Goal: Task Accomplishment & Management: Manage account settings

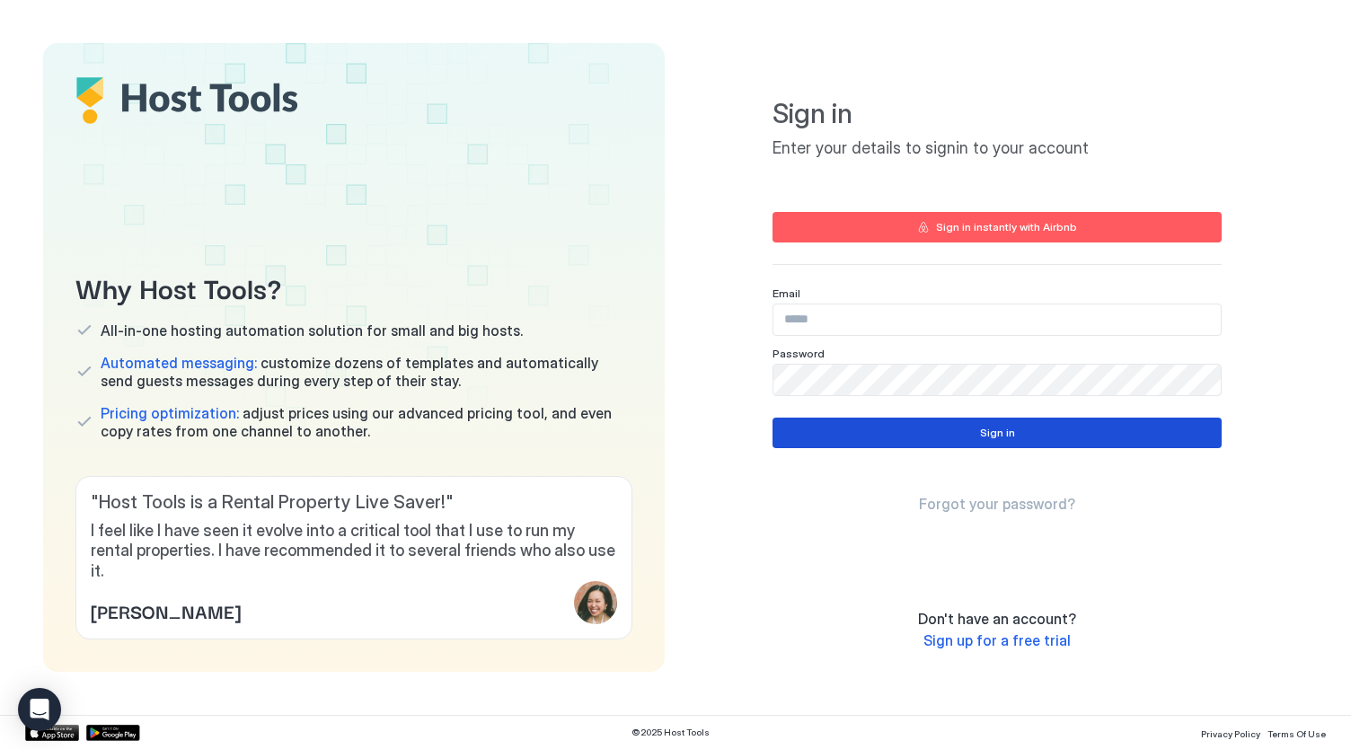
type input "**********"
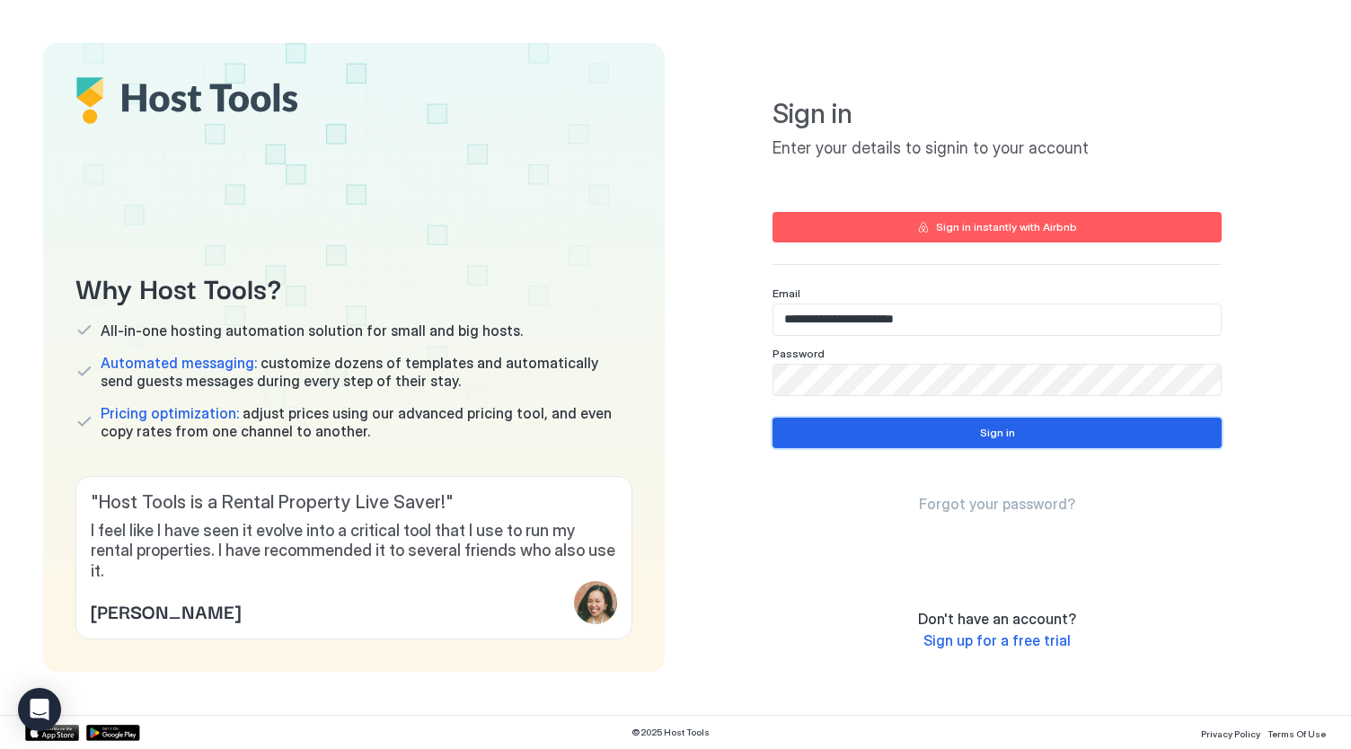
click at [918, 436] on button "Sign in" at bounding box center [996, 433] width 449 height 31
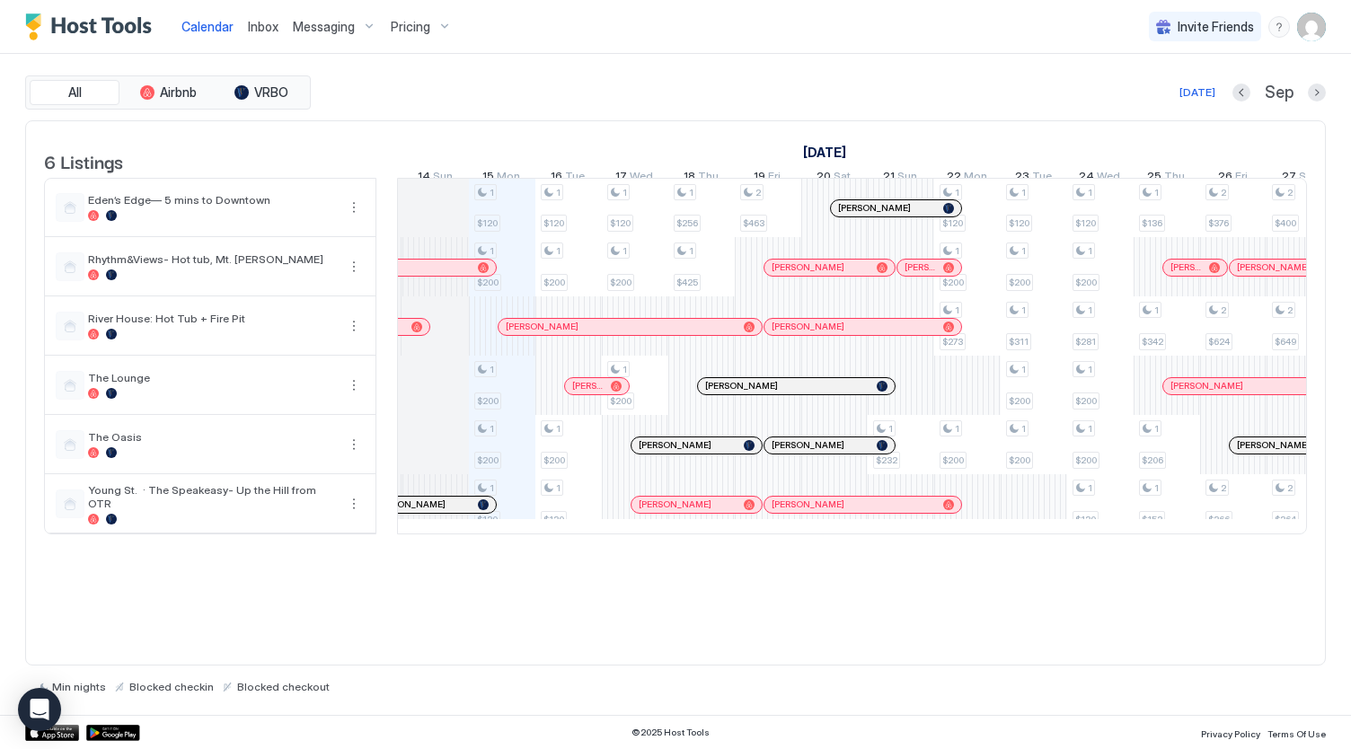
click at [405, 39] on div "Pricing" at bounding box center [420, 27] width 75 height 31
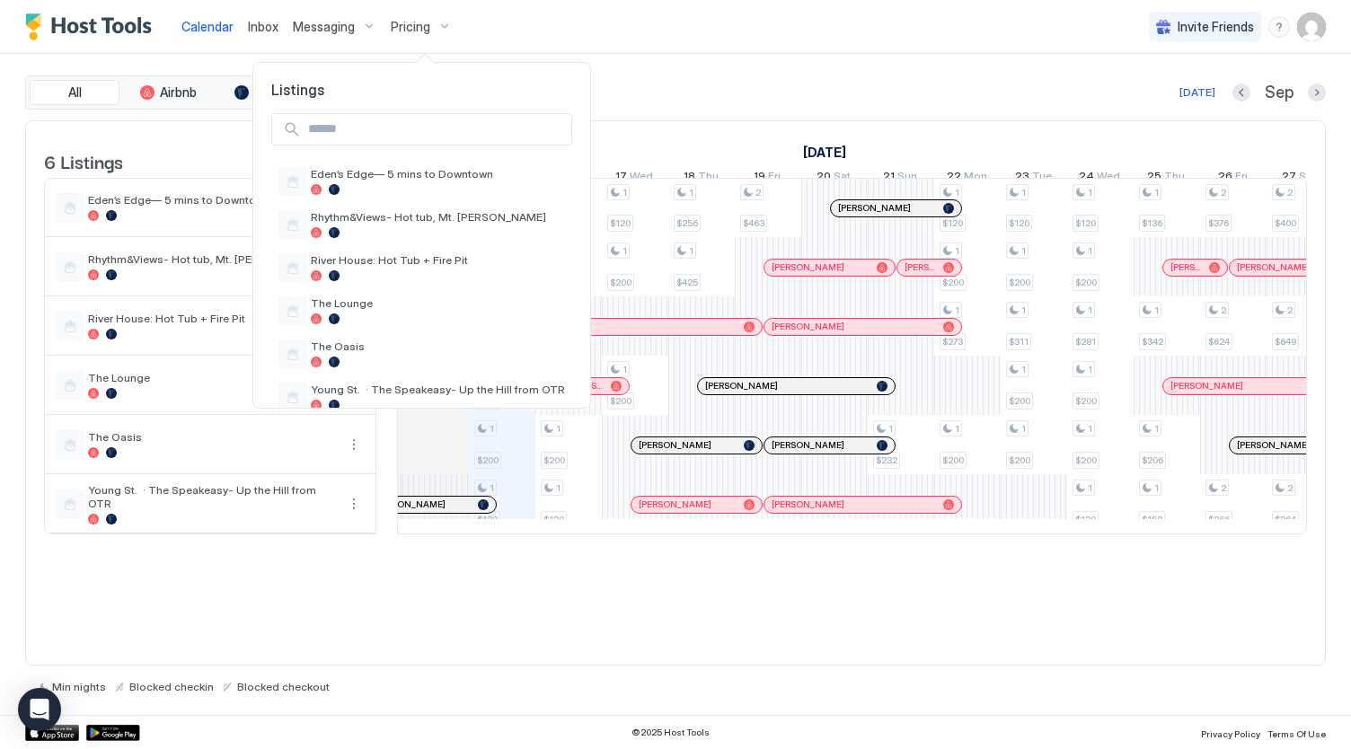
click at [552, 8] on div at bounding box center [675, 374] width 1351 height 749
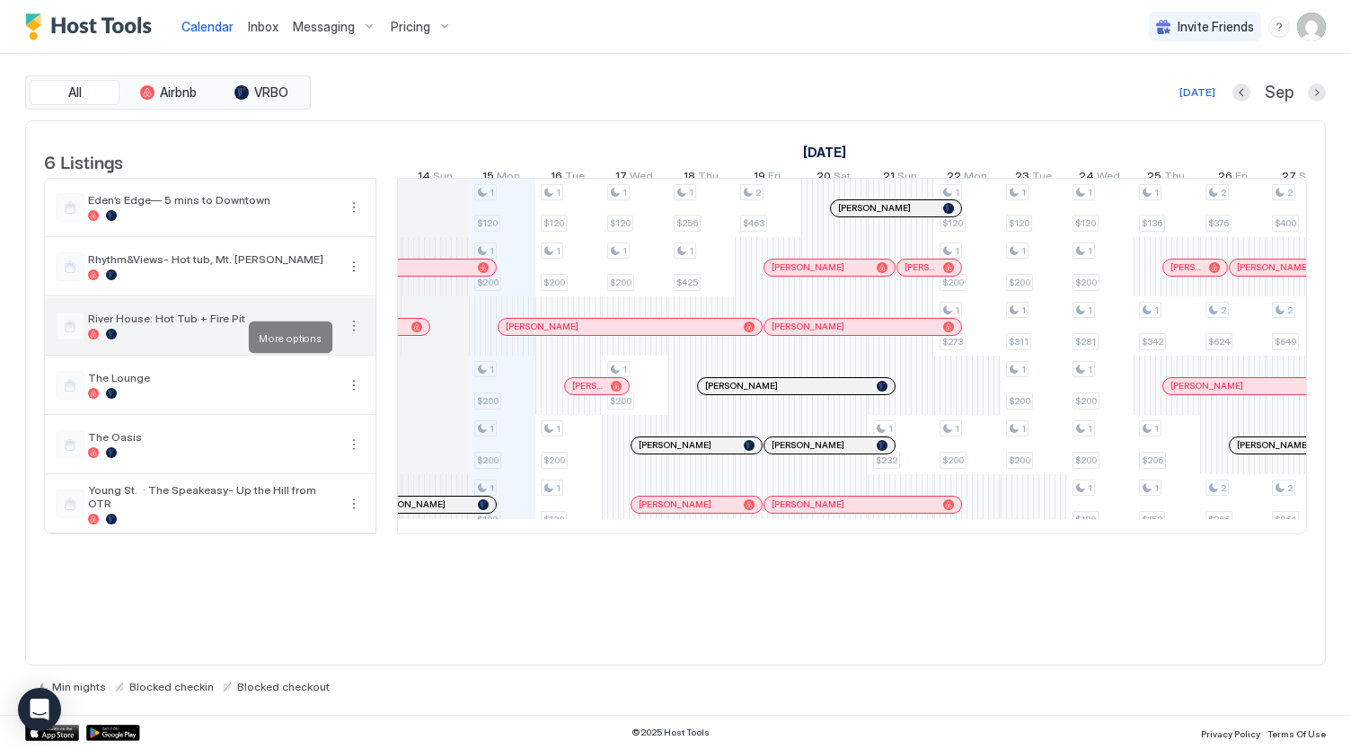
click at [352, 337] on button "More options" at bounding box center [354, 326] width 22 height 22
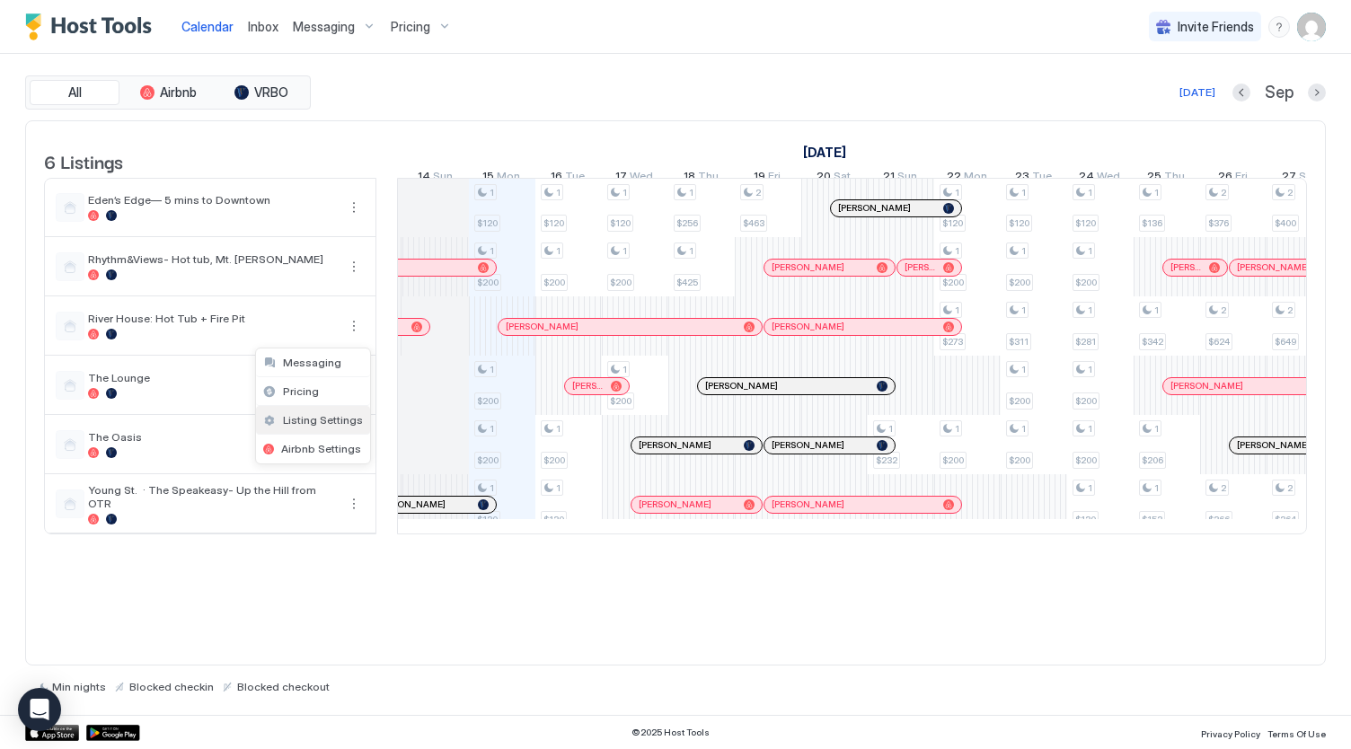
click at [321, 409] on div "Listing Settings" at bounding box center [313, 420] width 114 height 29
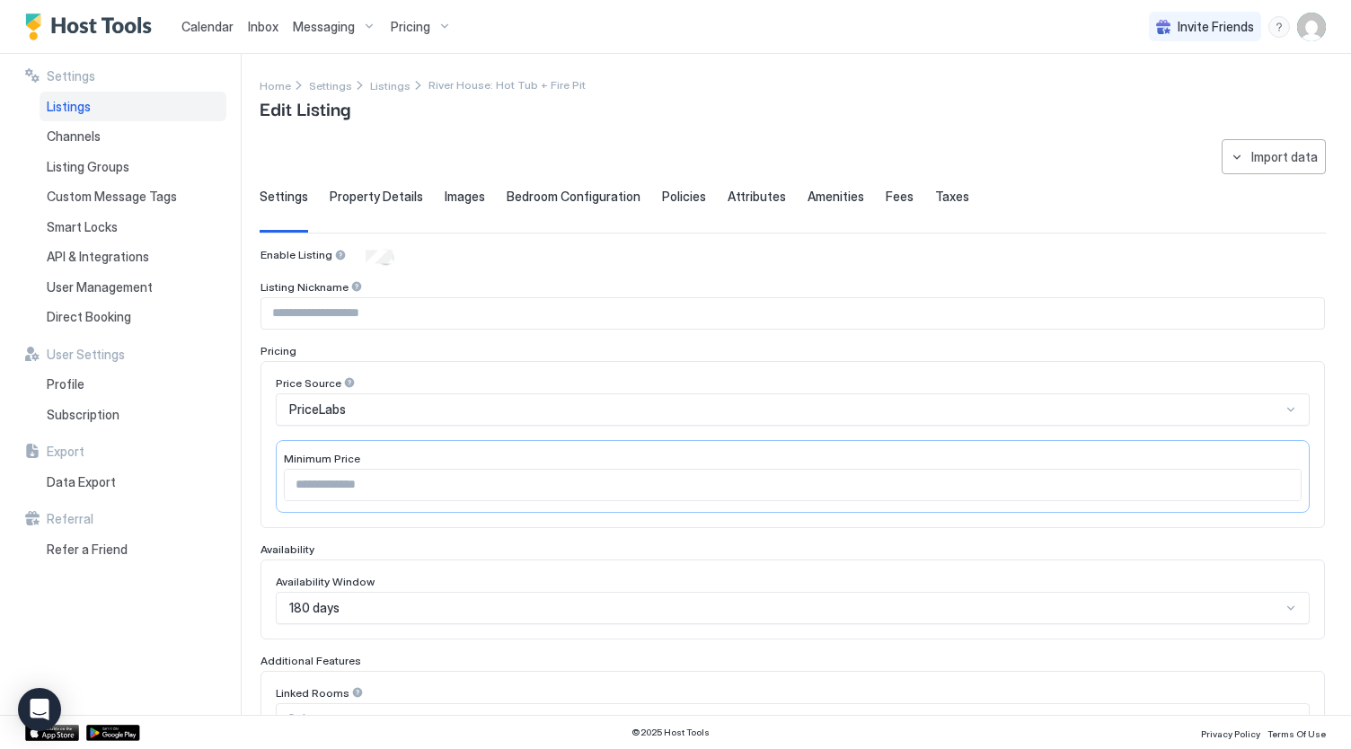
click at [392, 200] on span "Property Details" at bounding box center [376, 197] width 93 height 16
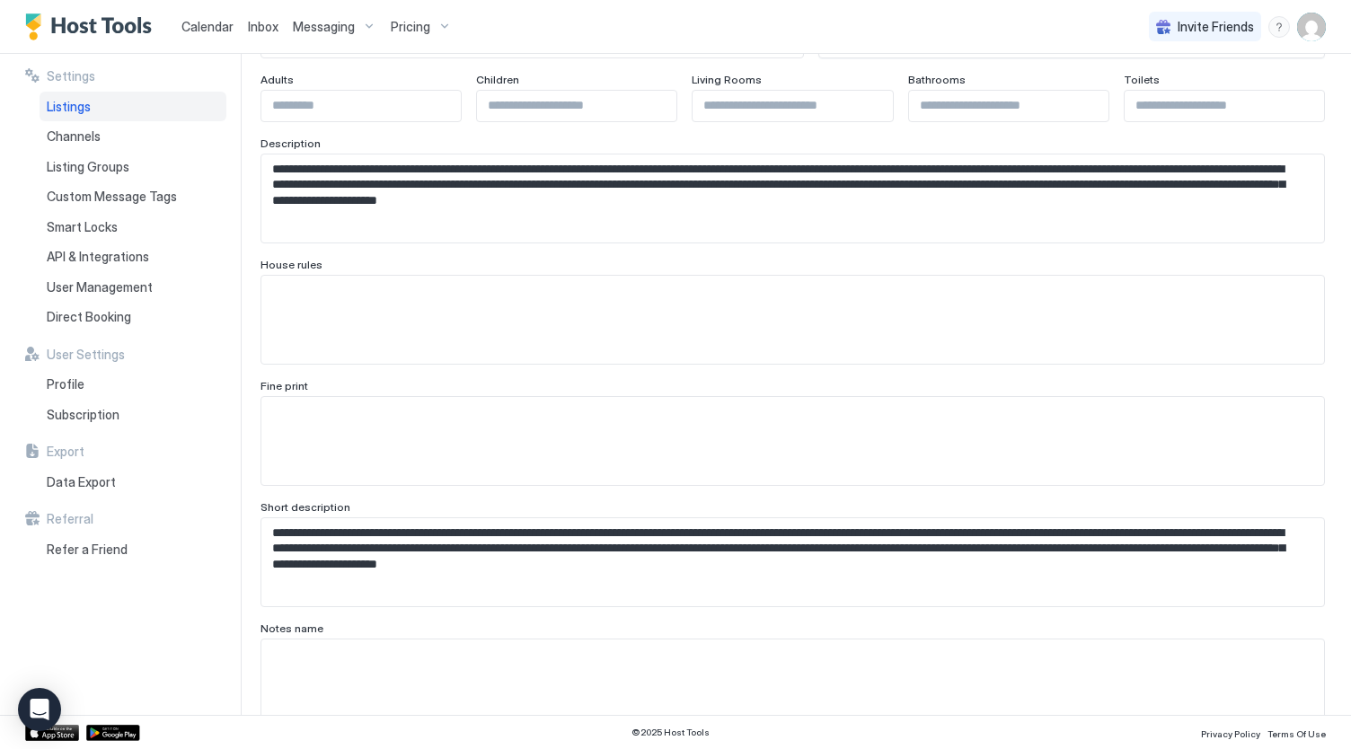
scroll to position [304, 0]
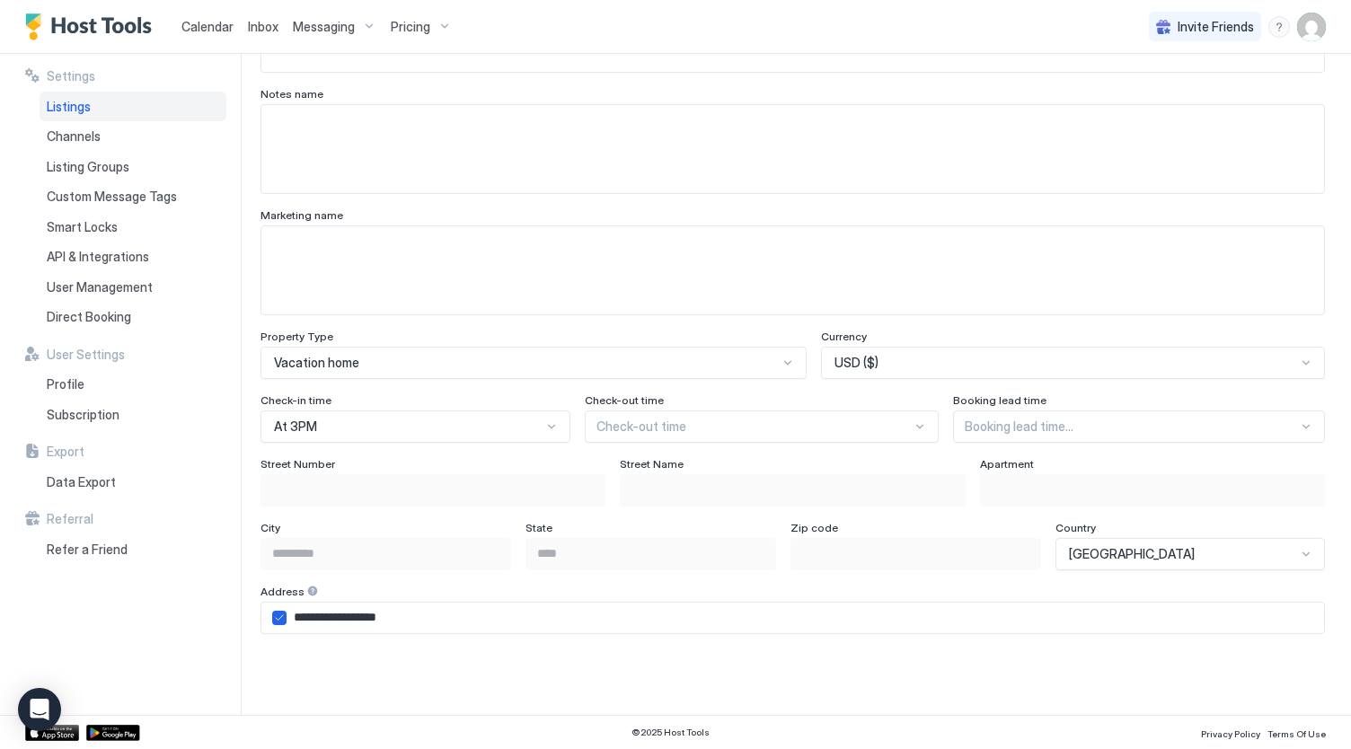
click at [480, 418] on div "At 3PM" at bounding box center [415, 426] width 310 height 32
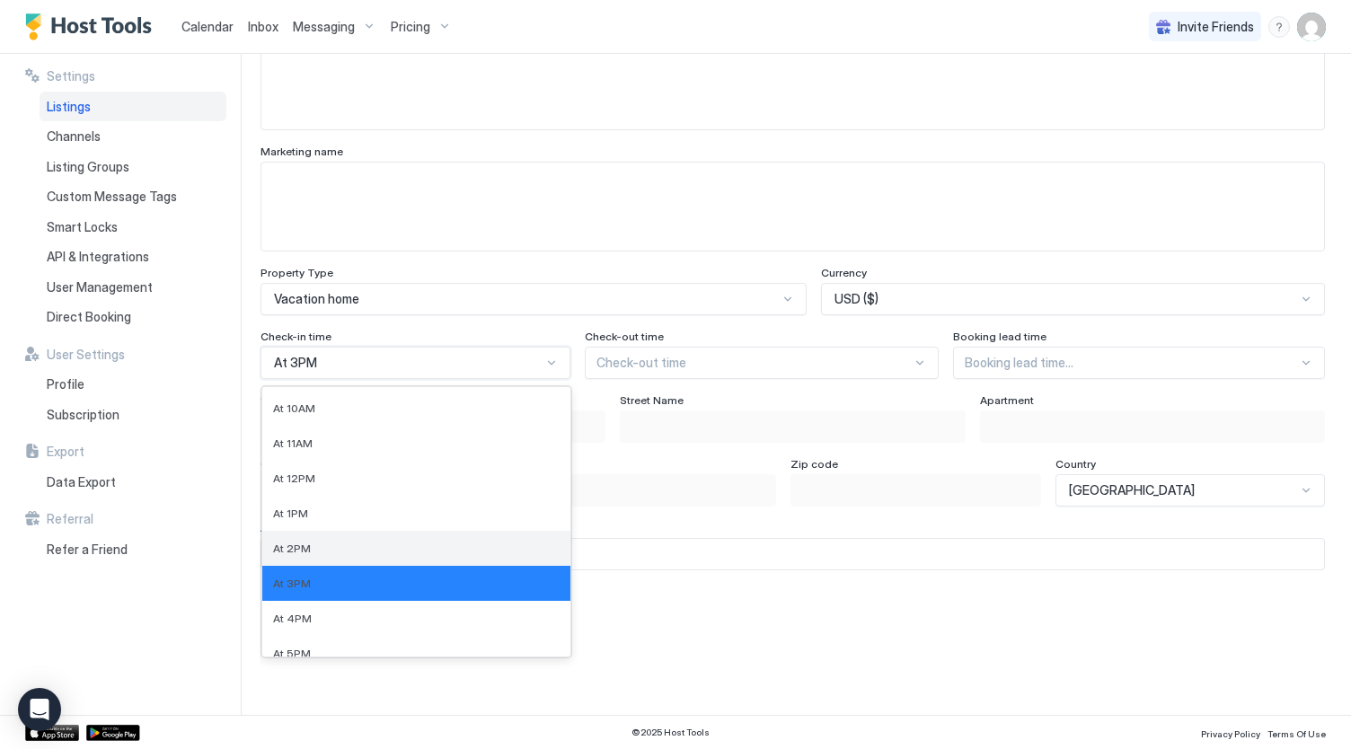
scroll to position [348, 0]
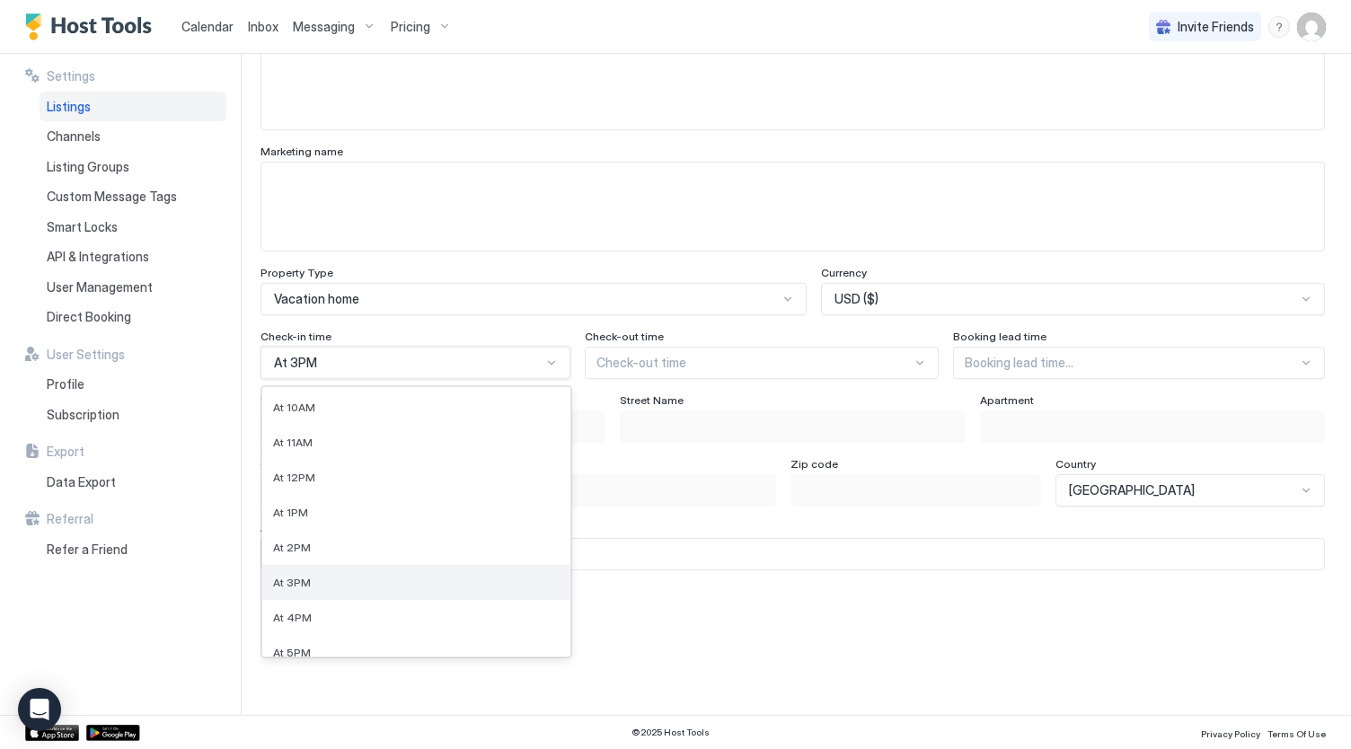
click at [406, 595] on div "At 3PM" at bounding box center [416, 582] width 308 height 35
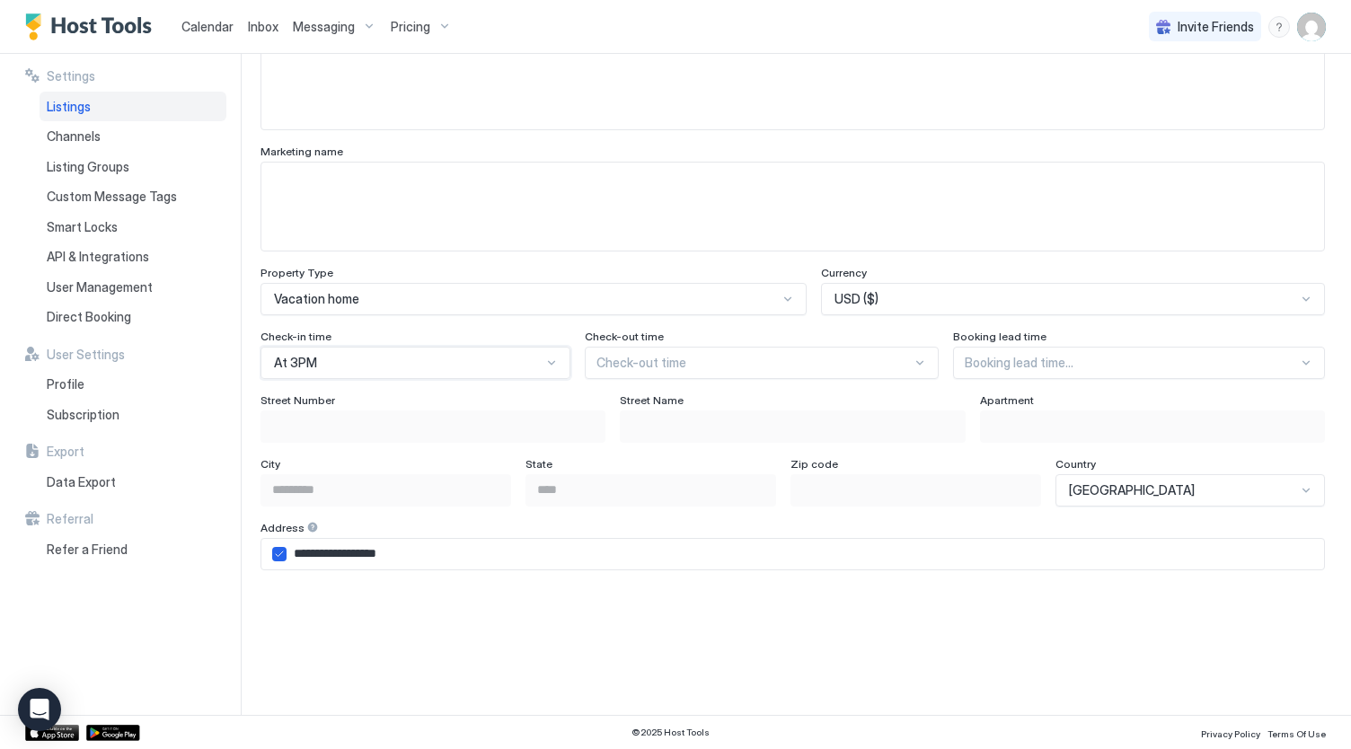
click at [436, 364] on div "At 3PM" at bounding box center [408, 363] width 268 height 16
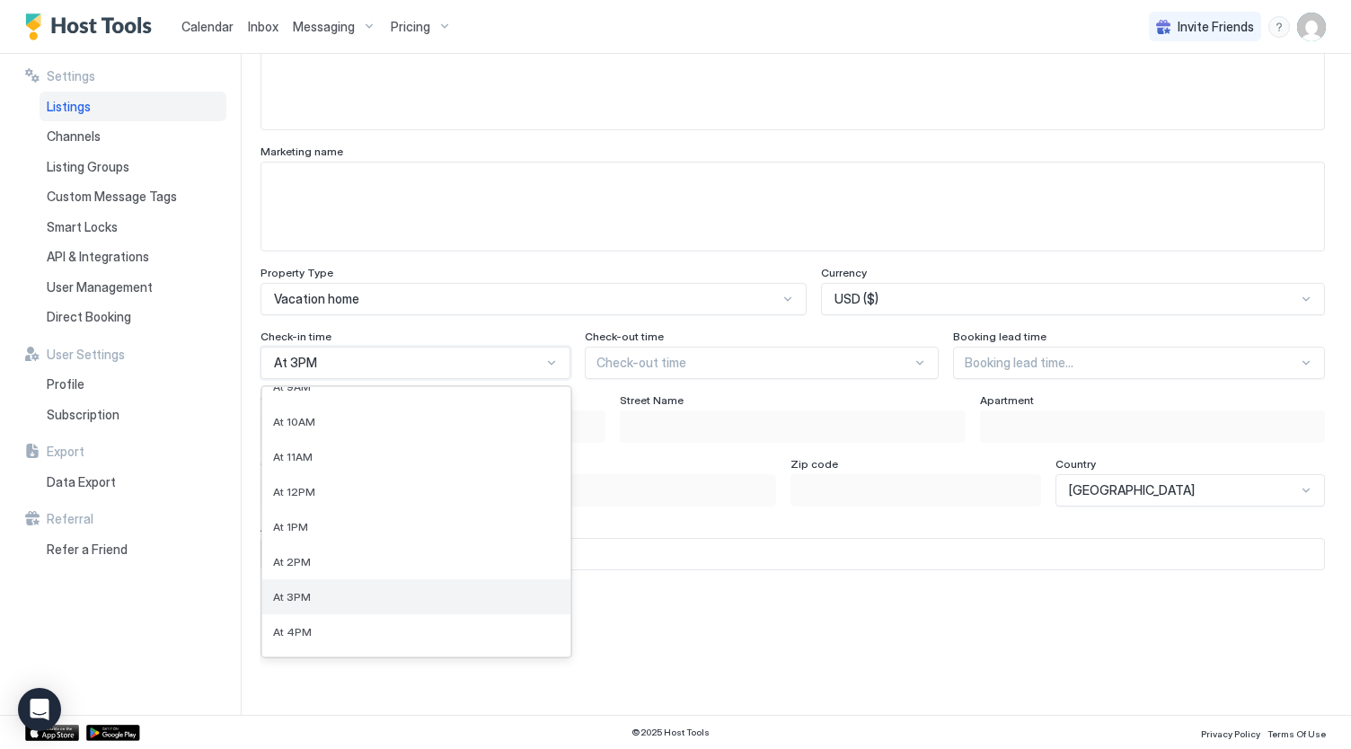
scroll to position [335, 0]
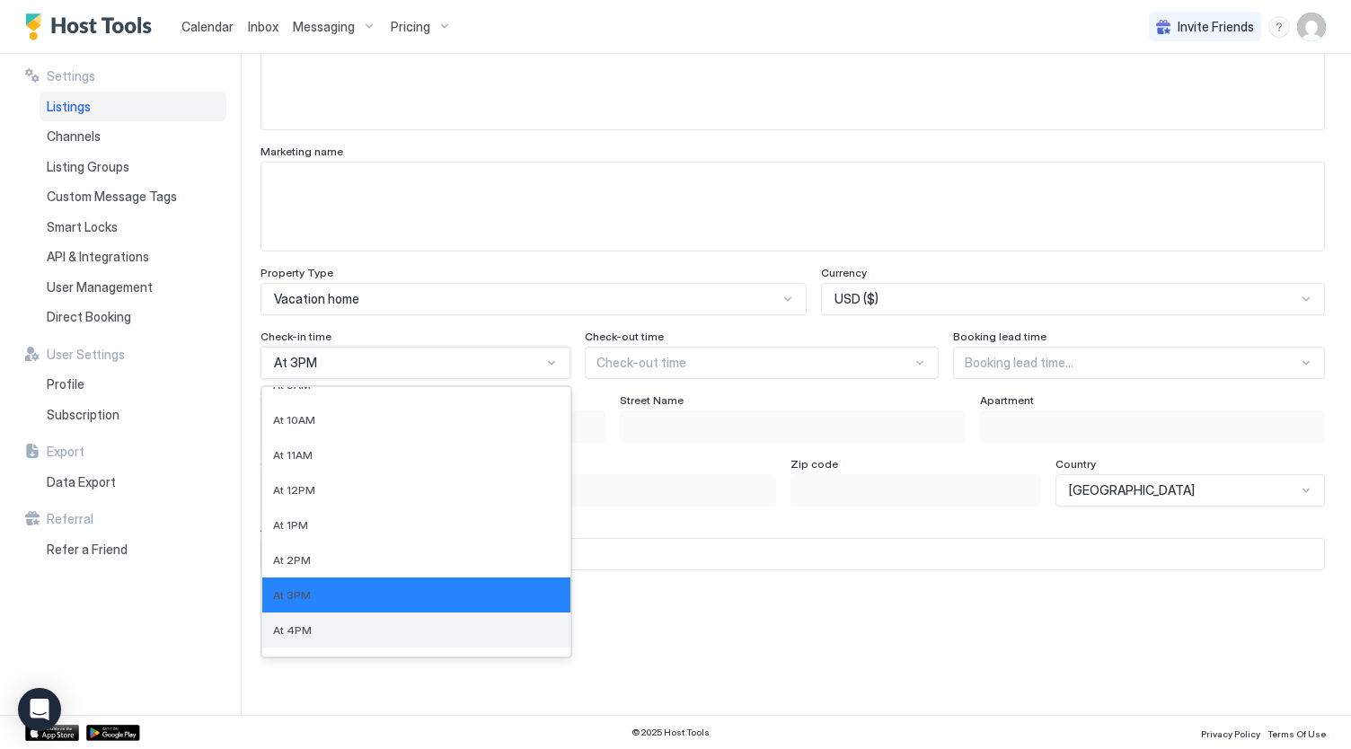
click at [354, 627] on div "At 4PM" at bounding box center [416, 629] width 286 height 13
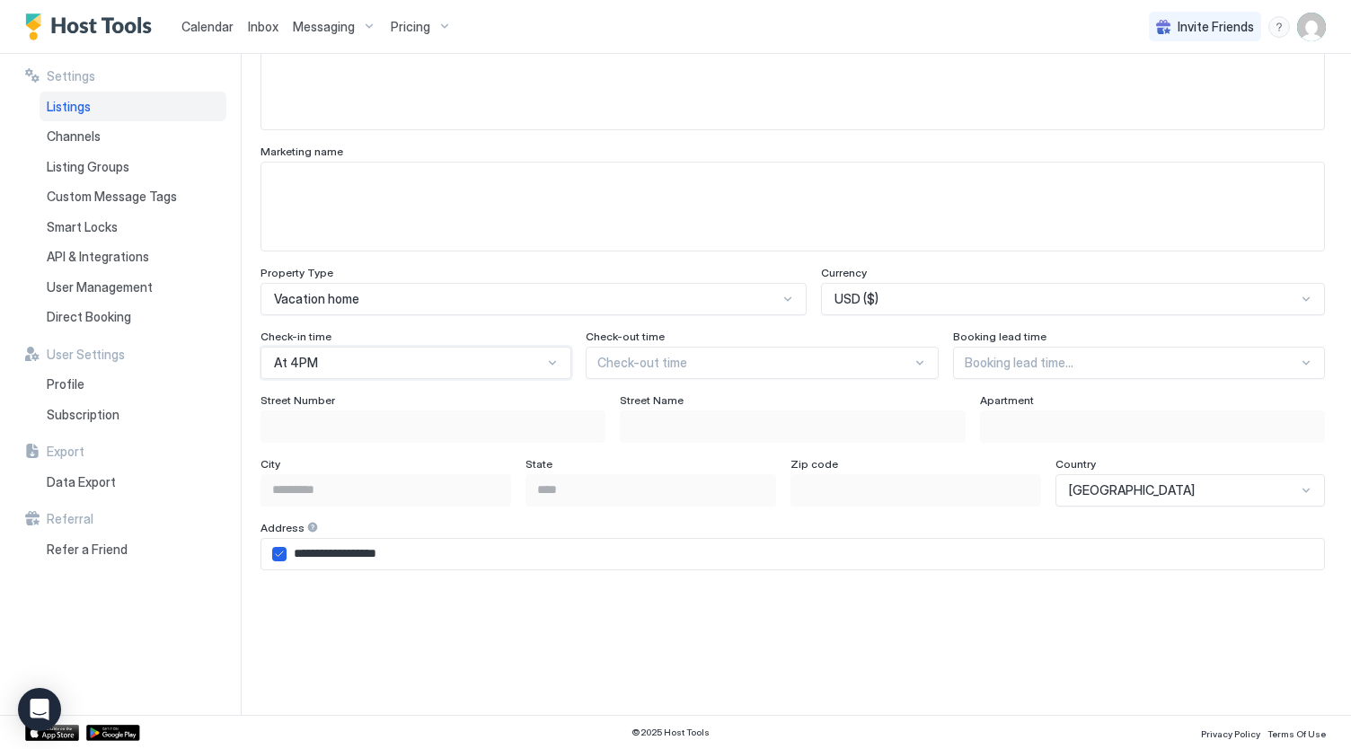
click at [699, 364] on div at bounding box center [754, 363] width 314 height 16
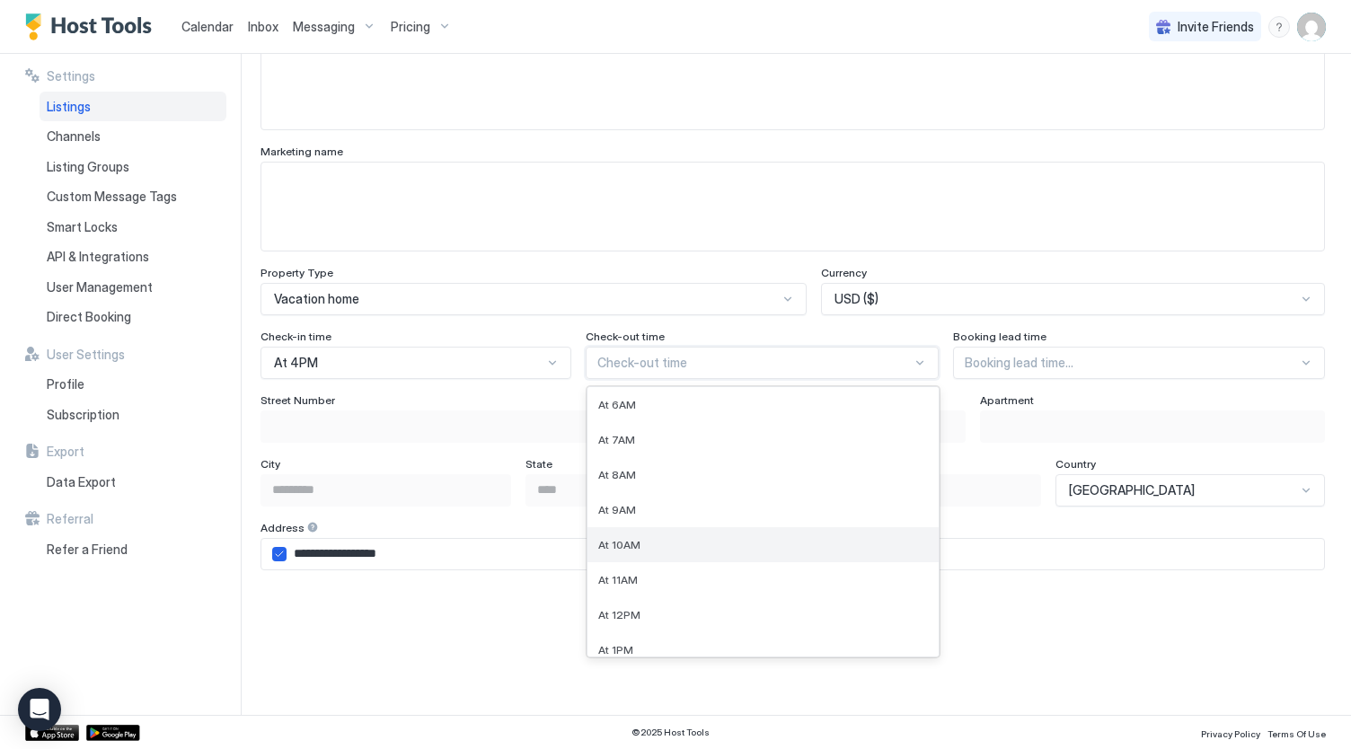
click at [659, 544] on div "At 10AM" at bounding box center [763, 544] width 330 height 13
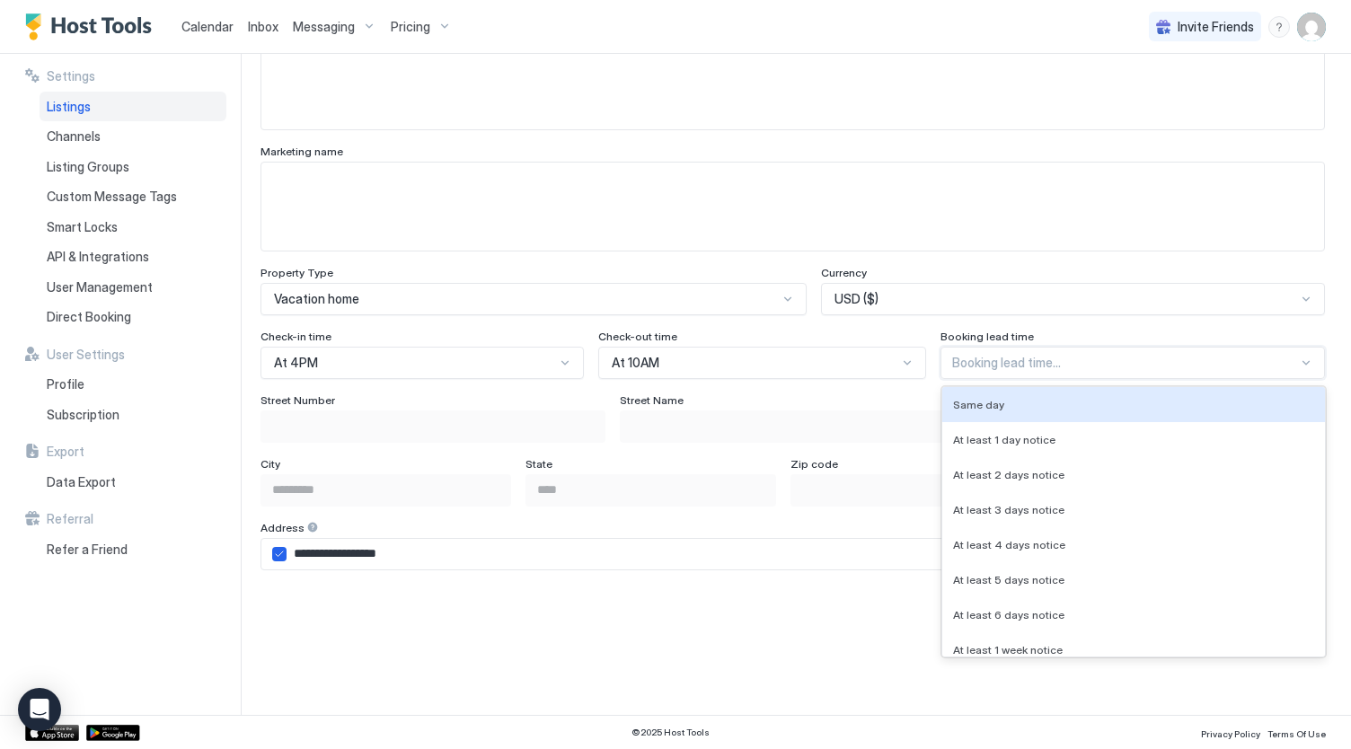
click at [1008, 367] on div at bounding box center [1125, 363] width 346 height 16
drag, startPoint x: 1011, startPoint y: 442, endPoint x: 1071, endPoint y: 252, distance: 198.8
click at [1071, 252] on div "**********" at bounding box center [792, 339] width 1064 height 1985
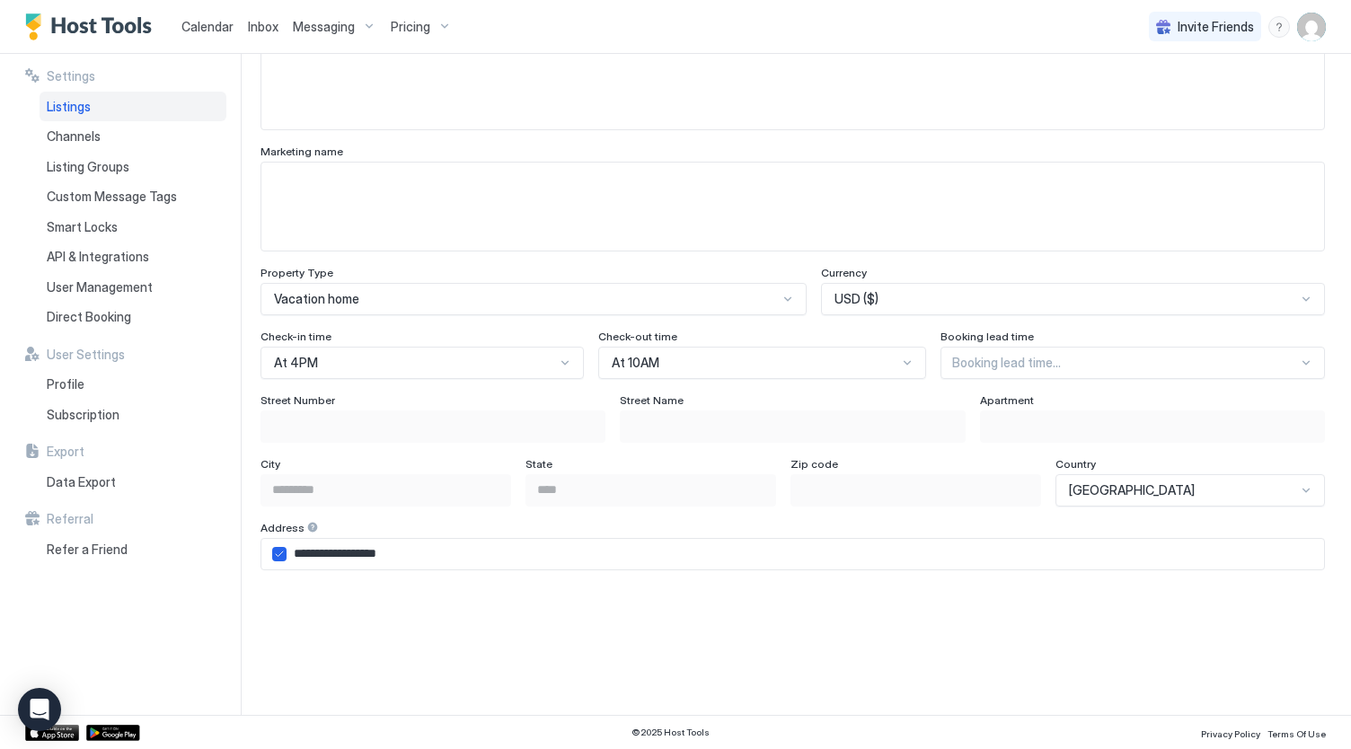
click at [1071, 253] on div "**********" at bounding box center [792, 339] width 1064 height 1985
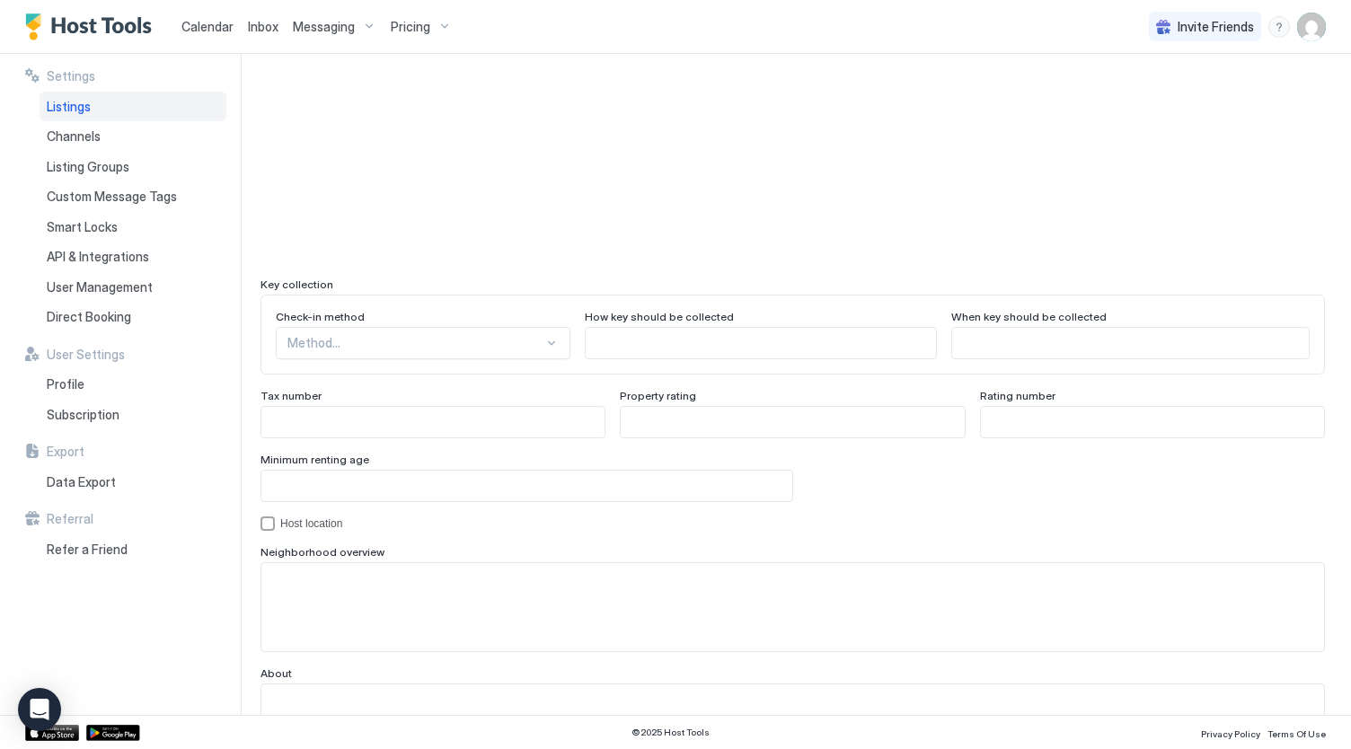
scroll to position [1582, 0]
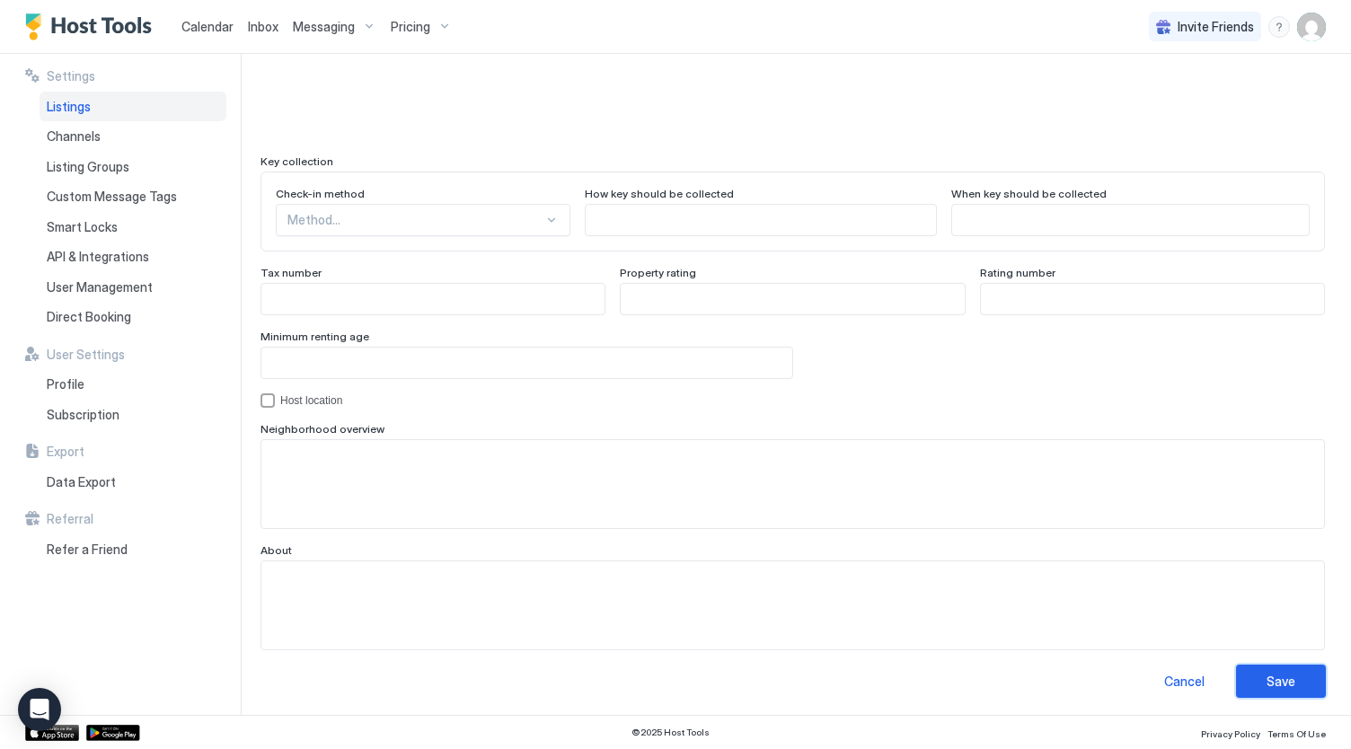
click at [1291, 682] on button "Save" at bounding box center [1281, 681] width 90 height 33
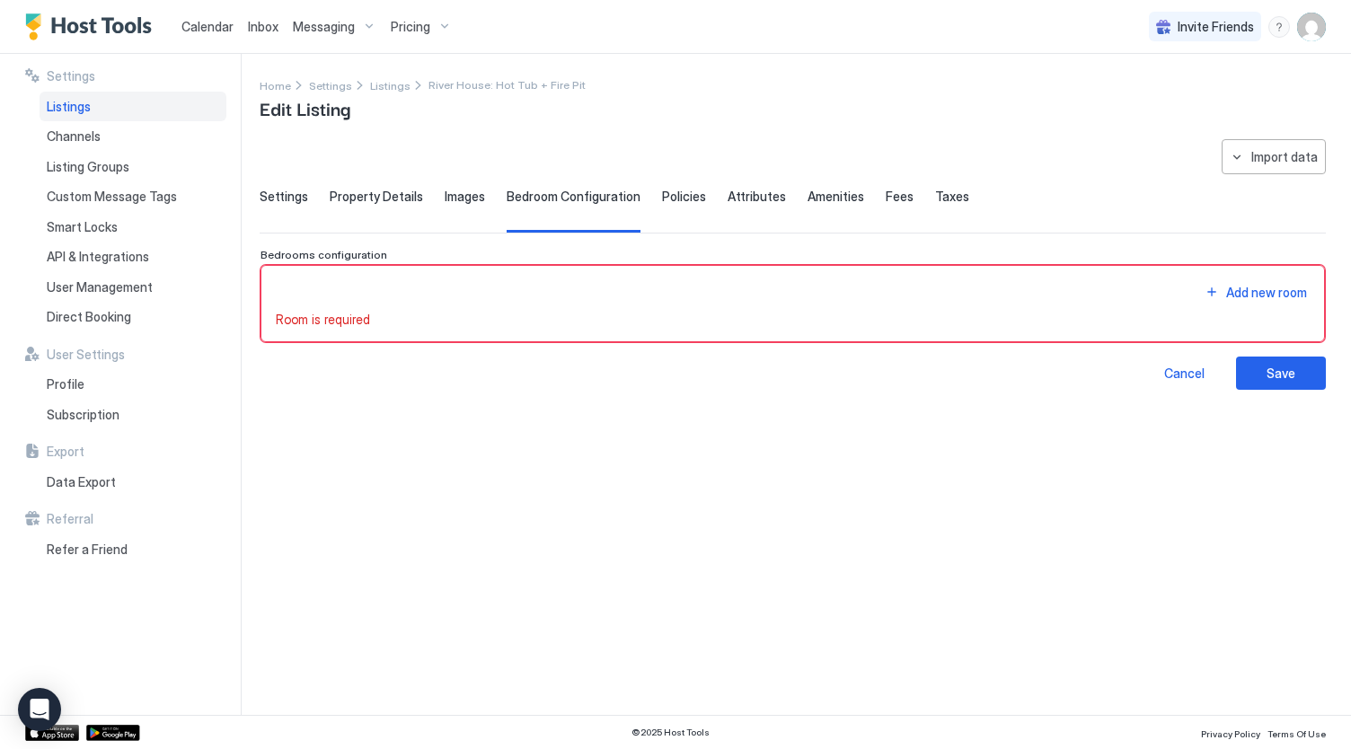
scroll to position [0, 0]
click at [1232, 292] on div "Add new room" at bounding box center [1266, 292] width 81 height 19
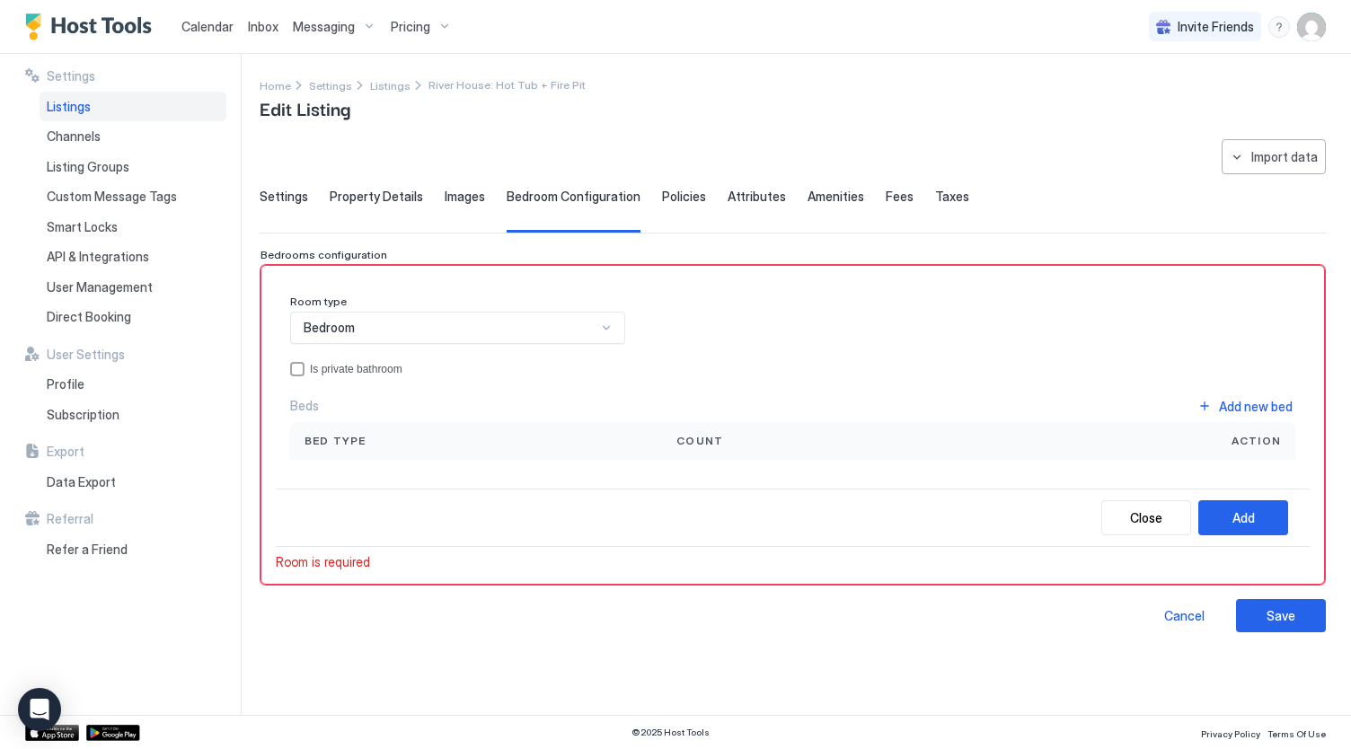
click at [595, 328] on div "Bedroom" at bounding box center [450, 328] width 293 height 16
click at [545, 364] on div "Bedroom" at bounding box center [459, 369] width 312 height 13
click at [606, 441] on div "Bed type" at bounding box center [475, 441] width 343 height 16
click at [1184, 607] on div "Cancel" at bounding box center [1184, 615] width 40 height 19
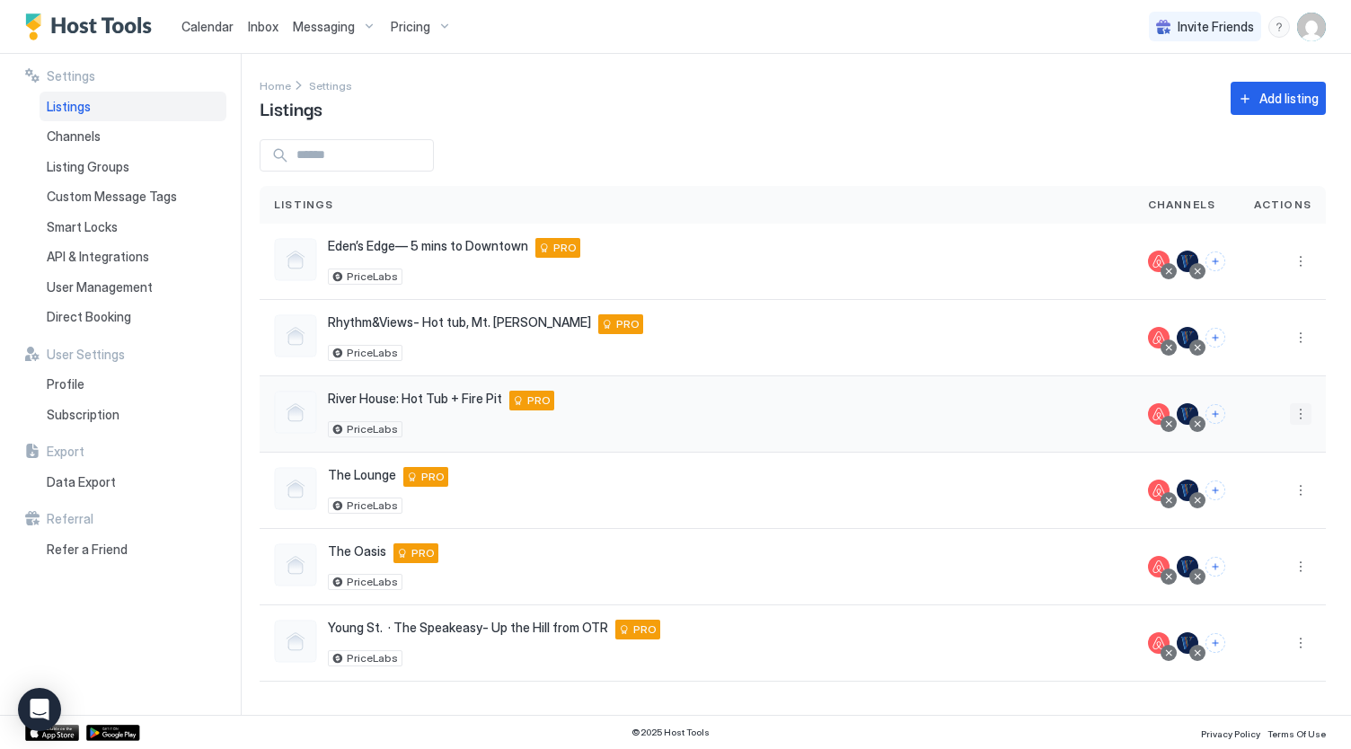
click at [1298, 412] on button "More options" at bounding box center [1301, 414] width 22 height 22
click at [1298, 498] on div "Listing Settings" at bounding box center [1254, 494] width 123 height 29
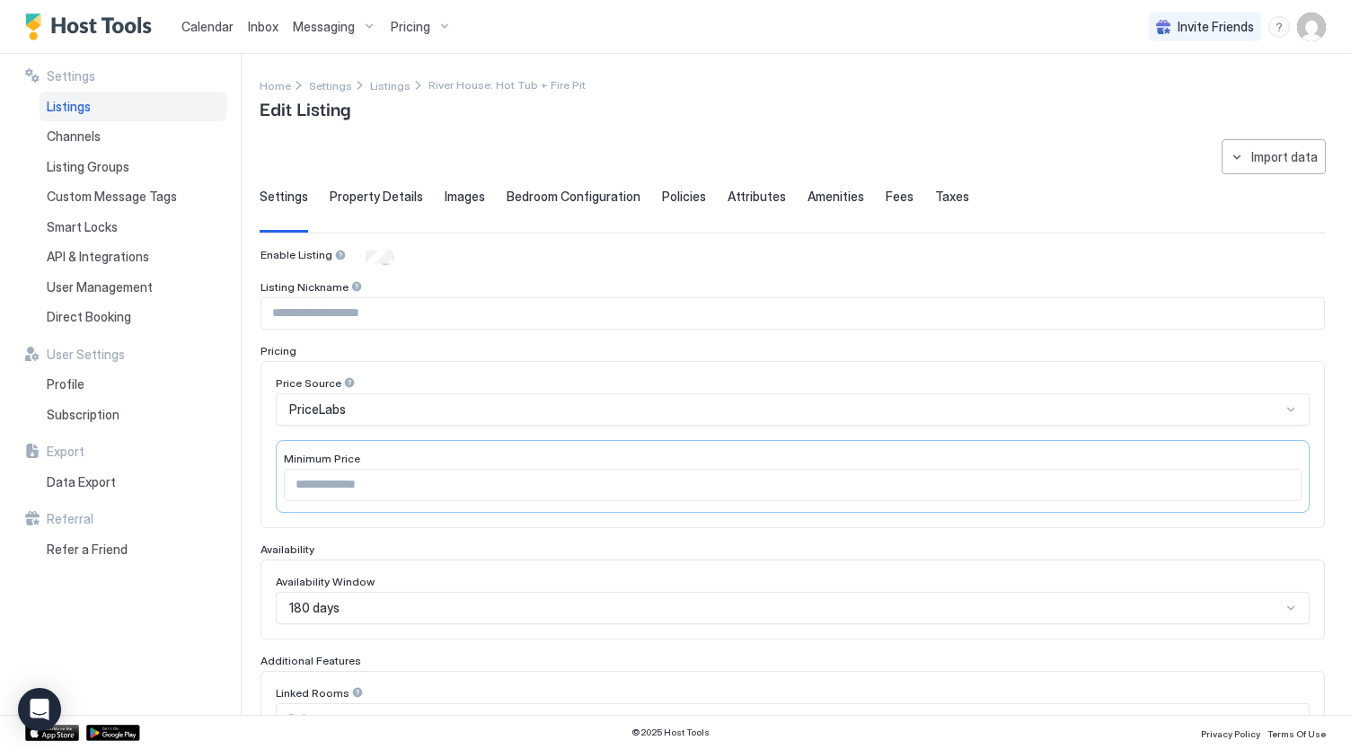
click at [372, 200] on span "Property Details" at bounding box center [376, 197] width 93 height 16
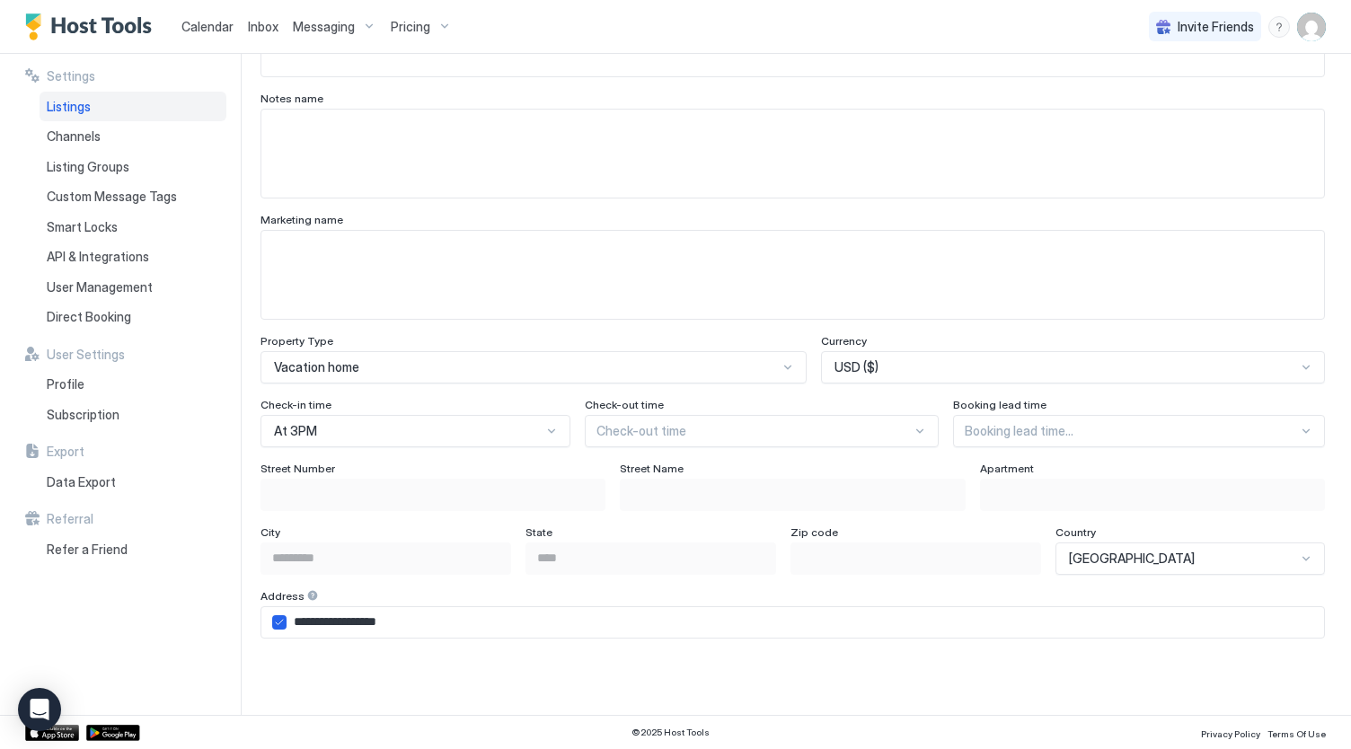
scroll to position [834, 0]
click at [449, 427] on div "At 3PM" at bounding box center [415, 429] width 310 height 32
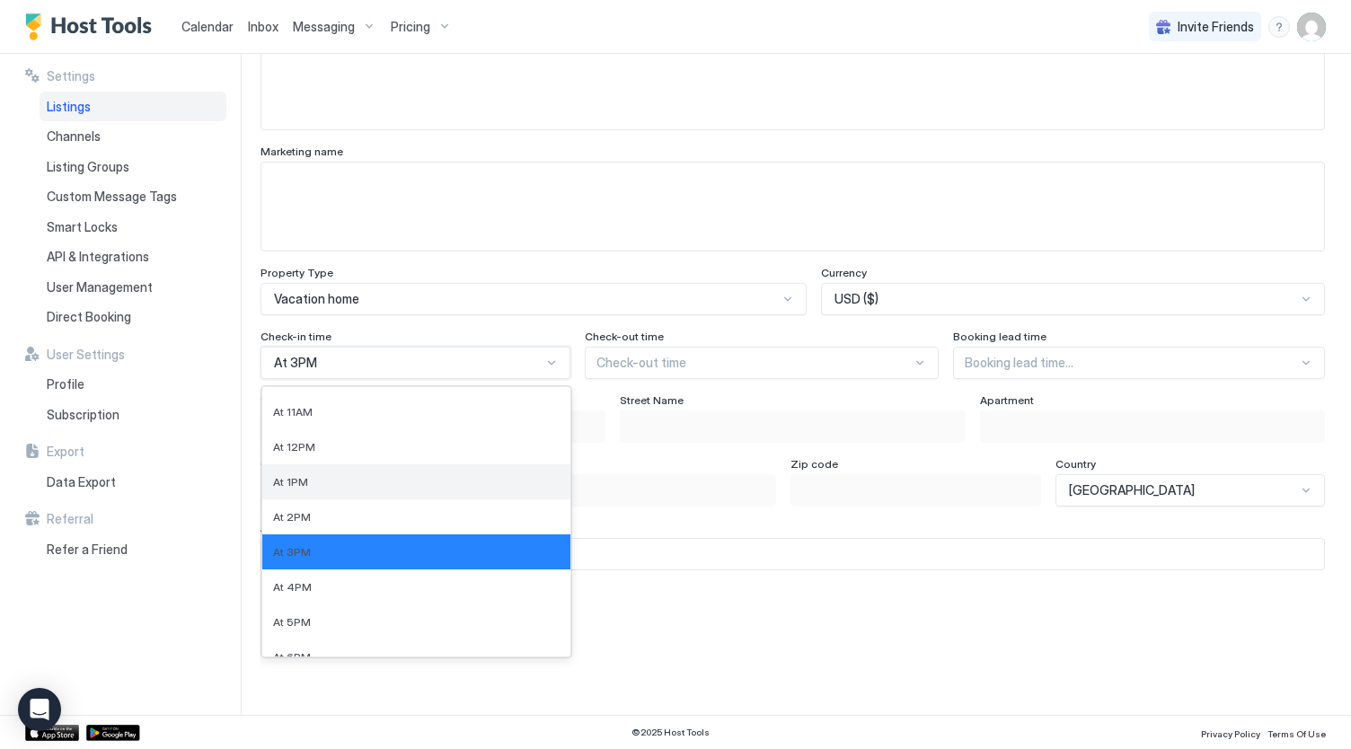
scroll to position [380, 0]
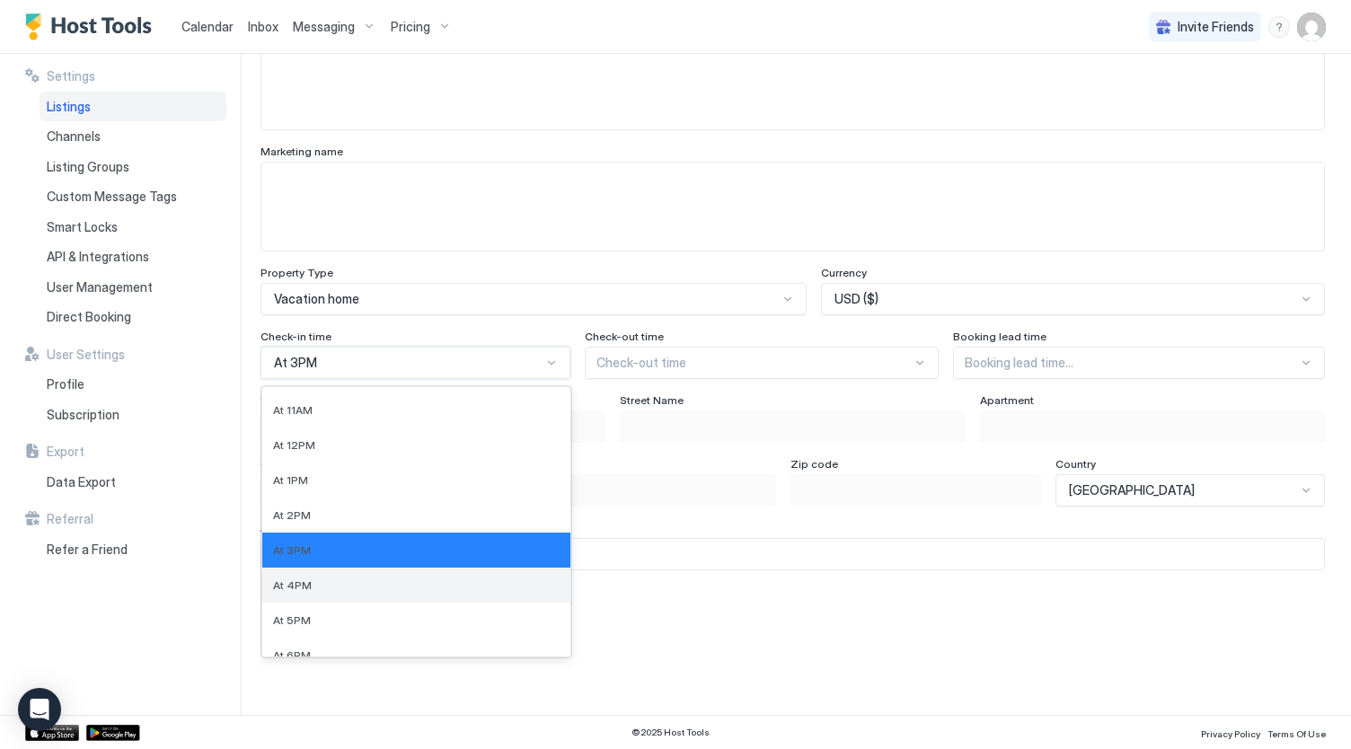
click at [409, 583] on div "At 4PM" at bounding box center [416, 584] width 286 height 13
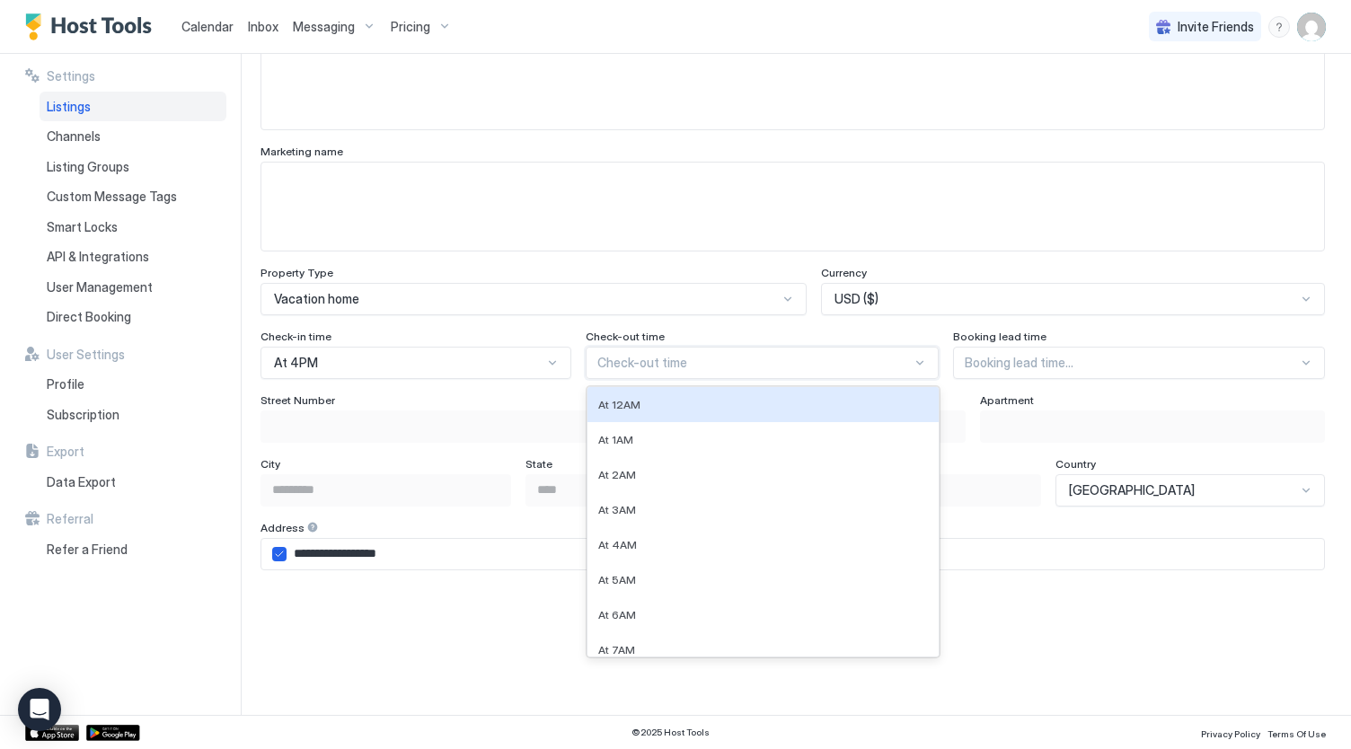
click at [681, 360] on div at bounding box center [754, 363] width 314 height 16
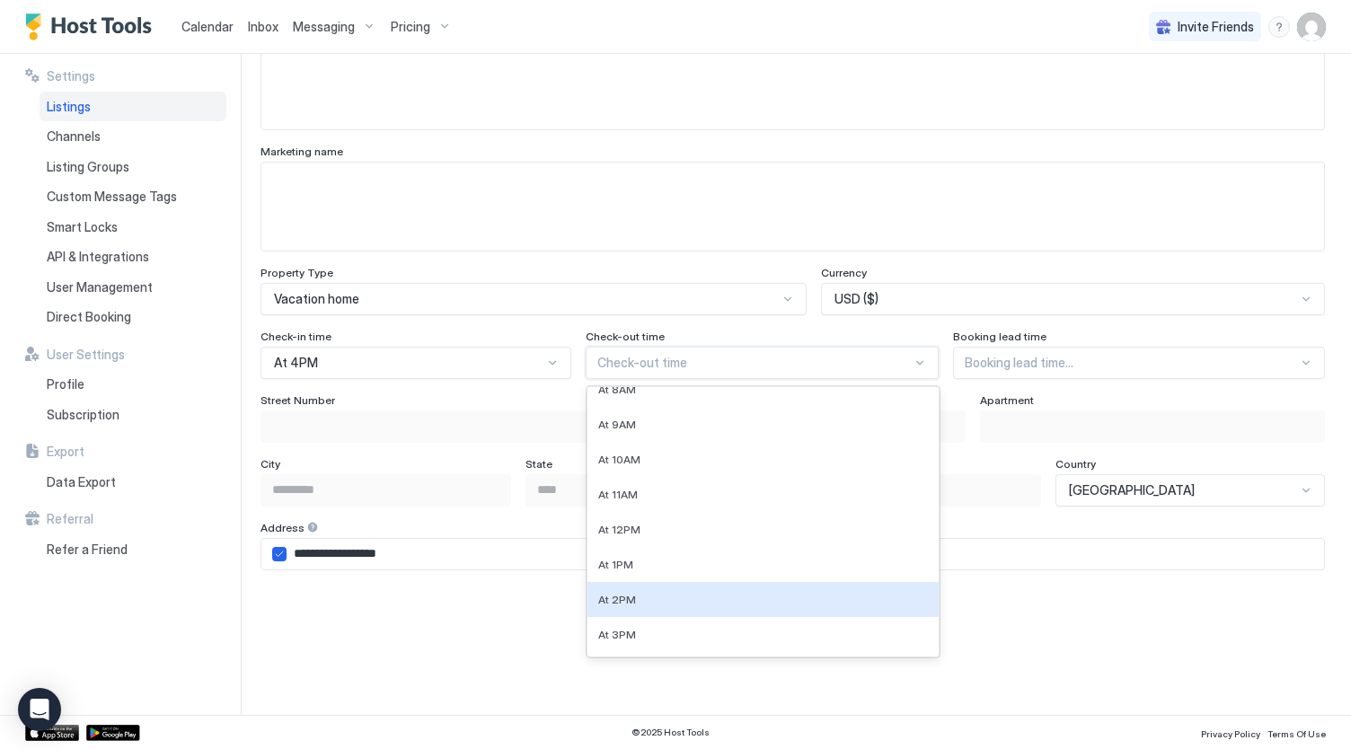
scroll to position [296, 0]
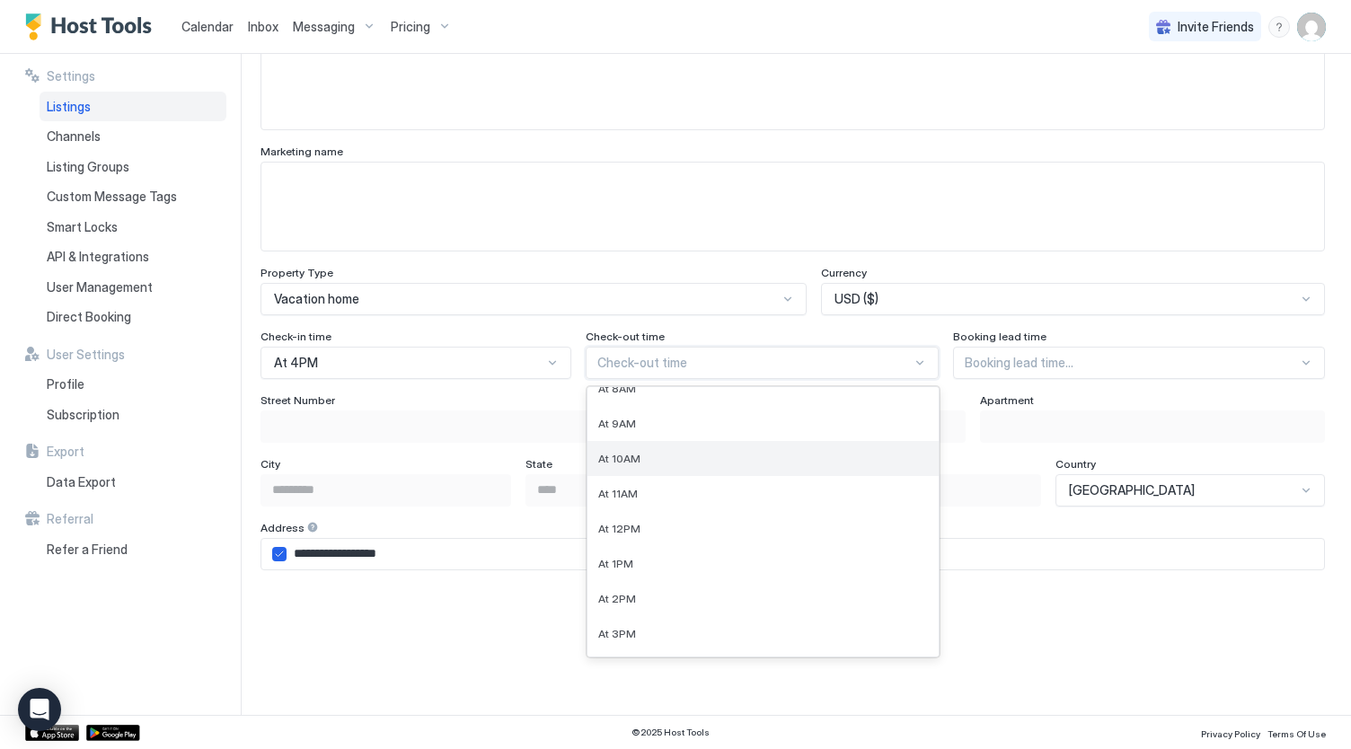
click at [666, 464] on div "At 10AM" at bounding box center [762, 458] width 351 height 35
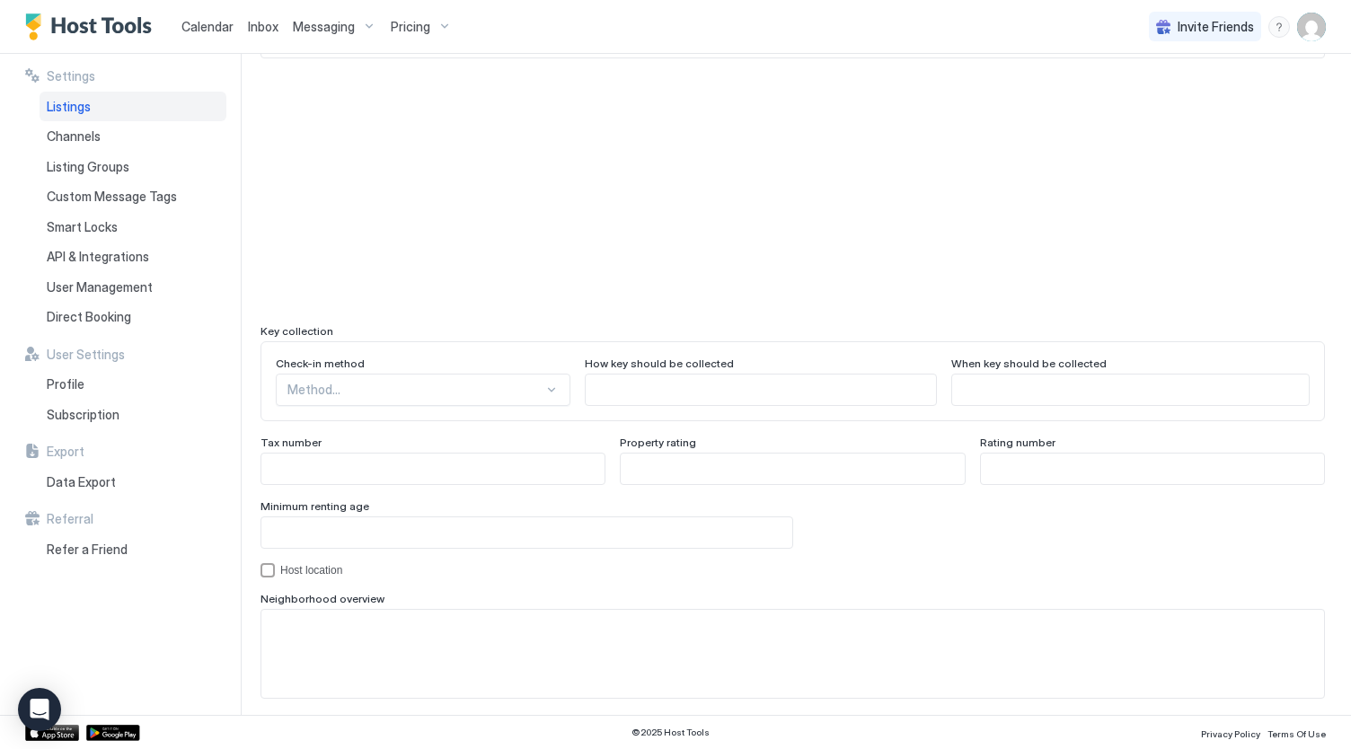
scroll to position [1582, 0]
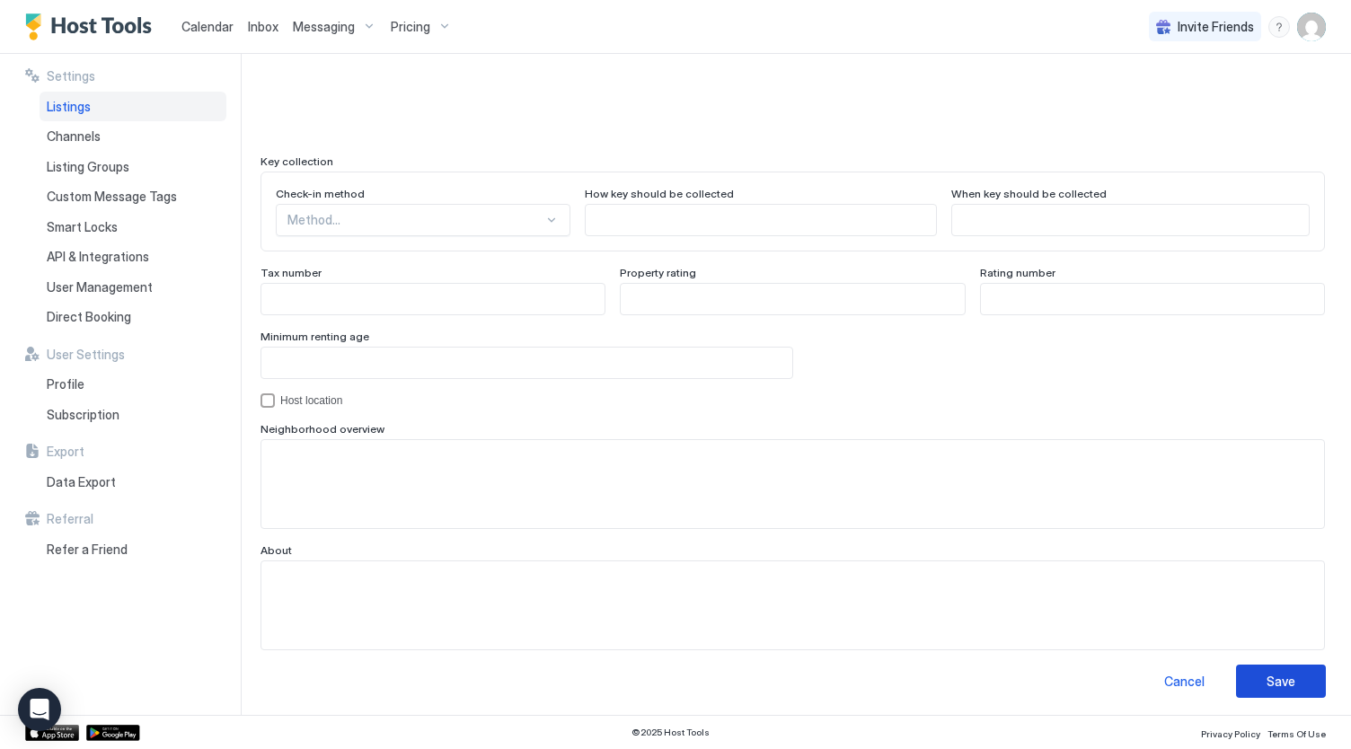
click at [1268, 680] on div "Save" at bounding box center [1280, 681] width 29 height 19
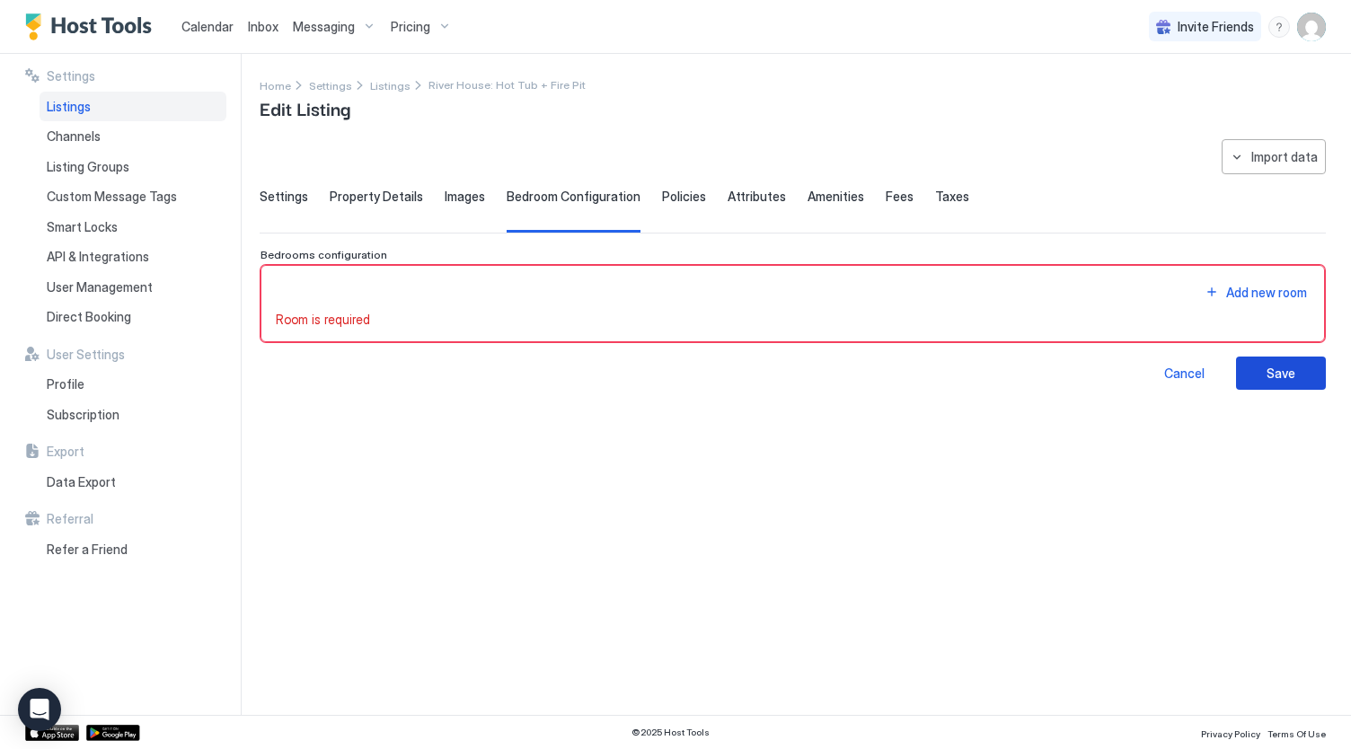
scroll to position [0, 0]
click at [1223, 290] on button "Add new room" at bounding box center [1256, 292] width 108 height 24
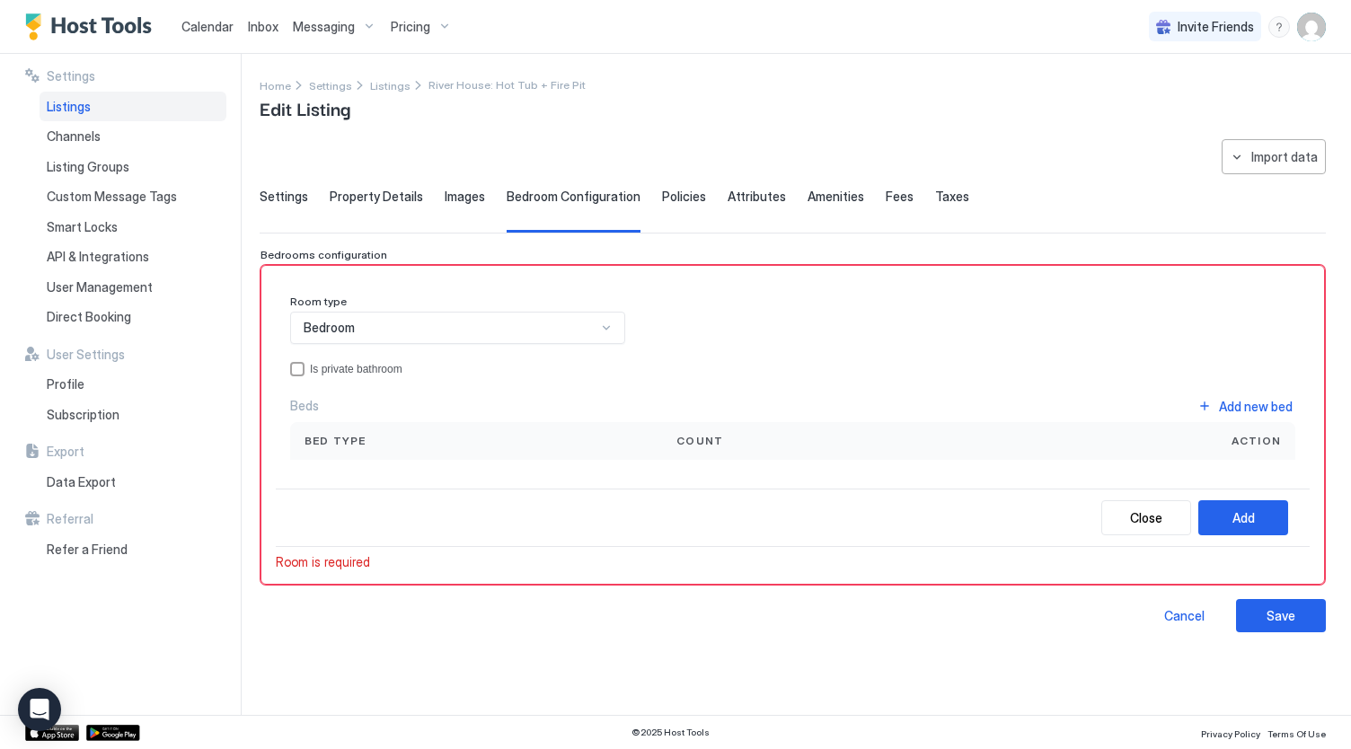
click at [477, 333] on div "Bedroom" at bounding box center [457, 328] width 335 height 32
click at [445, 363] on div "Bedroom" at bounding box center [459, 369] width 312 height 13
click at [1210, 400] on button "Add new bed" at bounding box center [1244, 406] width 101 height 24
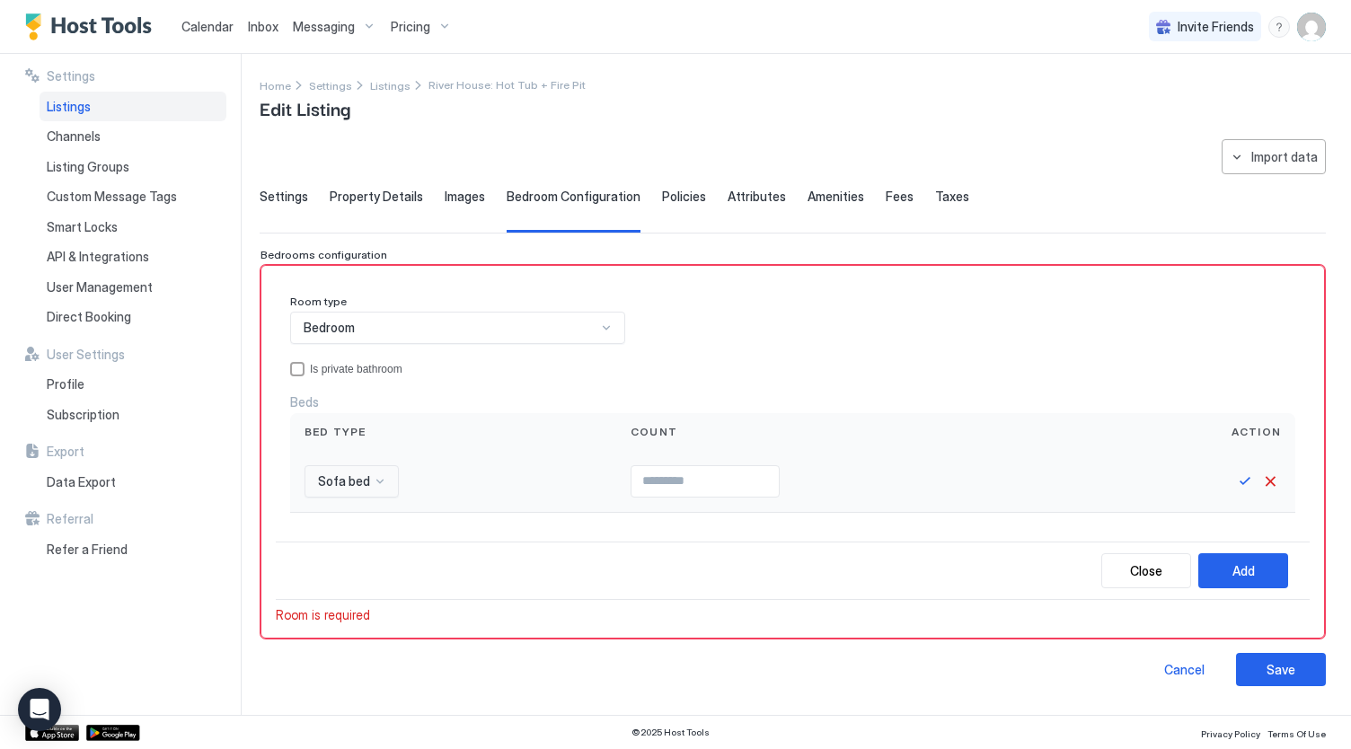
click at [368, 480] on div at bounding box center [344, 481] width 56 height 16
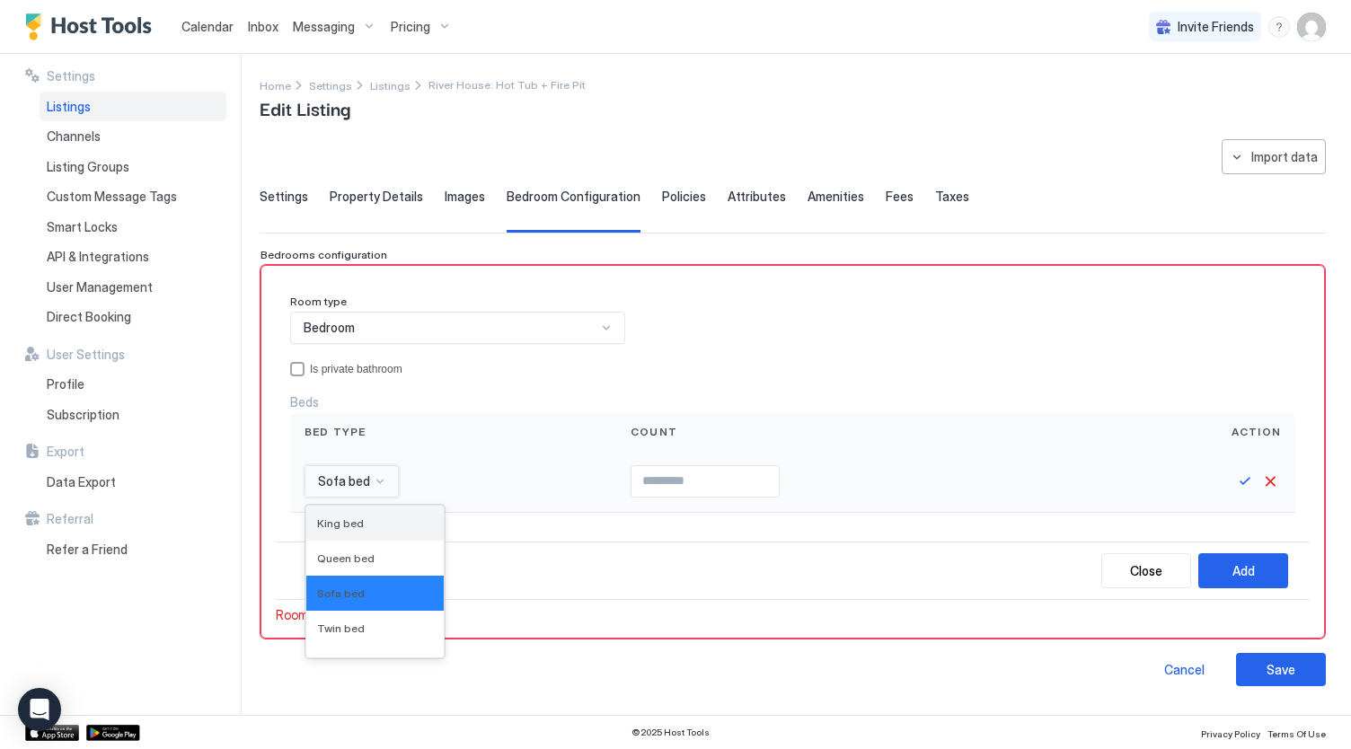
click at [358, 516] on span "King bed" at bounding box center [340, 522] width 47 height 13
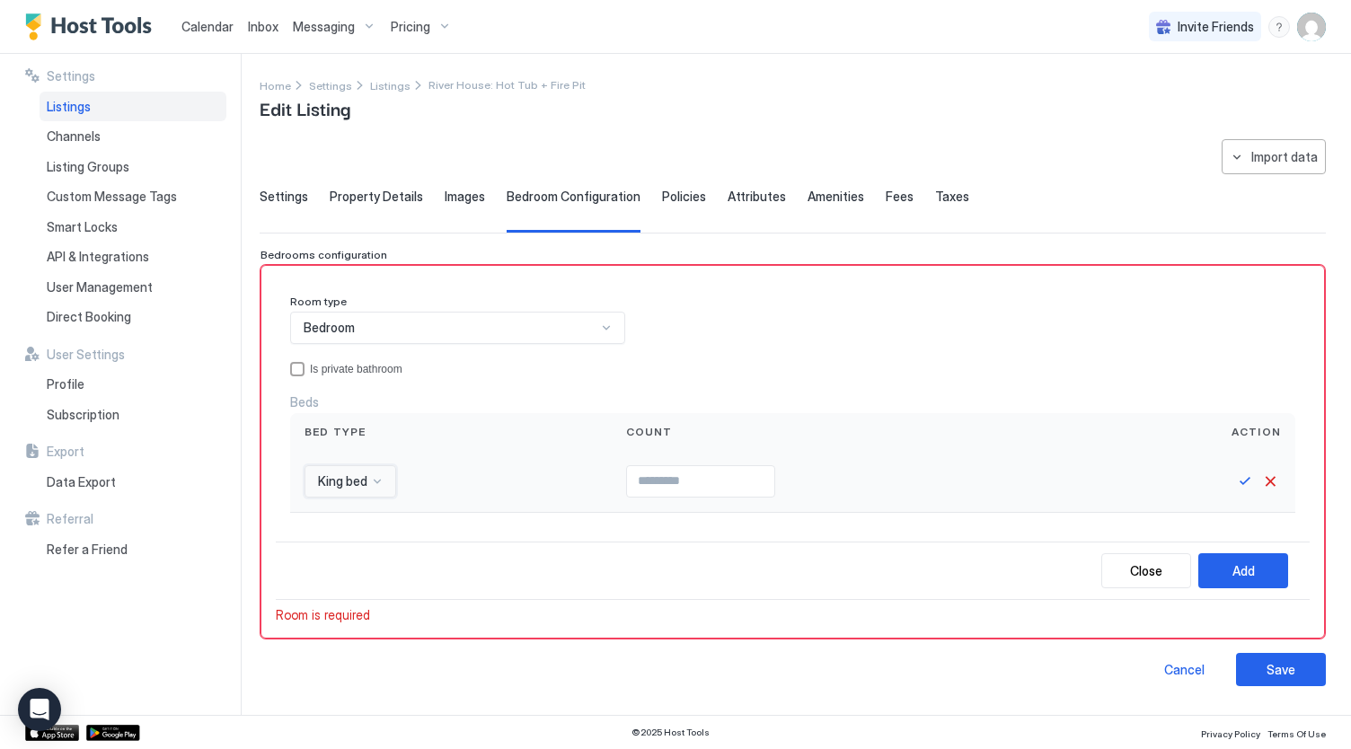
click at [723, 484] on input "Input Field" at bounding box center [700, 481] width 147 height 31
type input "*"
click at [1225, 563] on button "Add" at bounding box center [1243, 570] width 90 height 35
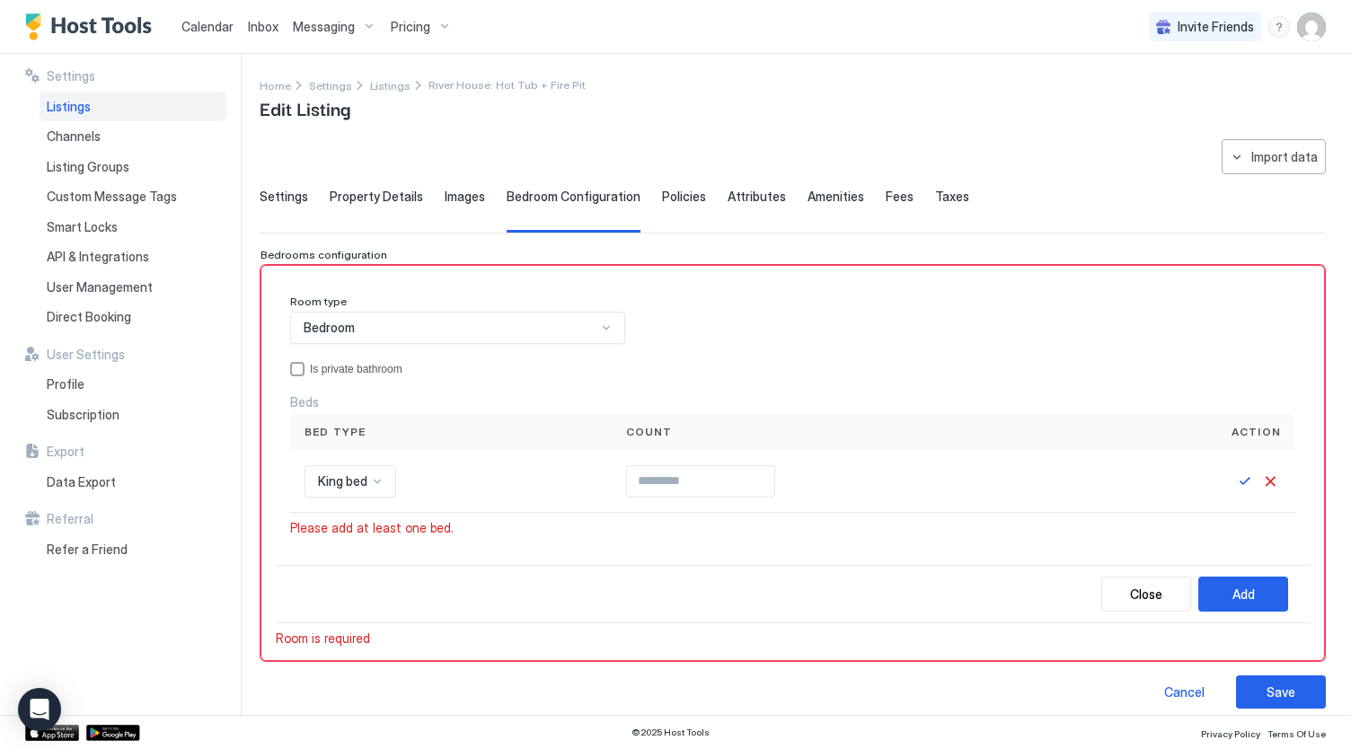
click at [372, 540] on div "Room type Bedroom Is private bathroom Beds Bed type Count Action King bed * Ple…" at bounding box center [793, 422] width 1034 height 285
click at [359, 473] on span "King bed" at bounding box center [342, 481] width 49 height 16
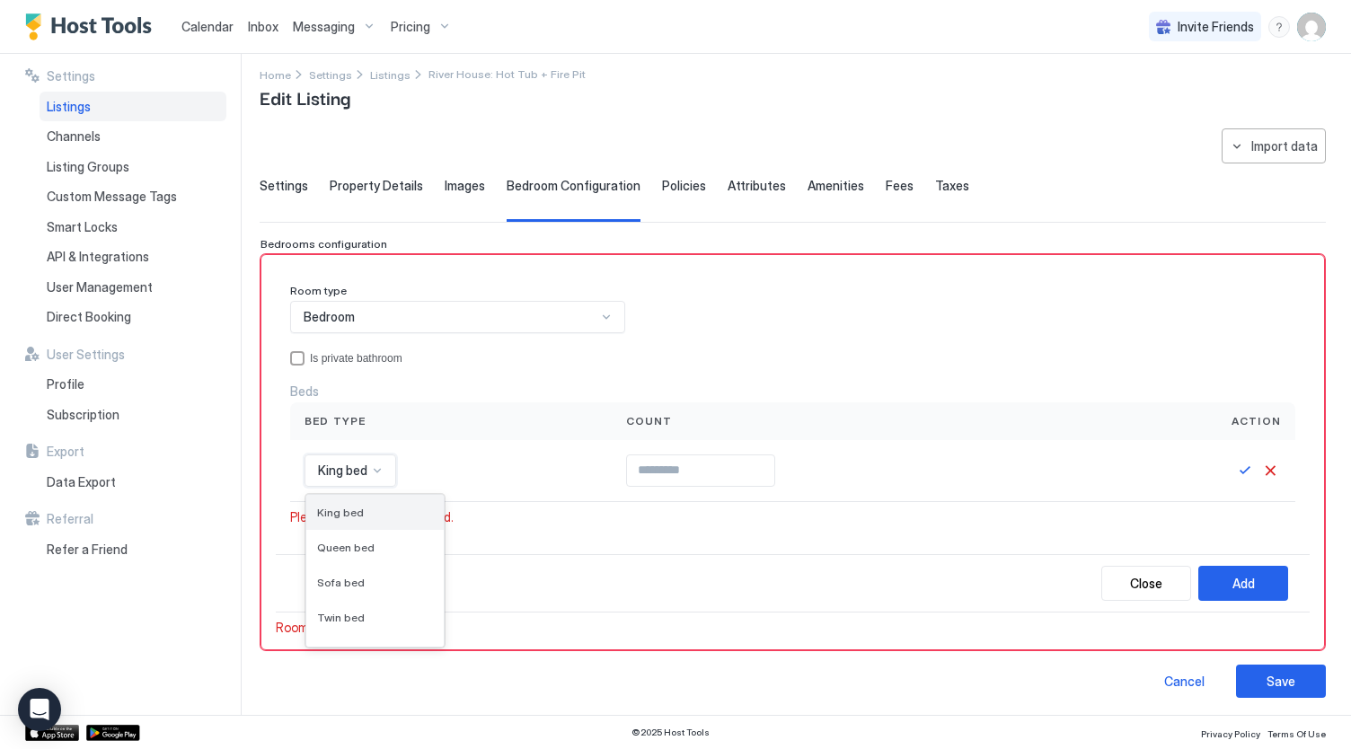
click at [350, 506] on span "King bed" at bounding box center [340, 512] width 47 height 13
click at [1234, 470] on button "Save" at bounding box center [1245, 471] width 22 height 22
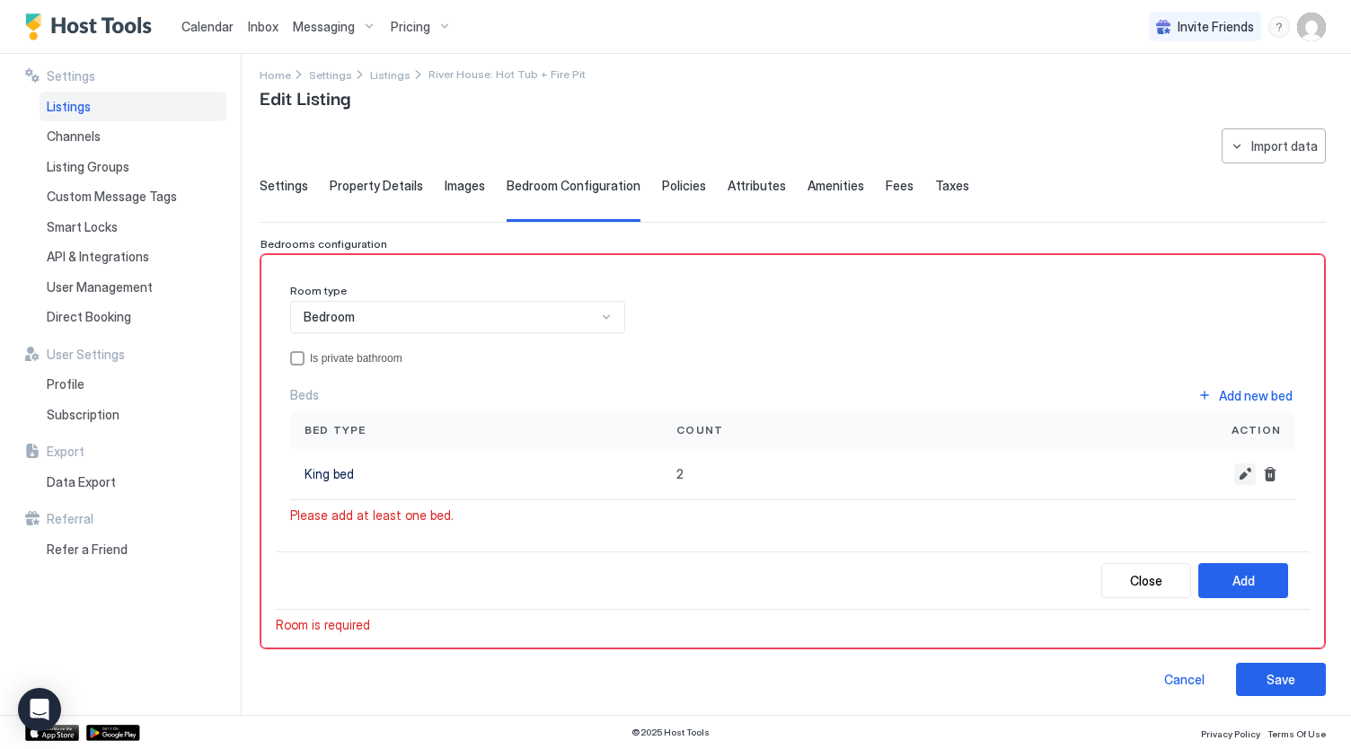
scroll to position [7, 0]
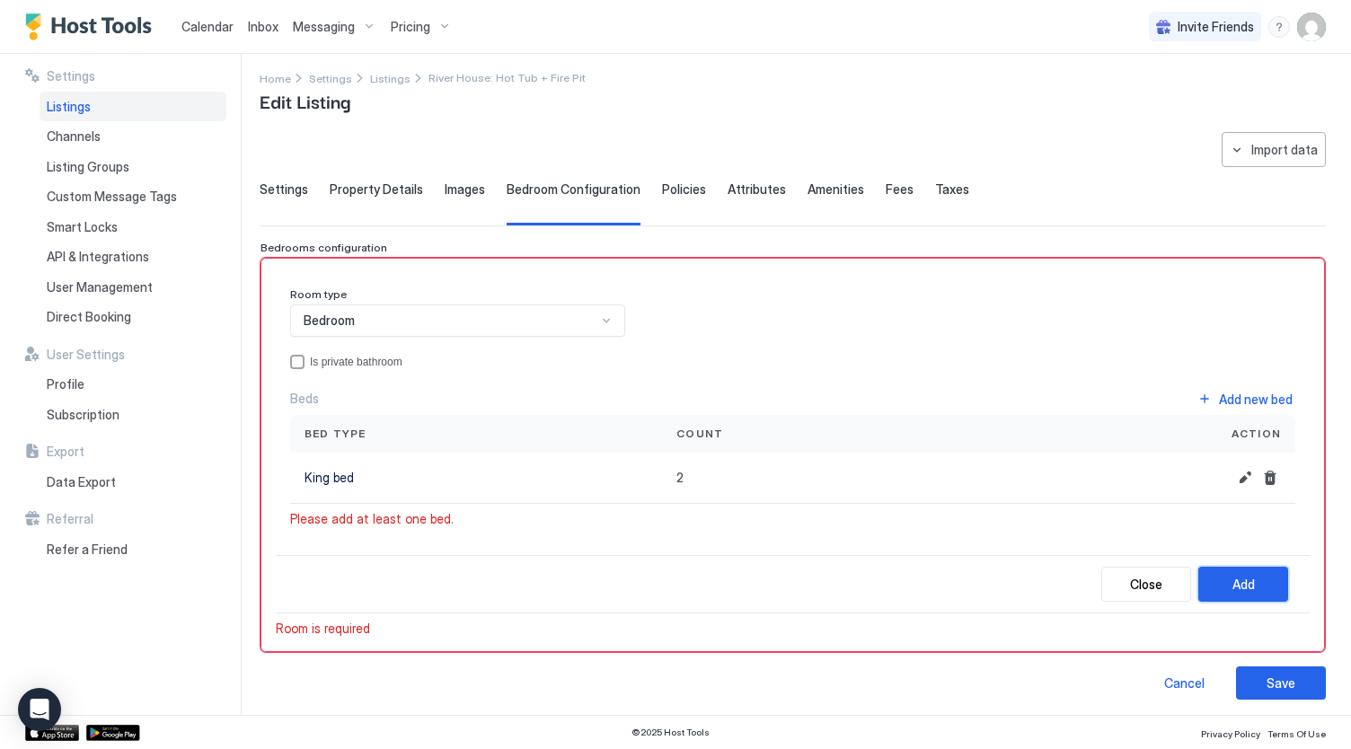
click at [1232, 575] on div "Add" at bounding box center [1243, 584] width 22 height 19
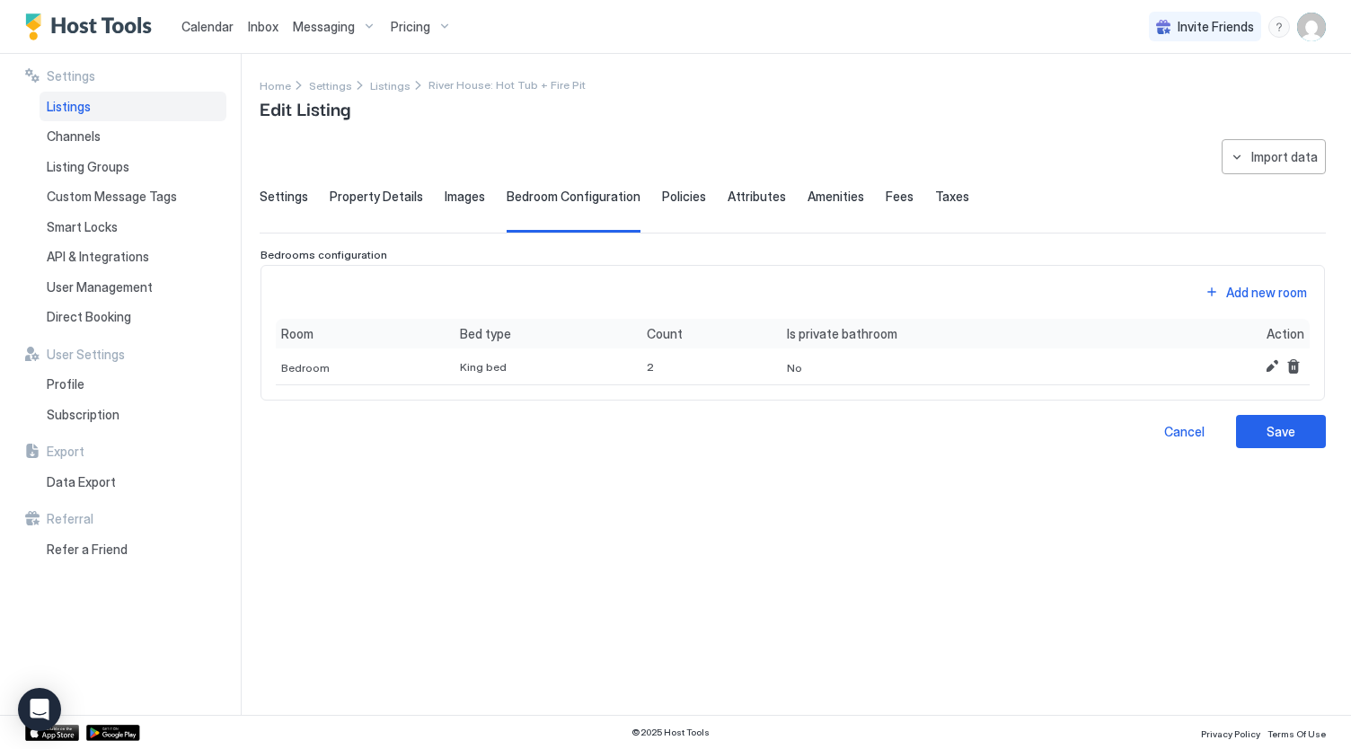
scroll to position [0, 0]
click at [1251, 286] on div "Add new room" at bounding box center [1266, 292] width 81 height 19
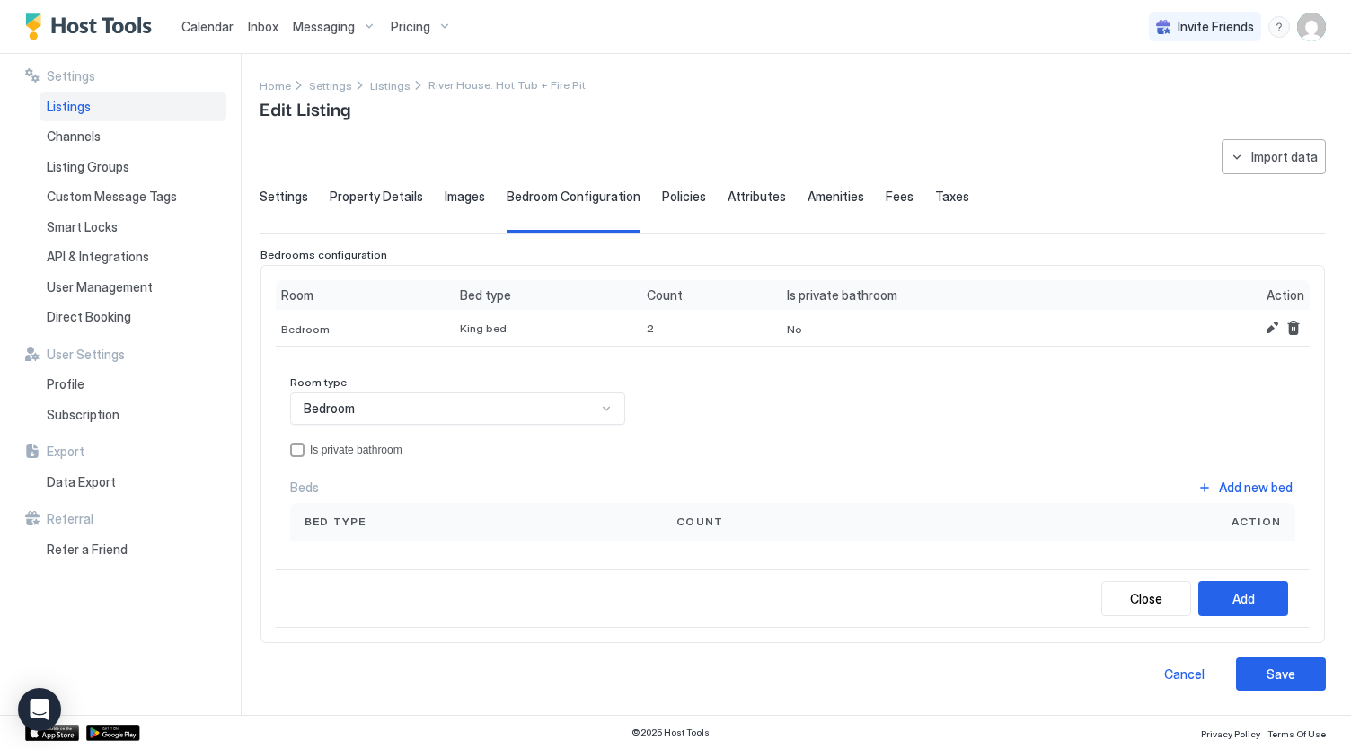
click at [334, 556] on div "Room type Bedroom Is private bathroom Beds Add new bed Bed type Count Action" at bounding box center [793, 465] width 1034 height 208
click at [335, 528] on div "Bed type" at bounding box center [476, 522] width 372 height 38
click at [1227, 494] on button "Add new bed" at bounding box center [1244, 487] width 101 height 24
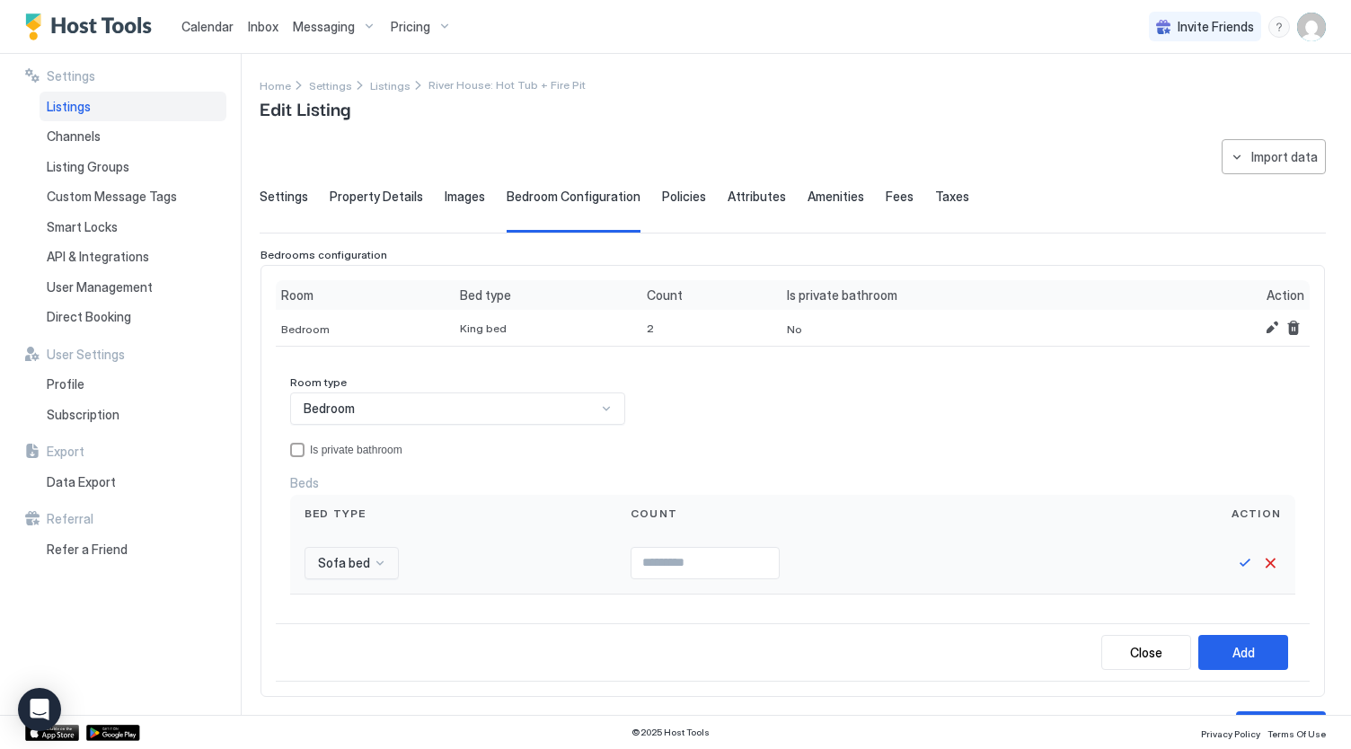
click at [325, 556] on div "Sofa bed" at bounding box center [351, 563] width 94 height 32
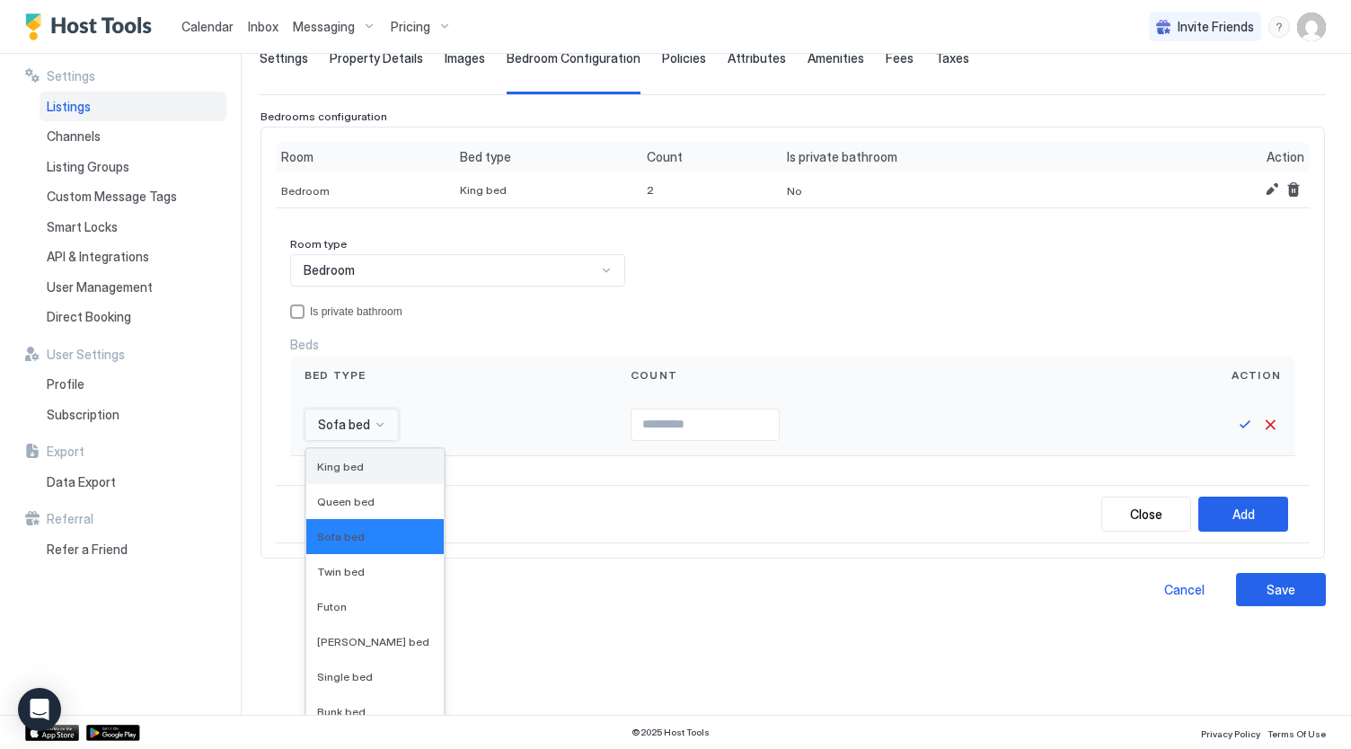
click at [339, 469] on span "King bed" at bounding box center [340, 466] width 47 height 13
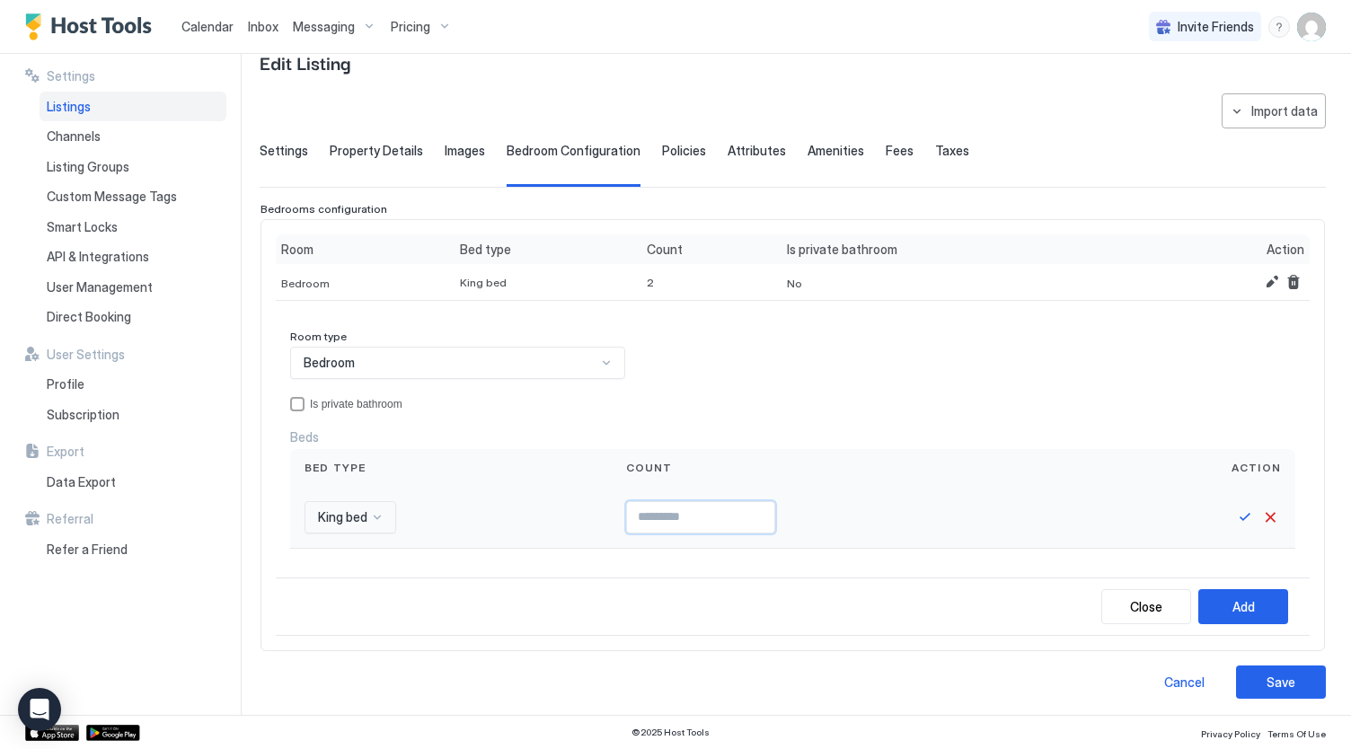
click at [664, 509] on input "Input Field" at bounding box center [700, 517] width 147 height 31
click at [676, 289] on div "2" at bounding box center [711, 282] width 141 height 37
click at [650, 281] on div "2" at bounding box center [712, 282] width 130 height 13
click at [1219, 516] on div at bounding box center [1190, 517] width 180 height 22
click at [1234, 516] on button "Save" at bounding box center [1245, 517] width 22 height 22
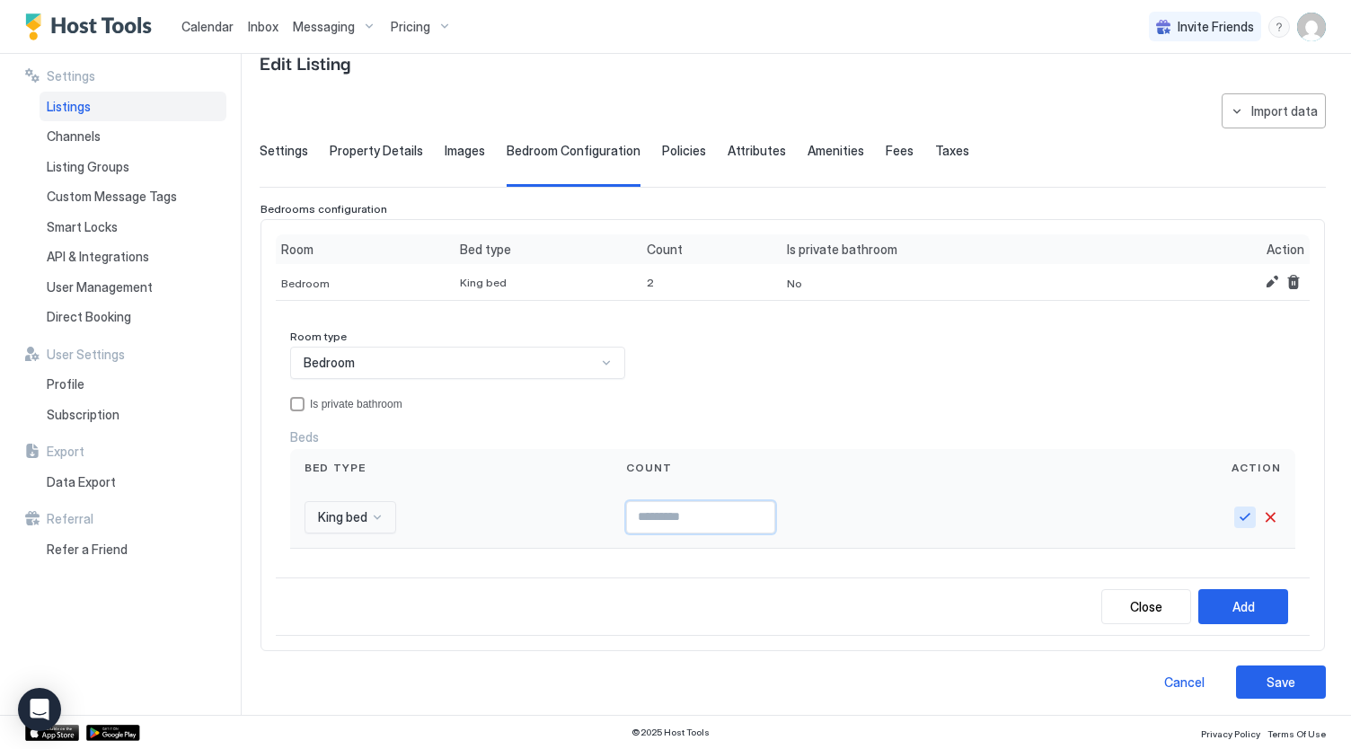
type input "*"
click at [1234, 511] on button "Save" at bounding box center [1245, 517] width 22 height 22
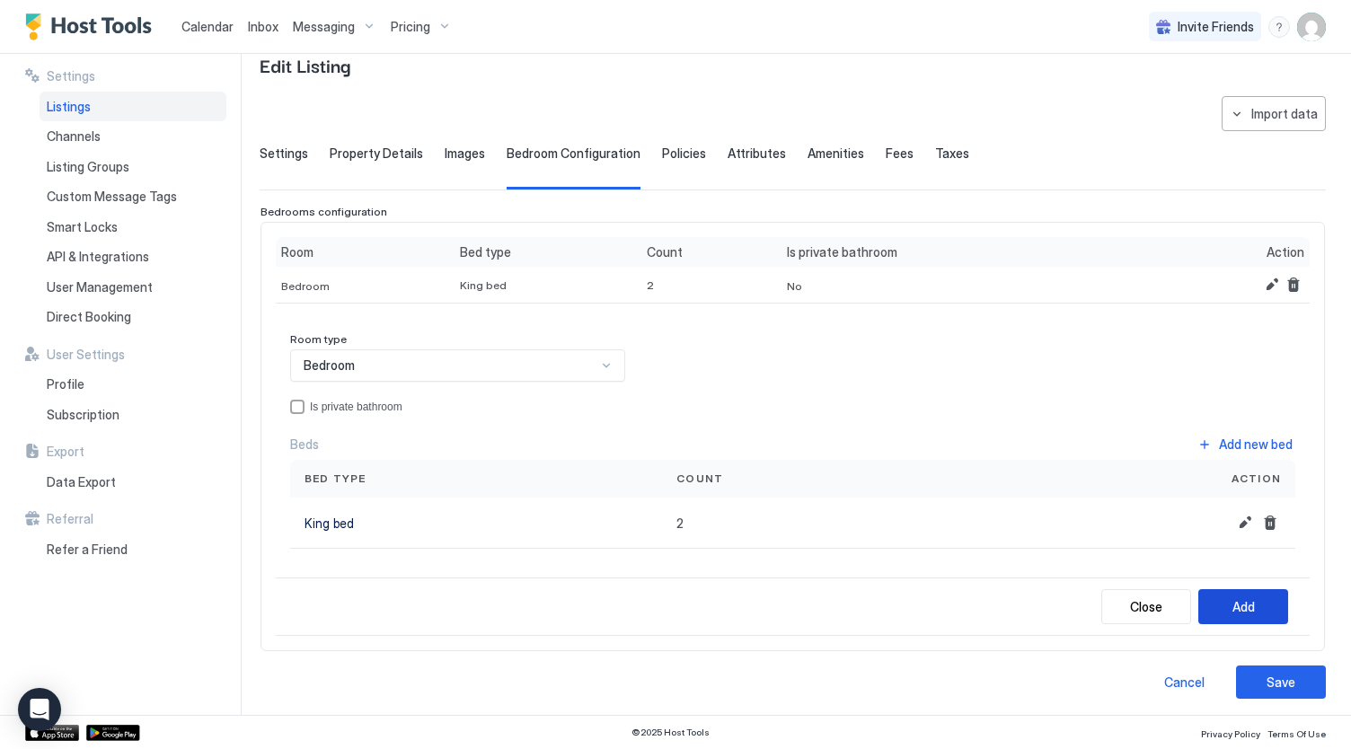
click at [1232, 604] on div "Add" at bounding box center [1243, 606] width 22 height 19
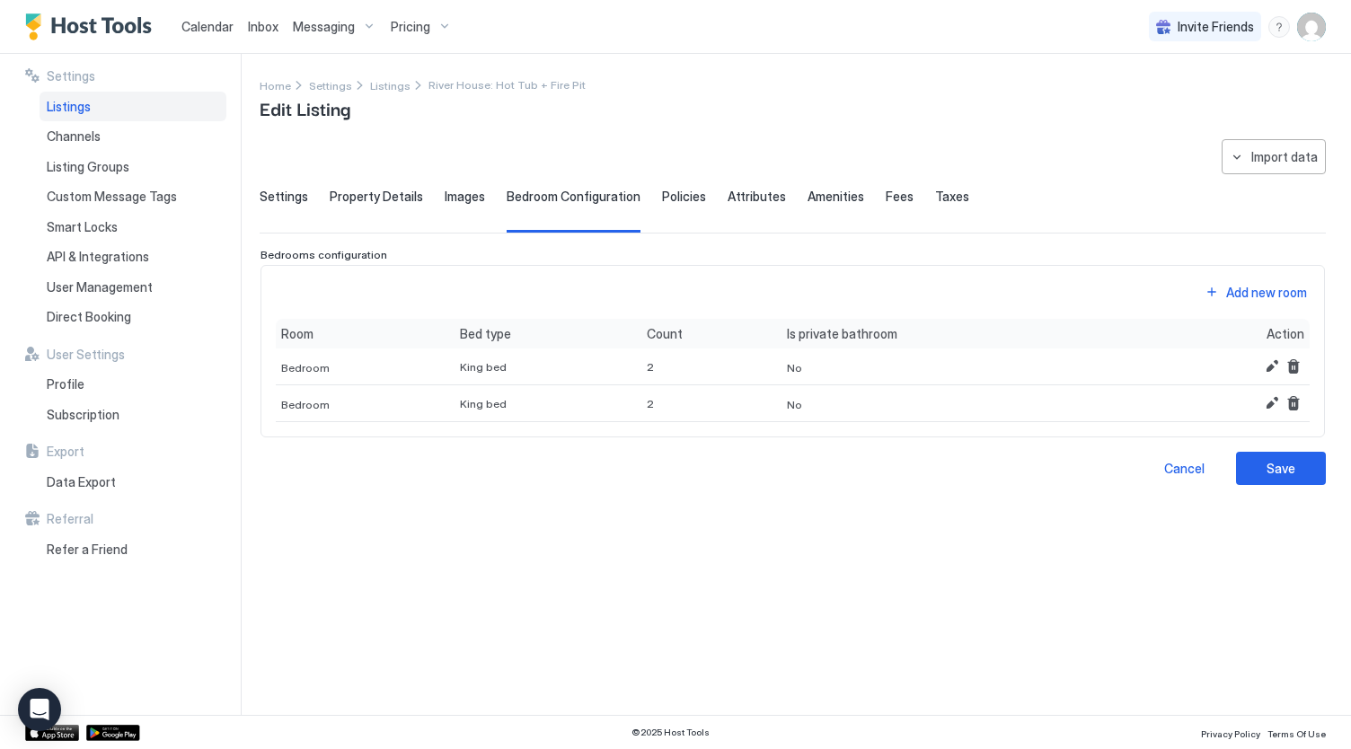
scroll to position [0, 0]
click at [1246, 280] on button "Add new room" at bounding box center [1256, 292] width 108 height 24
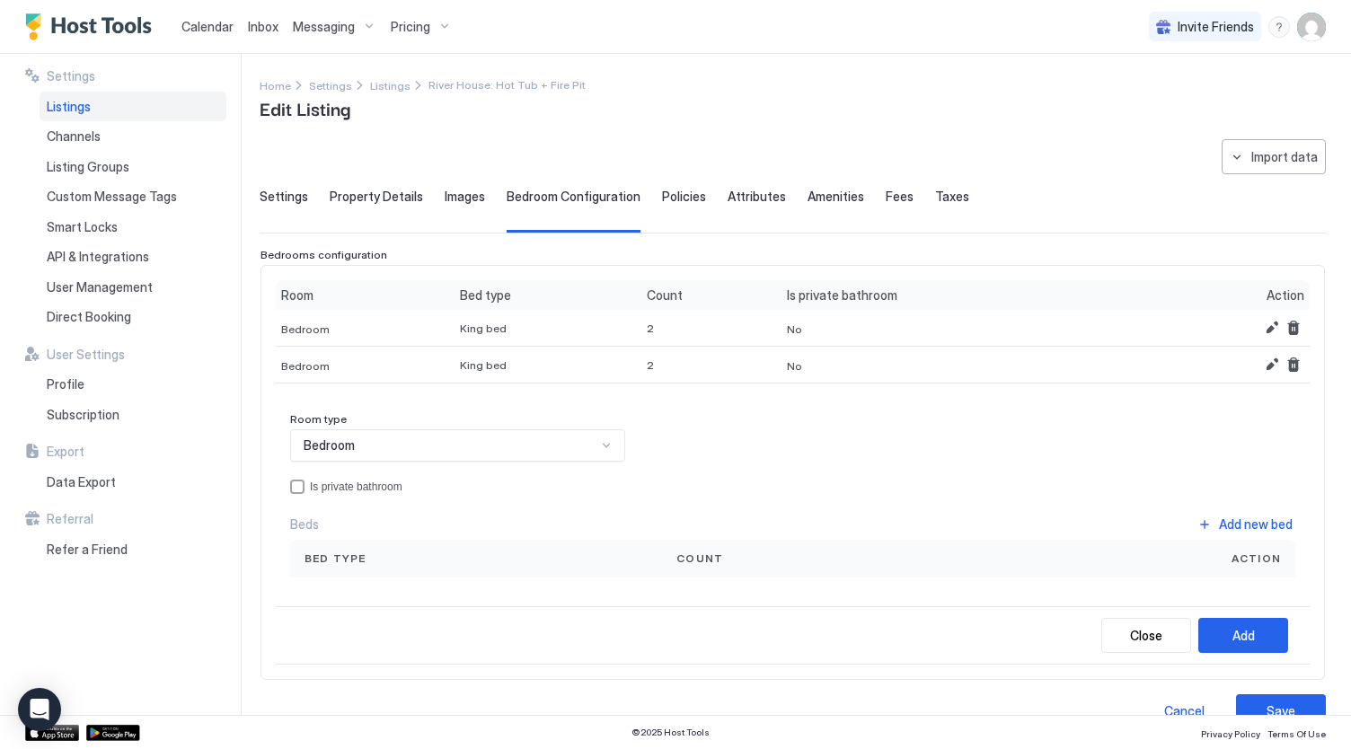
scroll to position [29, 0]
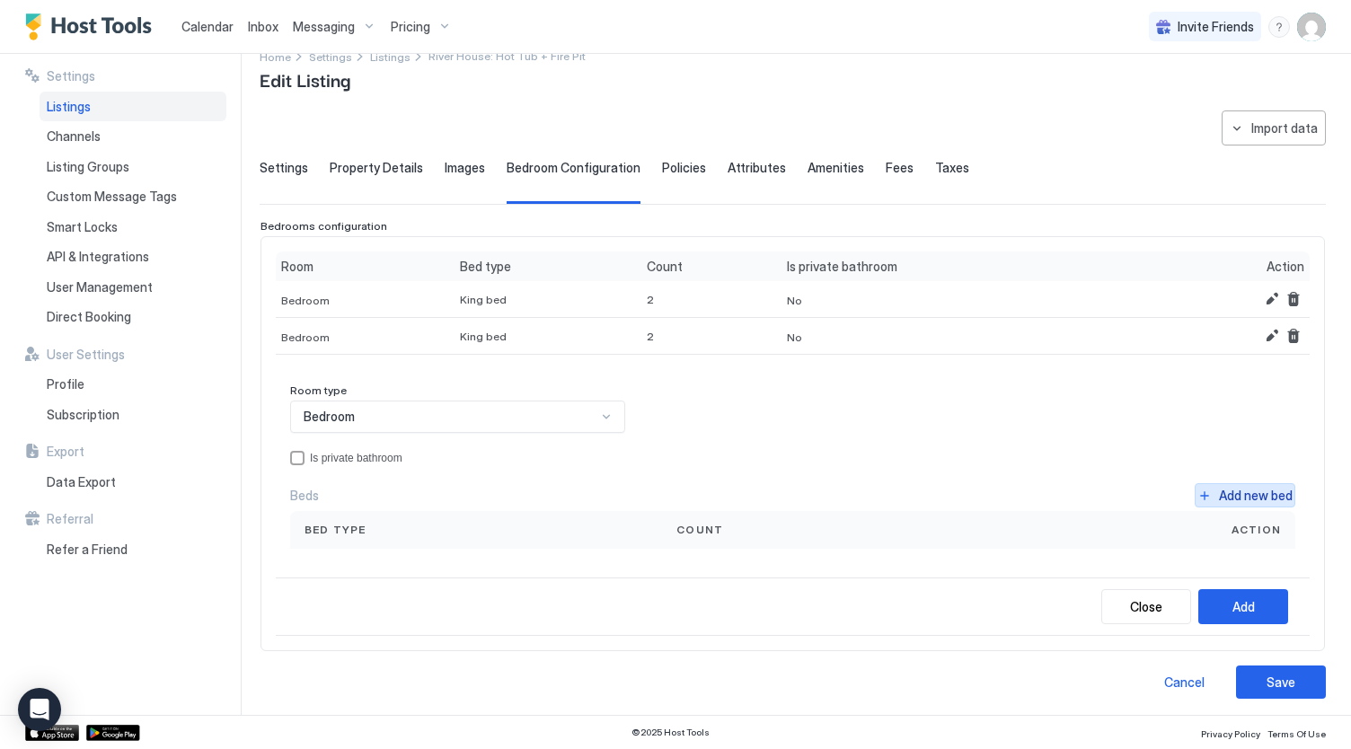
click at [1259, 490] on div "Add new bed" at bounding box center [1256, 495] width 74 height 19
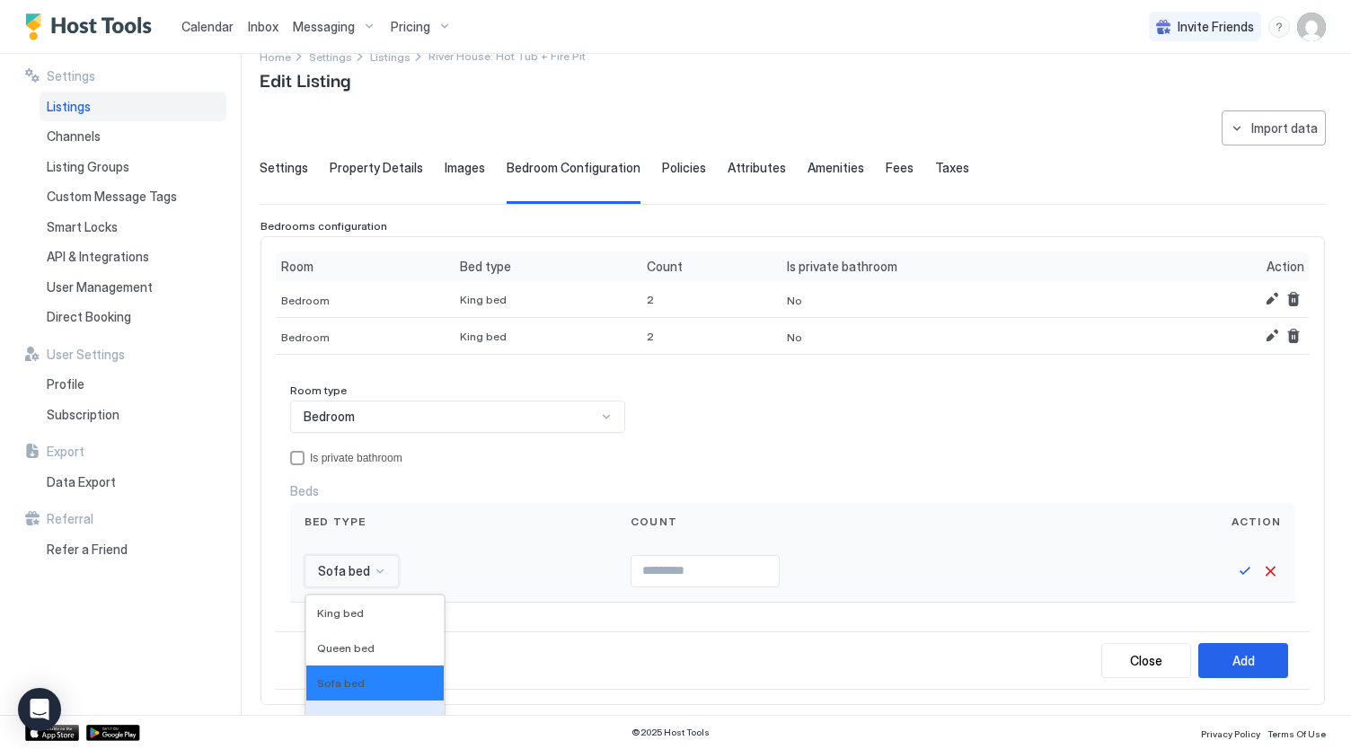
click at [346, 566] on div "16 results available. Use Up and Down to choose options, press Enter to select …" at bounding box center [351, 571] width 94 height 32
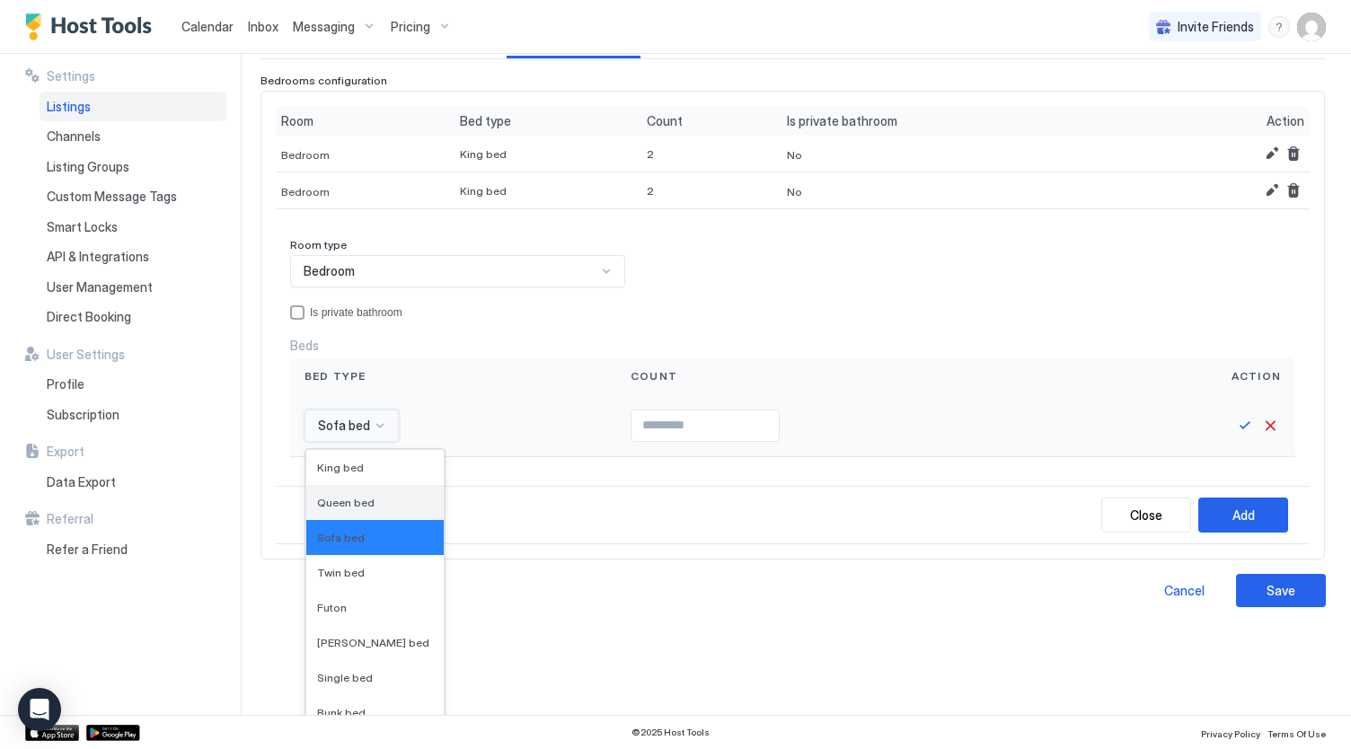
click at [356, 502] on span "Queen bed" at bounding box center [345, 502] width 57 height 13
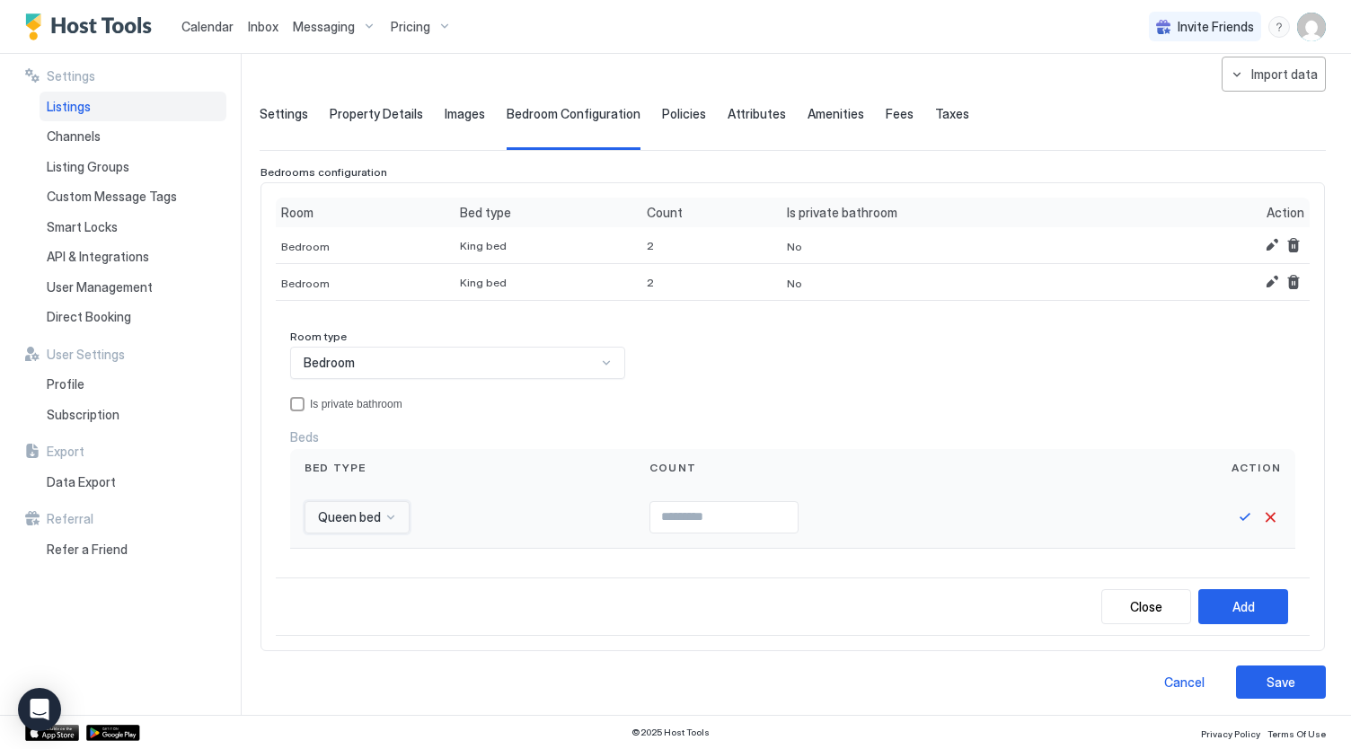
click at [661, 512] on input "Input Field" at bounding box center [723, 517] width 147 height 31
type input "*"
click at [1234, 511] on button "Save" at bounding box center [1245, 517] width 22 height 22
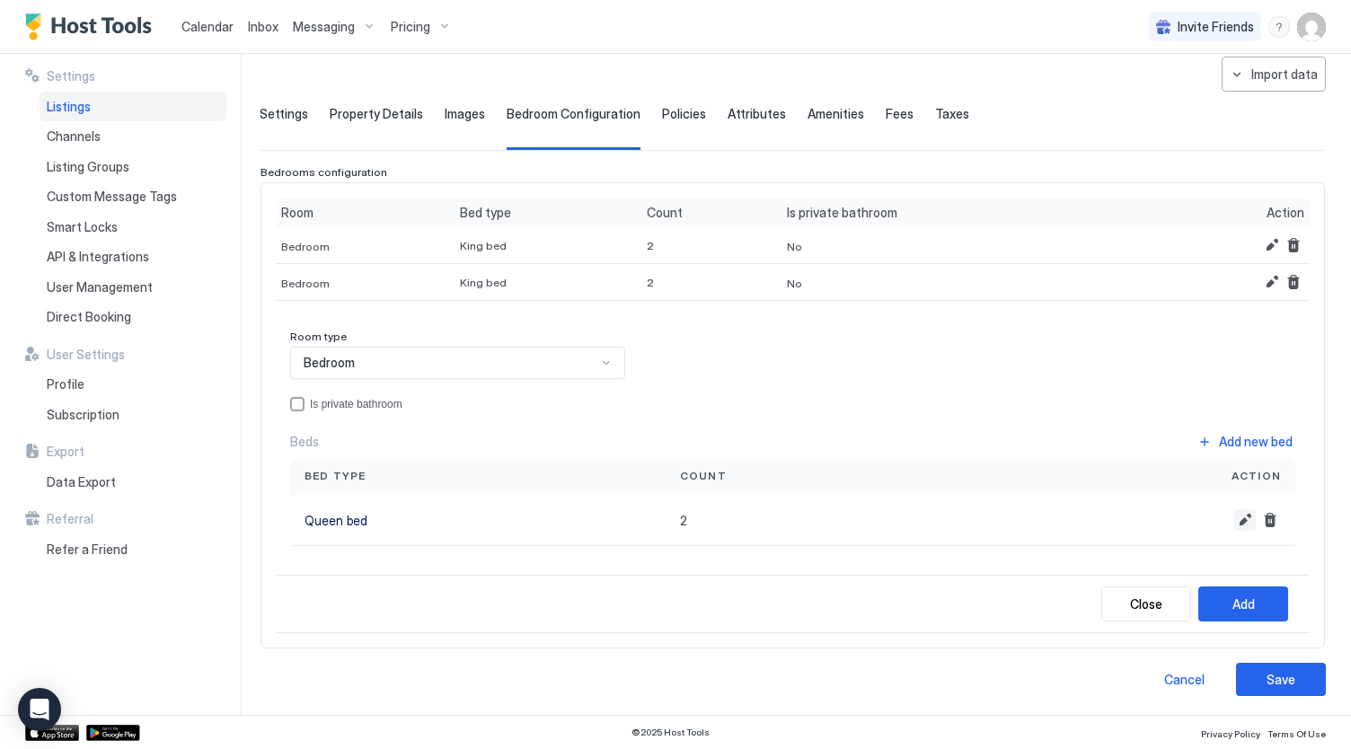
scroll to position [79, 0]
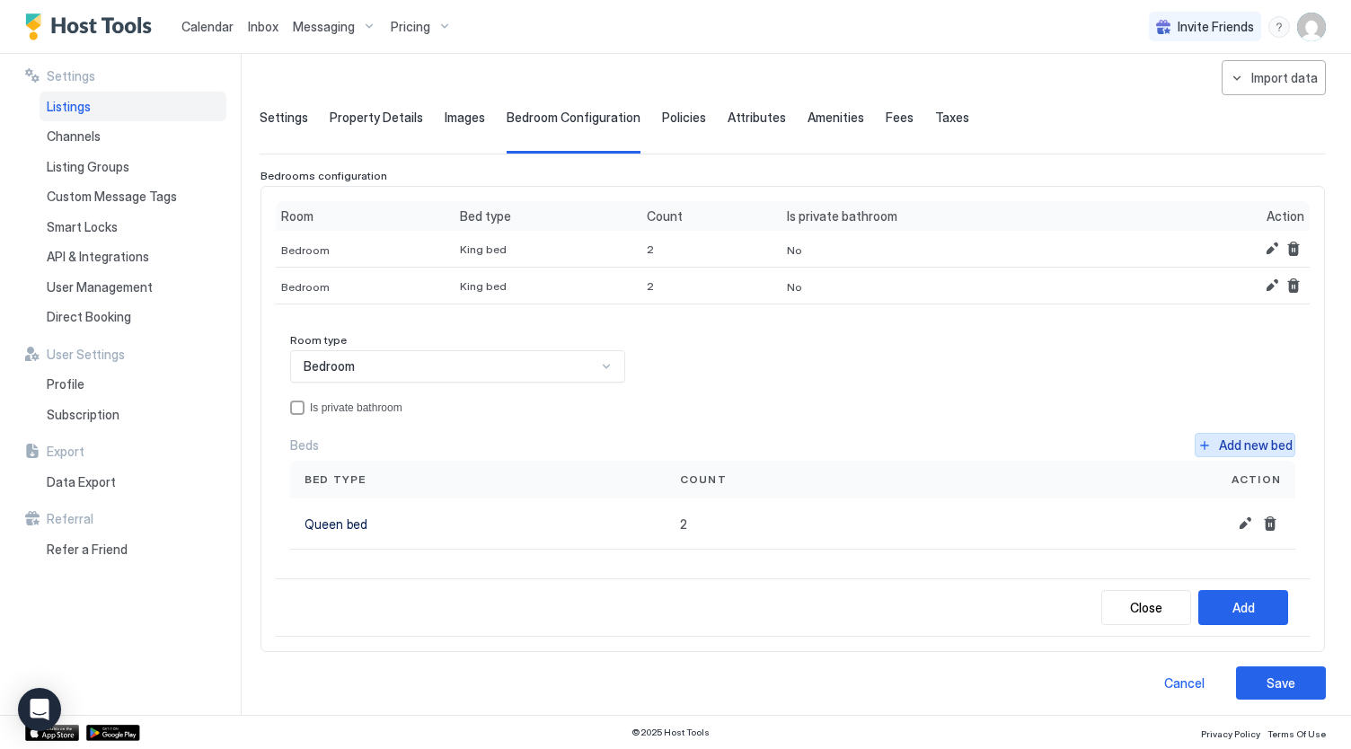
click at [1250, 438] on div "Add new bed" at bounding box center [1256, 445] width 74 height 19
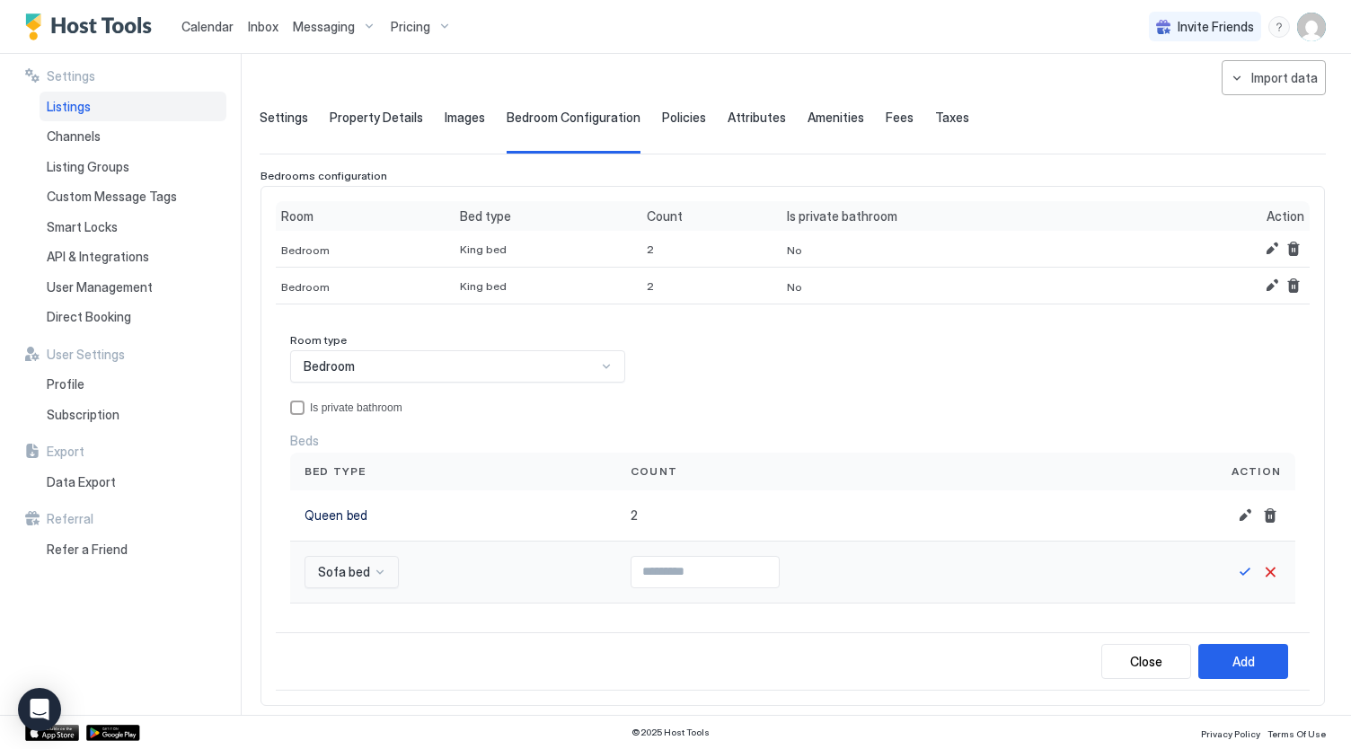
click at [380, 568] on div "Sofa bed" at bounding box center [351, 572] width 94 height 32
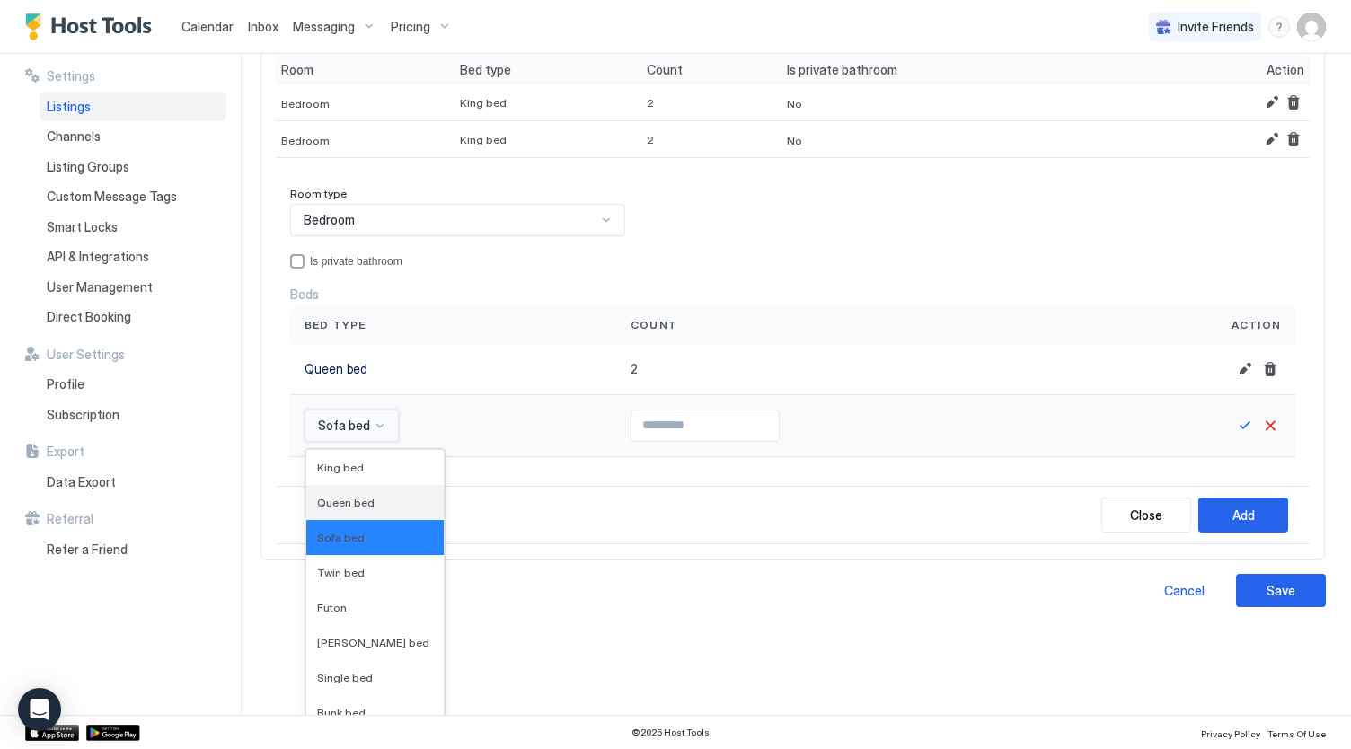
click at [356, 505] on div "Queen bed" at bounding box center [374, 502] width 137 height 35
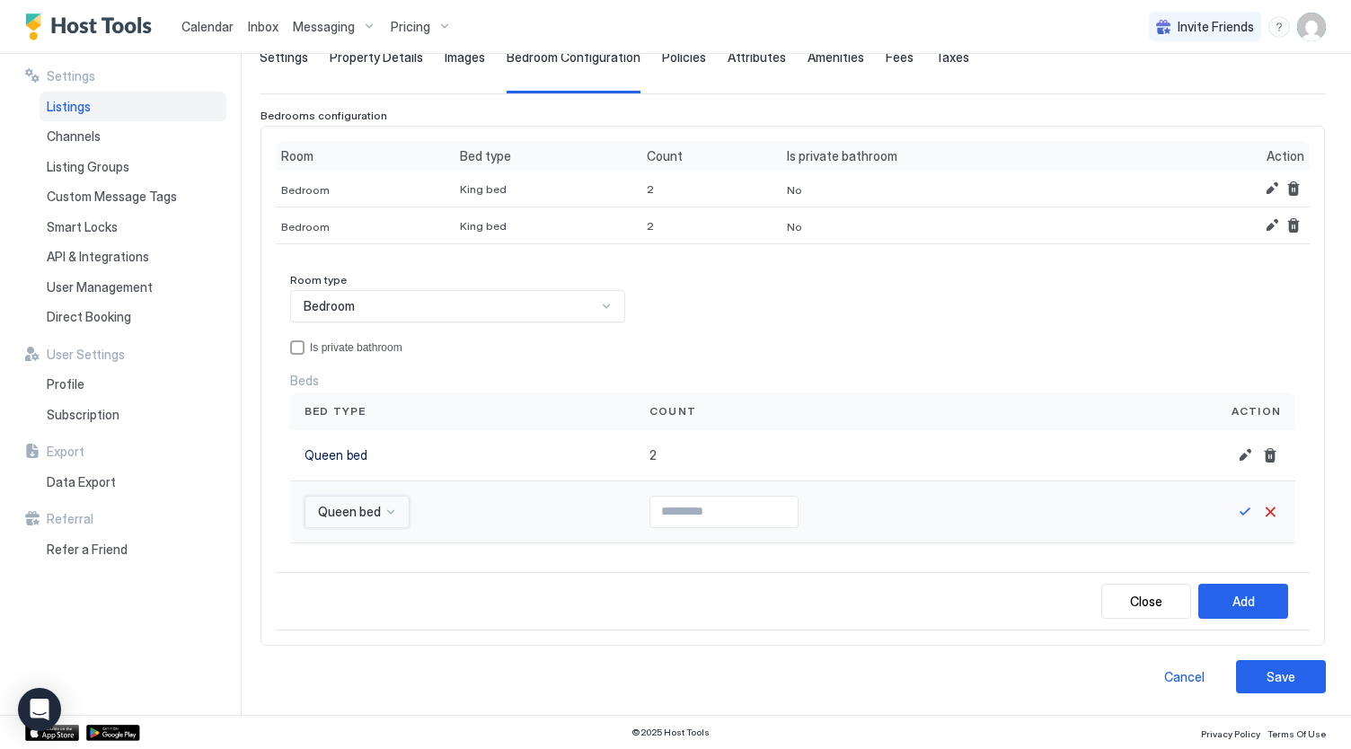
scroll to position [133, 0]
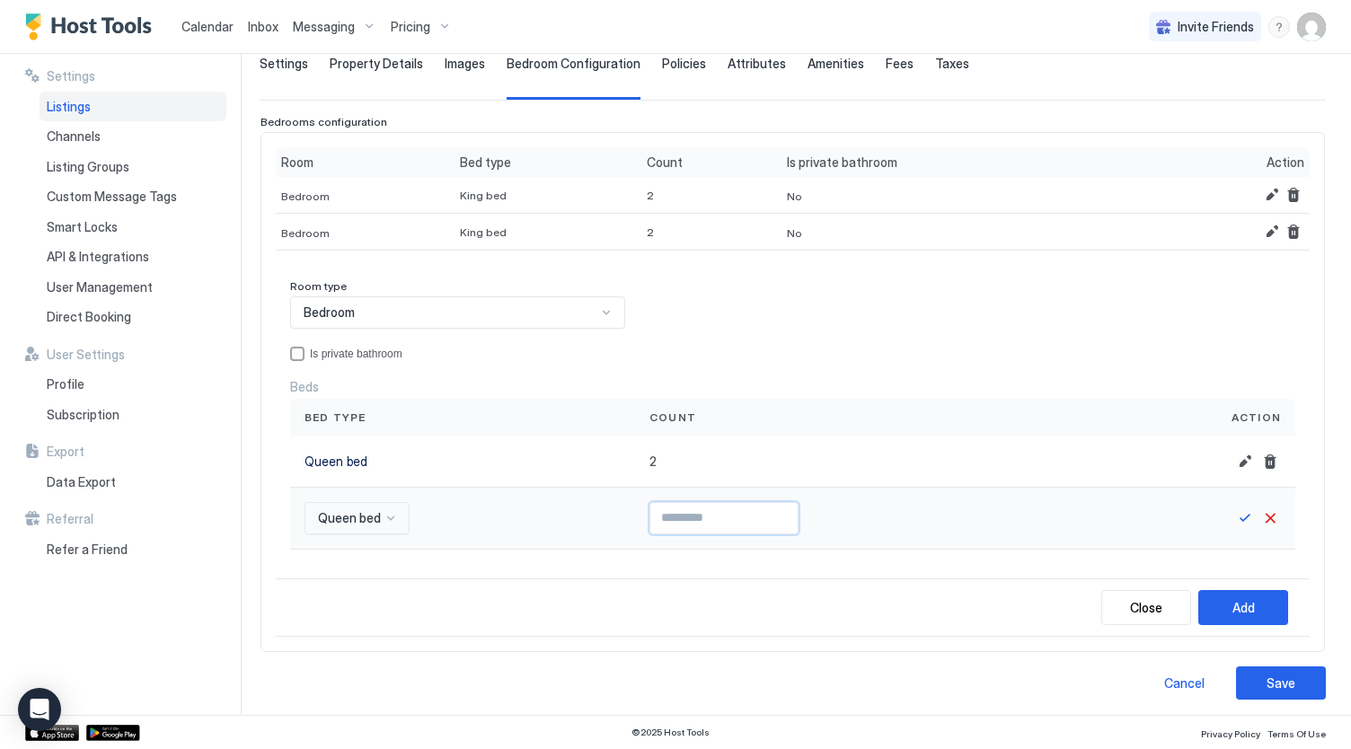
click at [677, 518] on input "Input Field" at bounding box center [723, 518] width 147 height 31
type input "*"
click at [1233, 598] on div "Add" at bounding box center [1243, 607] width 22 height 19
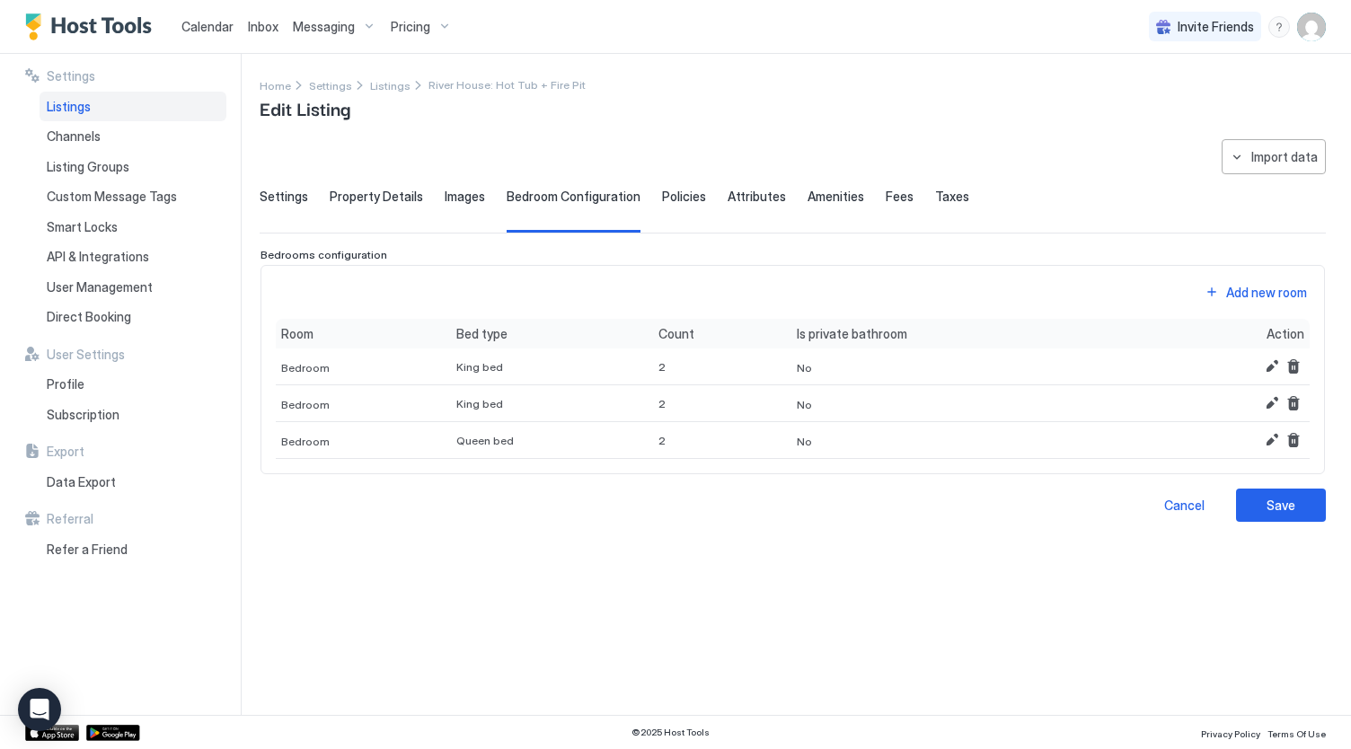
scroll to position [0, 0]
click at [1267, 285] on div "Add new room" at bounding box center [1266, 292] width 81 height 19
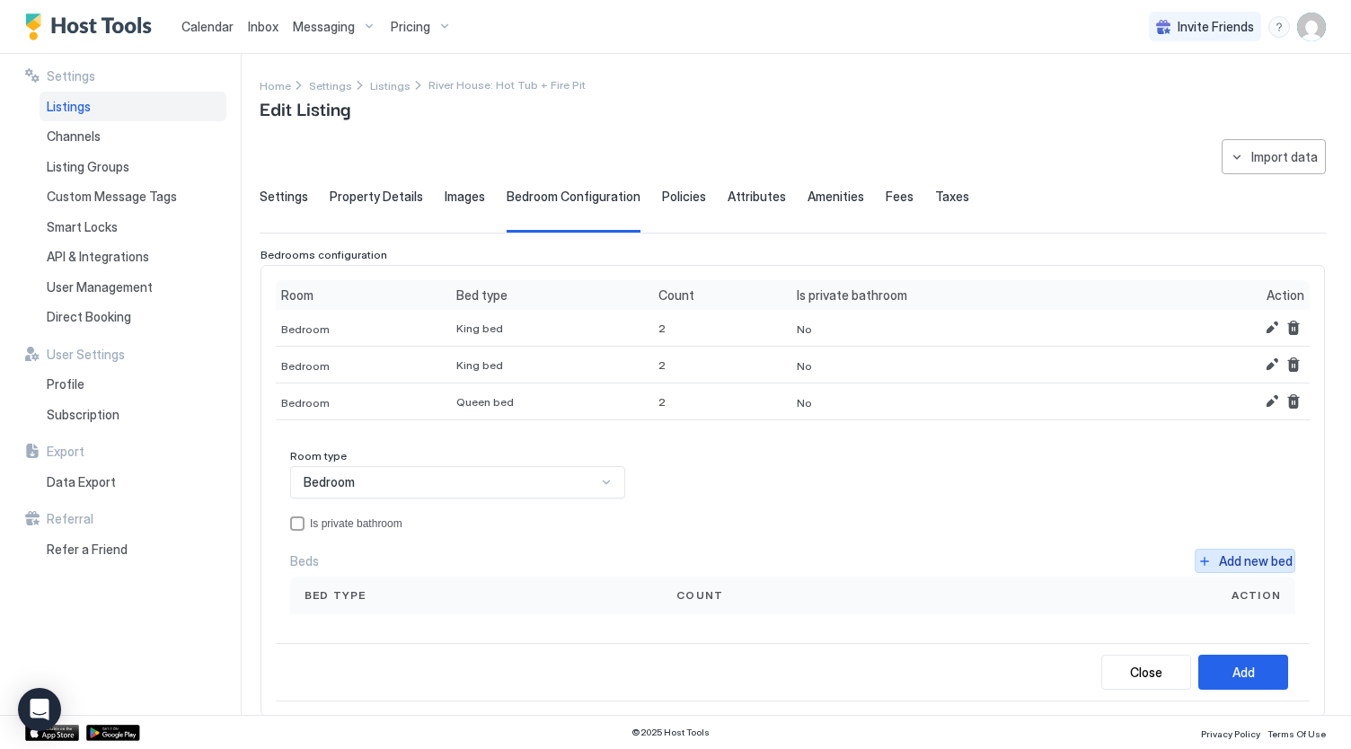
click at [1219, 551] on div "Add new bed" at bounding box center [1256, 560] width 74 height 19
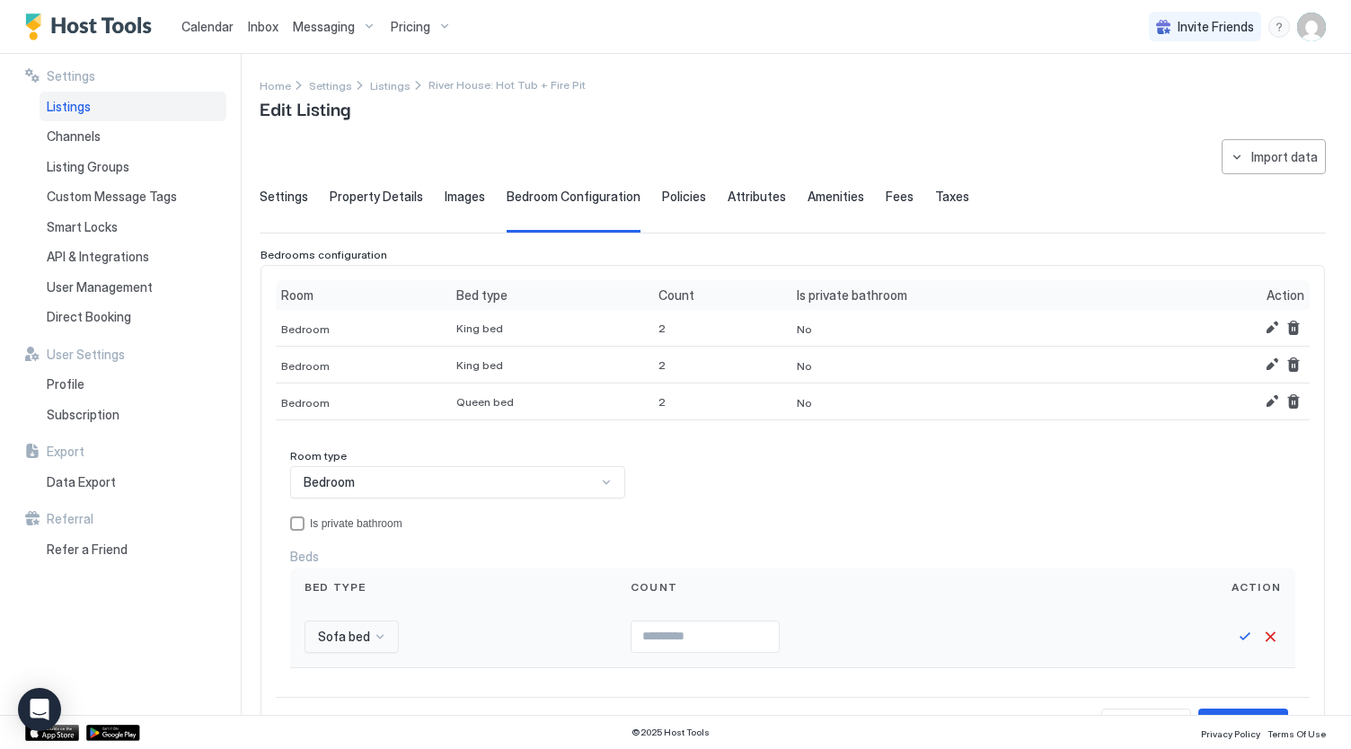
click at [378, 637] on div "Sofa bed" at bounding box center [351, 637] width 94 height 32
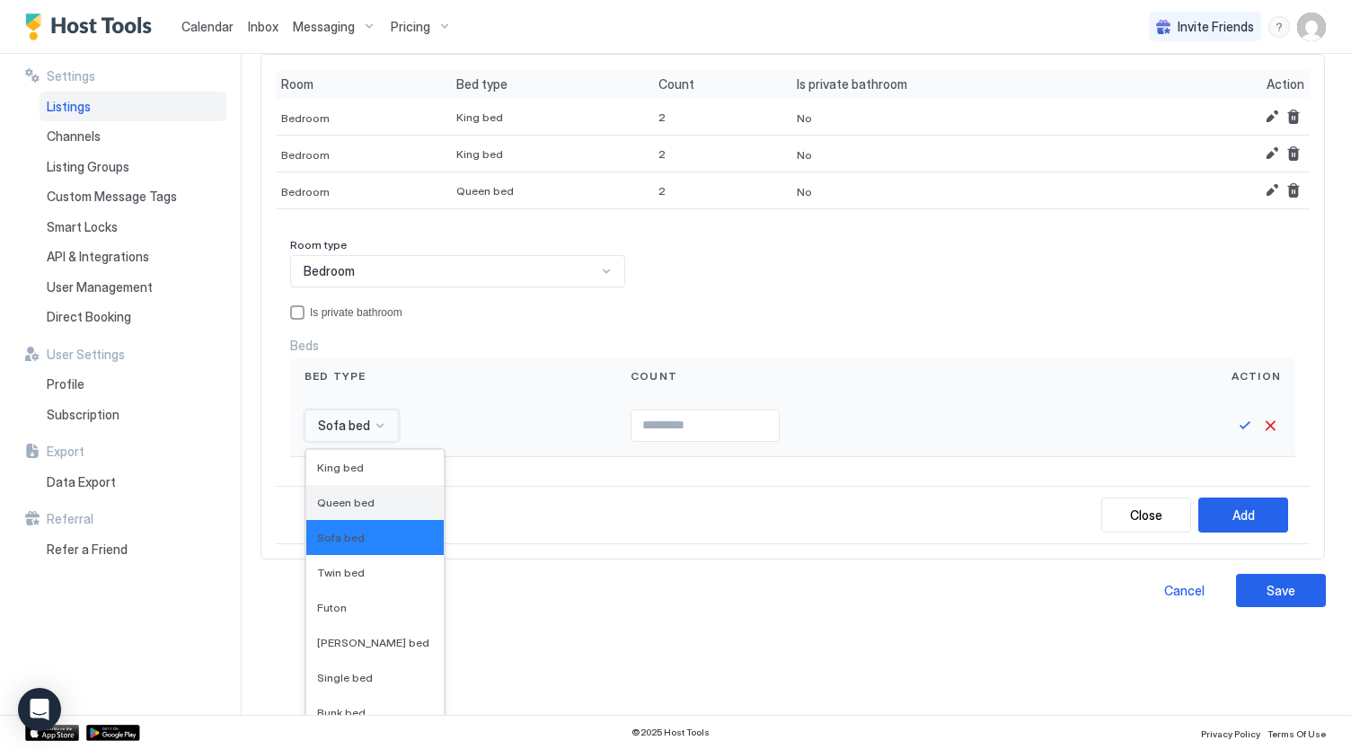
click at [331, 497] on span "Queen bed" at bounding box center [345, 502] width 57 height 13
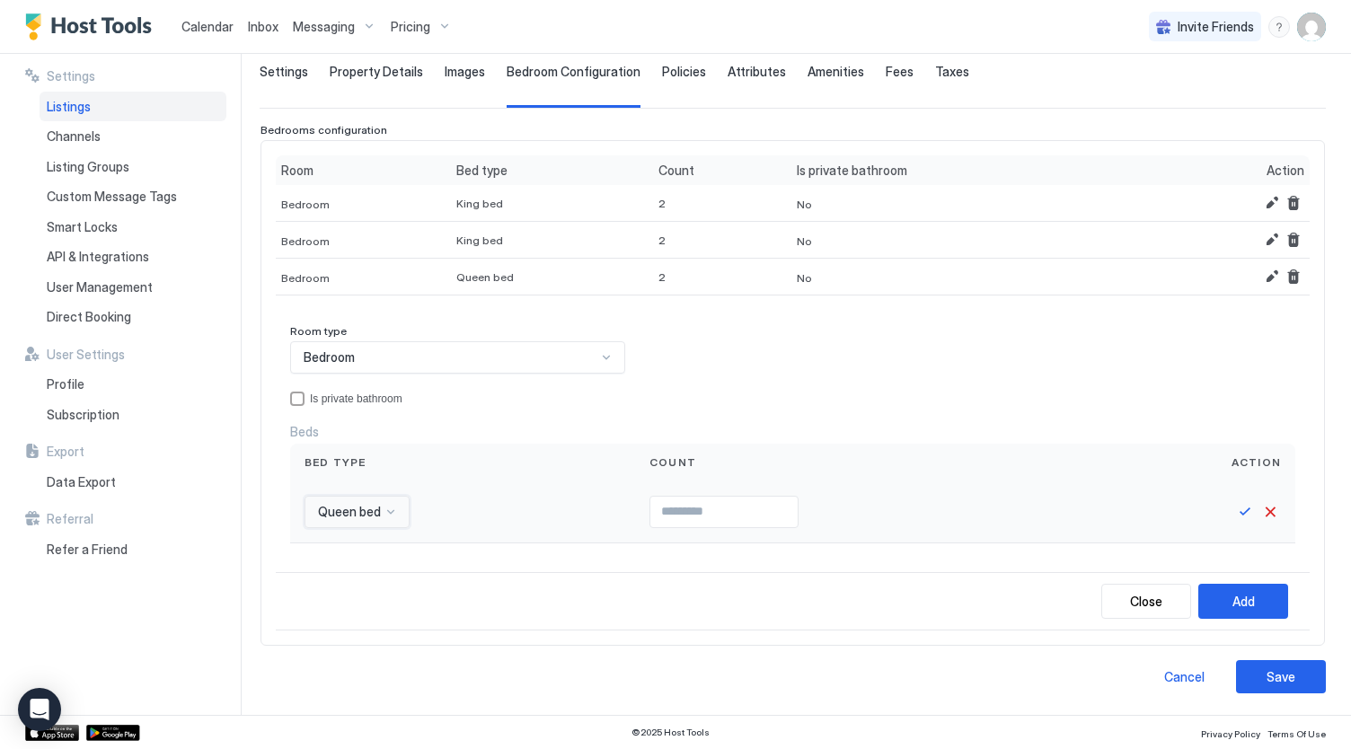
scroll to position [119, 0]
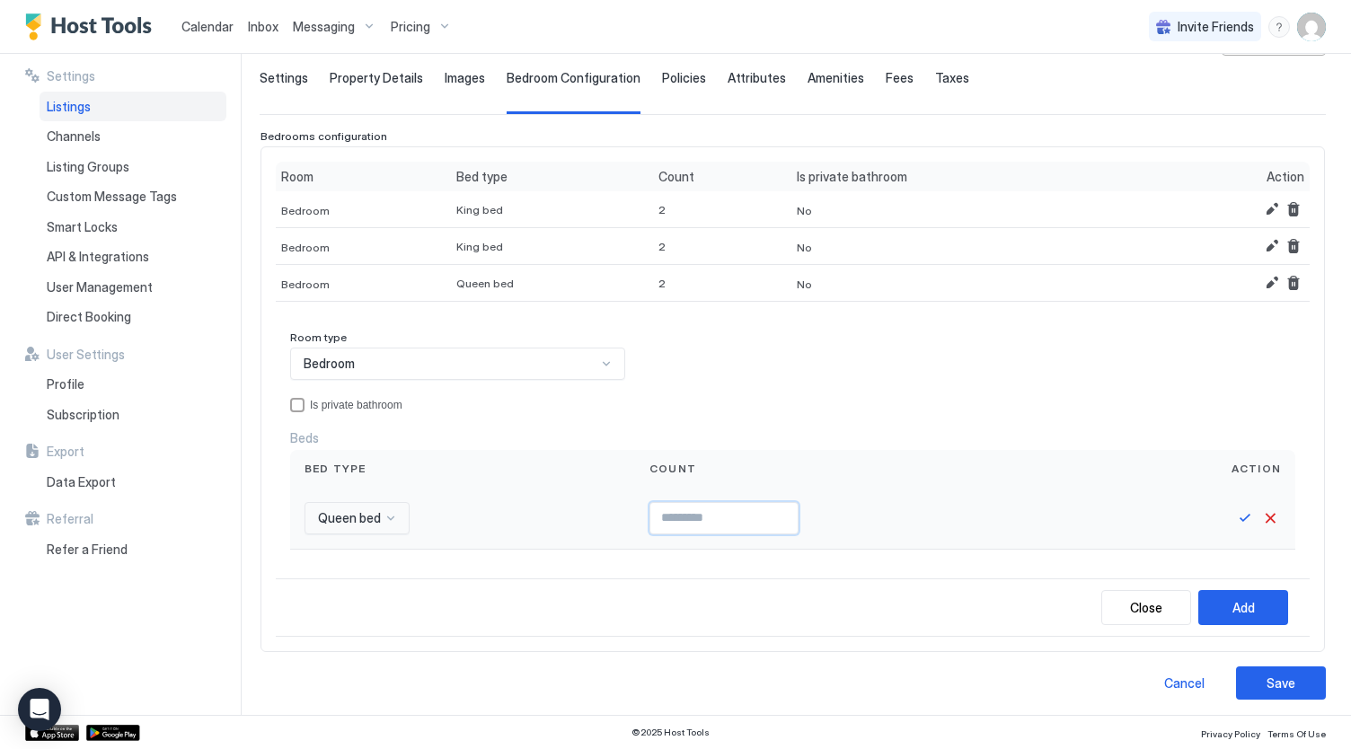
click at [697, 514] on input "Input Field" at bounding box center [723, 518] width 147 height 31
type input "*"
click at [1234, 520] on button "Save" at bounding box center [1245, 518] width 22 height 22
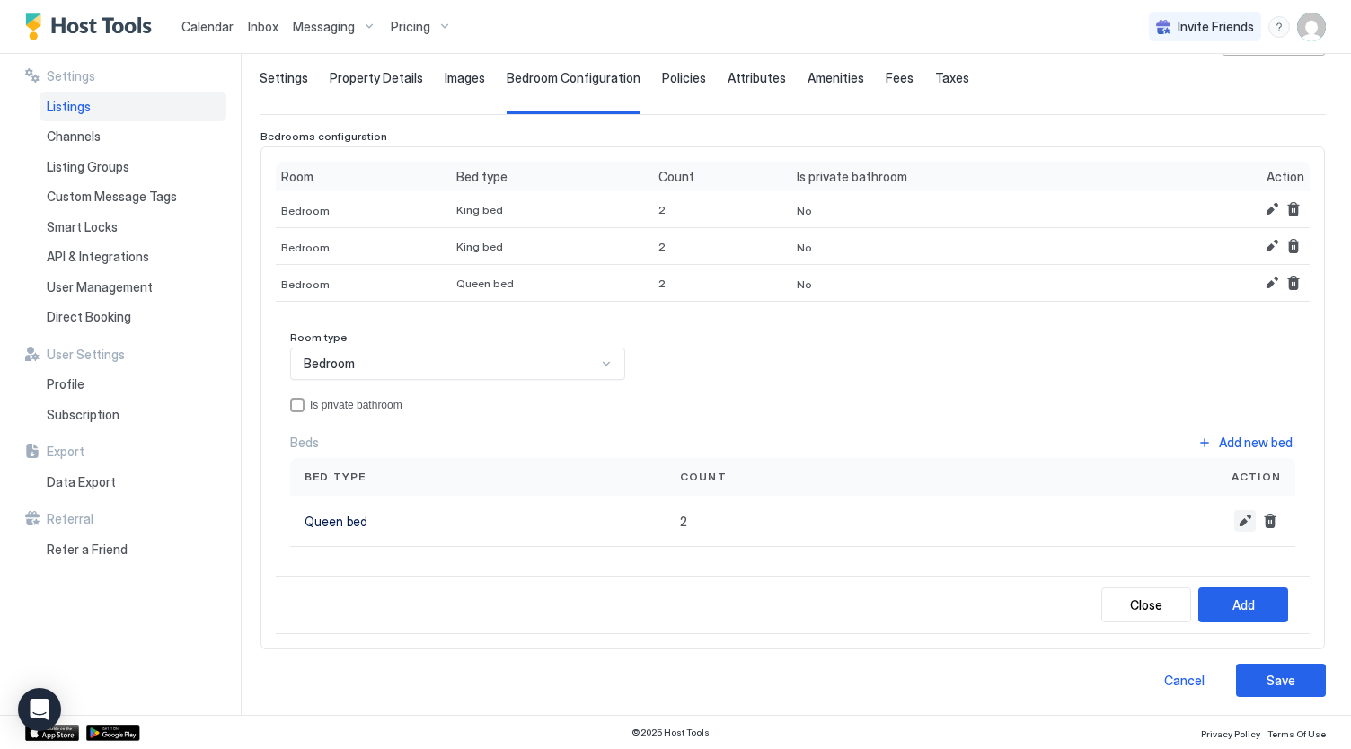
scroll to position [116, 0]
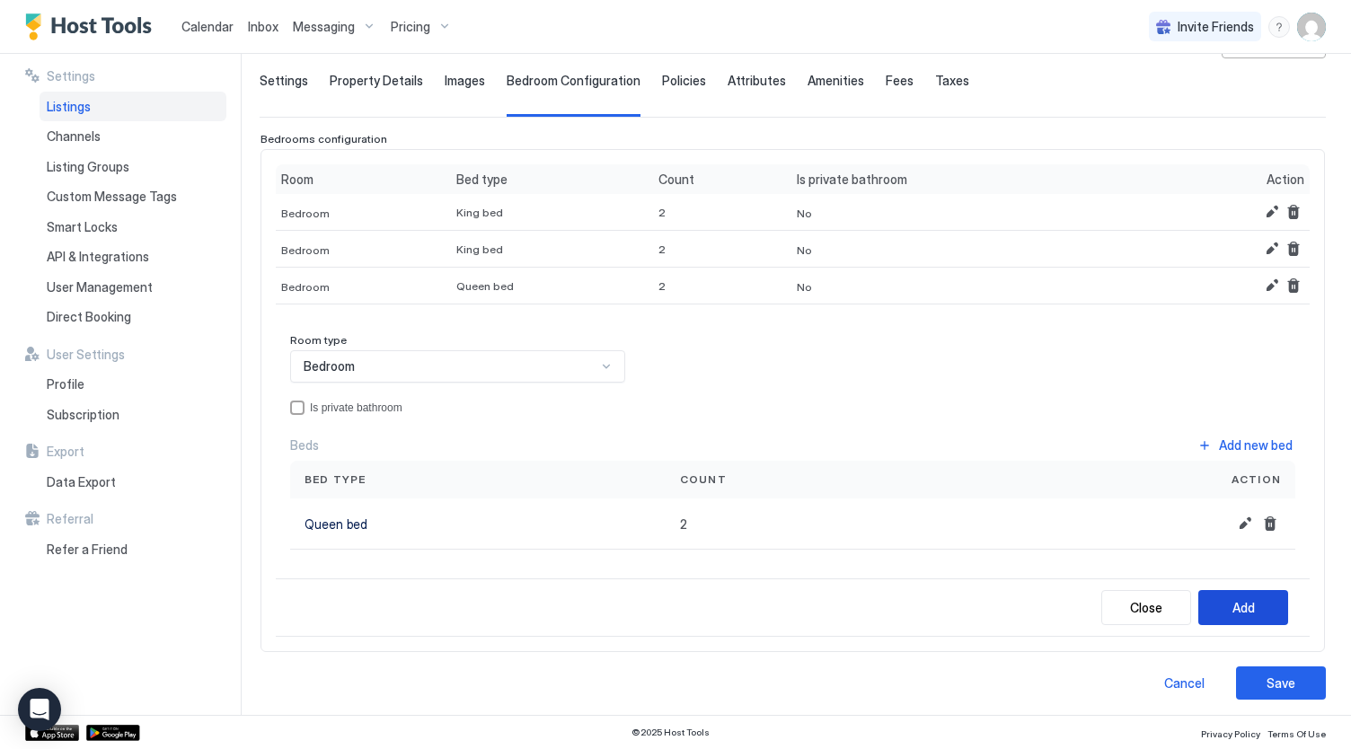
click at [1198, 599] on button "Add" at bounding box center [1243, 607] width 90 height 35
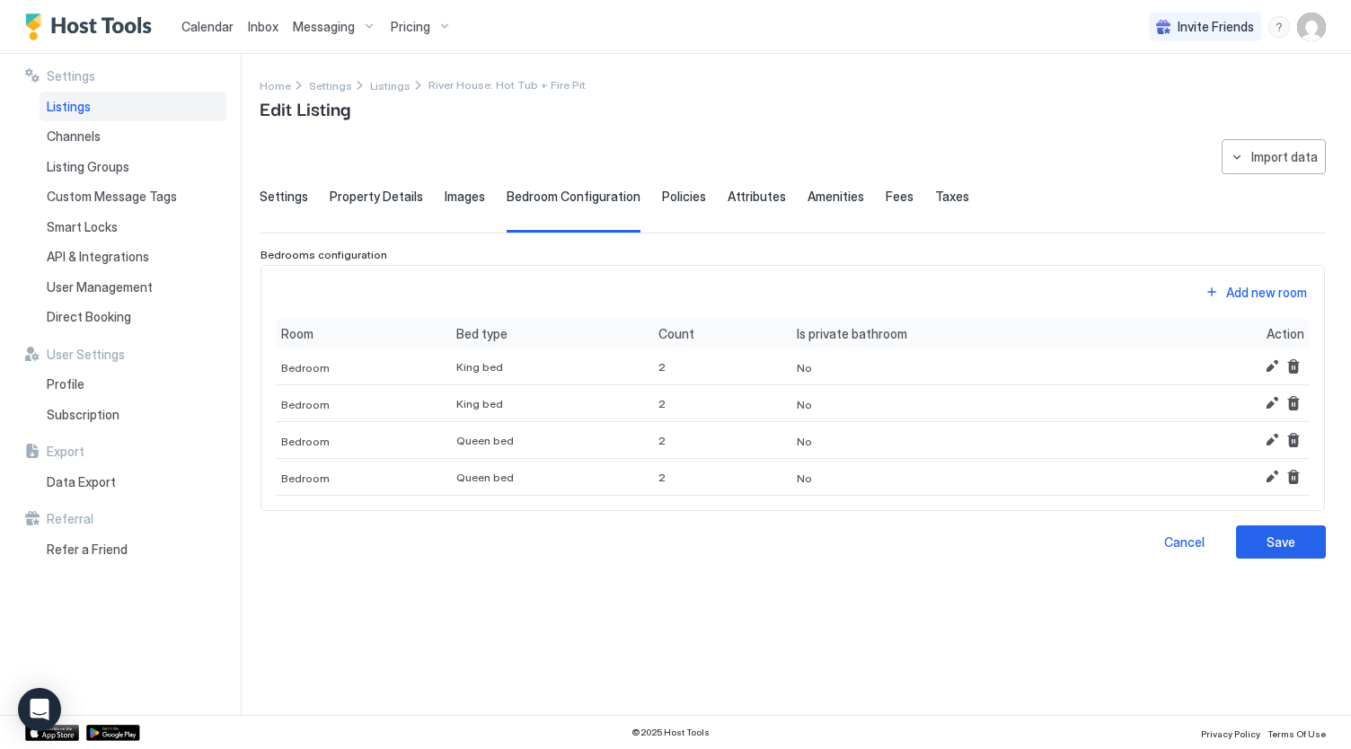
scroll to position [0, 0]
click at [1262, 292] on div "Add new room" at bounding box center [1266, 292] width 81 height 19
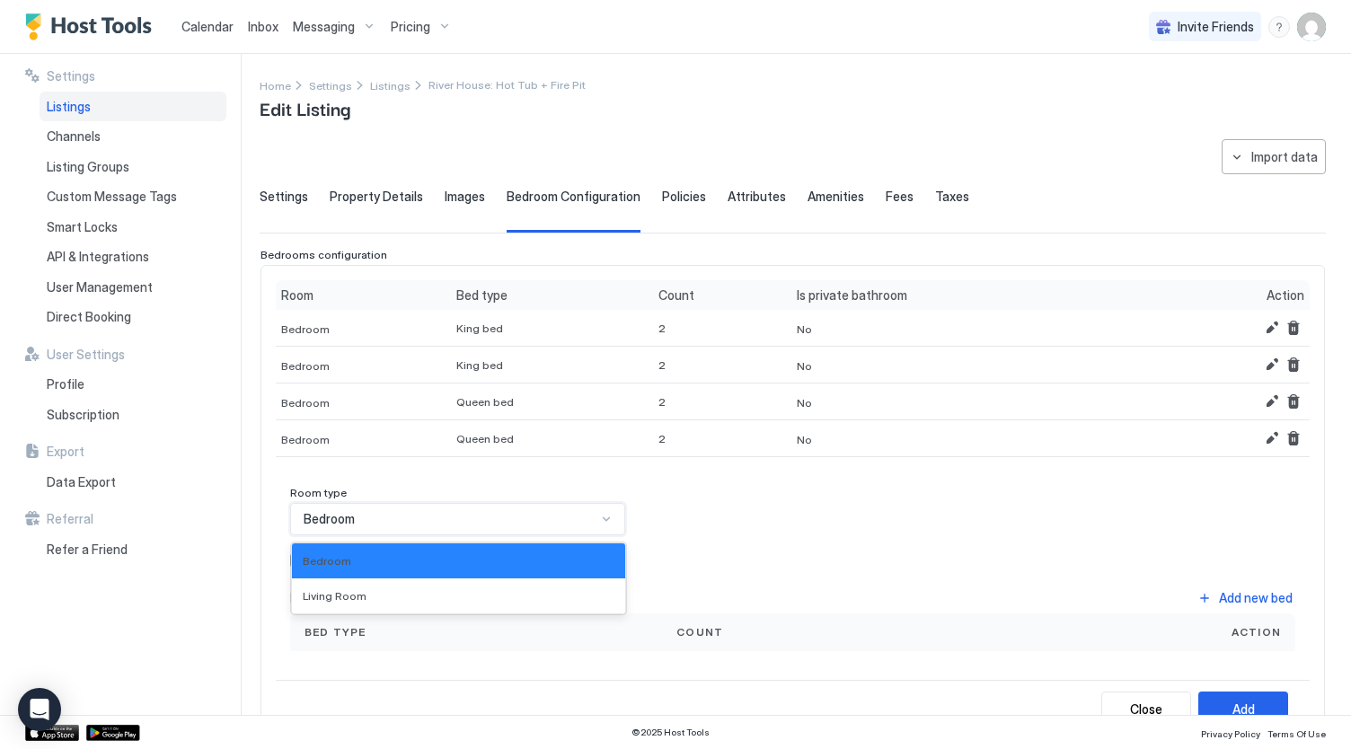
click at [550, 524] on div "Bedroom" at bounding box center [457, 519] width 335 height 32
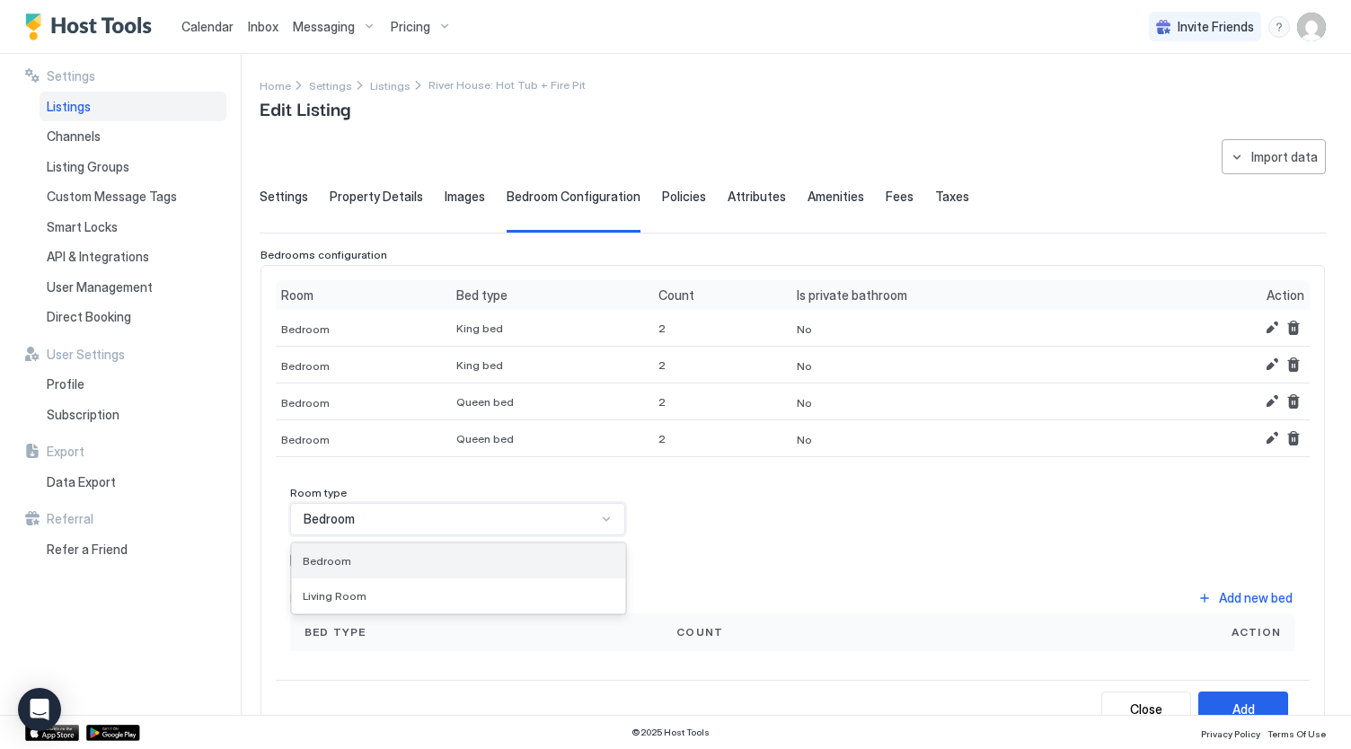
click at [497, 560] on div "Bedroom" at bounding box center [459, 560] width 312 height 13
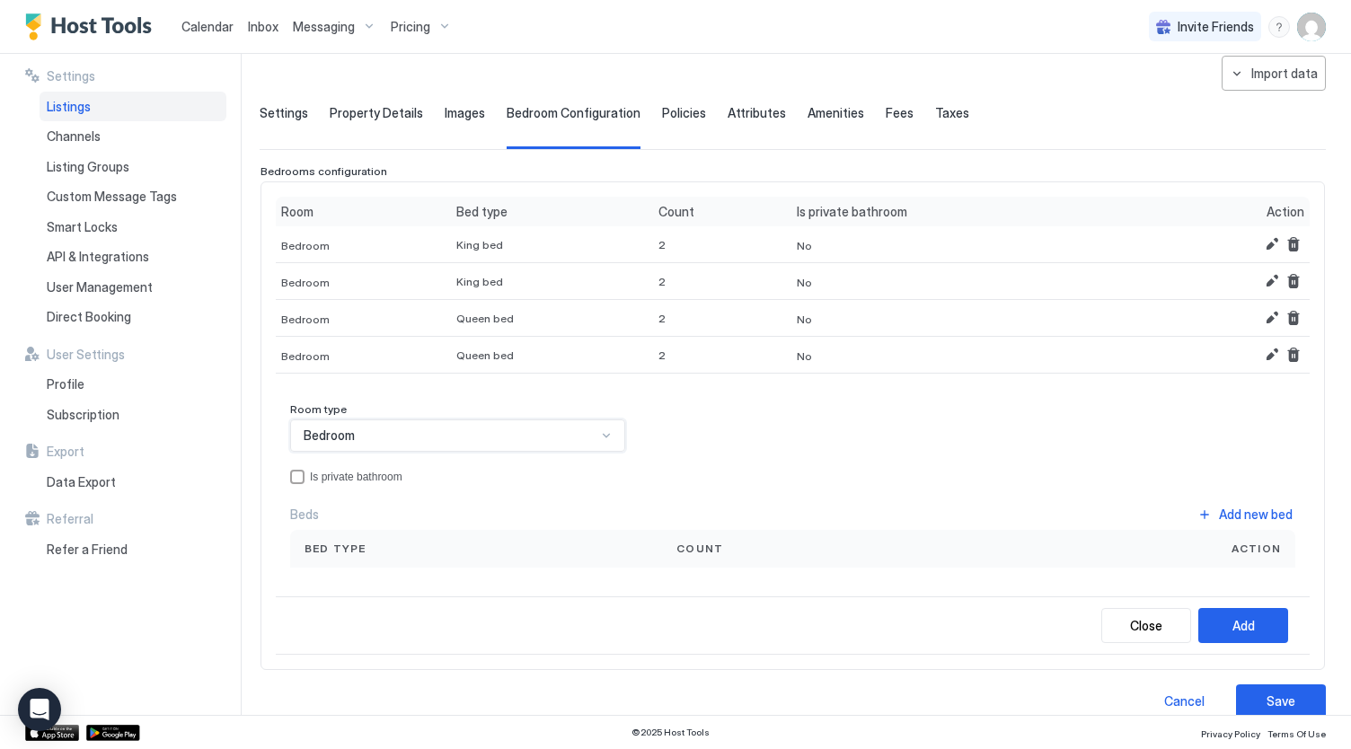
scroll to position [101, 0]
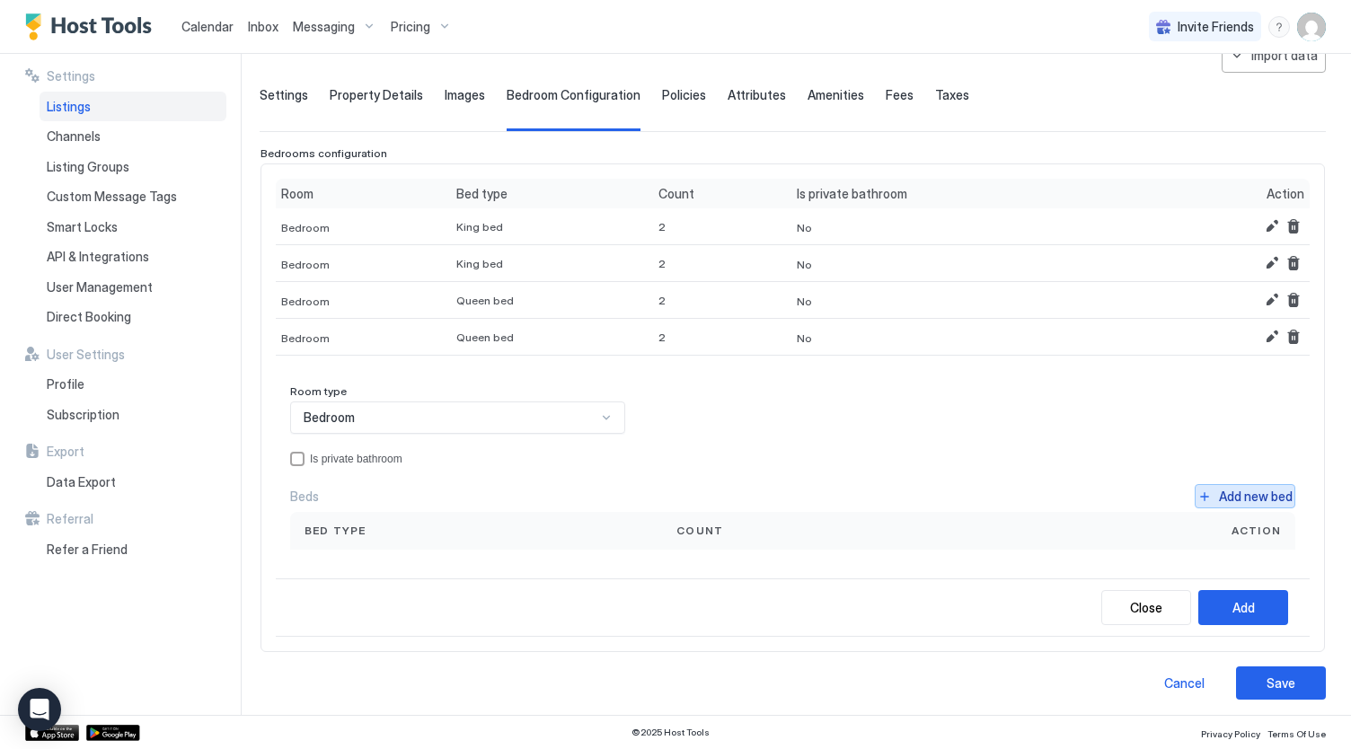
click at [1230, 503] on button "Add new bed" at bounding box center [1244, 496] width 101 height 24
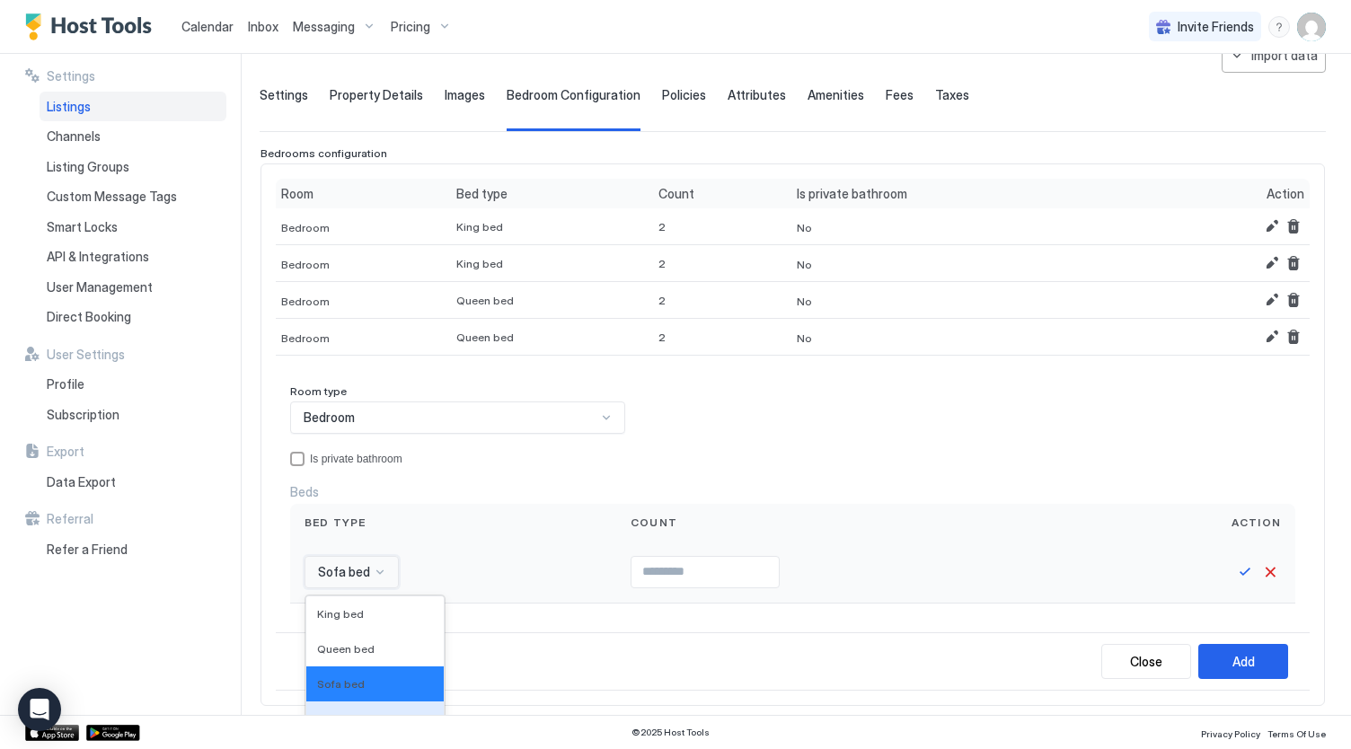
scroll to position [248, 0]
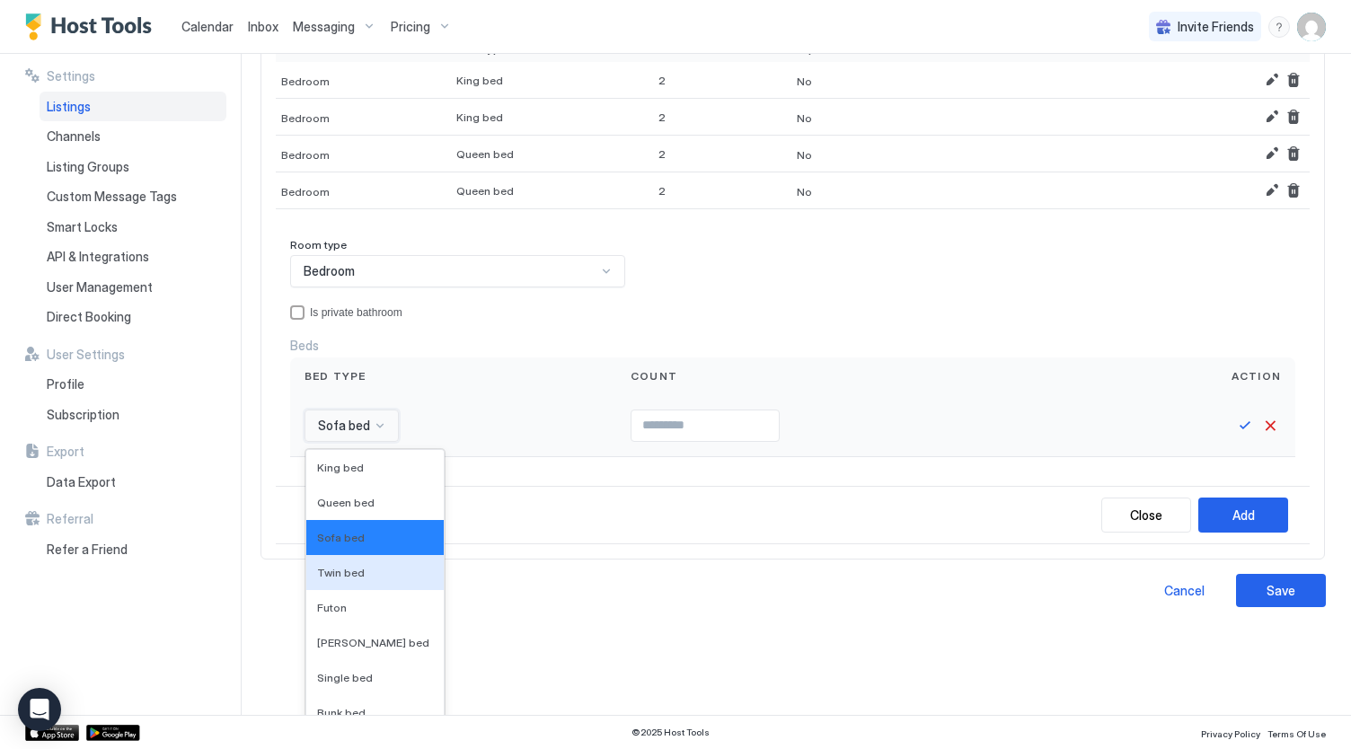
click at [352, 442] on div "16 results available. Use Up and Down to choose options, press Enter to select …" at bounding box center [351, 425] width 94 height 32
click at [355, 496] on span "Queen bed" at bounding box center [345, 502] width 57 height 13
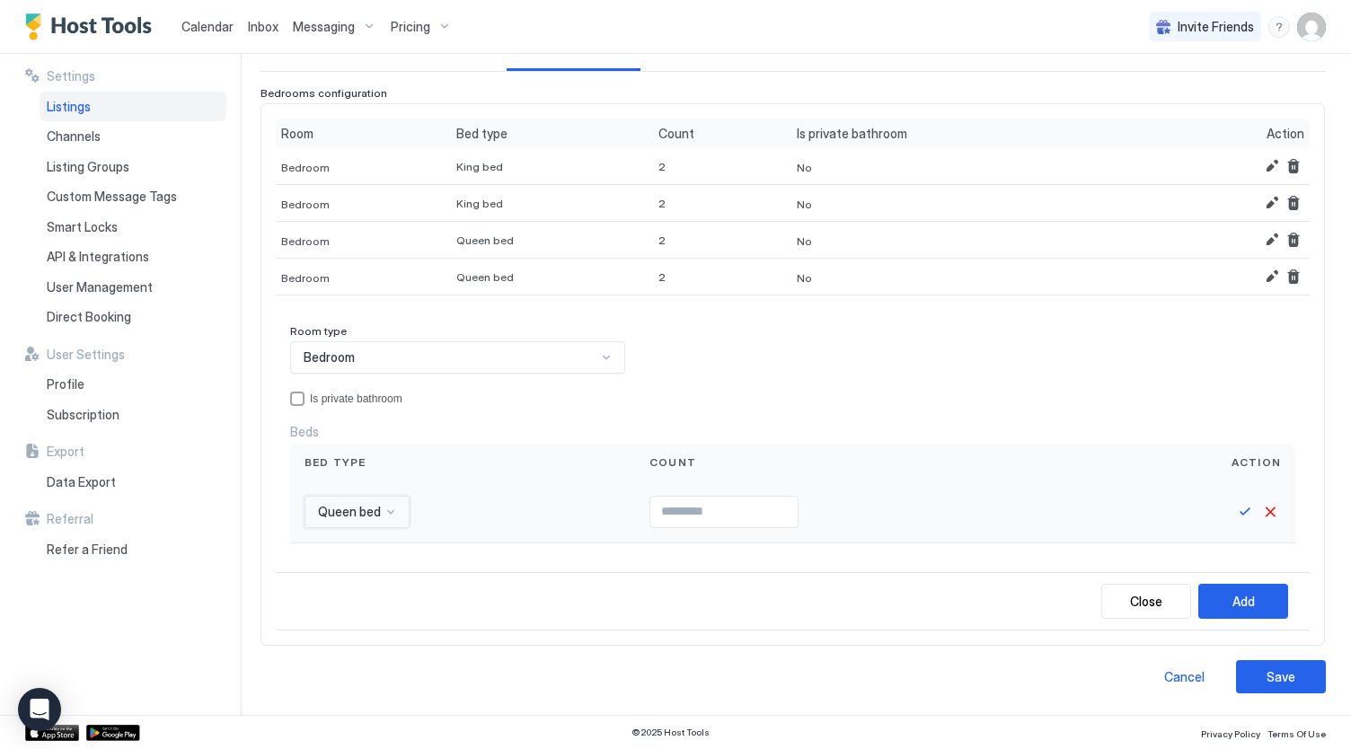
scroll to position [155, 0]
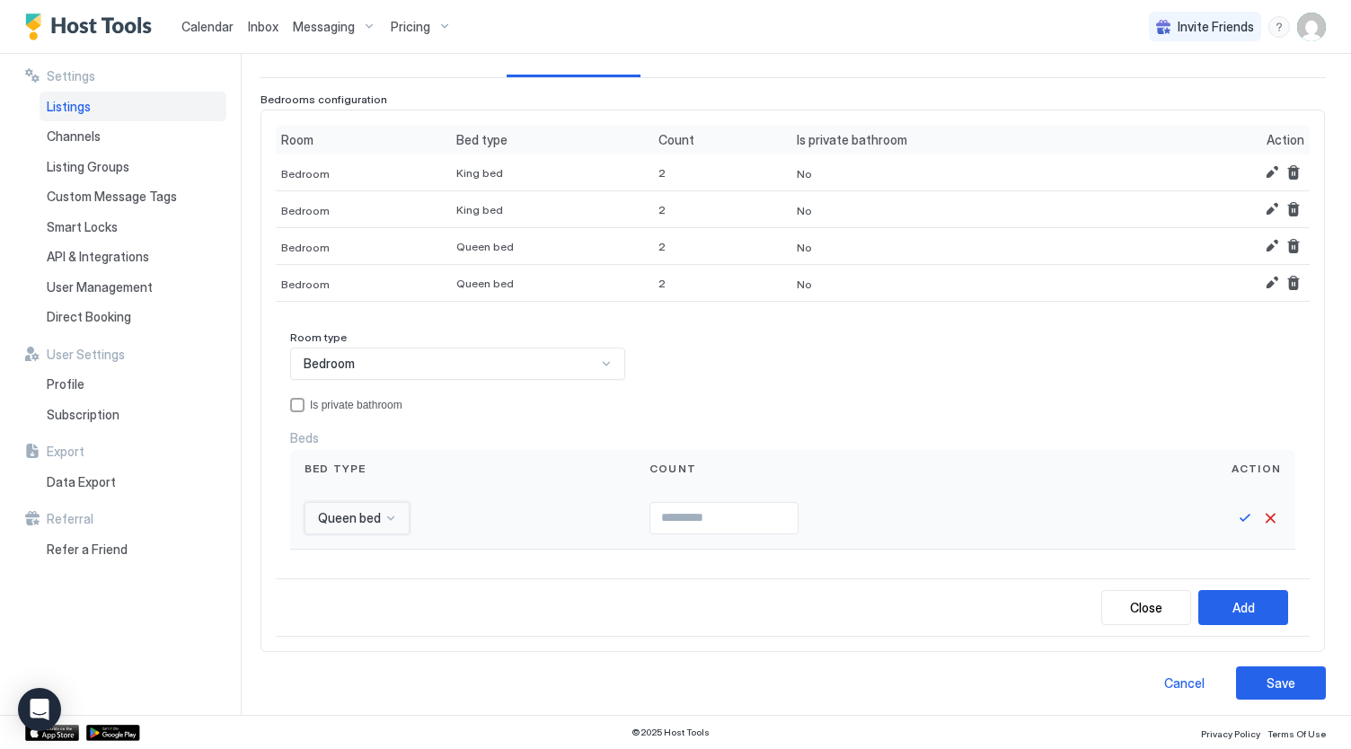
click at [650, 518] on input "Input Field" at bounding box center [723, 518] width 147 height 31
type input "*"
click at [1242, 612] on button "Add" at bounding box center [1243, 607] width 90 height 35
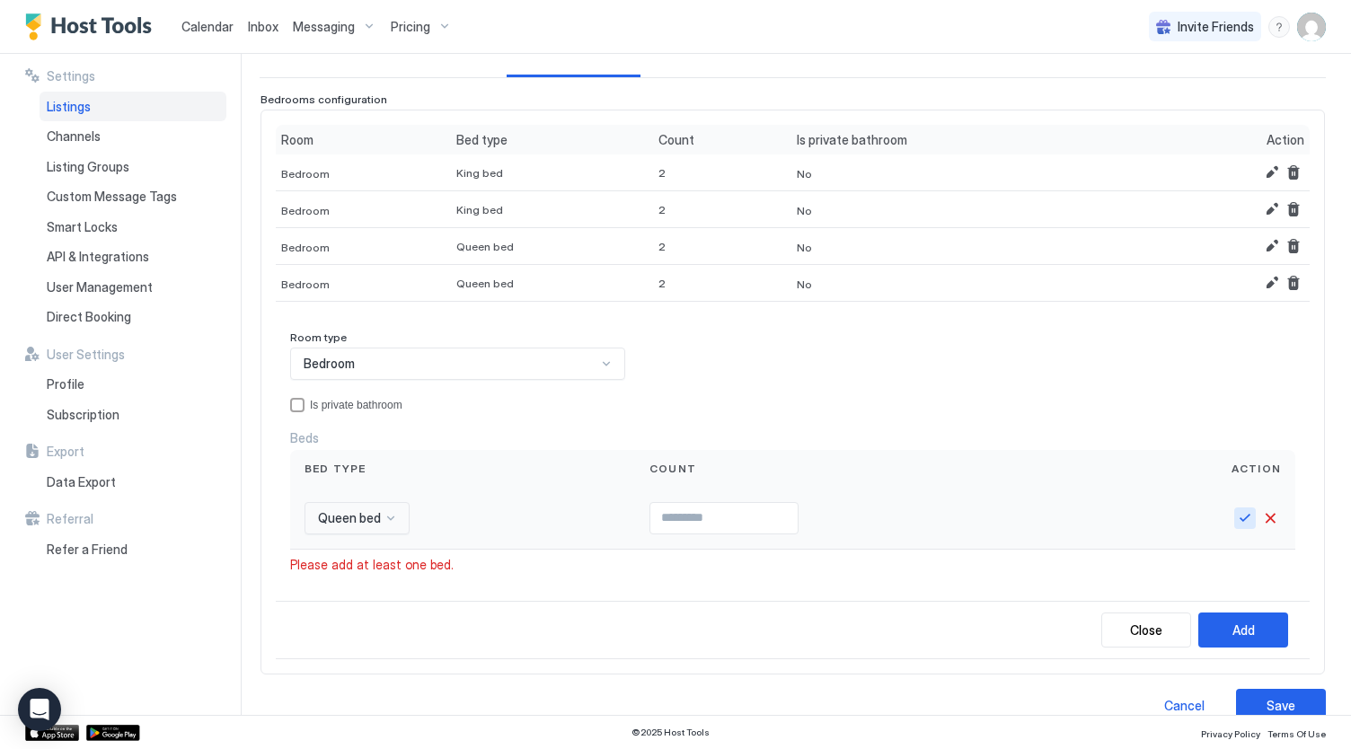
click at [1234, 511] on button "Save" at bounding box center [1245, 518] width 22 height 22
click at [1219, 433] on div "Add new bed" at bounding box center [1256, 442] width 74 height 19
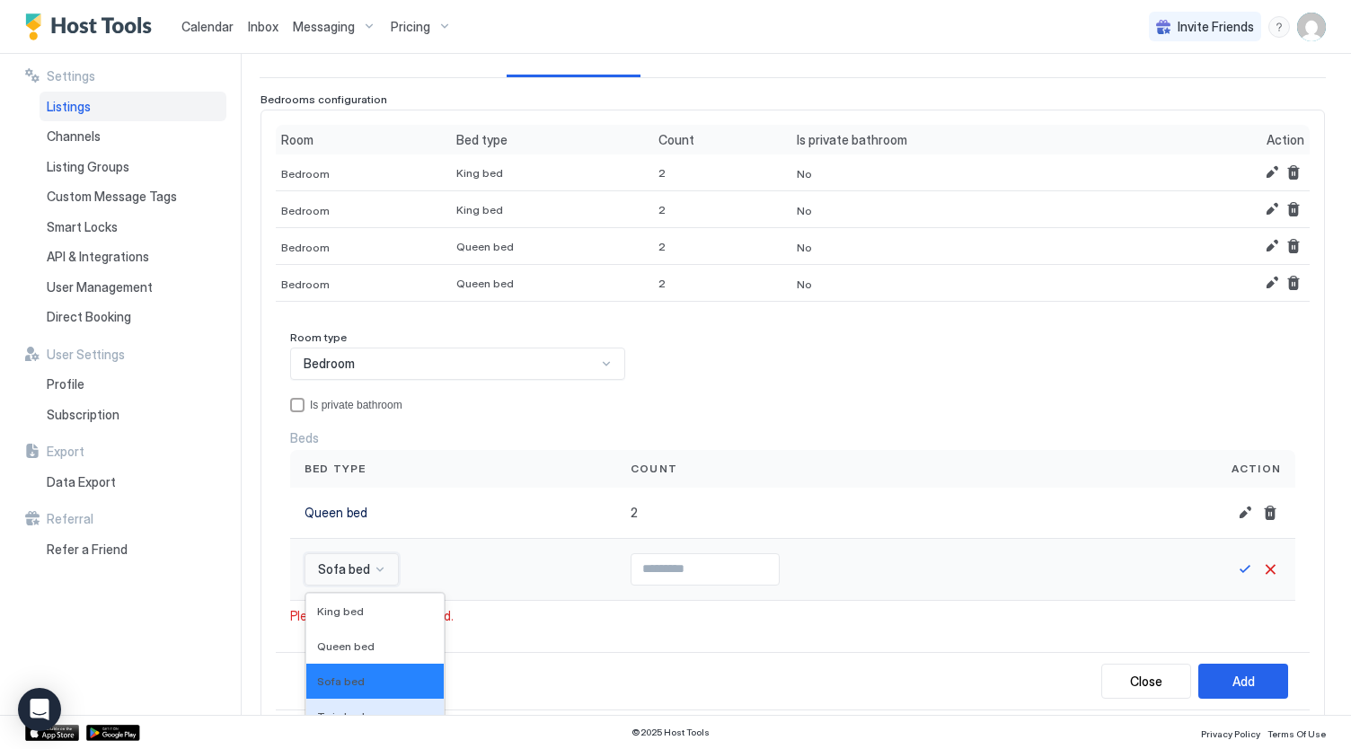
click at [386, 570] on div "16 results available. Use Up and Down to choose options, press Enter to select …" at bounding box center [351, 569] width 94 height 32
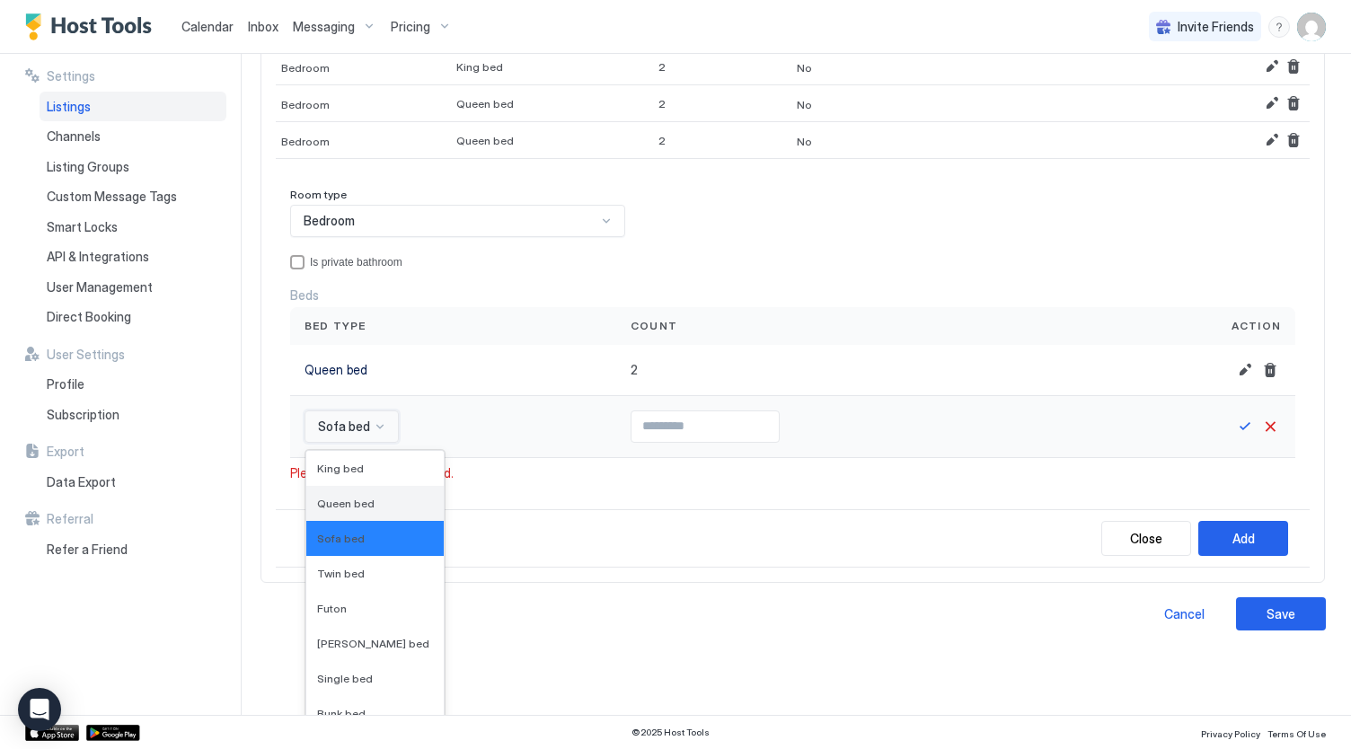
click at [359, 502] on span "Queen bed" at bounding box center [345, 503] width 57 height 13
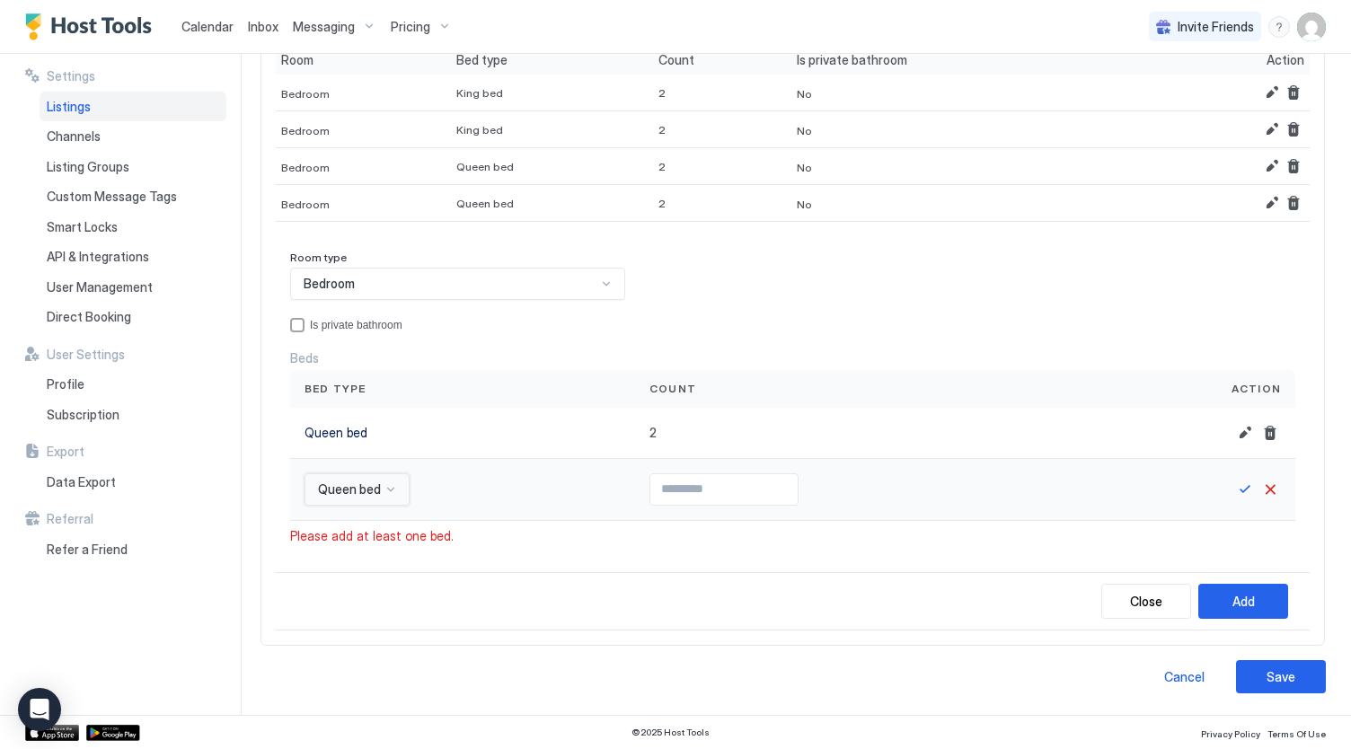
scroll to position [229, 0]
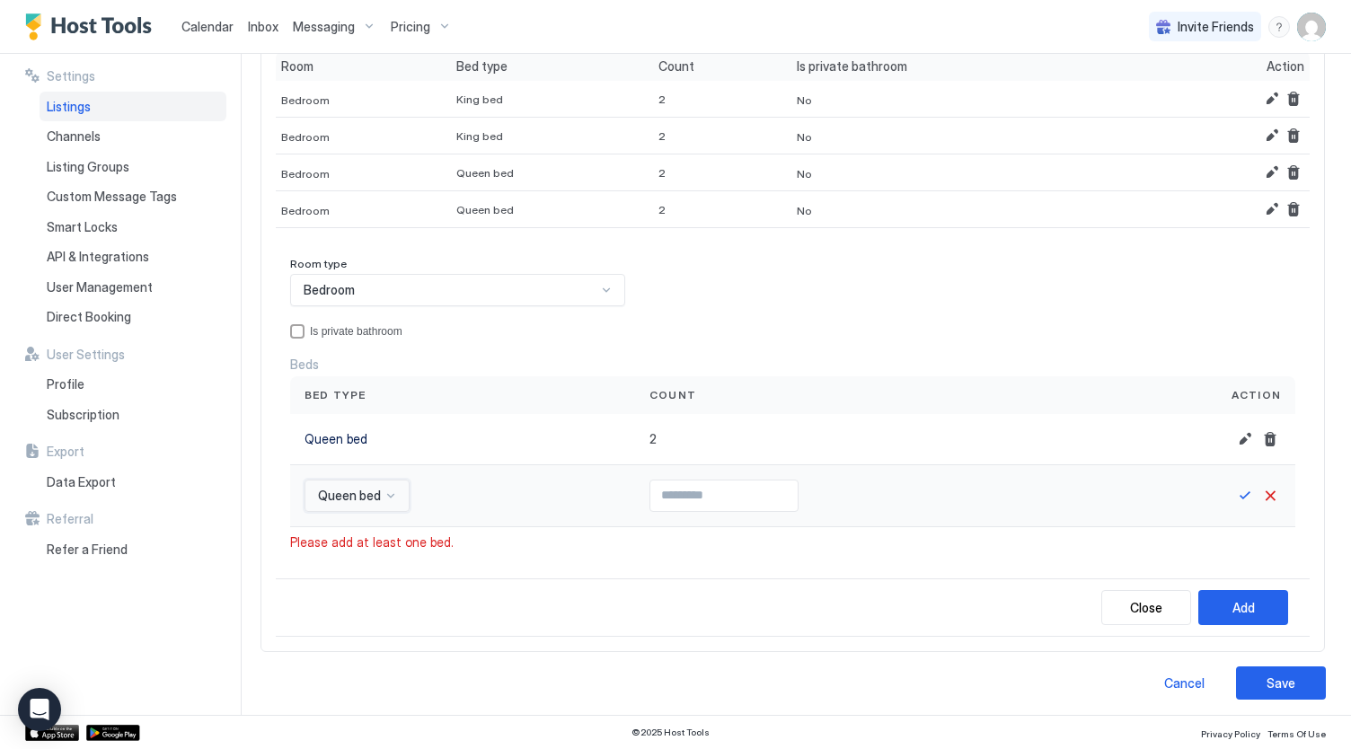
click at [650, 499] on input "Input Field" at bounding box center [723, 495] width 147 height 31
type input "*"
click at [1234, 490] on button "Save" at bounding box center [1245, 496] width 22 height 22
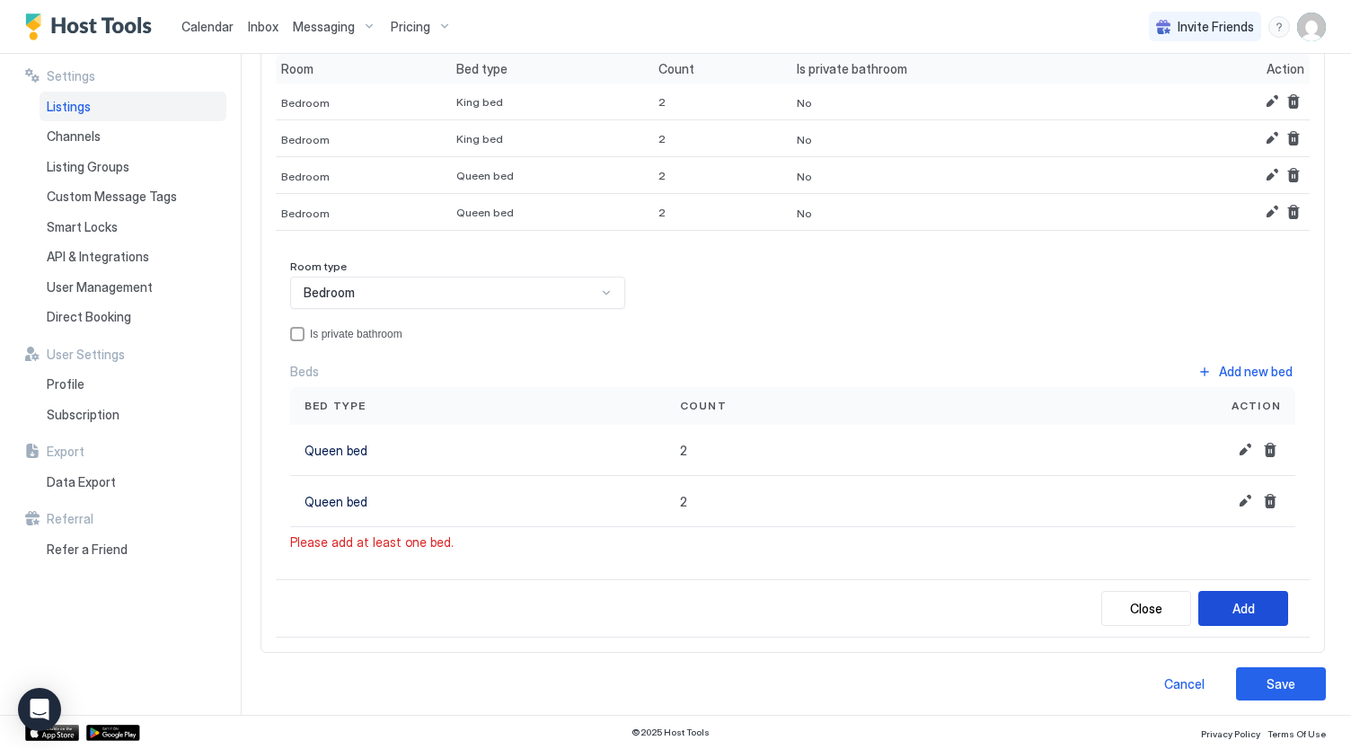
click at [1204, 600] on button "Add" at bounding box center [1243, 608] width 90 height 35
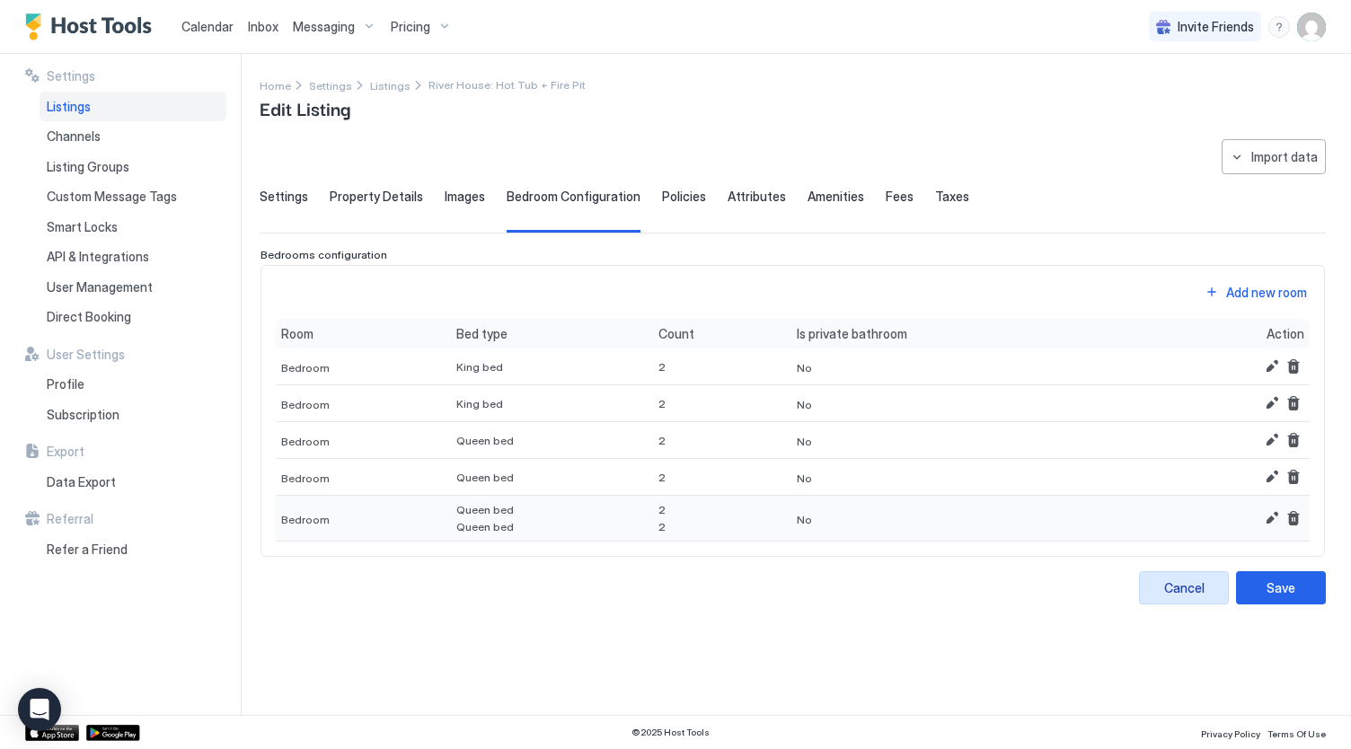
scroll to position [0, 0]
click at [1233, 293] on div "Add new room" at bounding box center [1266, 292] width 81 height 19
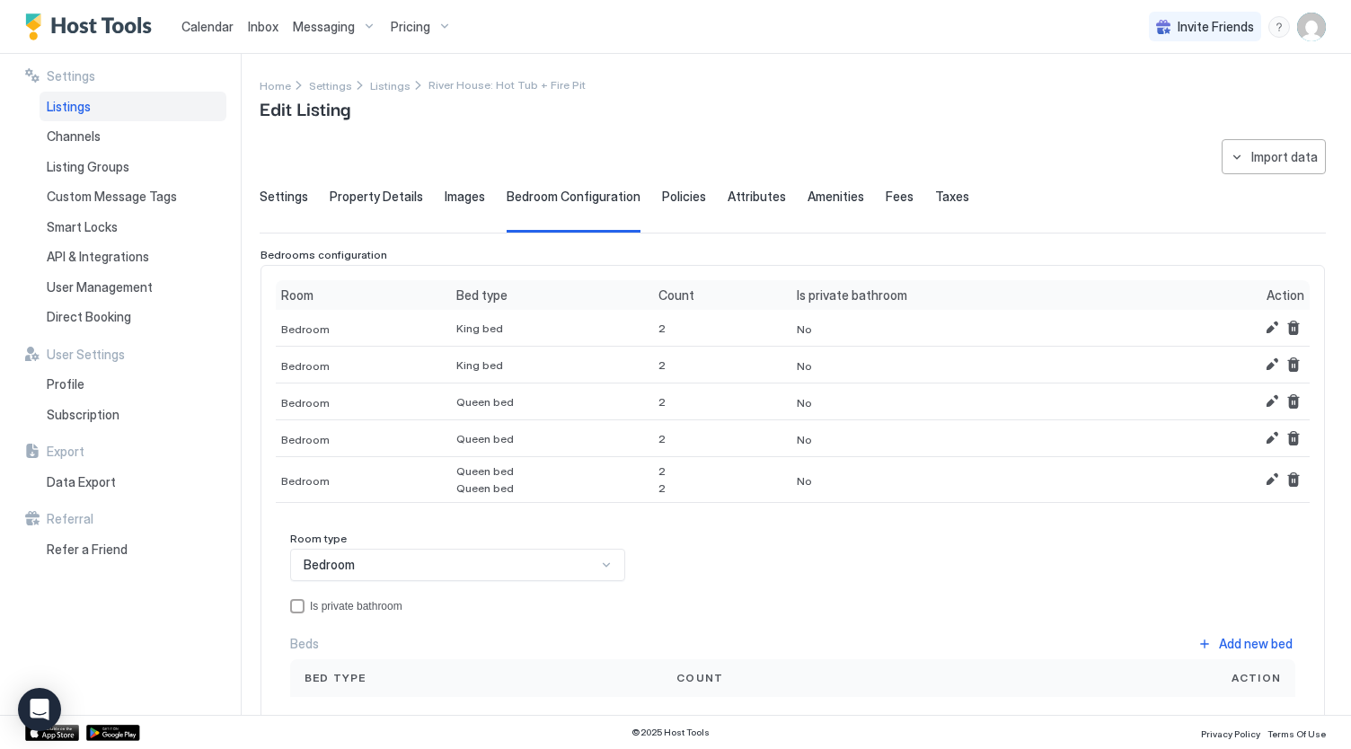
scroll to position [147, 0]
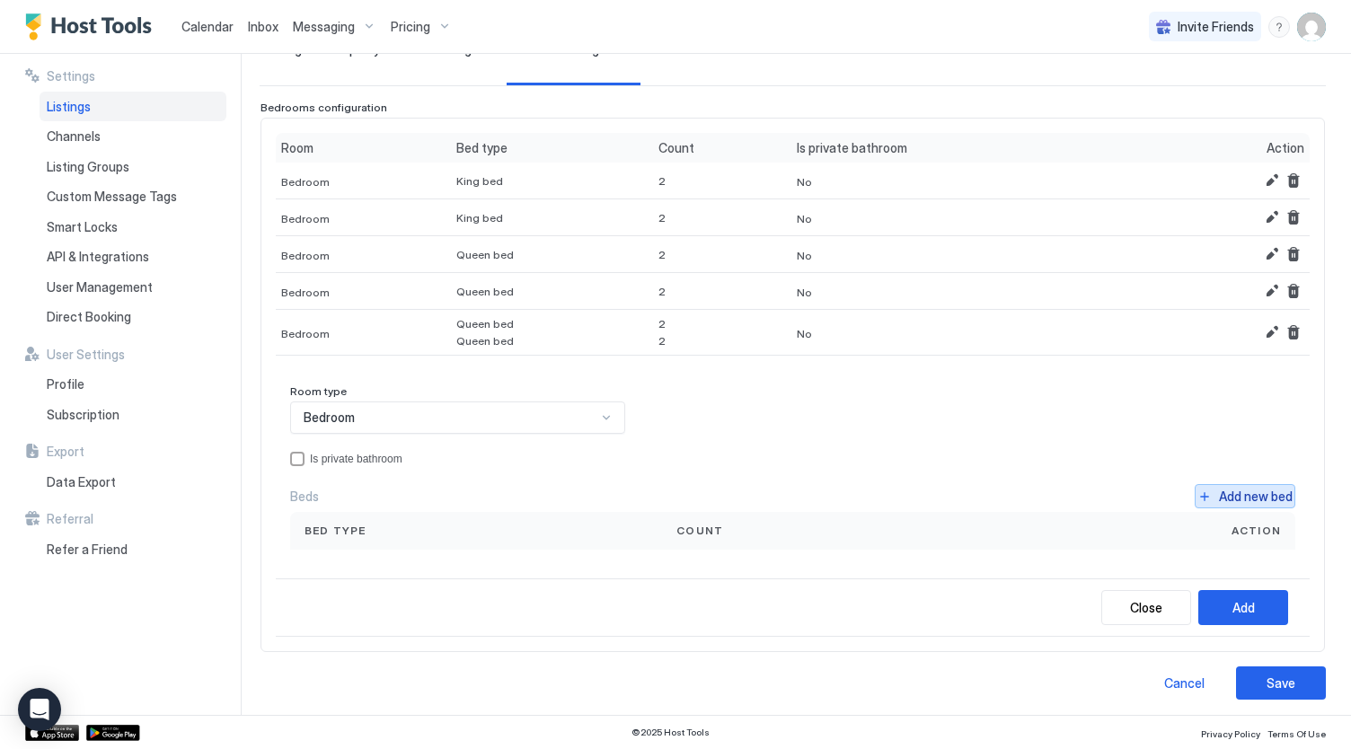
click at [1245, 502] on button "Add new bed" at bounding box center [1244, 496] width 101 height 24
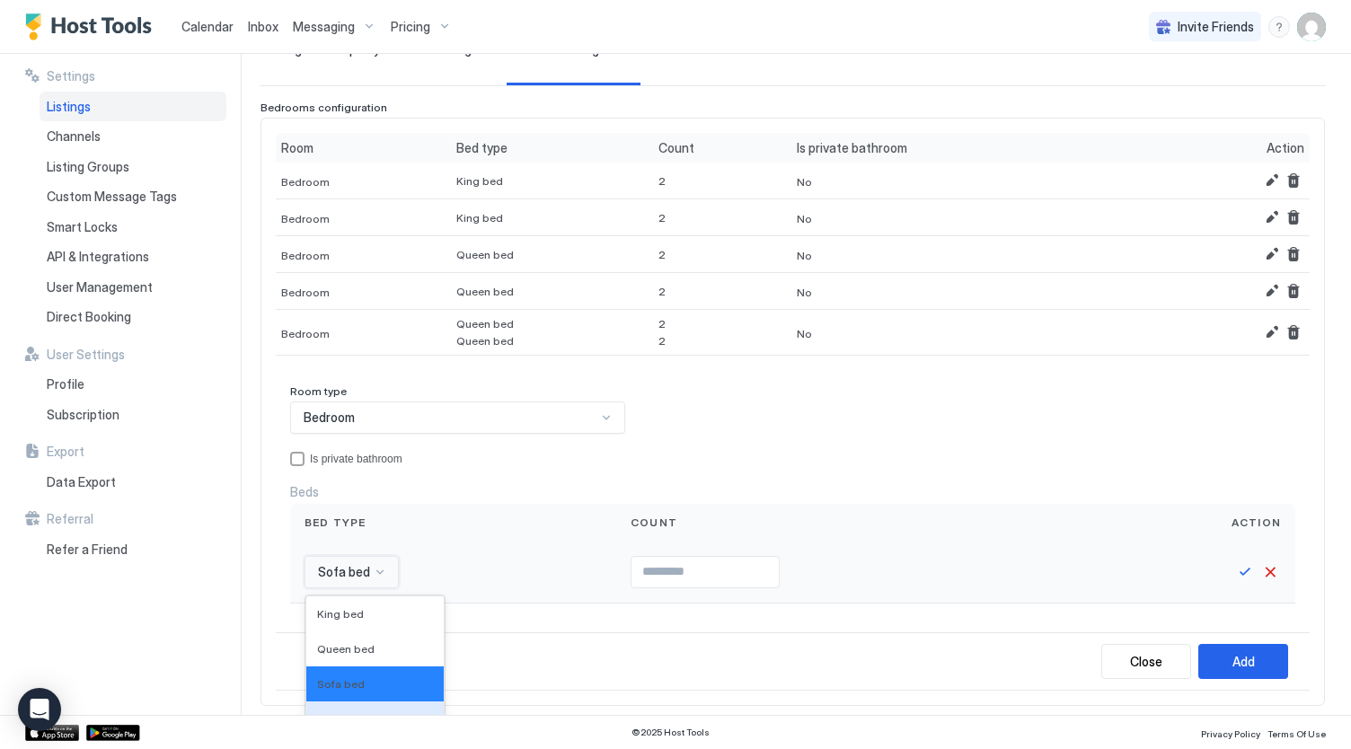
click at [330, 574] on div "16 results available. Use Up and Down to choose options, press Enter to select …" at bounding box center [351, 572] width 94 height 32
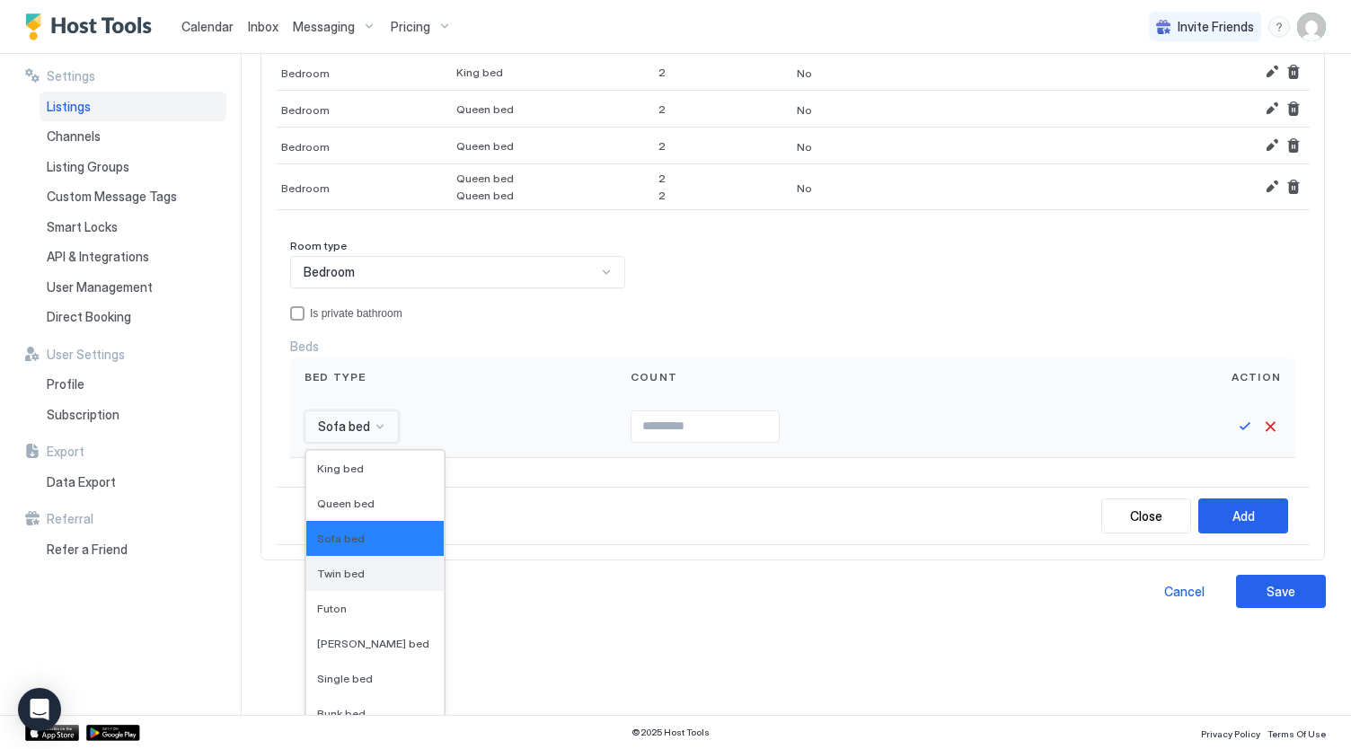
click at [330, 575] on div "Twin bed" at bounding box center [374, 573] width 137 height 35
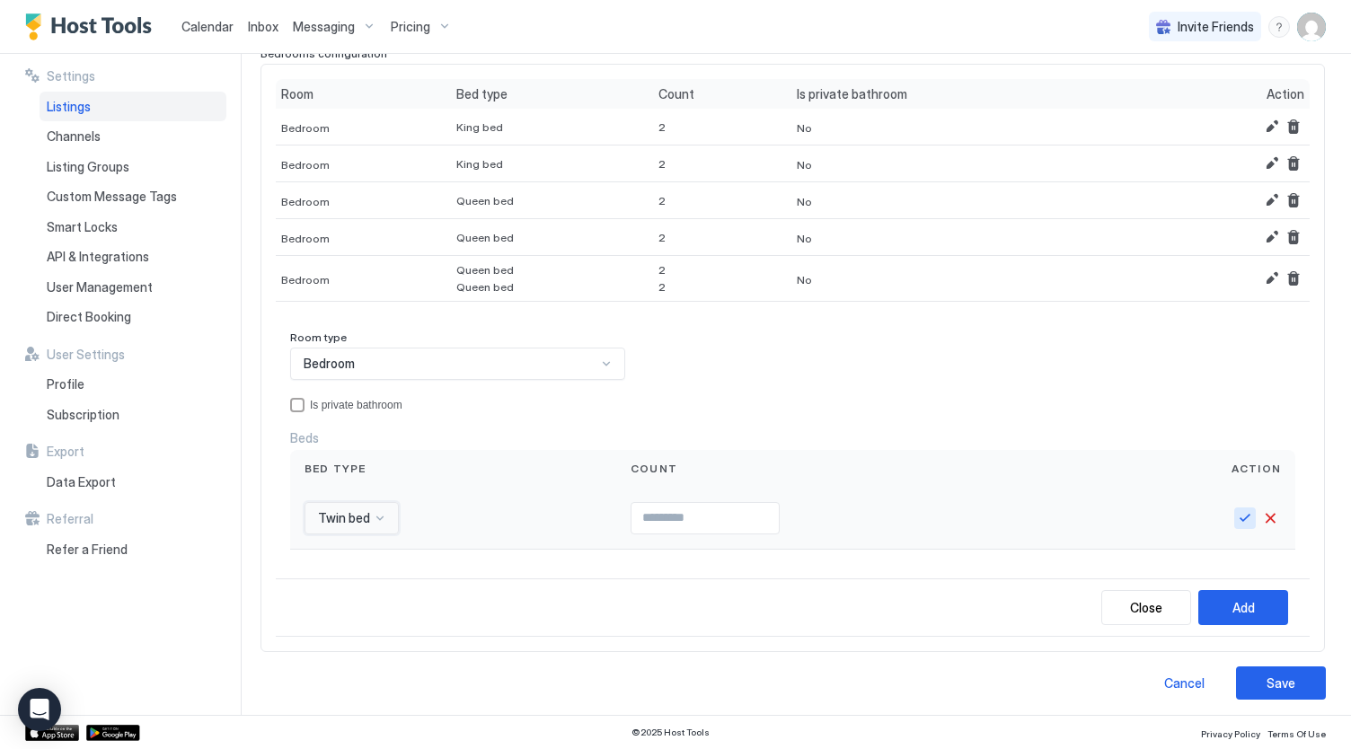
click at [1234, 518] on button "Save" at bounding box center [1245, 518] width 22 height 22
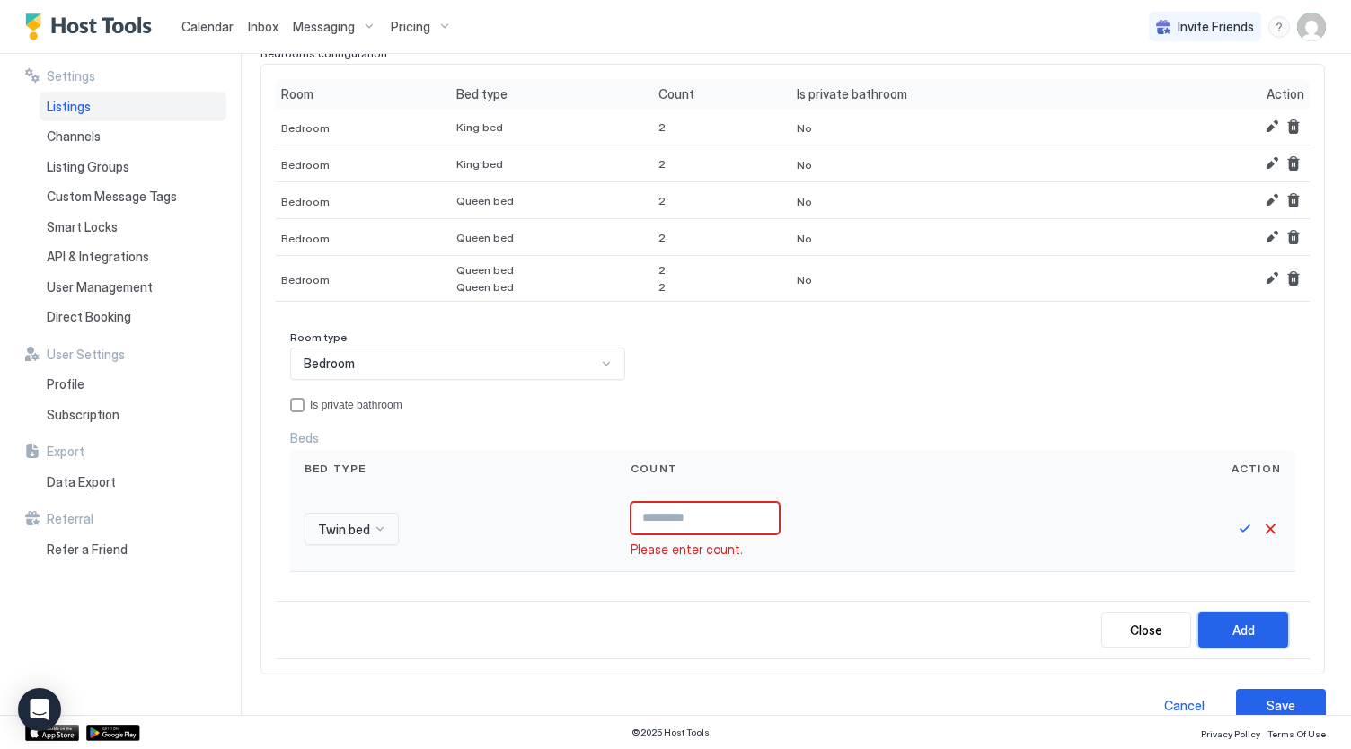
drag, startPoint x: 1211, startPoint y: 629, endPoint x: 864, endPoint y: 535, distance: 359.9
click at [864, 535] on div "Room type Bedroom Is private bathroom Beds Bed type Count Action Twin bed Pleas…" at bounding box center [793, 487] width 1034 height 343
click at [668, 505] on input "Input Field" at bounding box center [704, 518] width 147 height 31
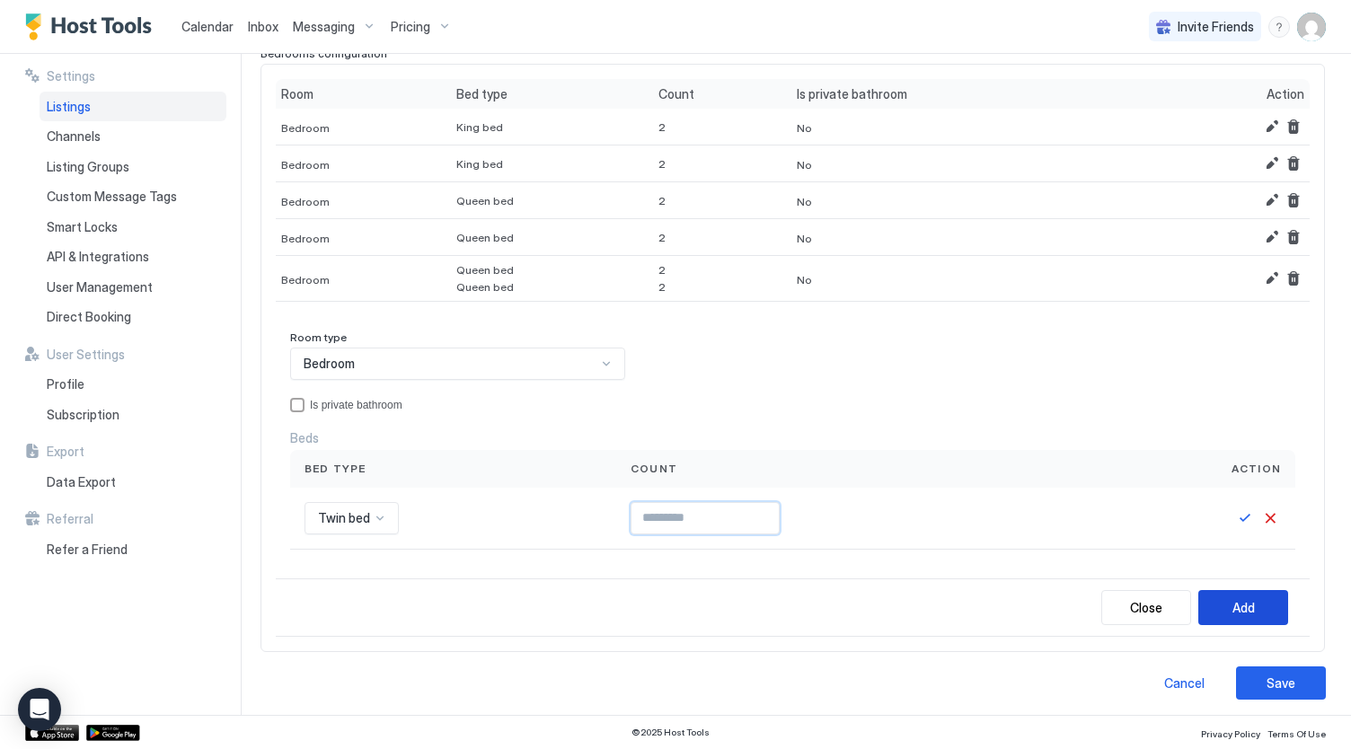
type input "*"
click at [1233, 612] on button "Add" at bounding box center [1243, 607] width 90 height 35
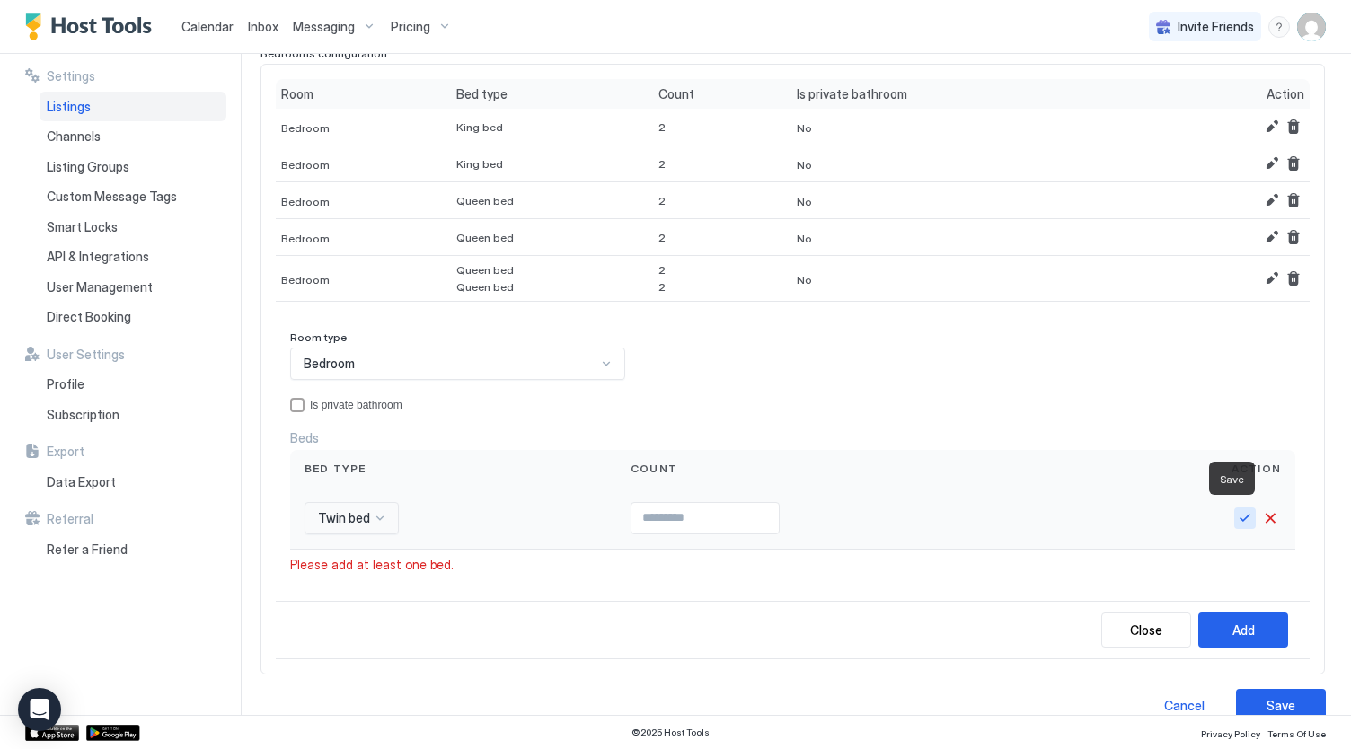
click at [1234, 524] on button "Save" at bounding box center [1245, 518] width 22 height 22
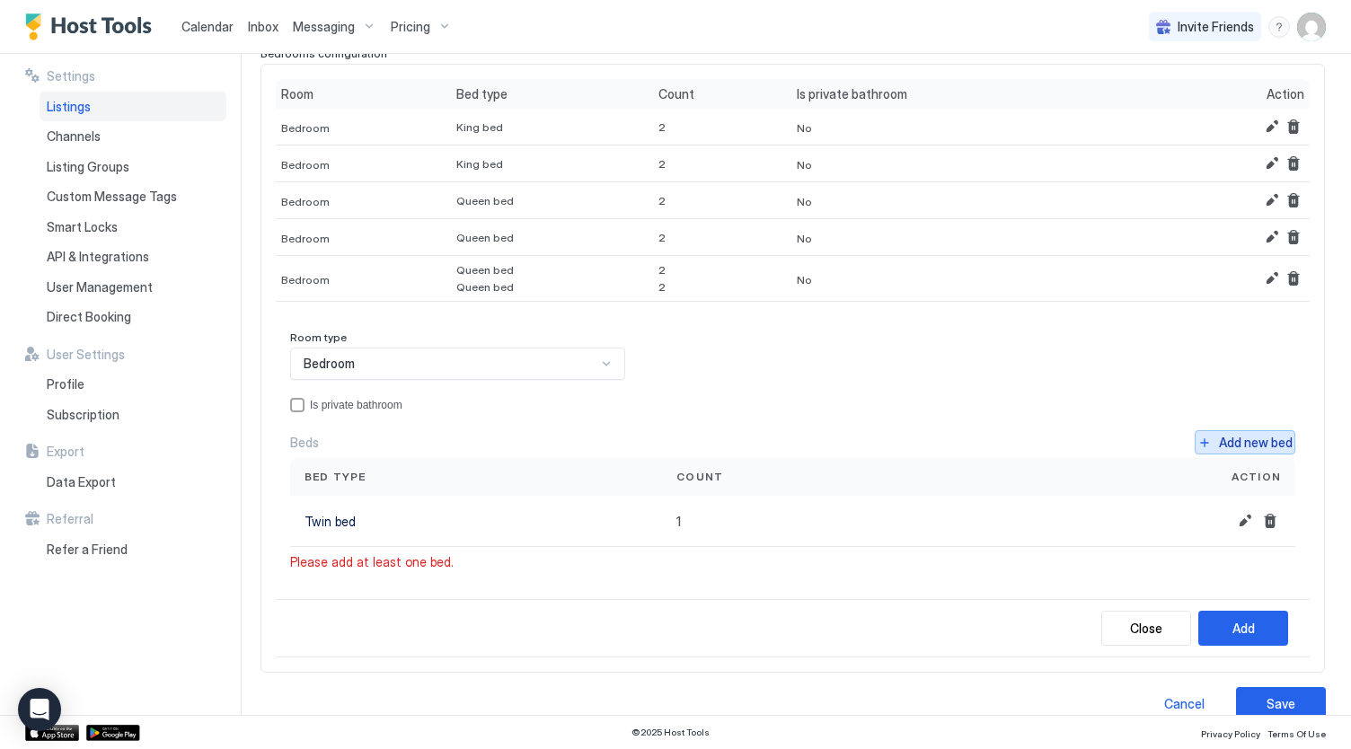
click at [1239, 439] on div "Add new bed" at bounding box center [1256, 442] width 74 height 19
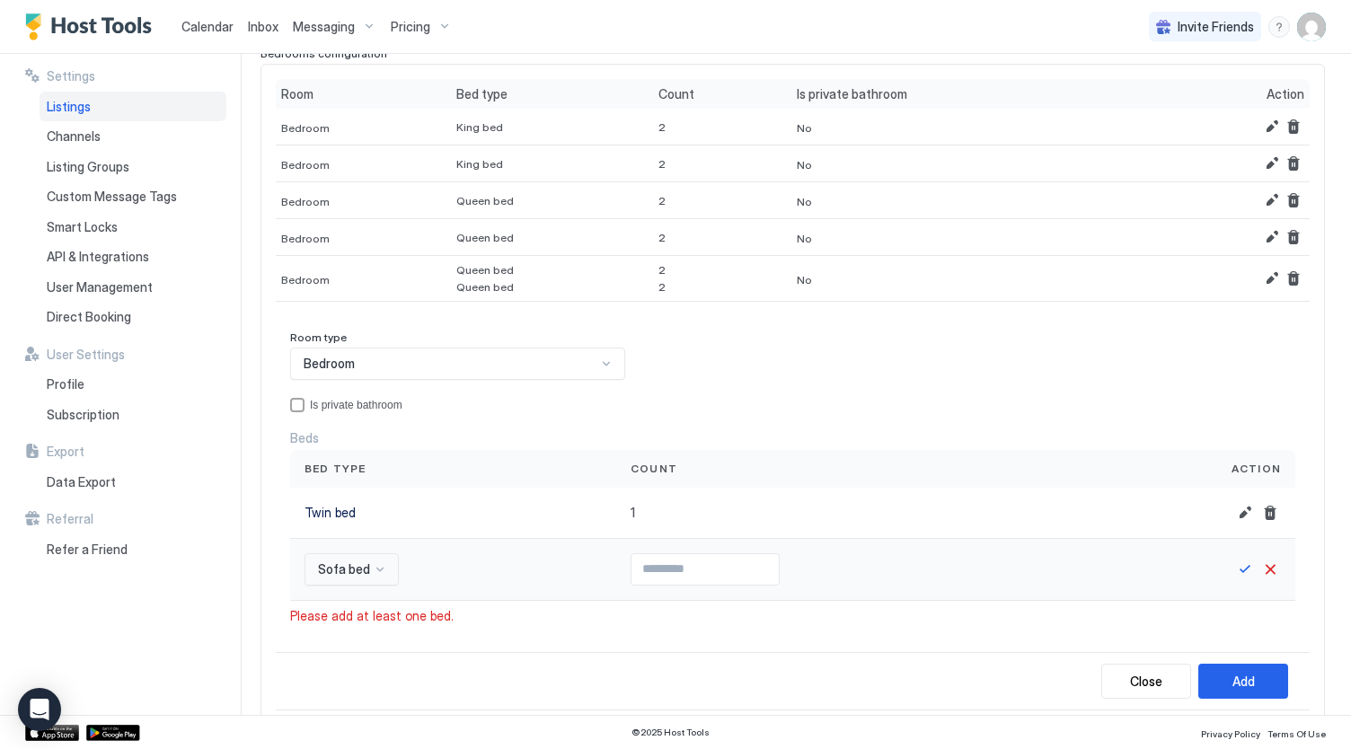
click at [368, 568] on div "Sofa bed" at bounding box center [351, 569] width 94 height 32
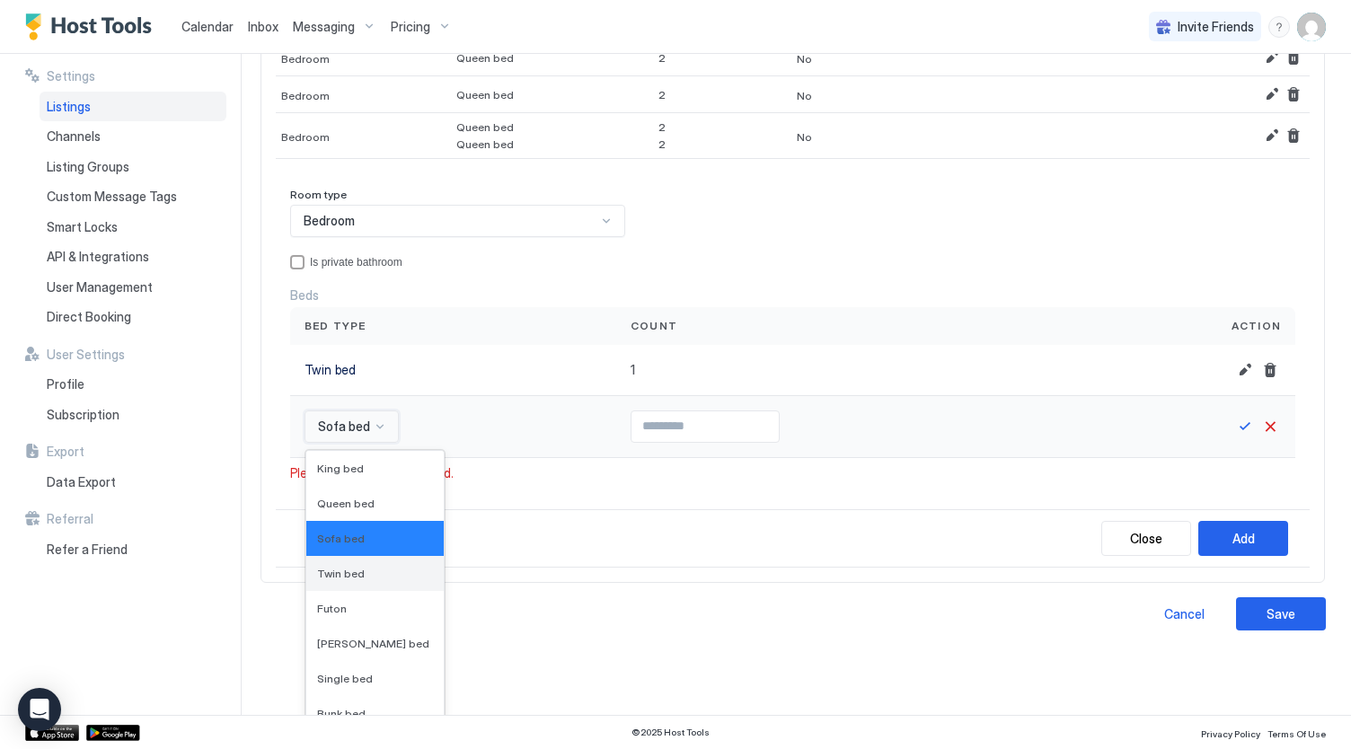
click at [368, 568] on div "Twin bed" at bounding box center [375, 573] width 116 height 13
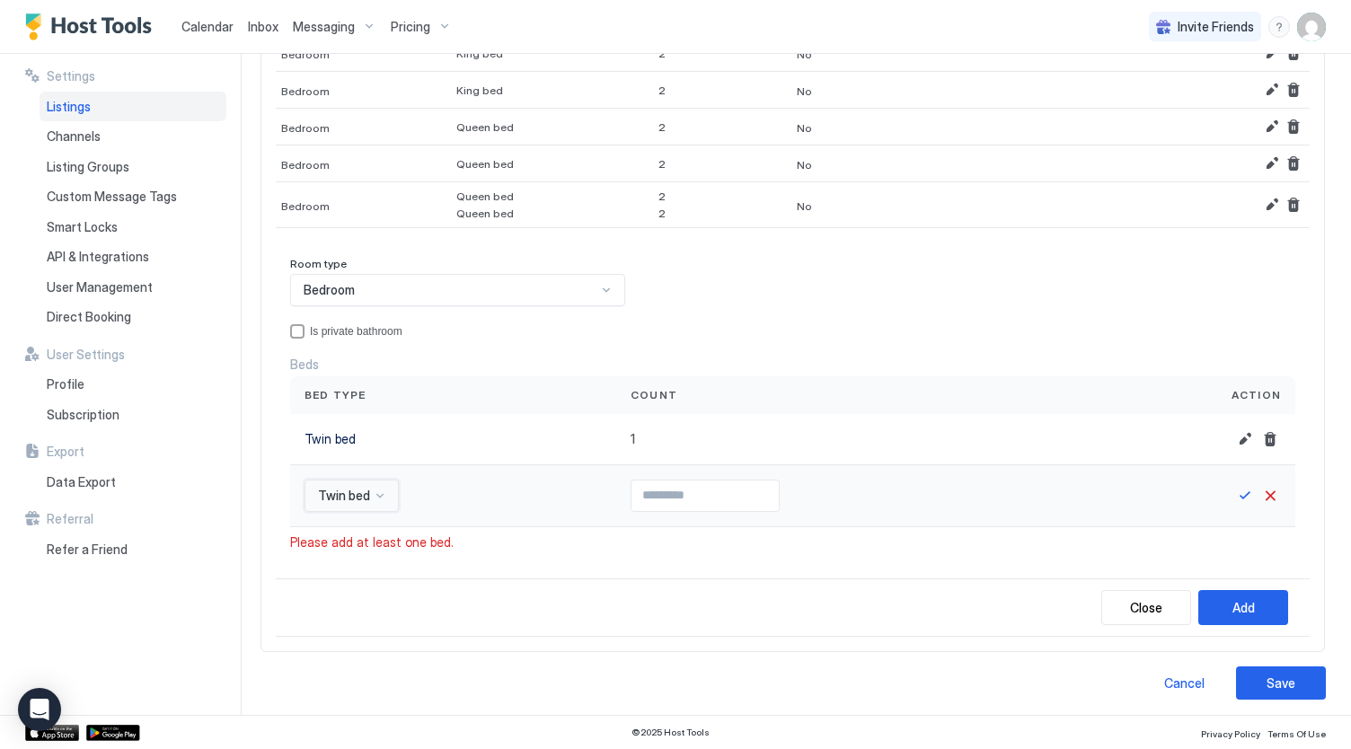
click at [1218, 498] on div at bounding box center [1191, 496] width 179 height 22
click at [1234, 495] on button "Save" at bounding box center [1245, 496] width 22 height 22
type input "*"
click at [1234, 489] on button "Save" at bounding box center [1245, 496] width 22 height 22
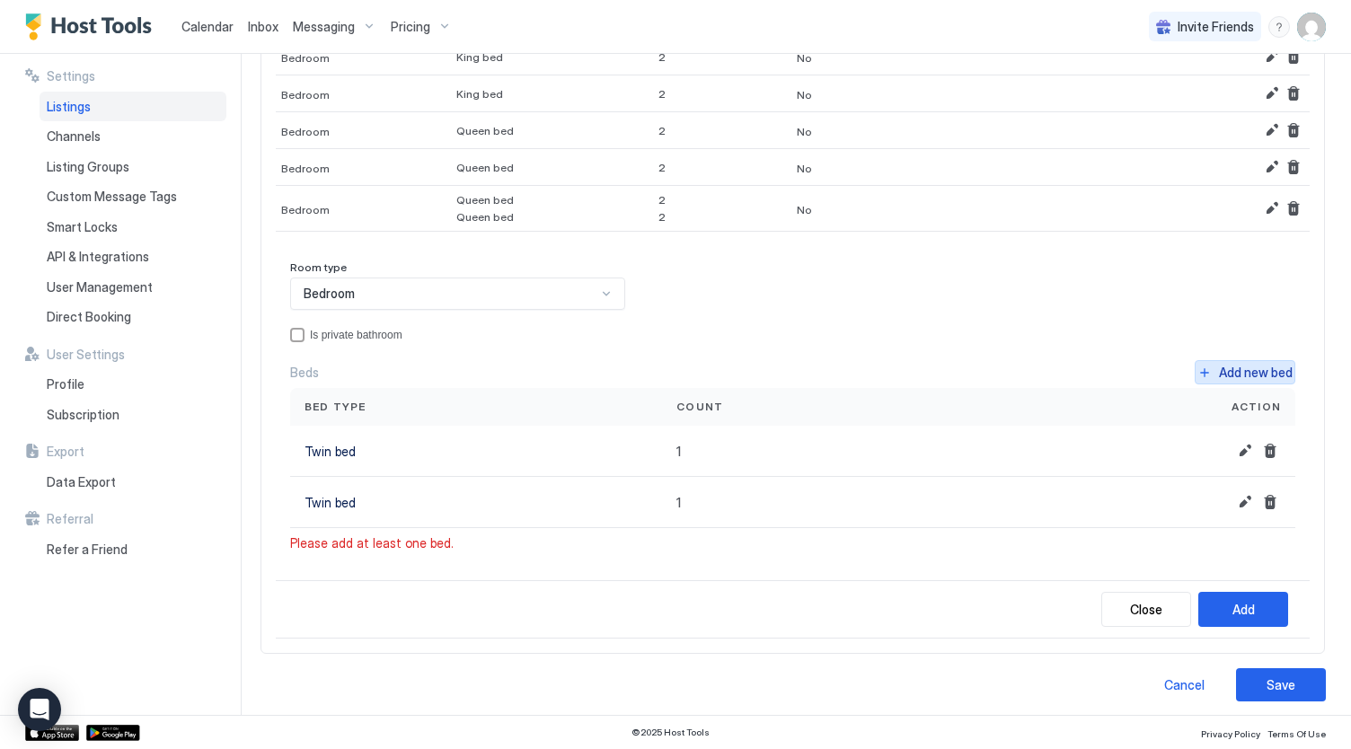
click at [1239, 376] on div "Add new bed" at bounding box center [1256, 372] width 74 height 19
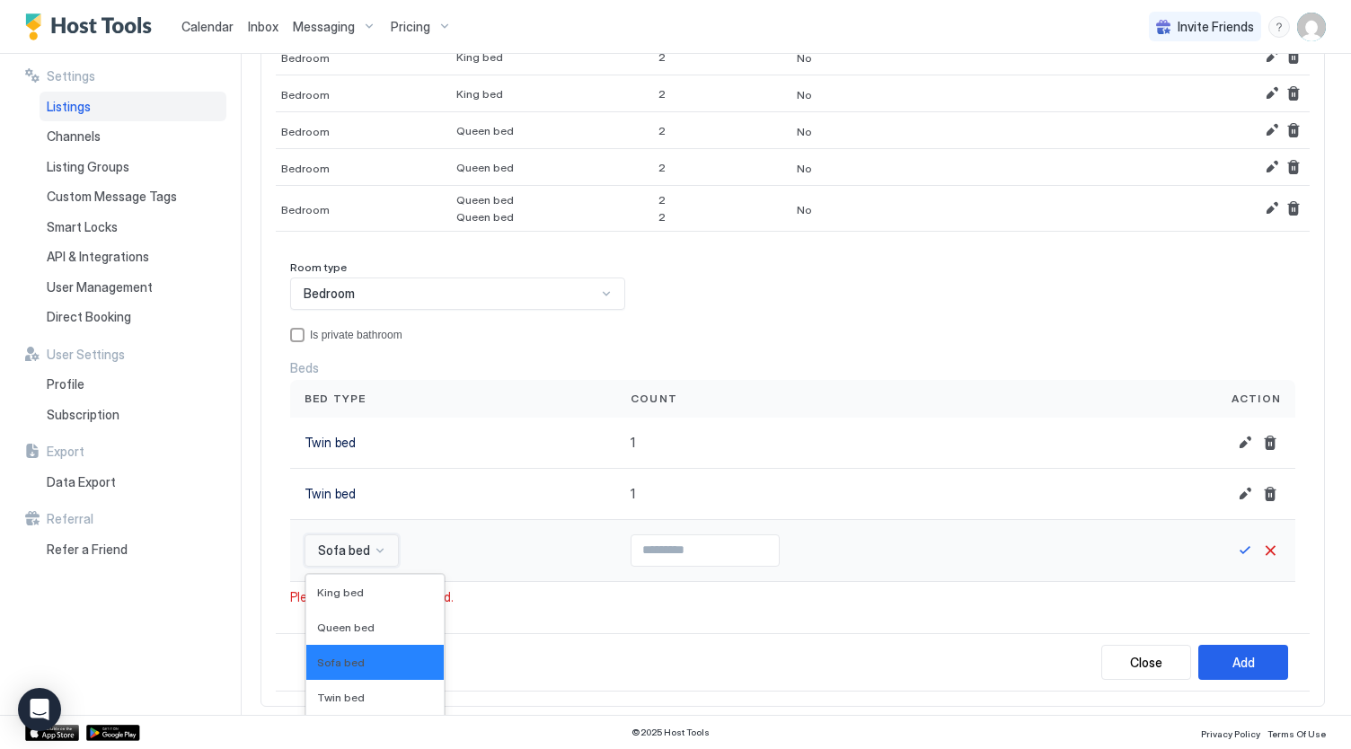
click at [372, 541] on div "16 results available. Use Up and Down to choose options, press Enter to select …" at bounding box center [351, 550] width 94 height 32
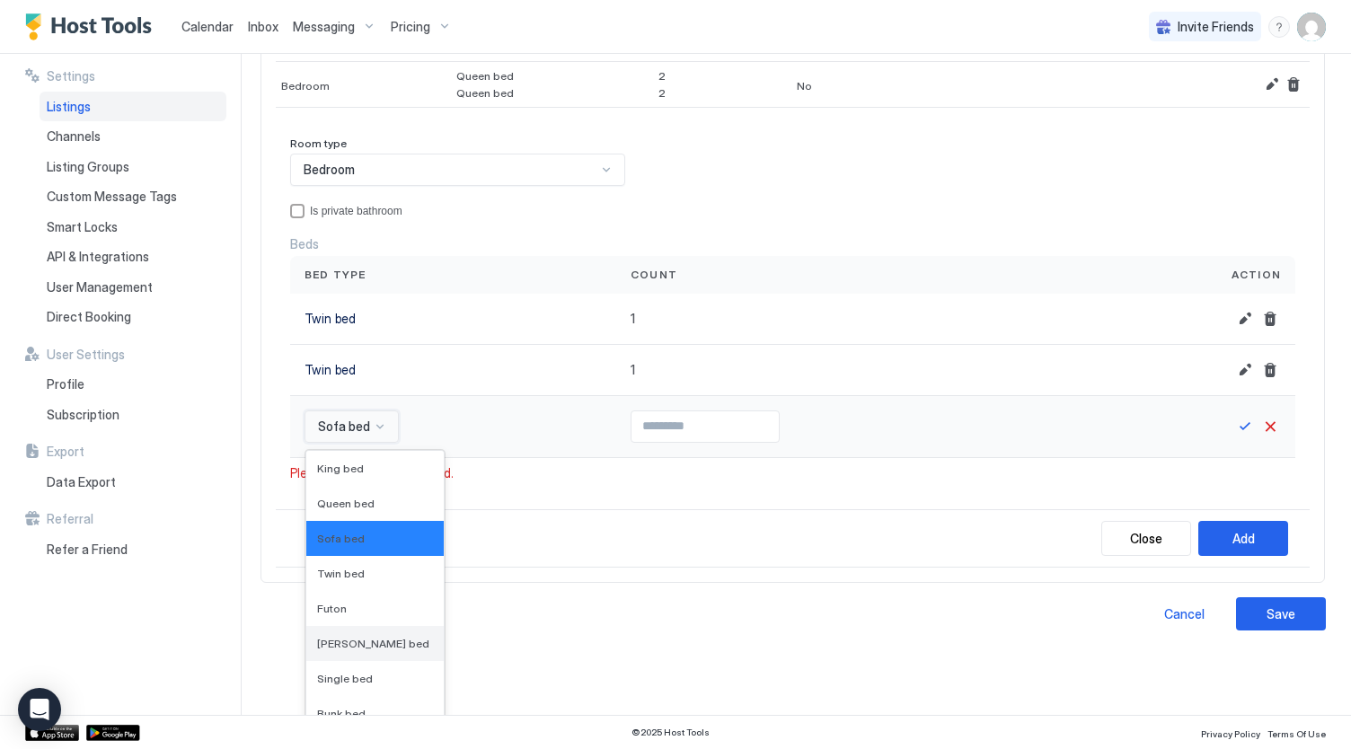
click at [348, 628] on div "Murphy bed" at bounding box center [374, 643] width 137 height 35
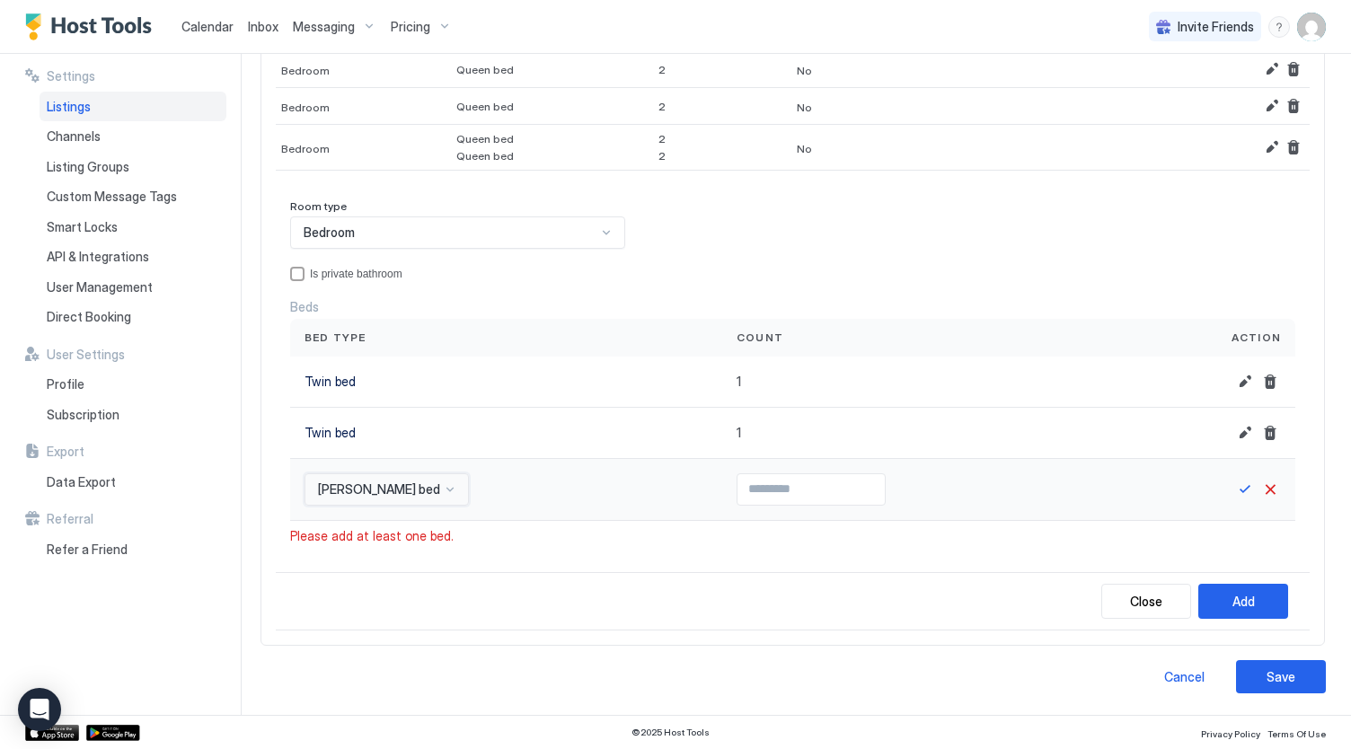
scroll to position [325, 0]
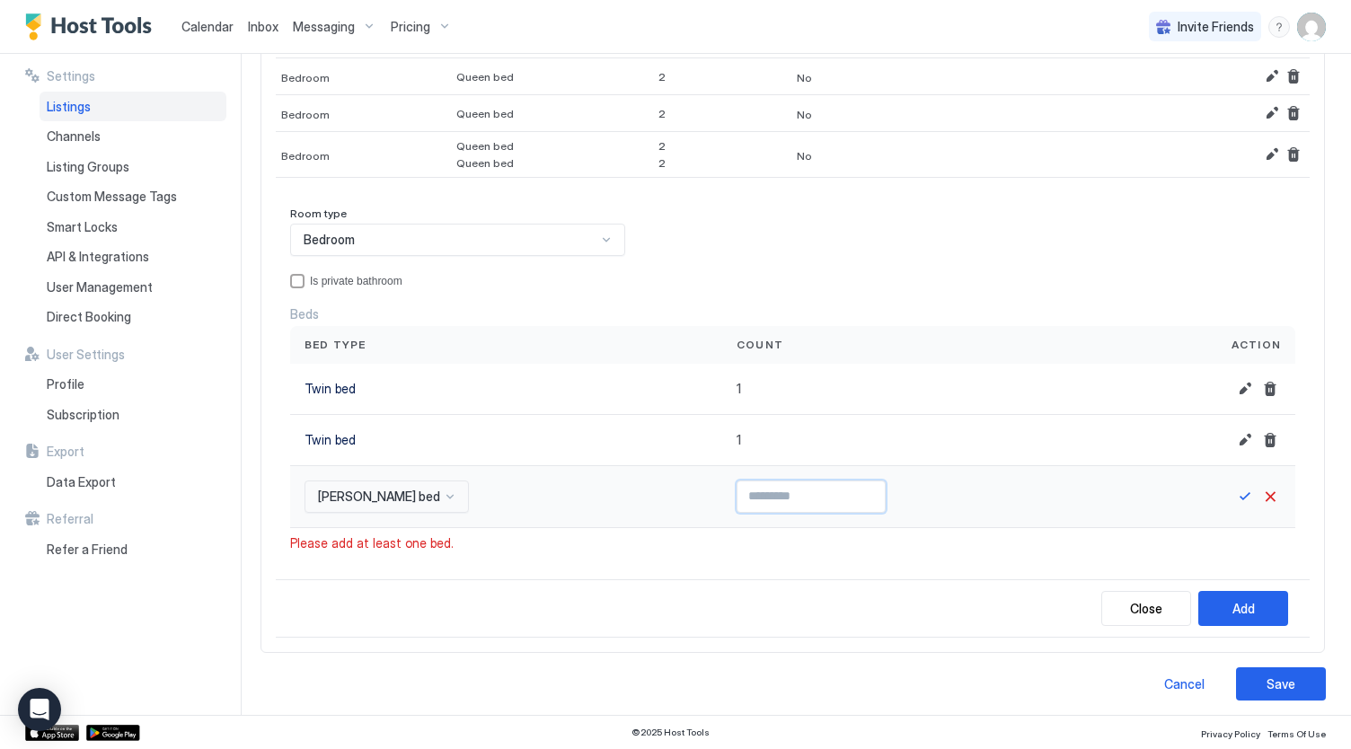
click at [737, 487] on input "Input Field" at bounding box center [810, 496] width 147 height 31
type input "*"
drag, startPoint x: 1234, startPoint y: 592, endPoint x: 1246, endPoint y: 513, distance: 80.0
click at [1246, 513] on div "Room type Bedroom Is private bathroom Beds Bed type Count Action Twin bed 1 Twi…" at bounding box center [793, 414] width 1034 height 445
click at [1234, 492] on button "Save" at bounding box center [1245, 497] width 22 height 22
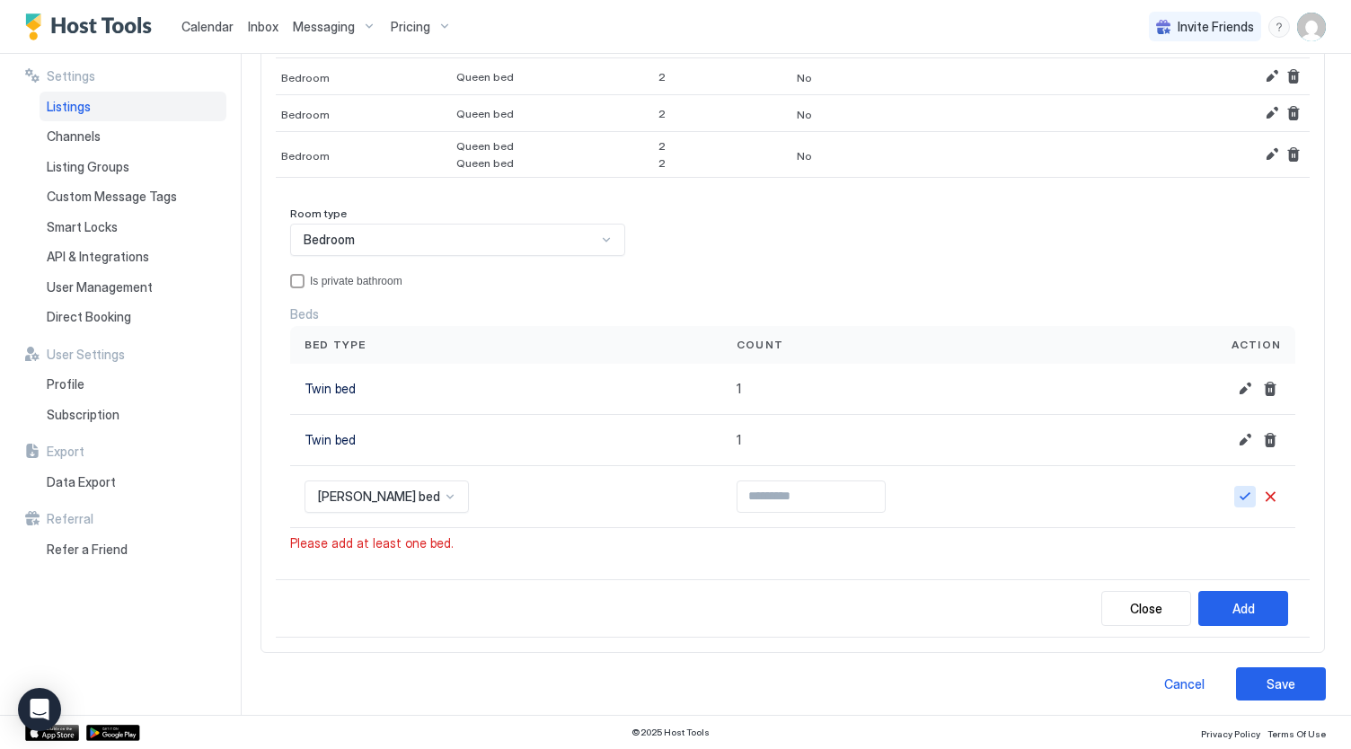
scroll to position [322, 0]
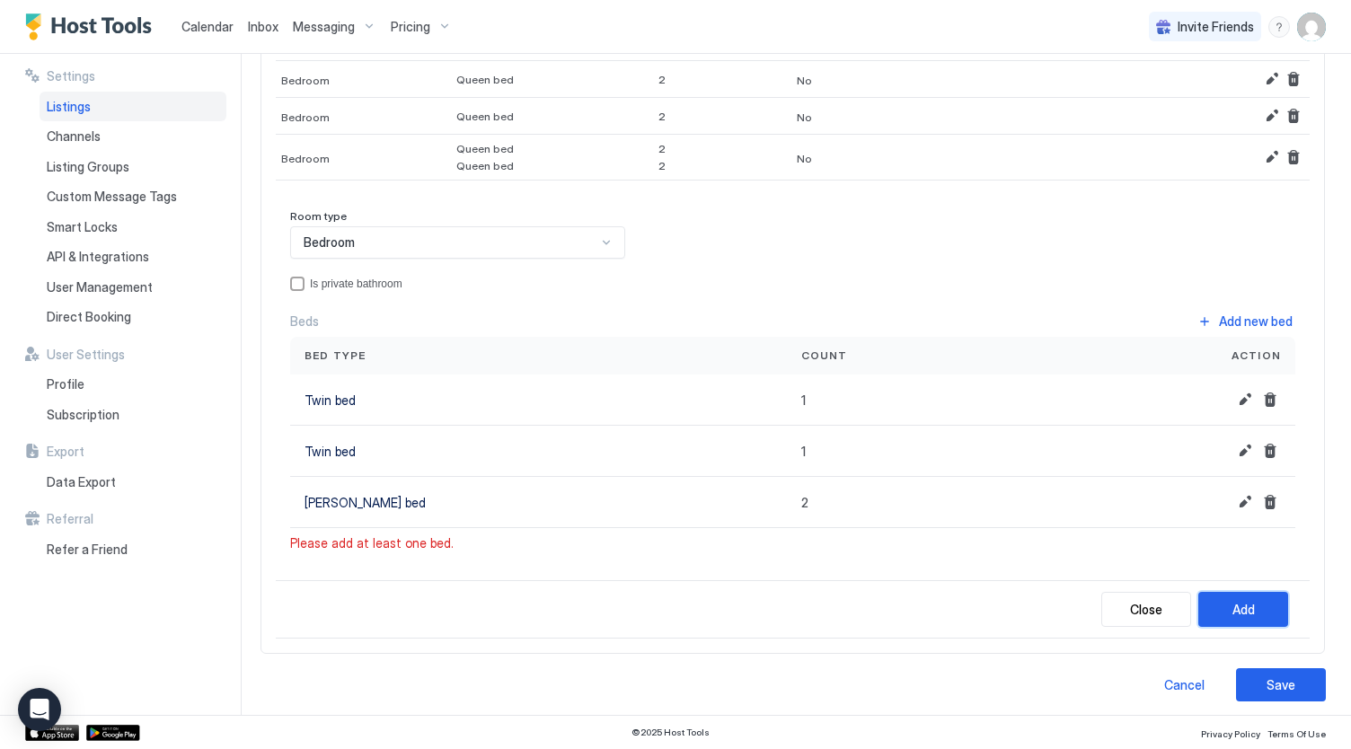
click at [1209, 599] on button "Add" at bounding box center [1243, 609] width 90 height 35
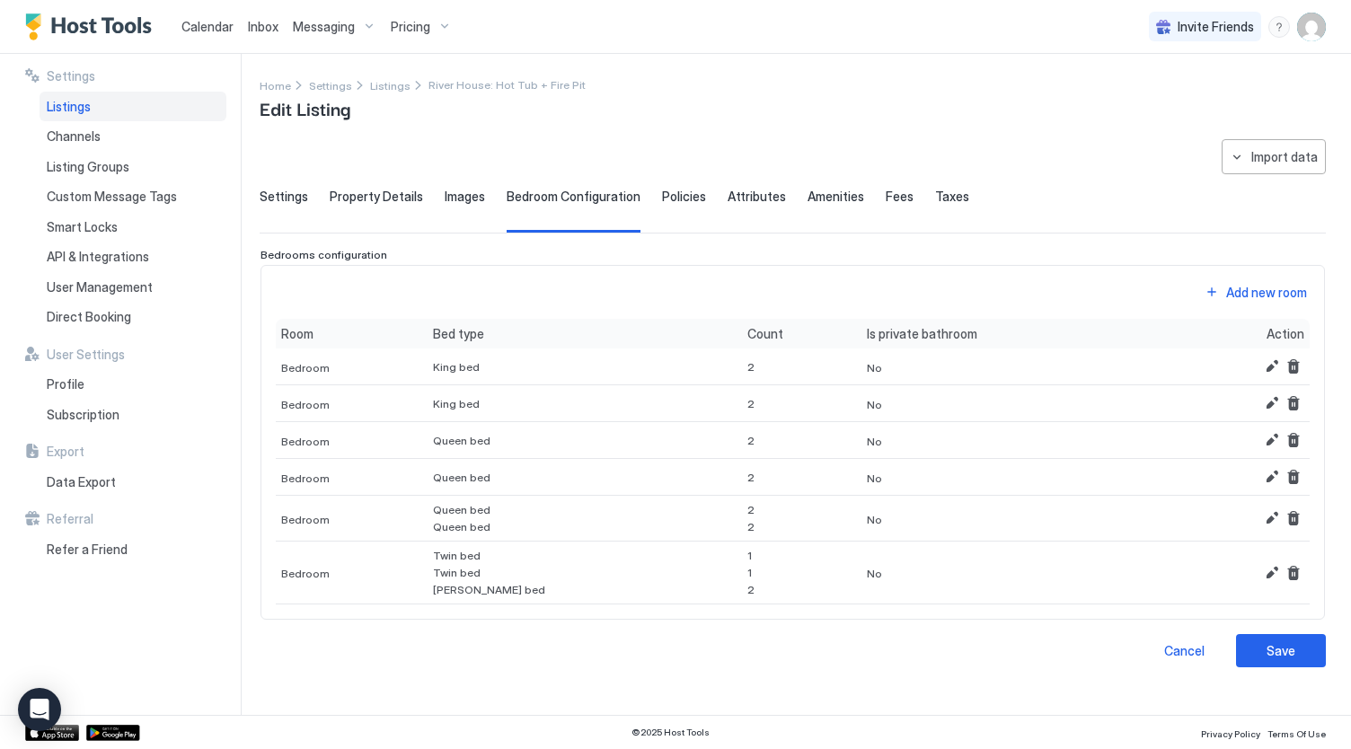
scroll to position [0, 0]
click at [1274, 649] on div "Save" at bounding box center [1280, 650] width 29 height 19
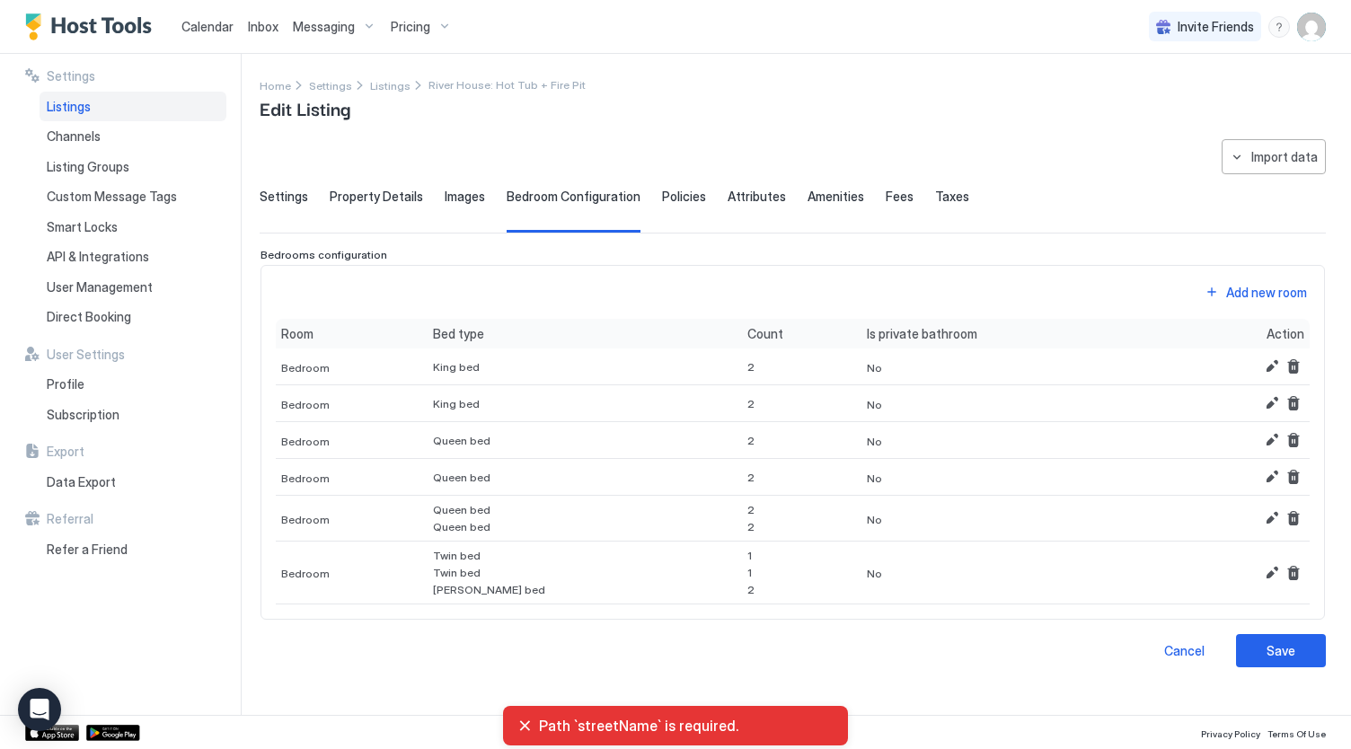
click at [330, 206] on div "Property Details" at bounding box center [376, 211] width 93 height 44
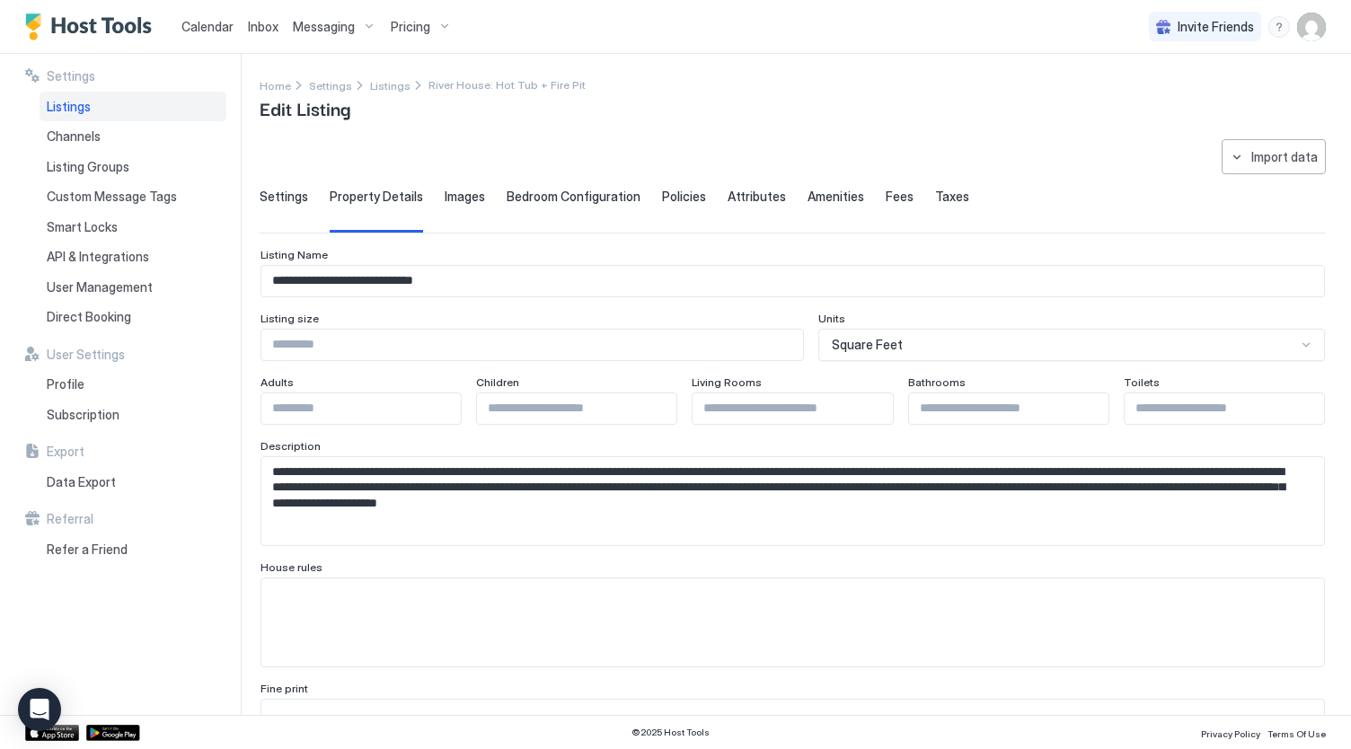
click at [268, 198] on span "Settings" at bounding box center [284, 197] width 48 height 16
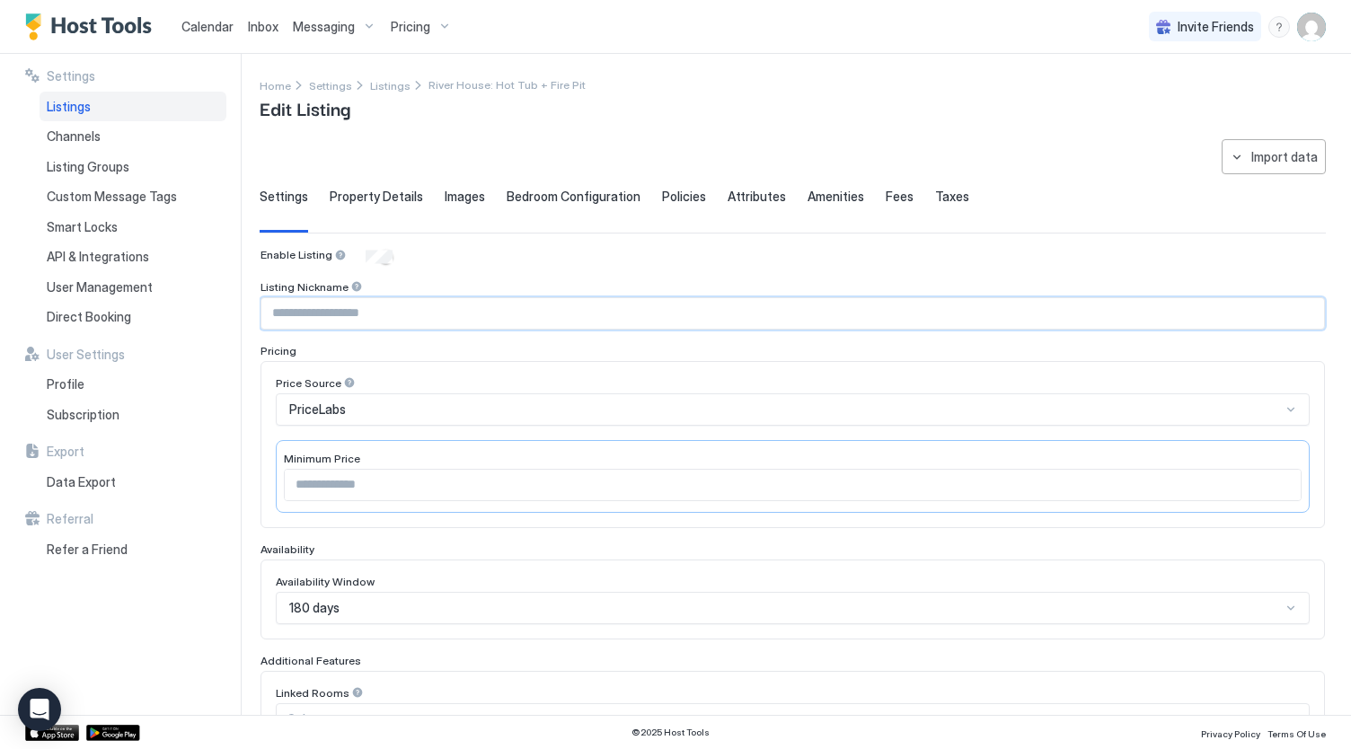
click at [364, 306] on input "Input Field" at bounding box center [792, 313] width 1062 height 31
type input "**********"
click at [401, 193] on span "Property Details" at bounding box center [376, 197] width 93 height 16
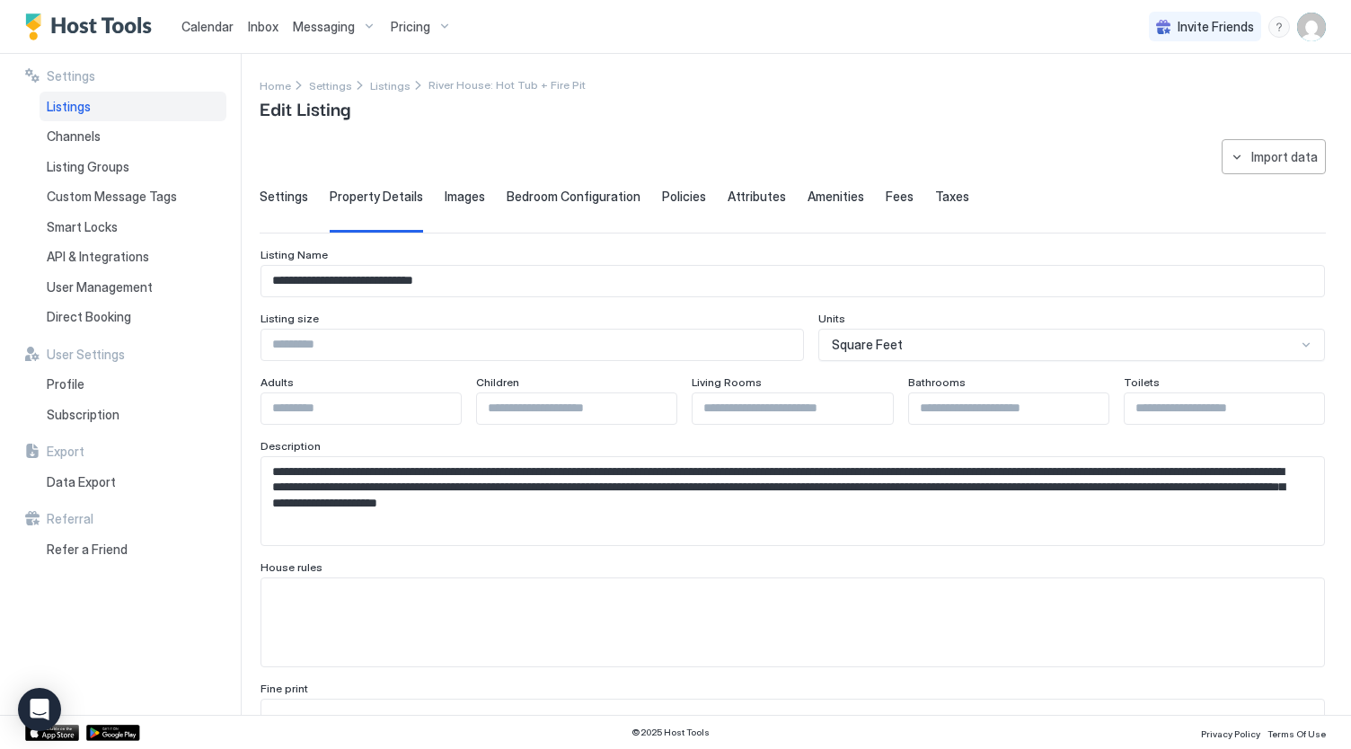
click at [445, 198] on span "Images" at bounding box center [465, 197] width 40 height 16
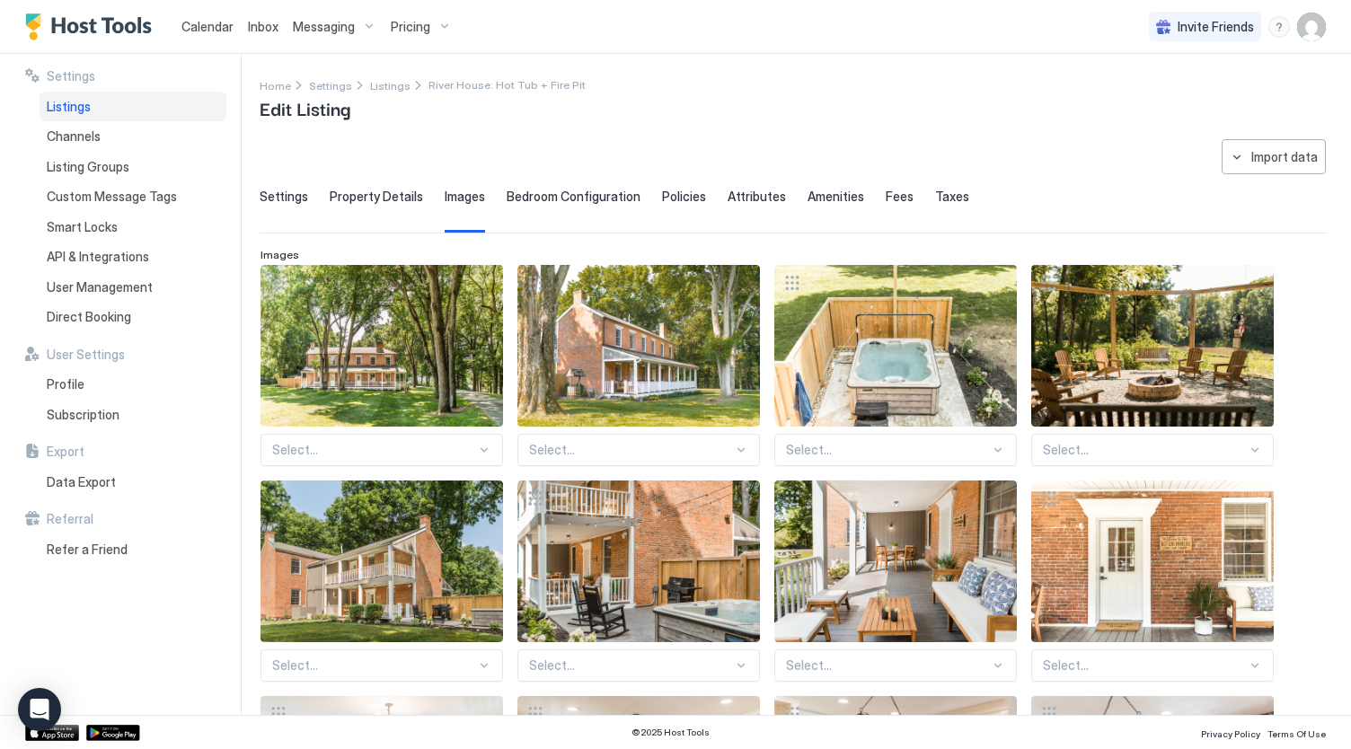
click at [568, 190] on span "Bedroom Configuration" at bounding box center [573, 197] width 134 height 16
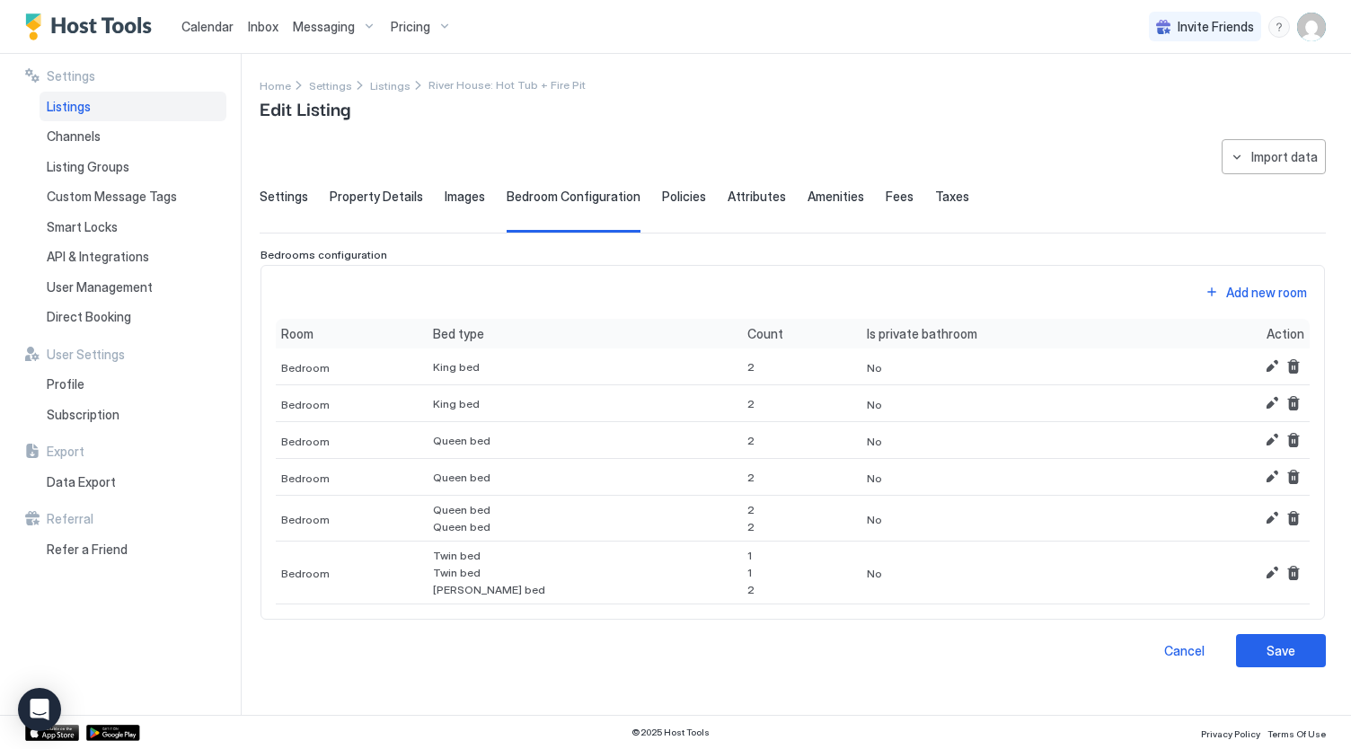
click at [683, 198] on span "Policies" at bounding box center [684, 197] width 44 height 16
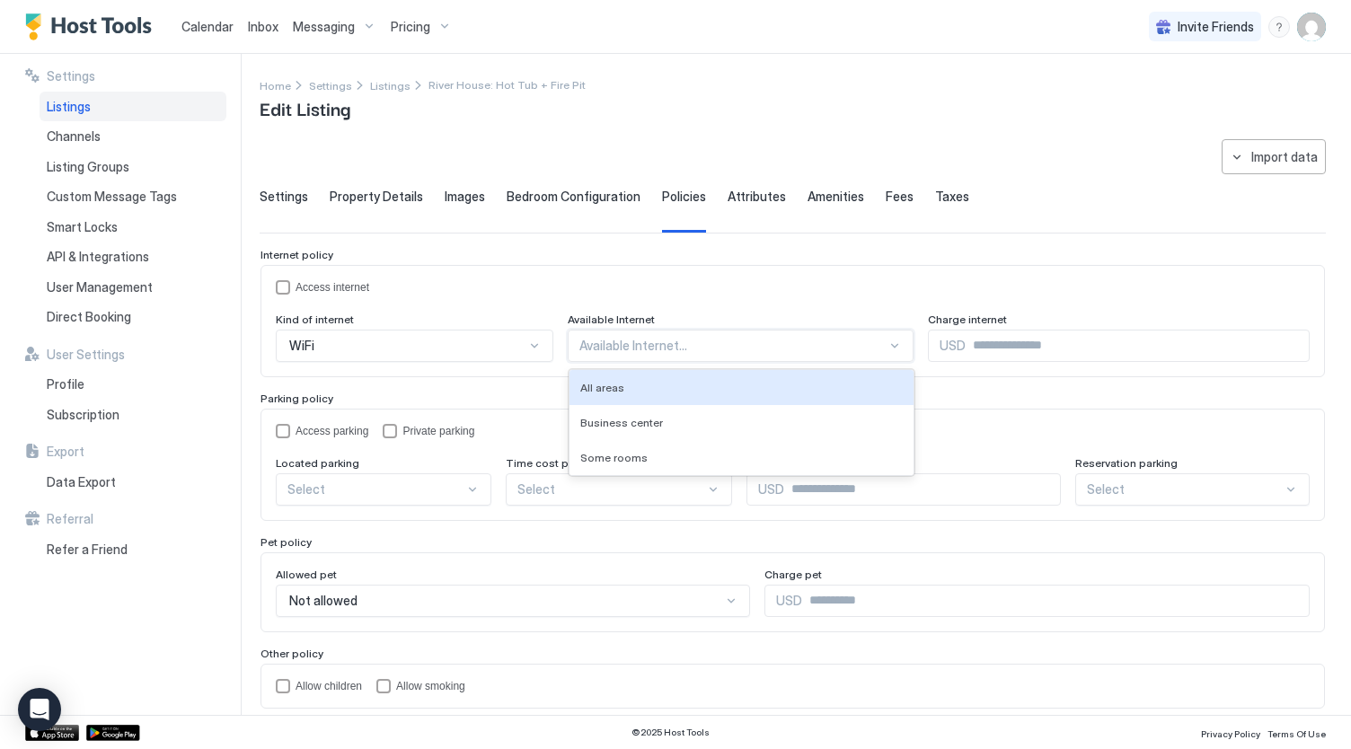
click at [680, 342] on div at bounding box center [732, 346] width 307 height 16
click at [691, 288] on div "Access internet" at bounding box center [793, 287] width 1034 height 14
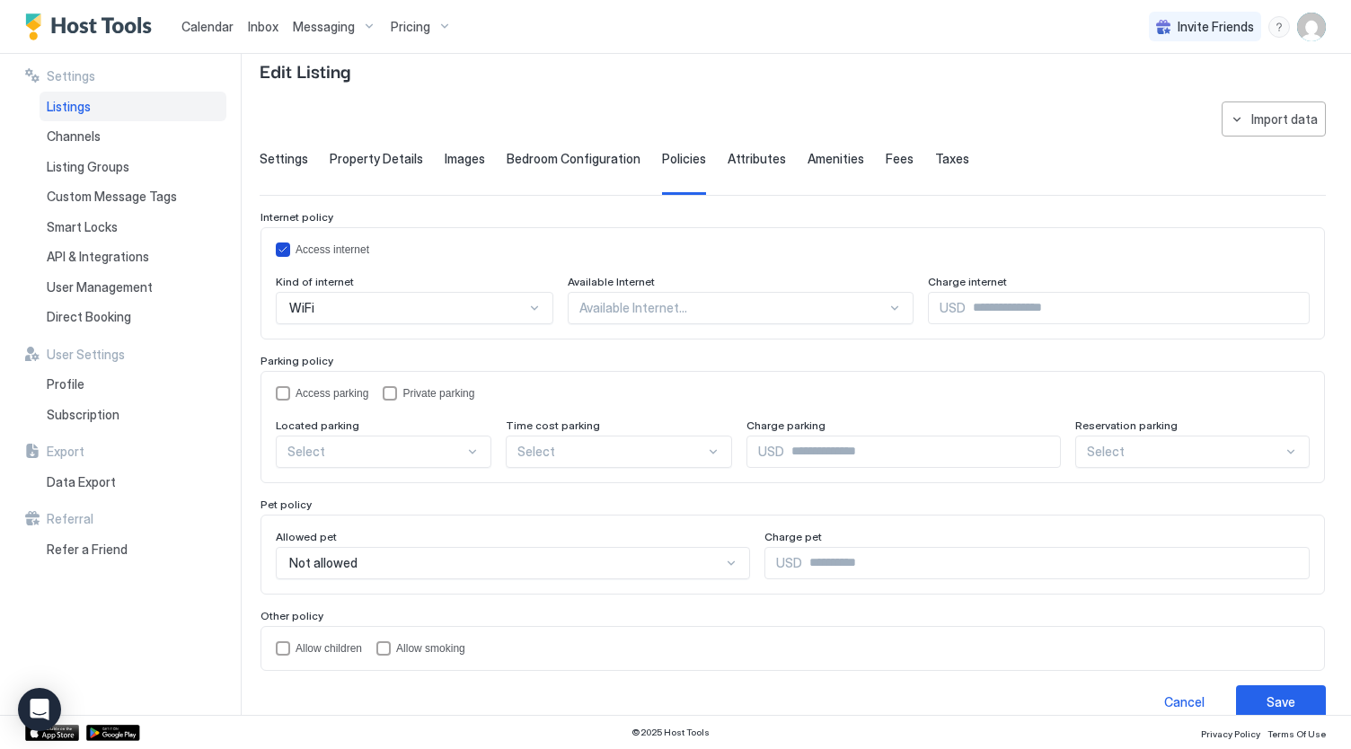
scroll to position [57, 0]
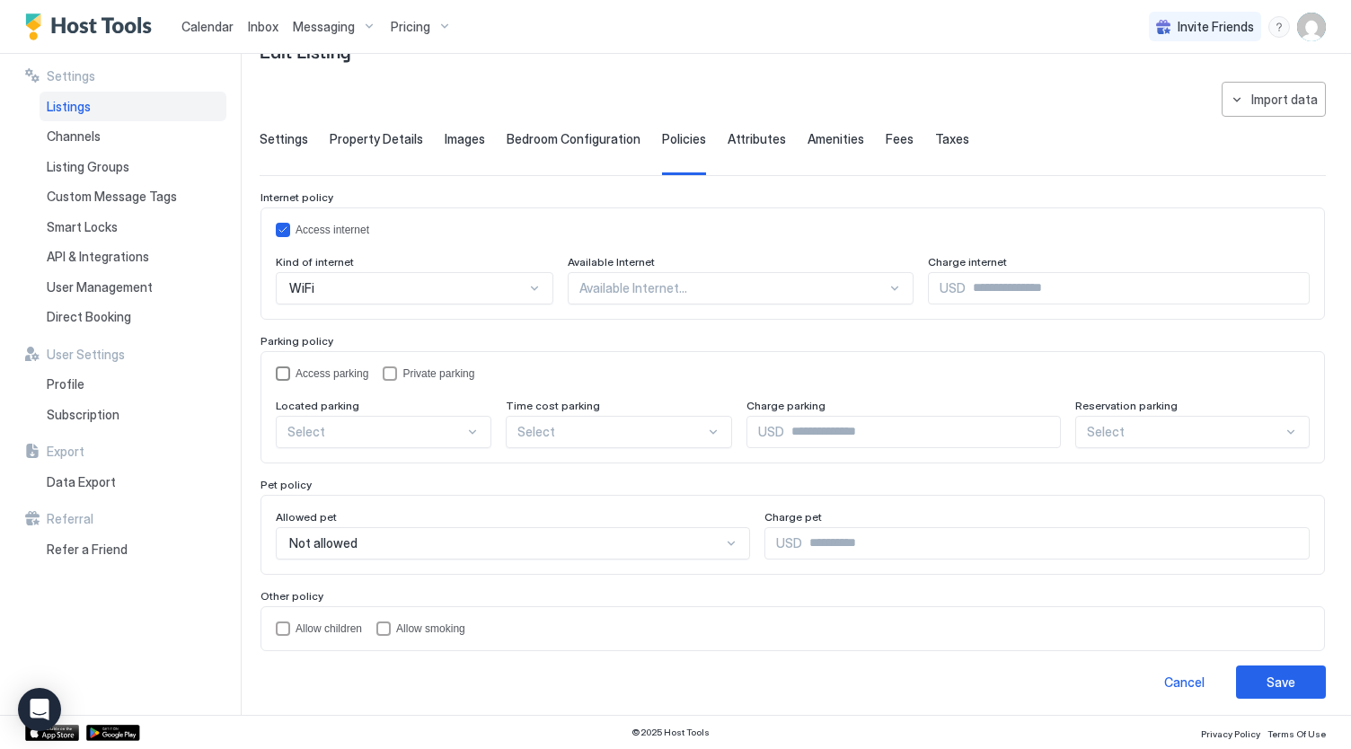
click at [282, 372] on div "accessParking" at bounding box center [283, 373] width 14 height 14
click at [390, 373] on div "privateParking" at bounding box center [390, 373] width 14 height 14
click at [430, 427] on div at bounding box center [375, 432] width 177 height 16
click at [409, 471] on div "On Site" at bounding box center [384, 473] width 192 height 13
click at [755, 150] on div "Attributes" at bounding box center [756, 153] width 58 height 44
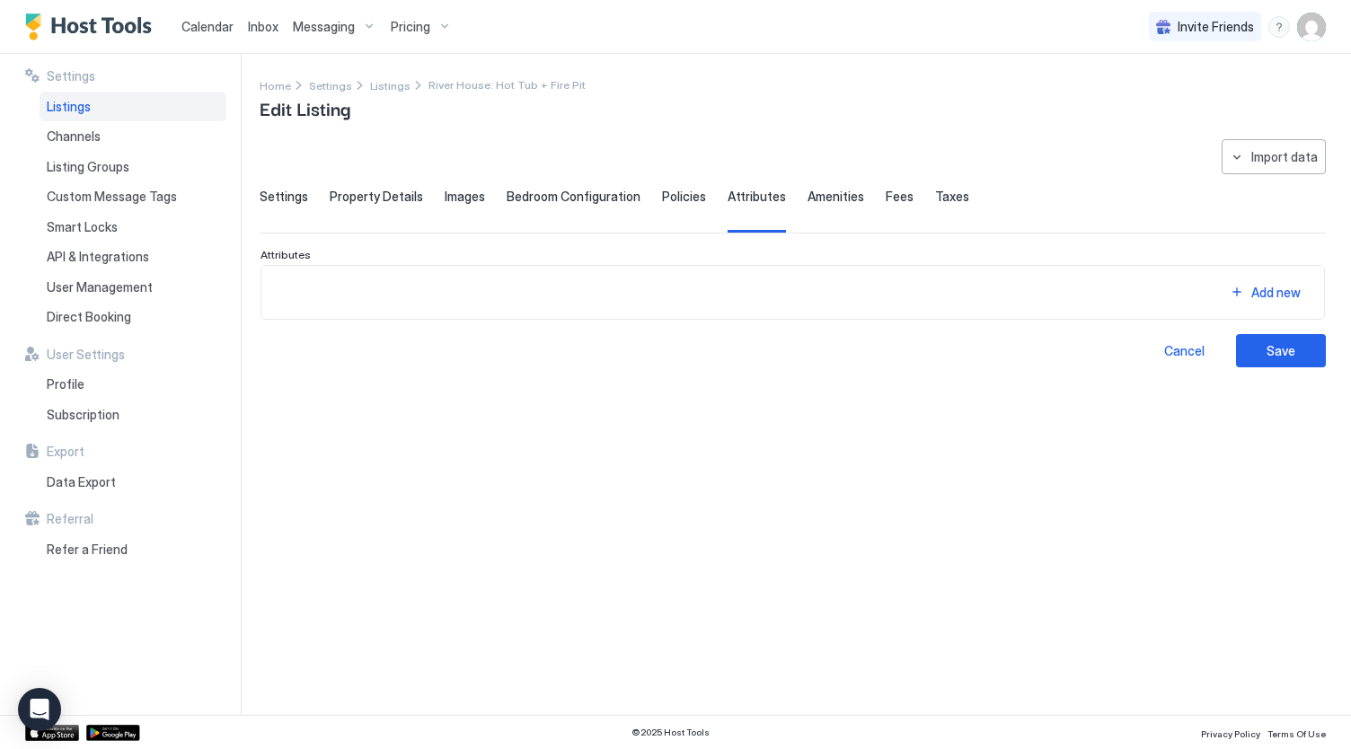
scroll to position [0, 0]
click at [819, 207] on div "Amenities" at bounding box center [835, 211] width 57 height 44
click at [885, 200] on span "Fees" at bounding box center [899, 197] width 28 height 16
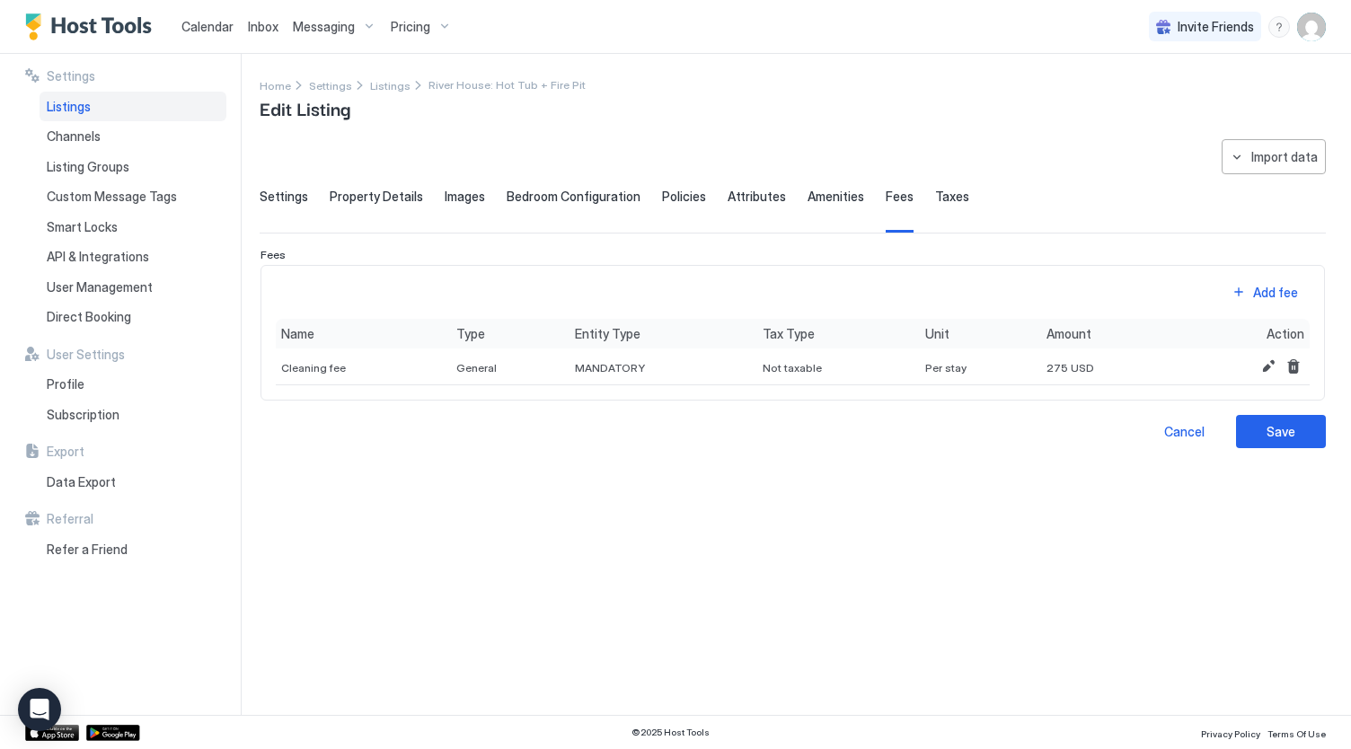
click at [935, 198] on span "Taxes" at bounding box center [952, 197] width 34 height 16
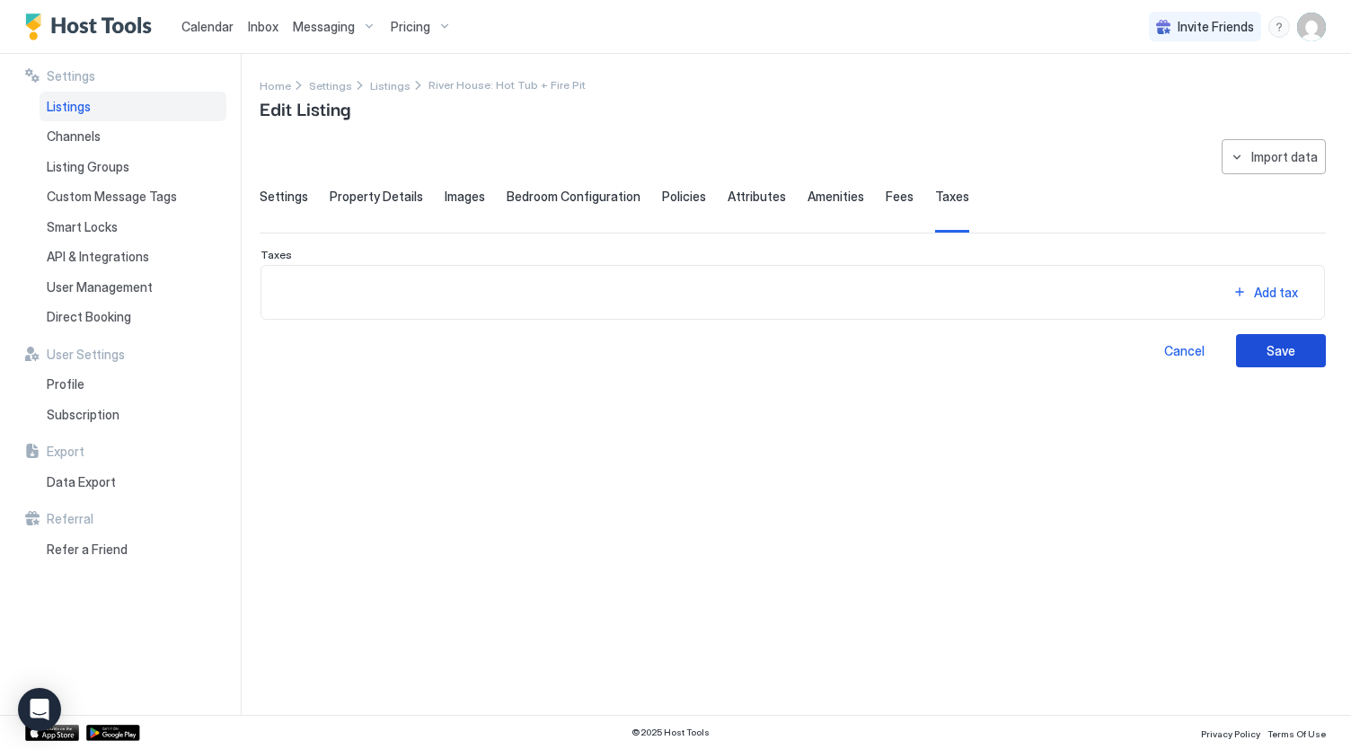
click at [1290, 349] on div "Save" at bounding box center [1280, 350] width 29 height 19
click at [284, 204] on div "Settings" at bounding box center [284, 211] width 48 height 44
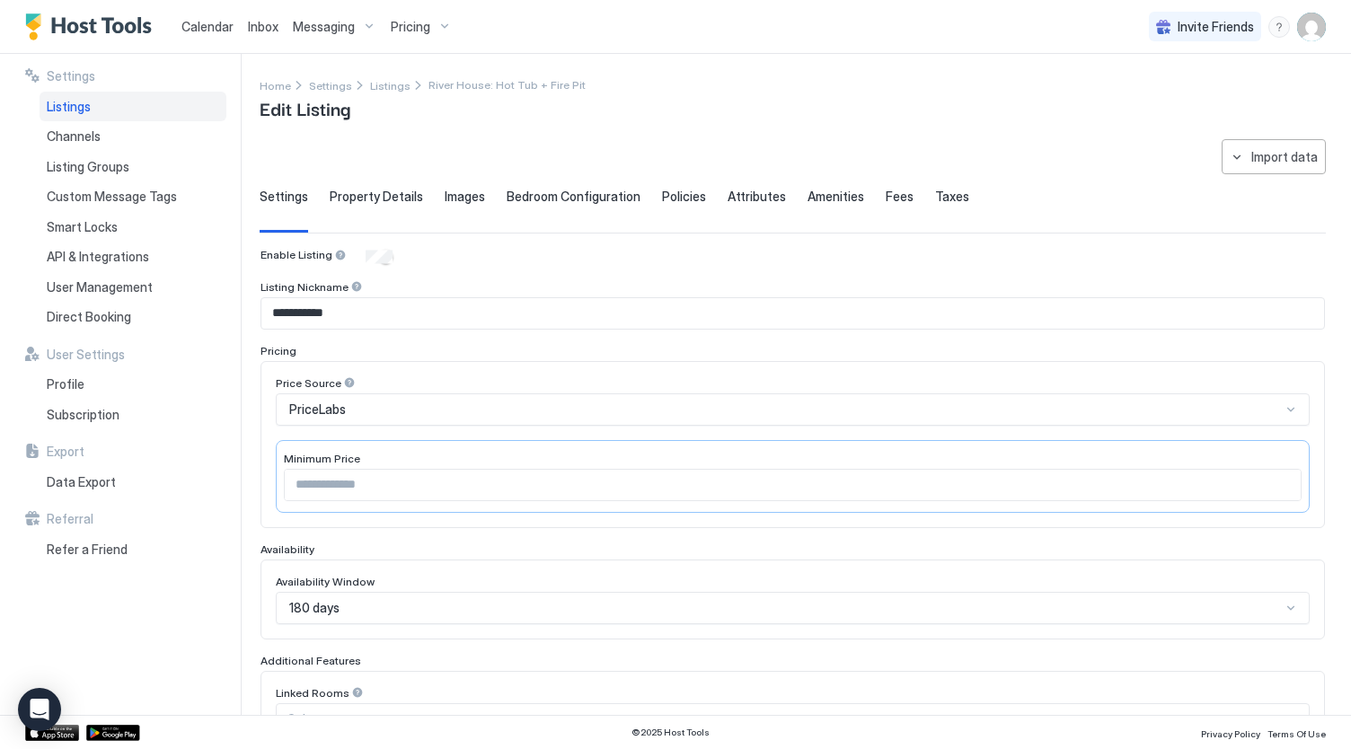
click at [377, 204] on div "Property Details" at bounding box center [376, 211] width 93 height 44
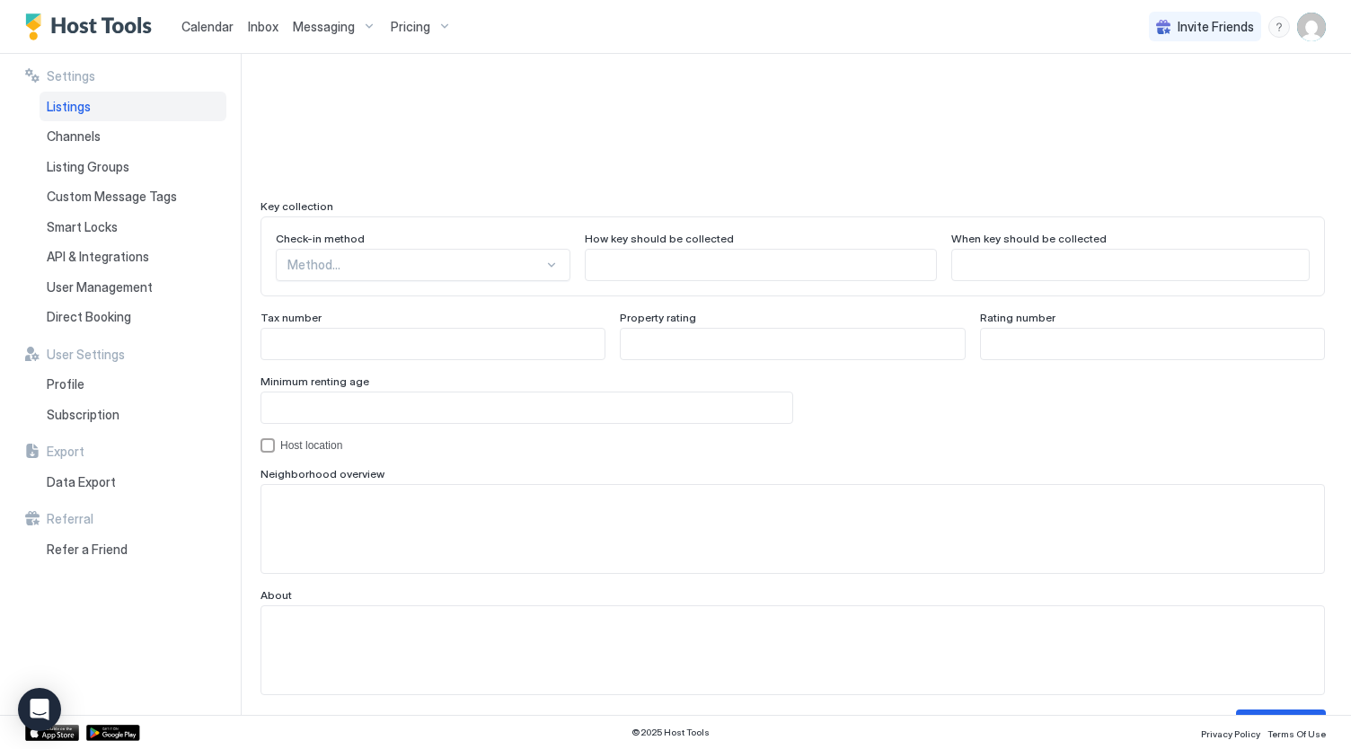
scroll to position [1534, 0]
click at [617, 267] on input "Input Field" at bounding box center [760, 268] width 350 height 31
click at [515, 274] on div "Method..." at bounding box center [423, 268] width 295 height 32
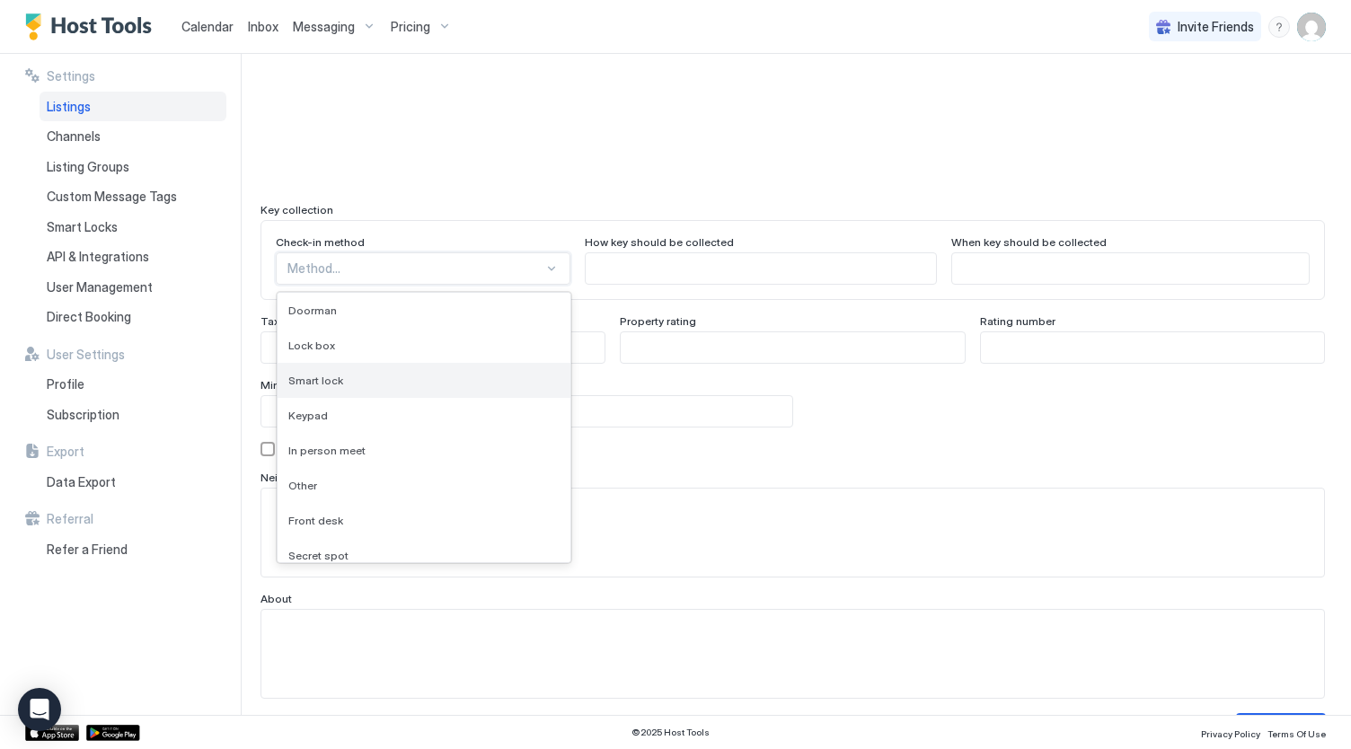
click at [455, 378] on div "Smart lock" at bounding box center [423, 380] width 271 height 13
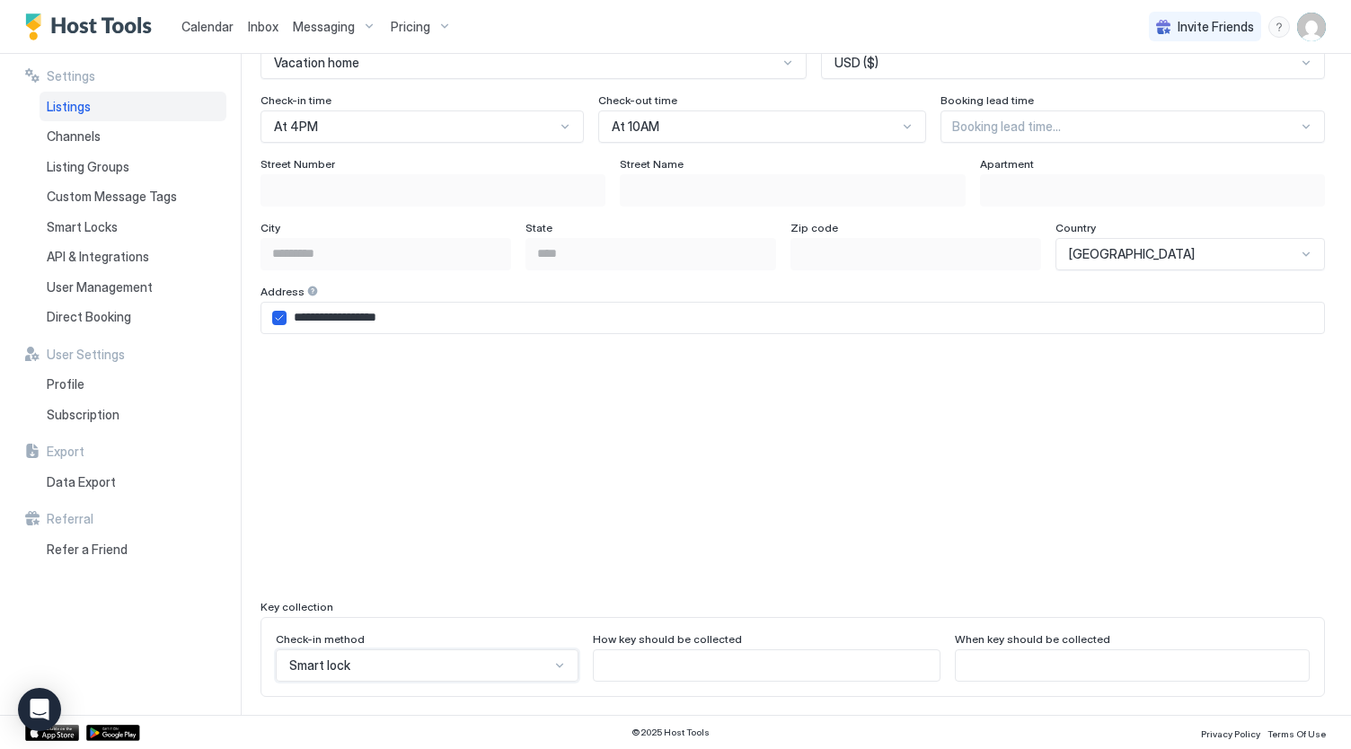
scroll to position [1130, 0]
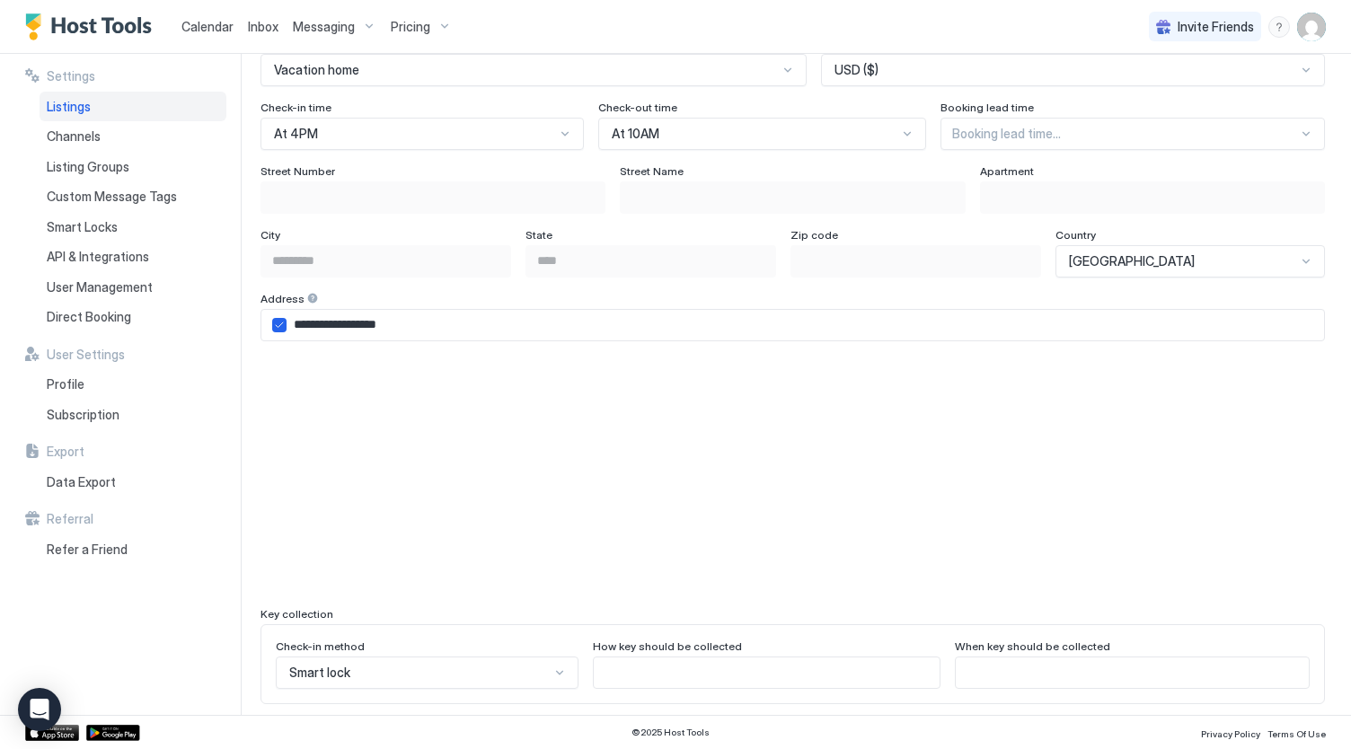
click at [1174, 260] on span "[GEOGRAPHIC_DATA]" at bounding box center [1132, 261] width 126 height 16
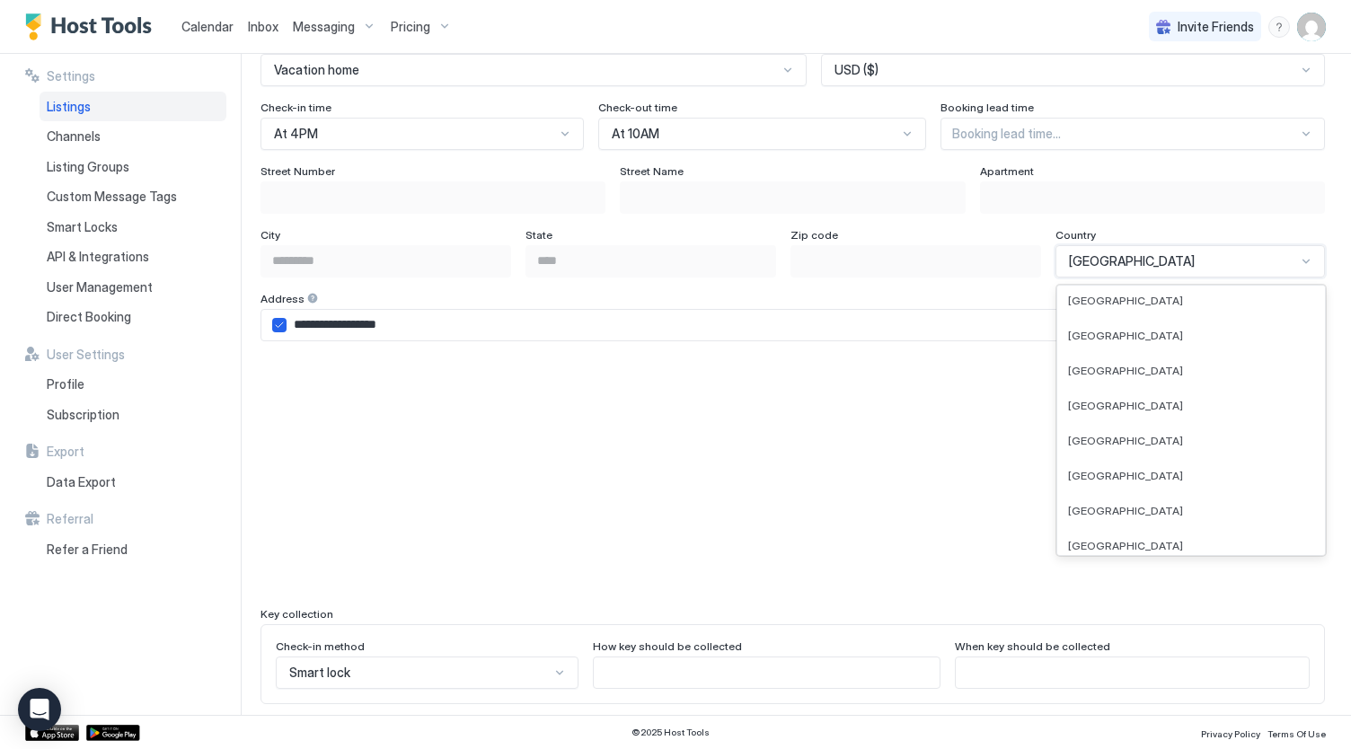
click at [1174, 260] on span "[GEOGRAPHIC_DATA]" at bounding box center [1132, 261] width 126 height 16
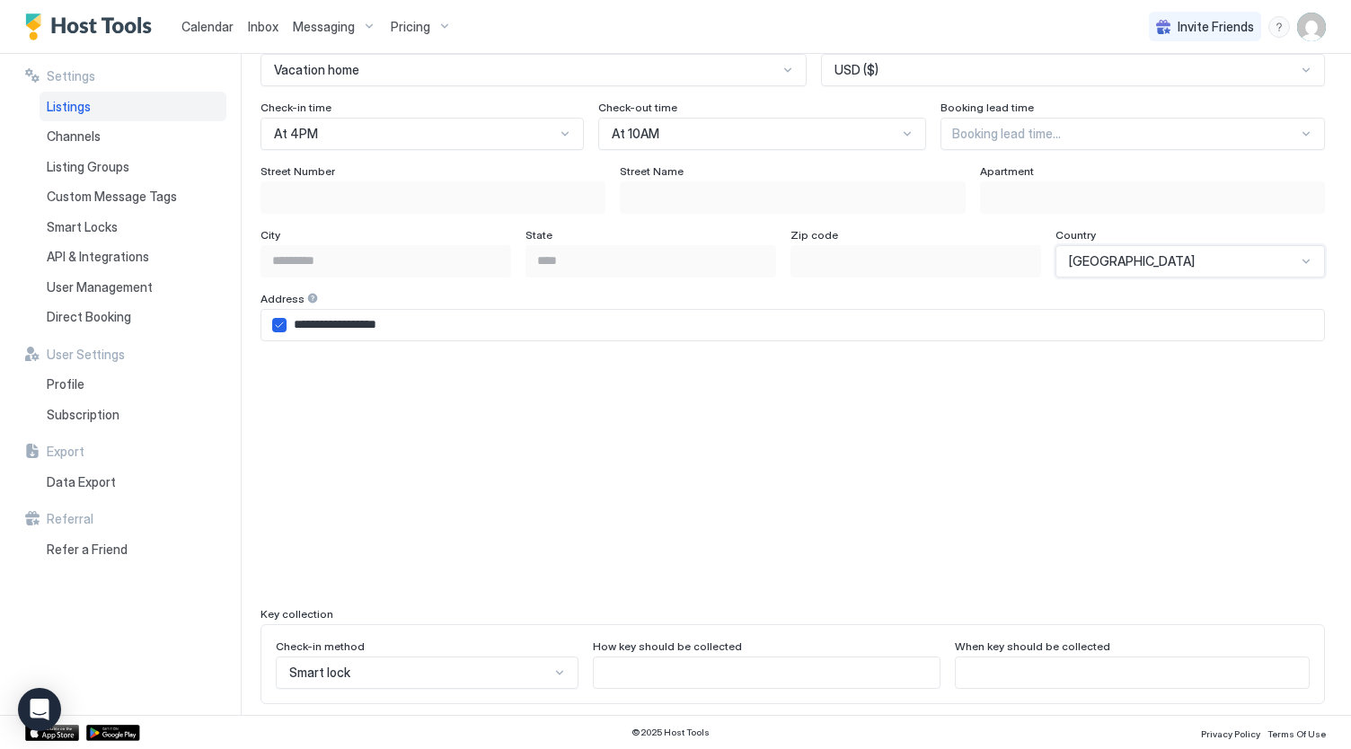
click at [1133, 310] on input "**********" at bounding box center [804, 325] width 1037 height 31
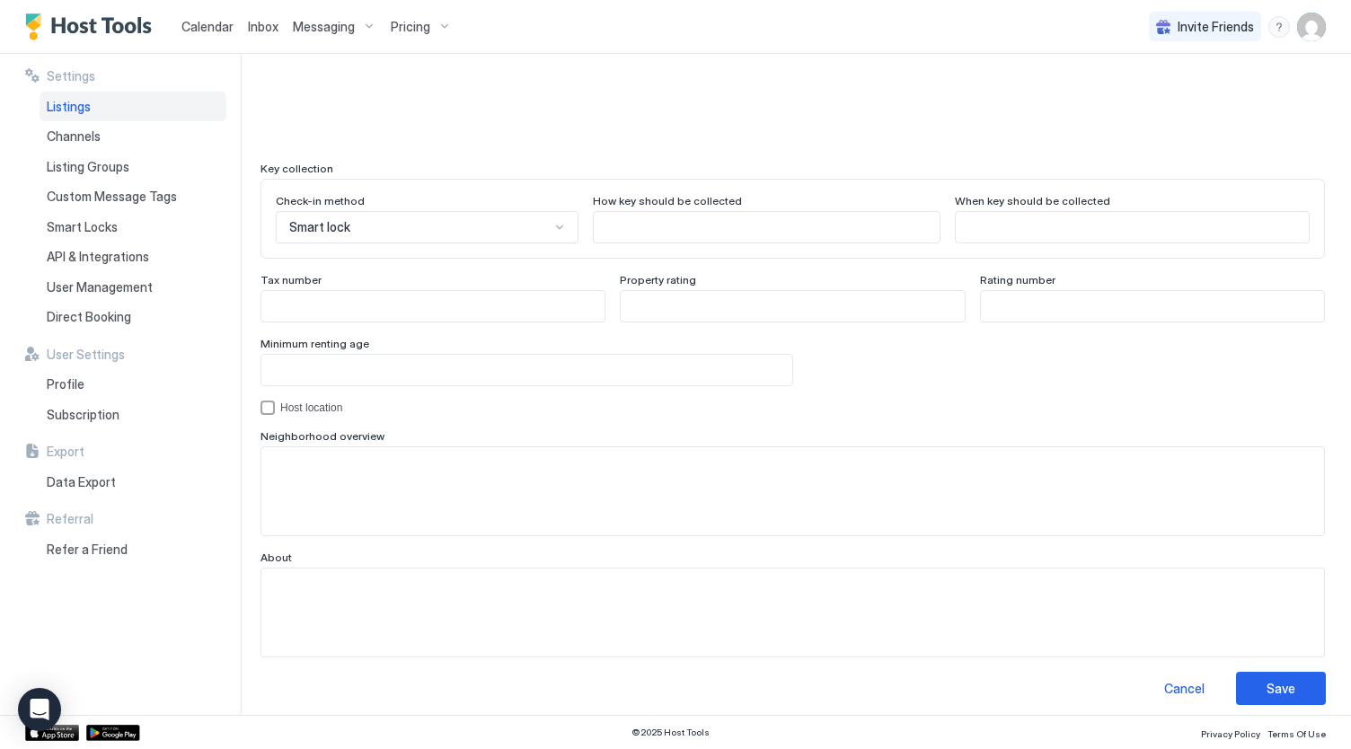
scroll to position [1582, 0]
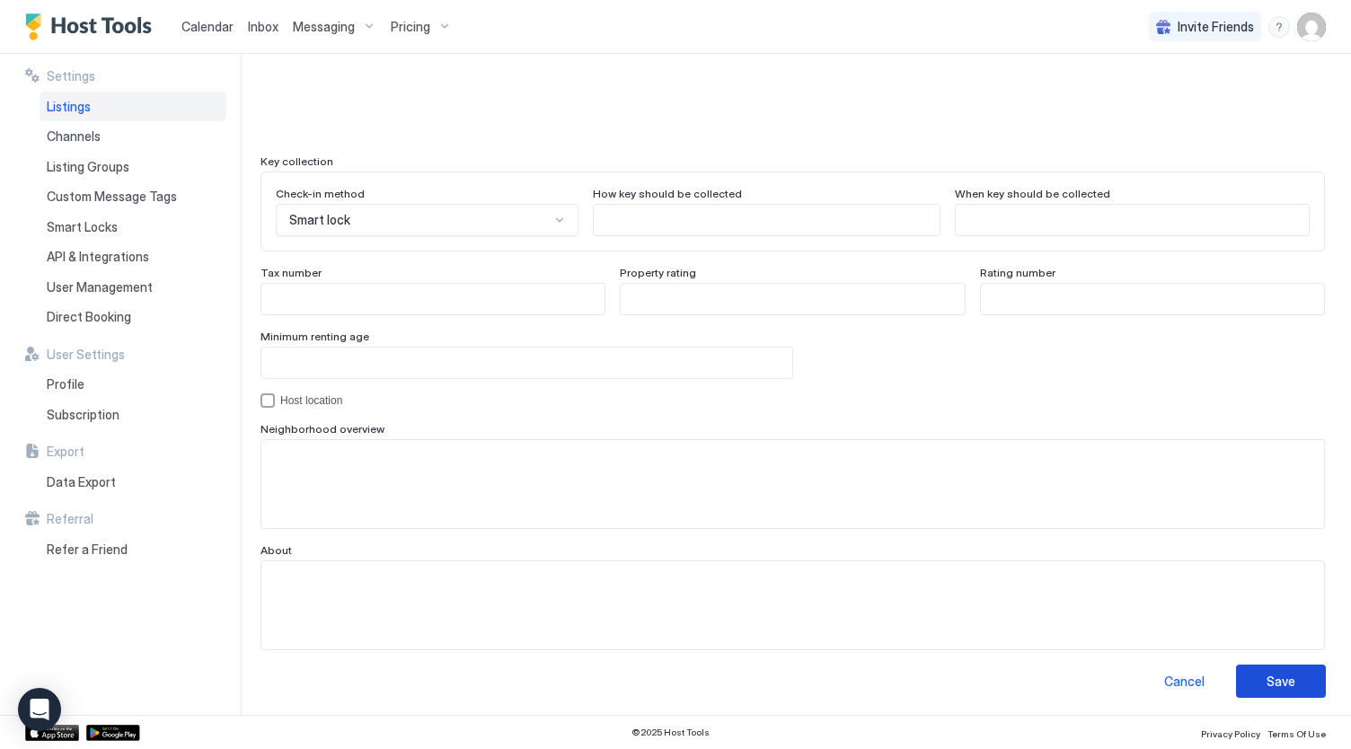
click at [1266, 680] on div "Save" at bounding box center [1280, 681] width 29 height 19
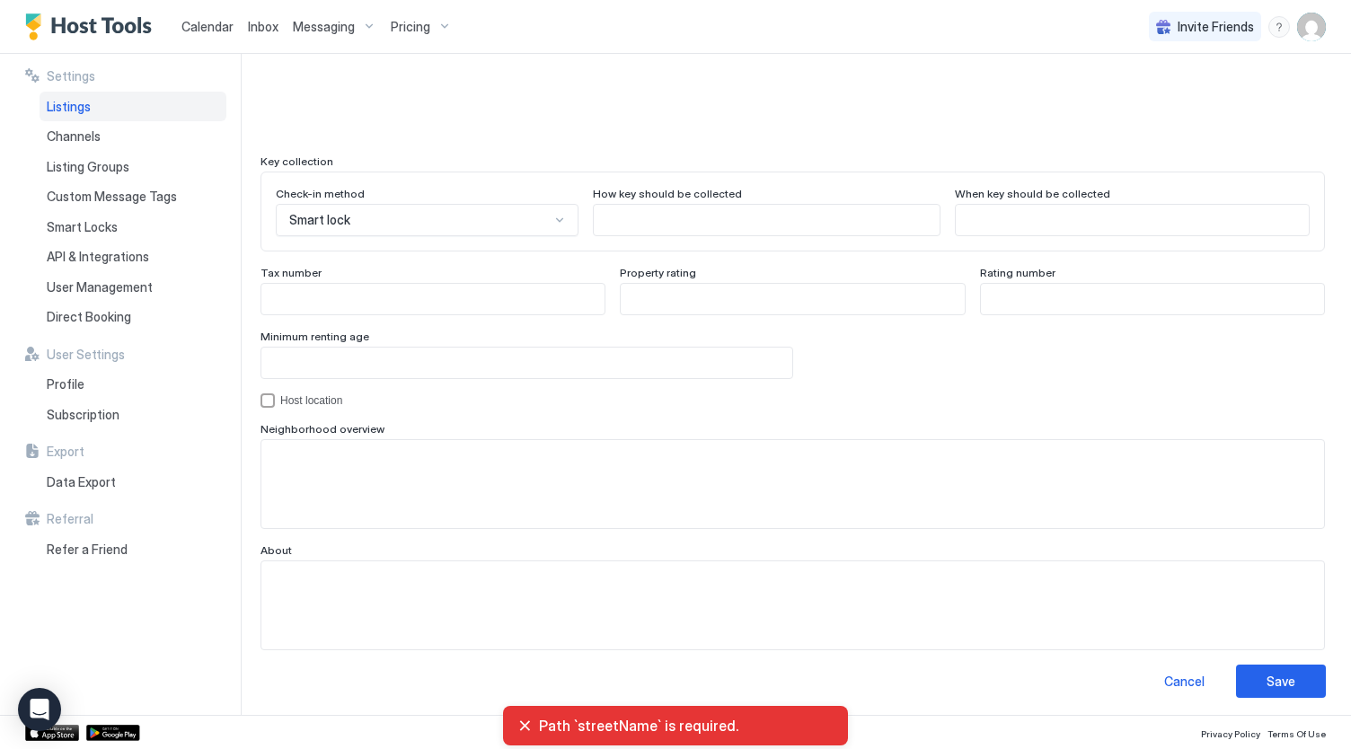
click at [515, 728] on div "Path `streetName` is required." at bounding box center [675, 726] width 345 height 40
click at [524, 732] on div "Path `streetName` is required." at bounding box center [675, 726] width 316 height 18
click at [521, 728] on div "Path `streetName` is required." at bounding box center [675, 726] width 316 height 18
click at [527, 721] on div "Path `streetName` is required." at bounding box center [675, 726] width 316 height 18
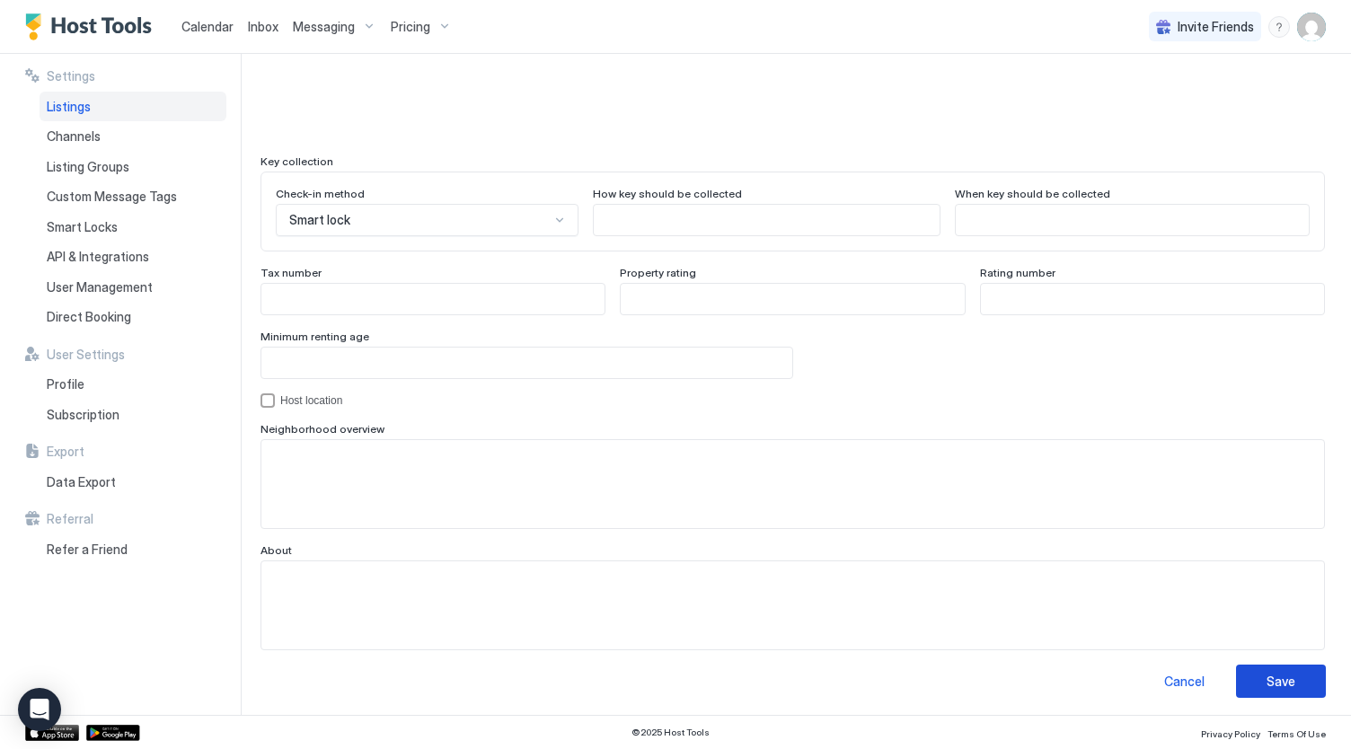
click at [1236, 684] on button "Save" at bounding box center [1281, 681] width 90 height 33
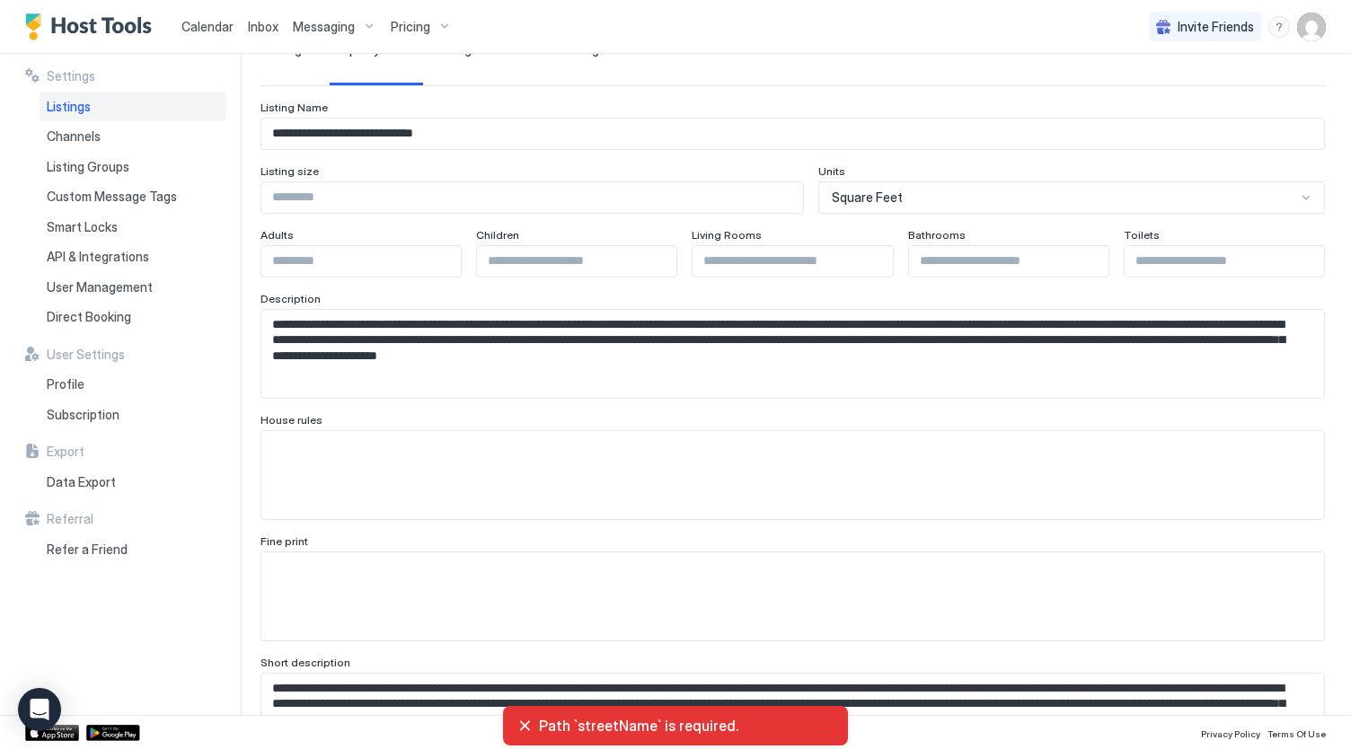
scroll to position [0, 0]
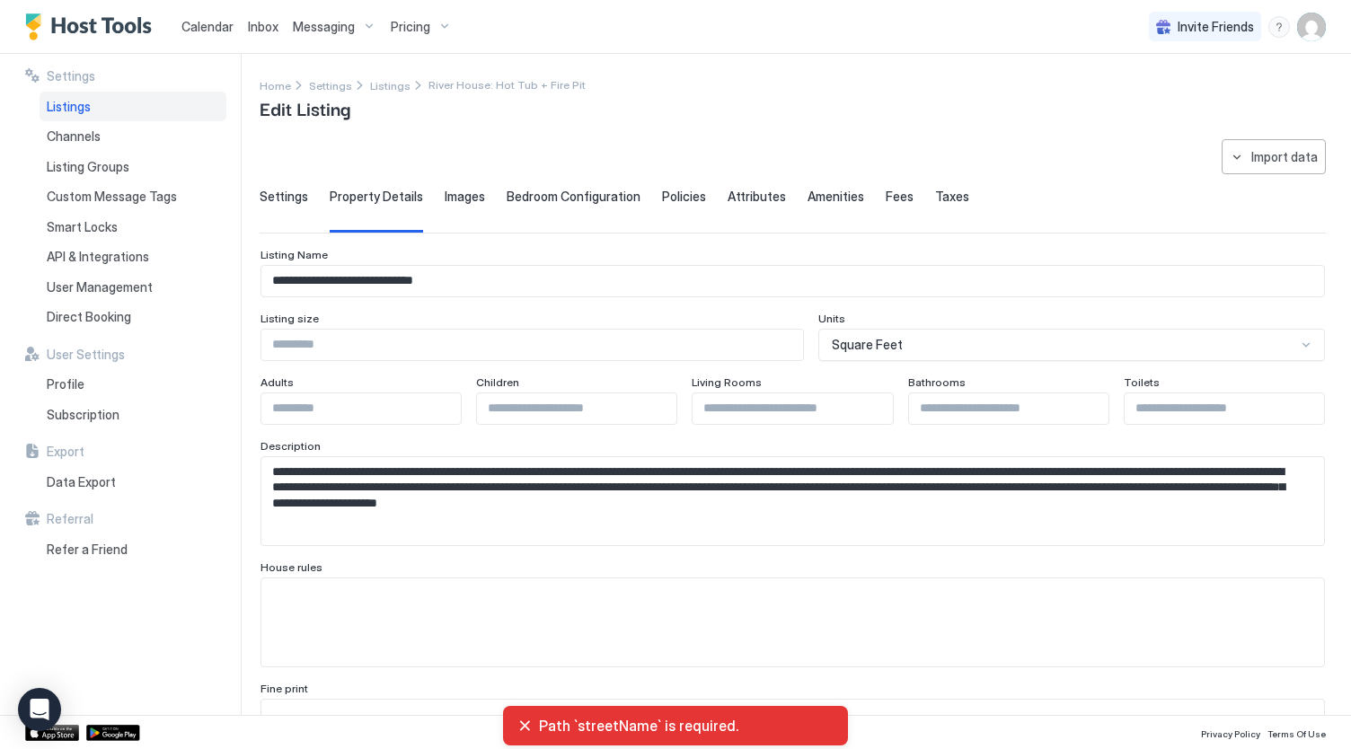
click at [472, 195] on span "Images" at bounding box center [465, 197] width 40 height 16
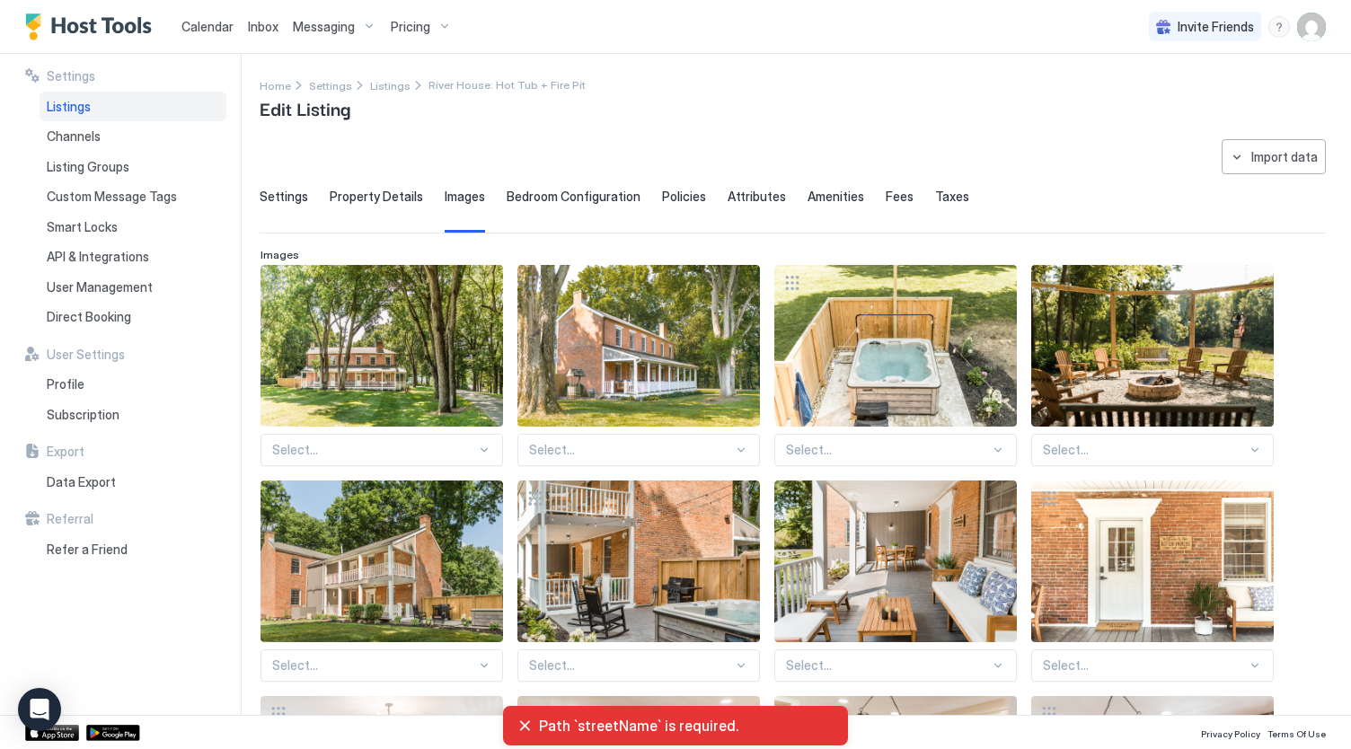
click at [675, 189] on span "Policies" at bounding box center [684, 197] width 44 height 16
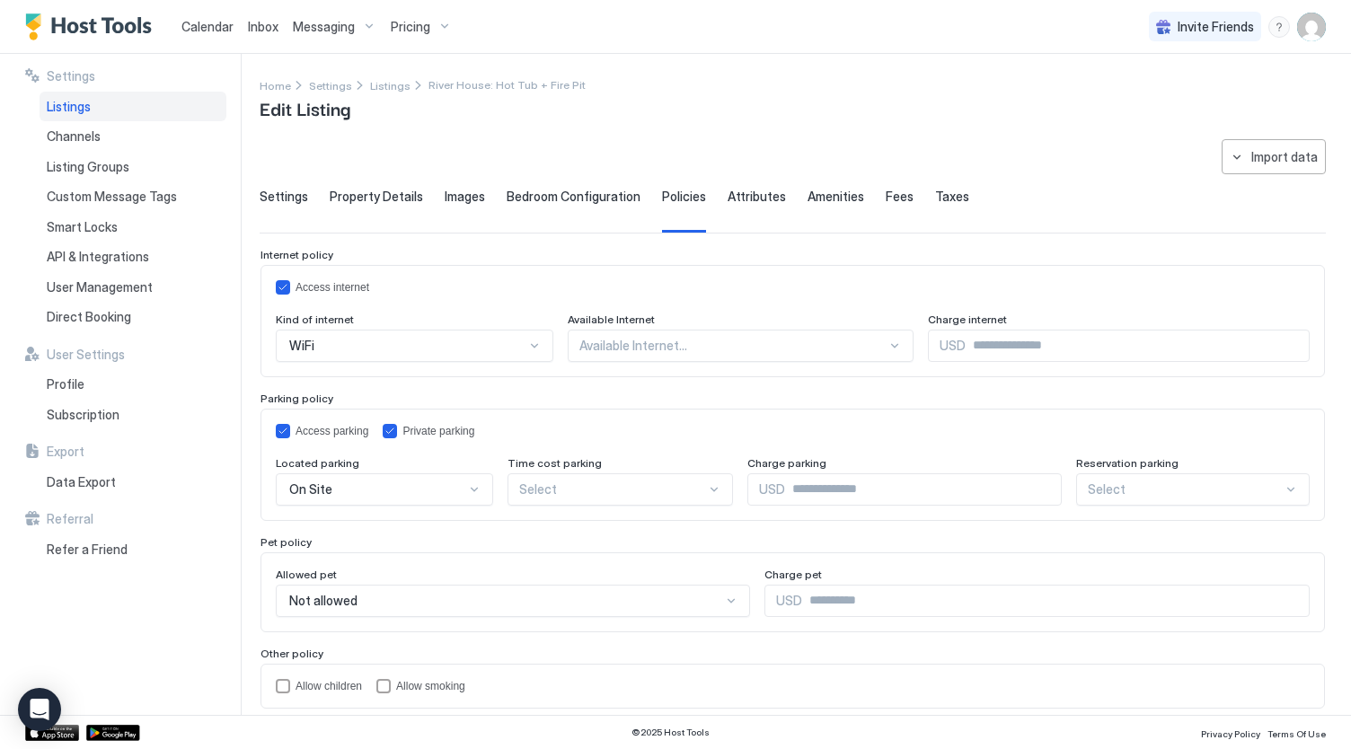
click at [385, 180] on div "**********" at bounding box center [793, 447] width 1066 height 617
click at [293, 195] on span "Settings" at bounding box center [284, 197] width 48 height 16
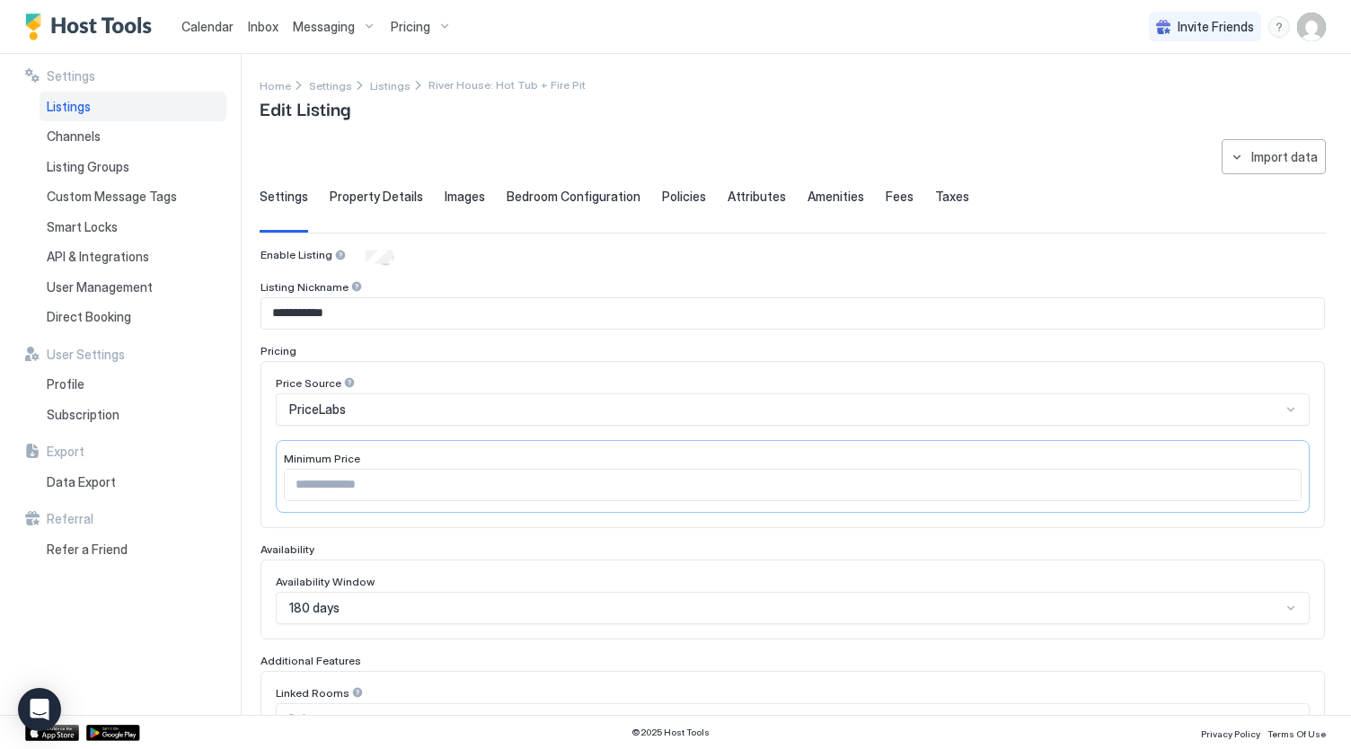
click at [354, 197] on span "Property Details" at bounding box center [376, 197] width 93 height 16
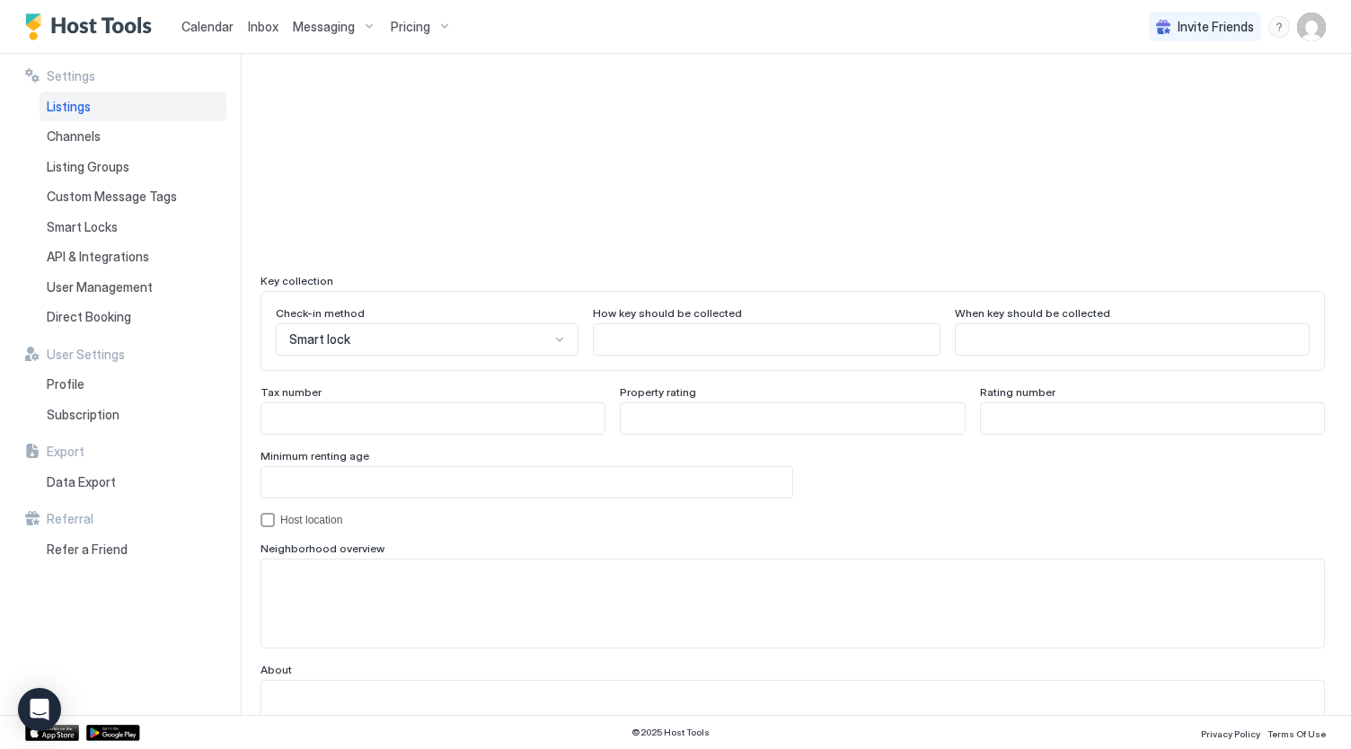
scroll to position [1582, 0]
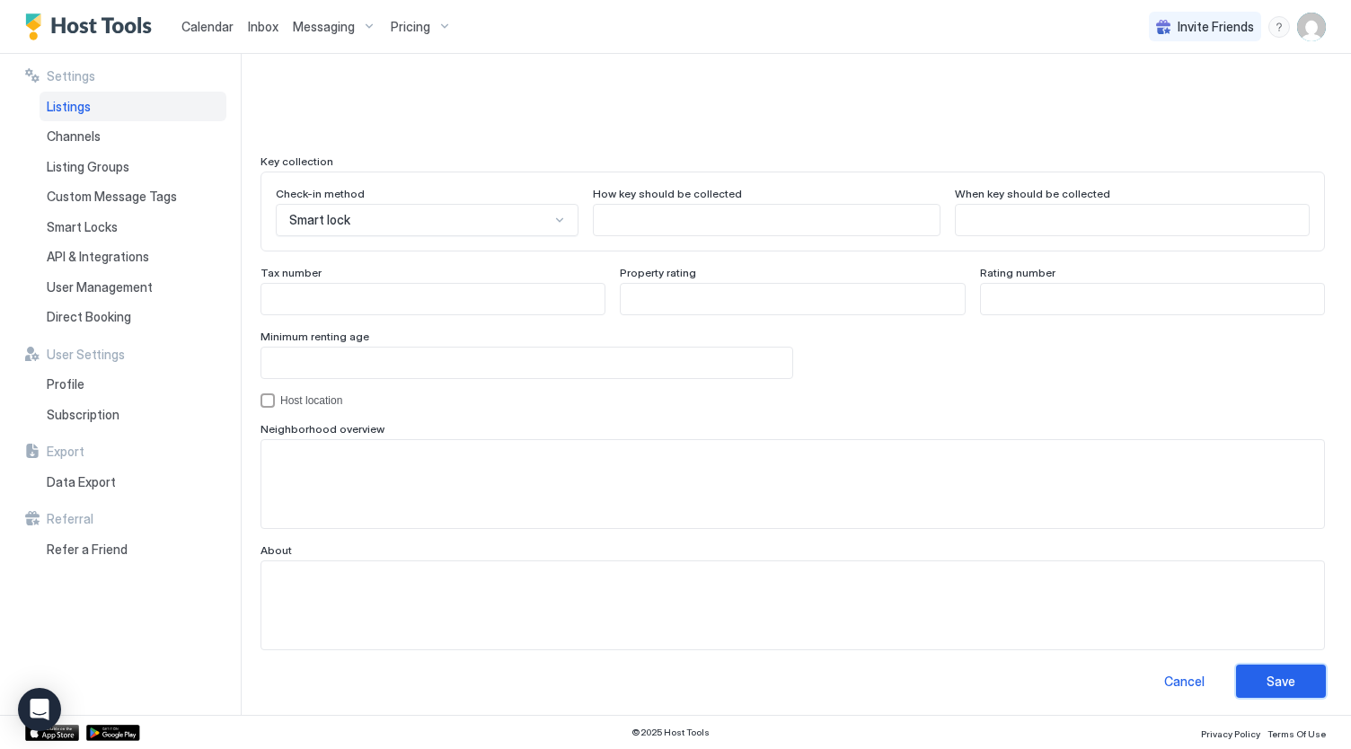
click at [1309, 665] on button "Save" at bounding box center [1281, 681] width 90 height 33
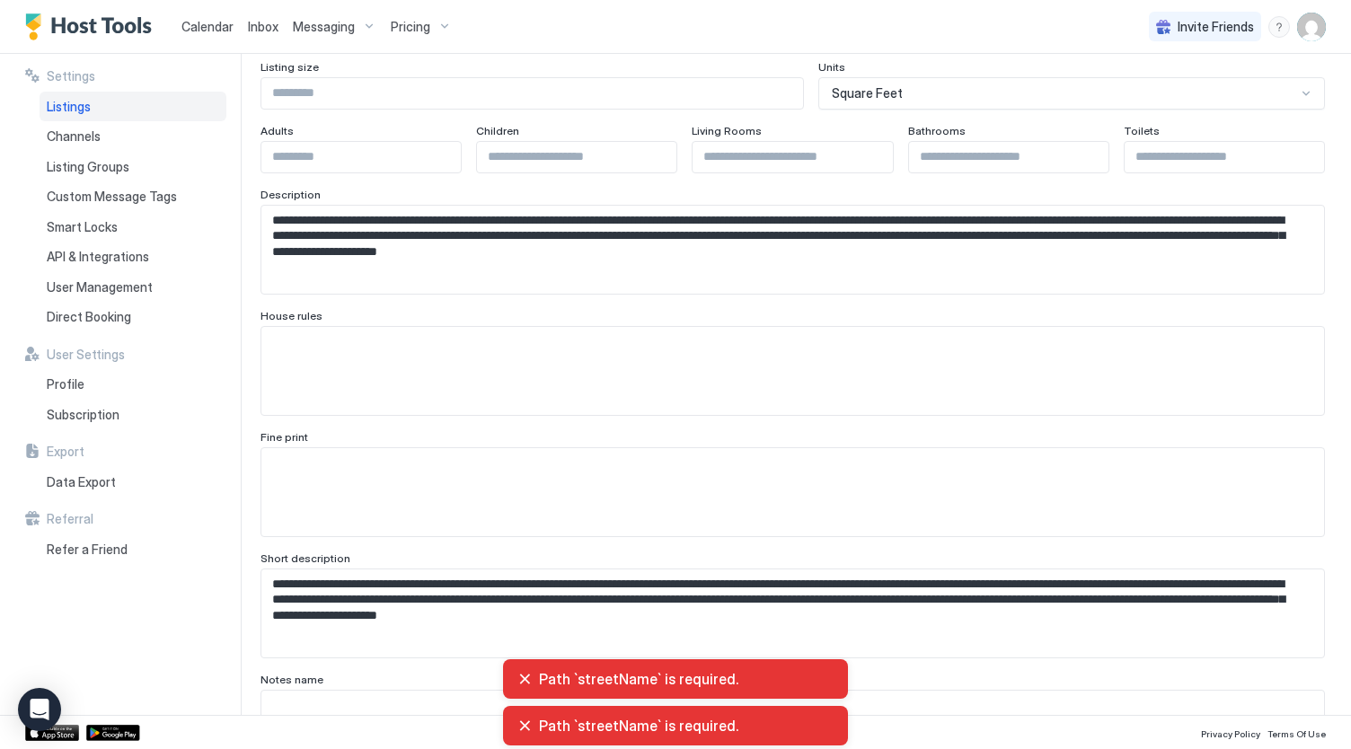
scroll to position [0, 0]
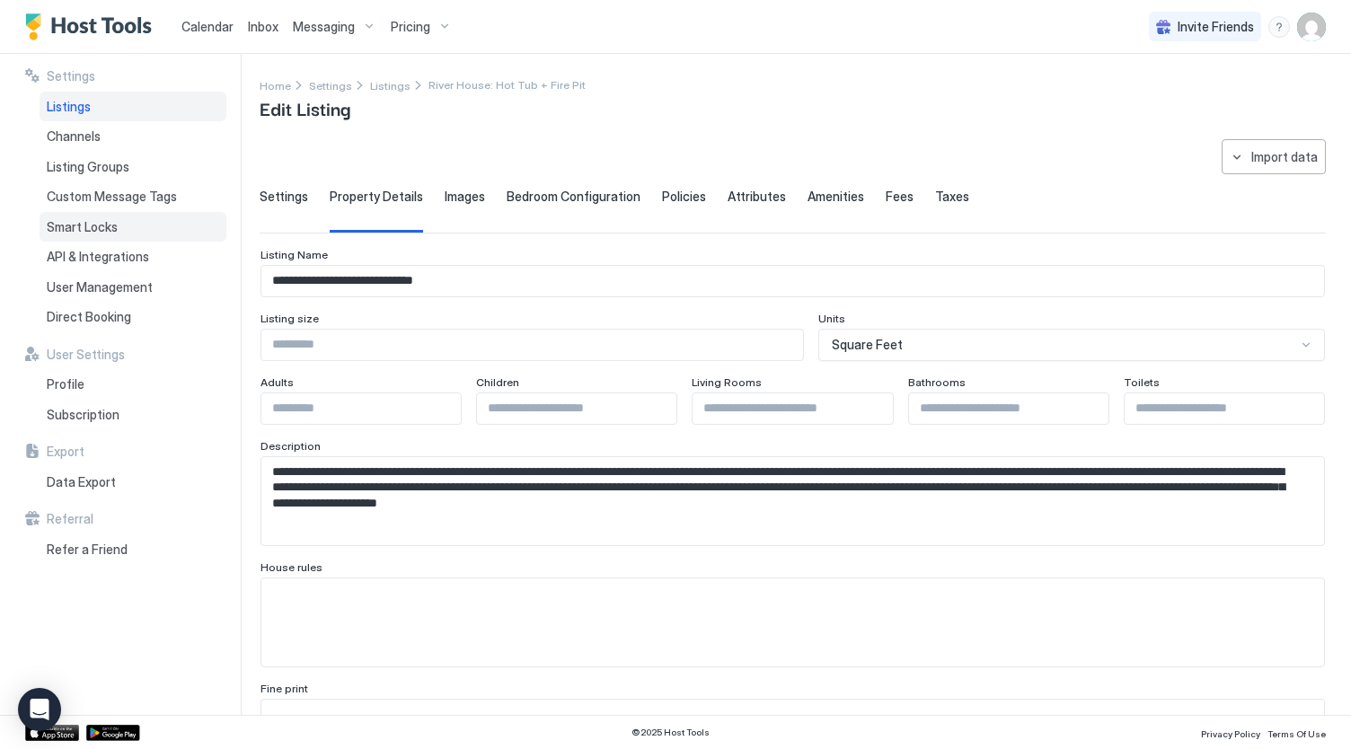
drag, startPoint x: 52, startPoint y: 710, endPoint x: 165, endPoint y: 216, distance: 507.6
click at [212, 470] on body "**********" at bounding box center [675, 374] width 1351 height 749
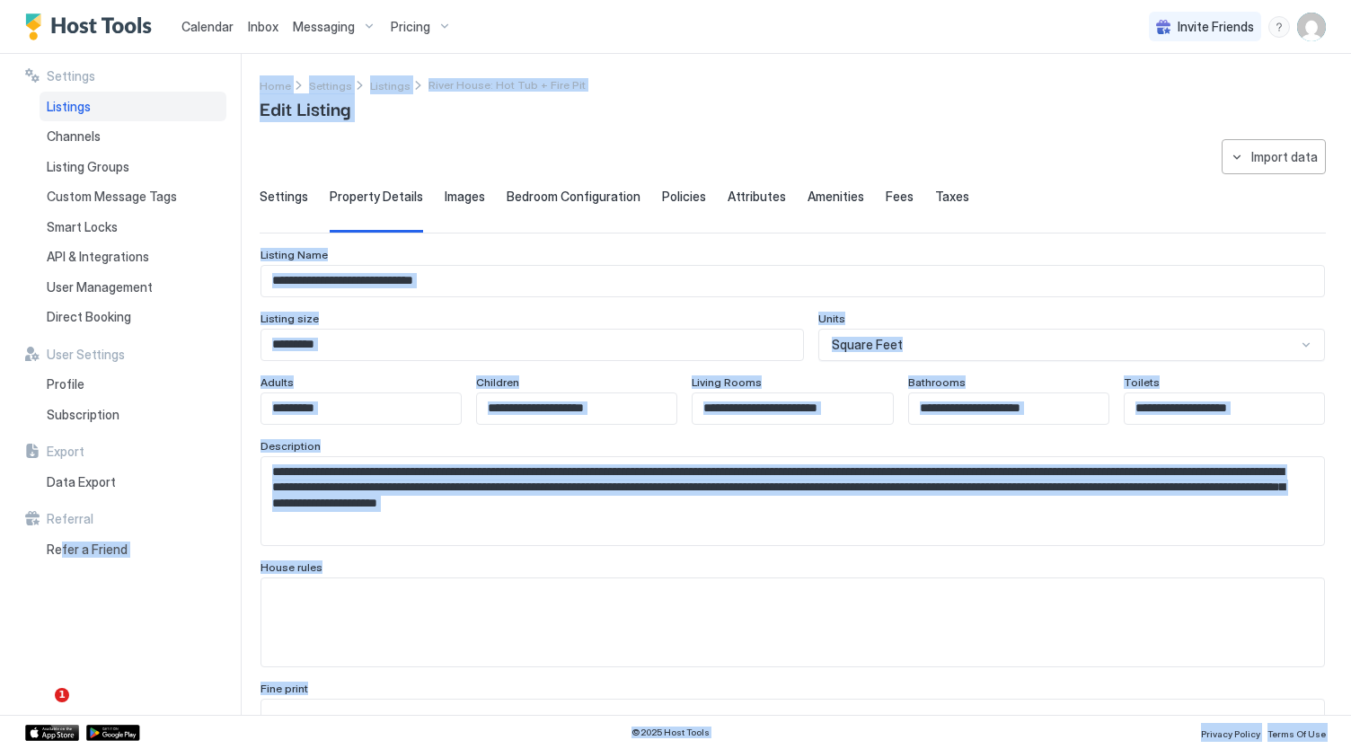
click at [208, 28] on span "Calendar" at bounding box center [207, 26] width 52 height 15
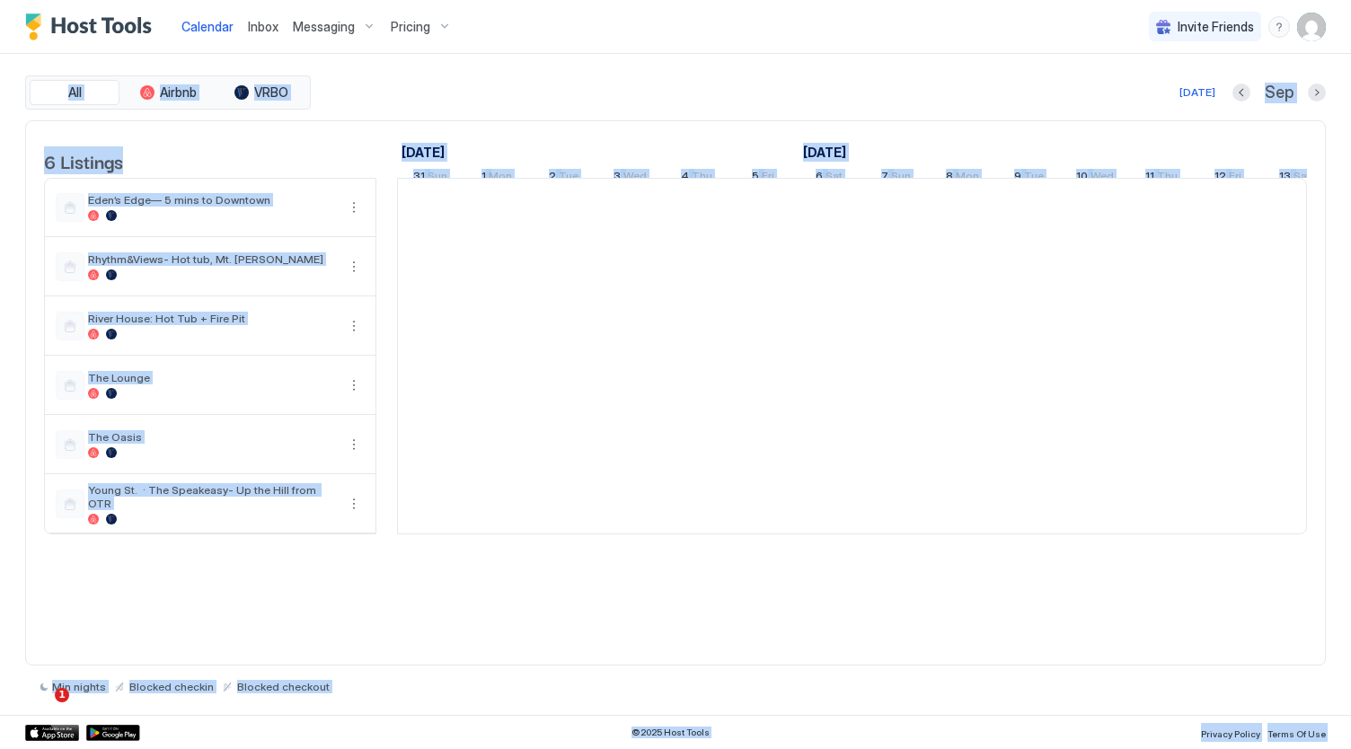
scroll to position [0, 998]
click at [395, 125] on td at bounding box center [386, 149] width 21 height 57
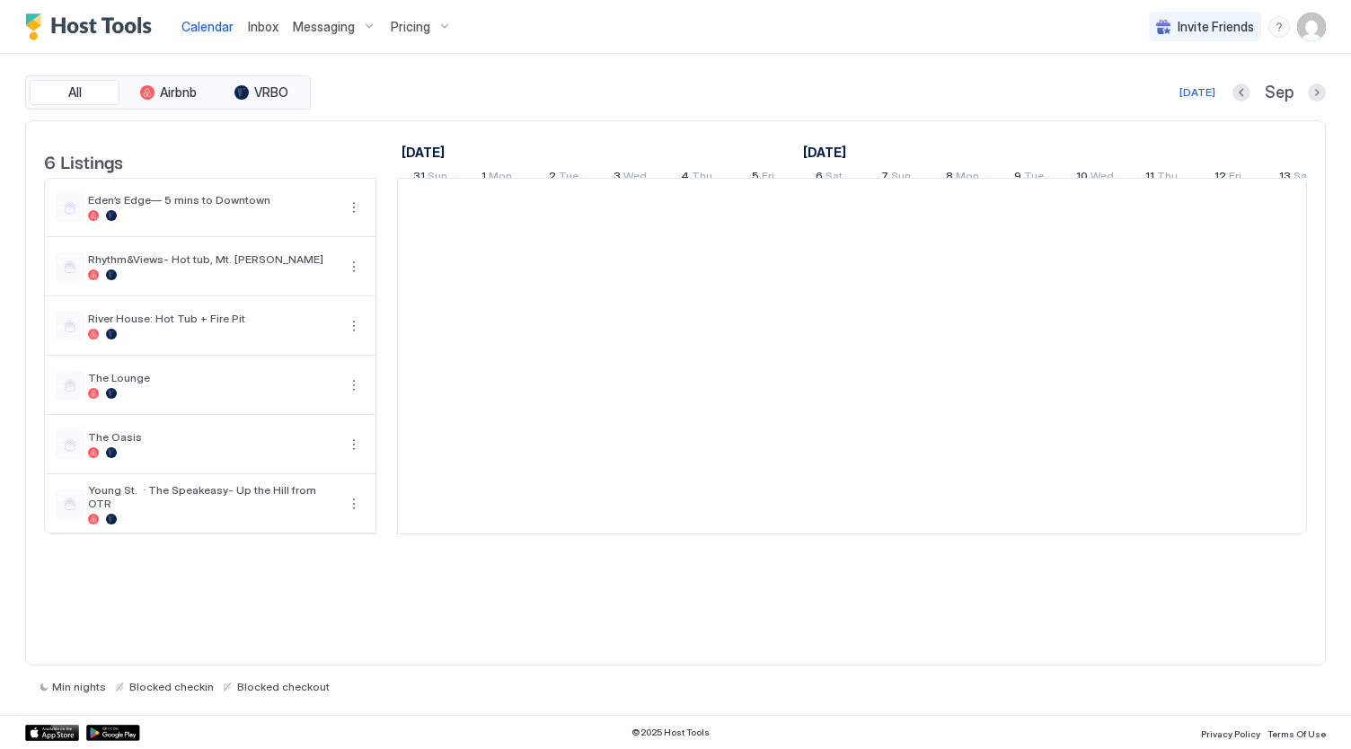
scroll to position [0, 998]
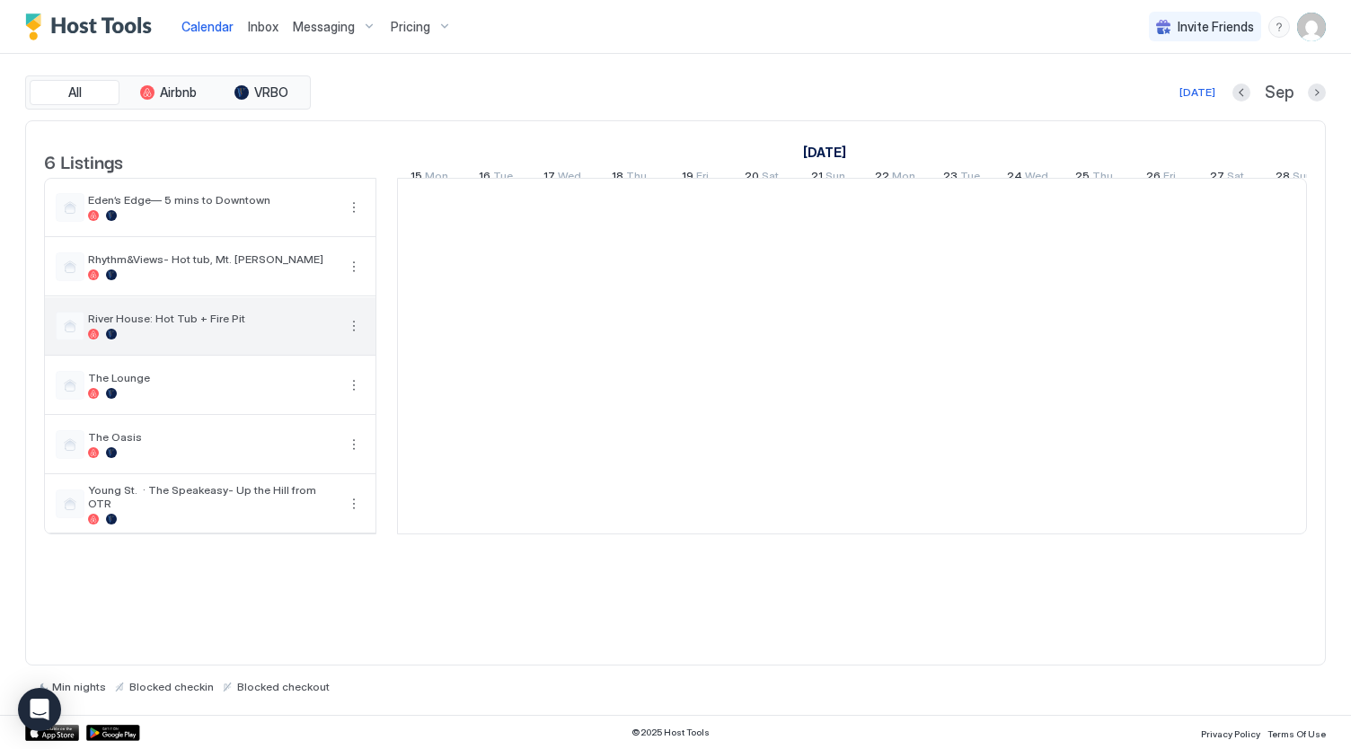
click at [354, 335] on button "More options" at bounding box center [354, 326] width 22 height 22
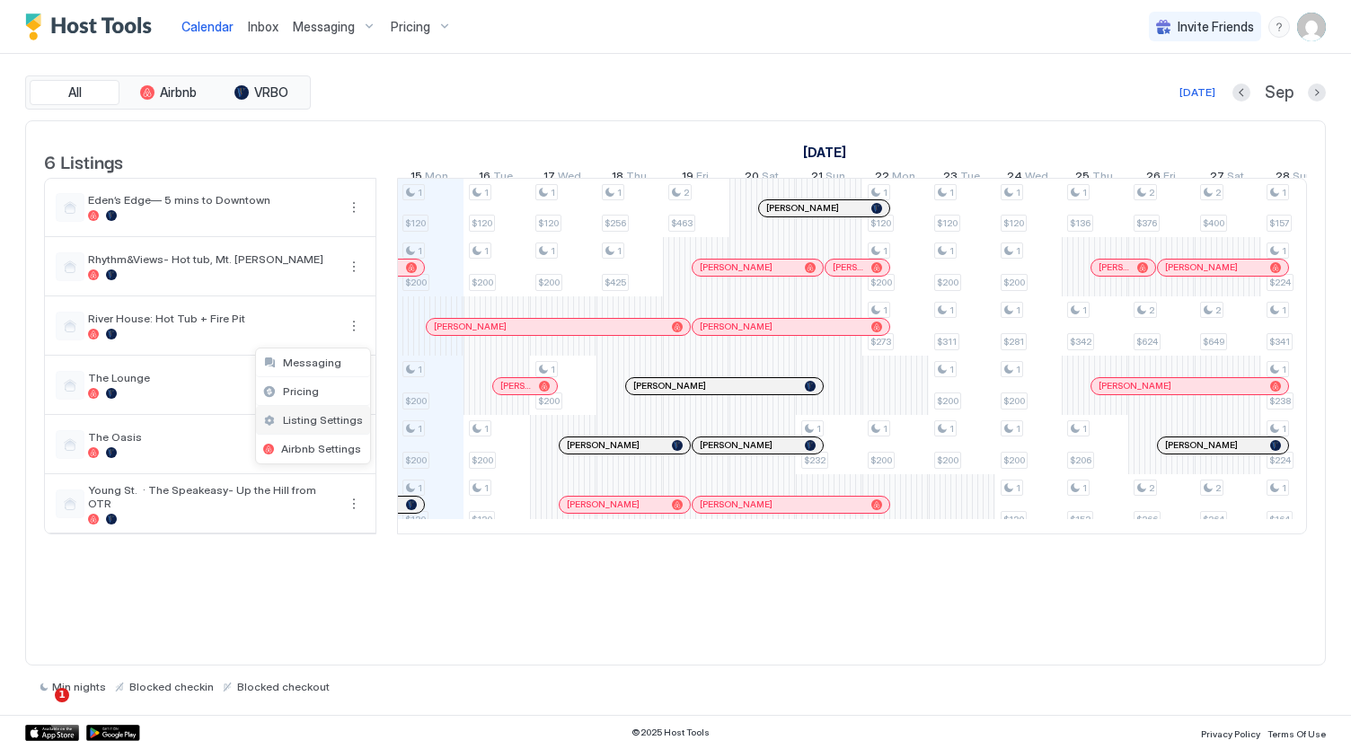
click at [318, 426] on div "Listing Settings" at bounding box center [313, 420] width 114 height 29
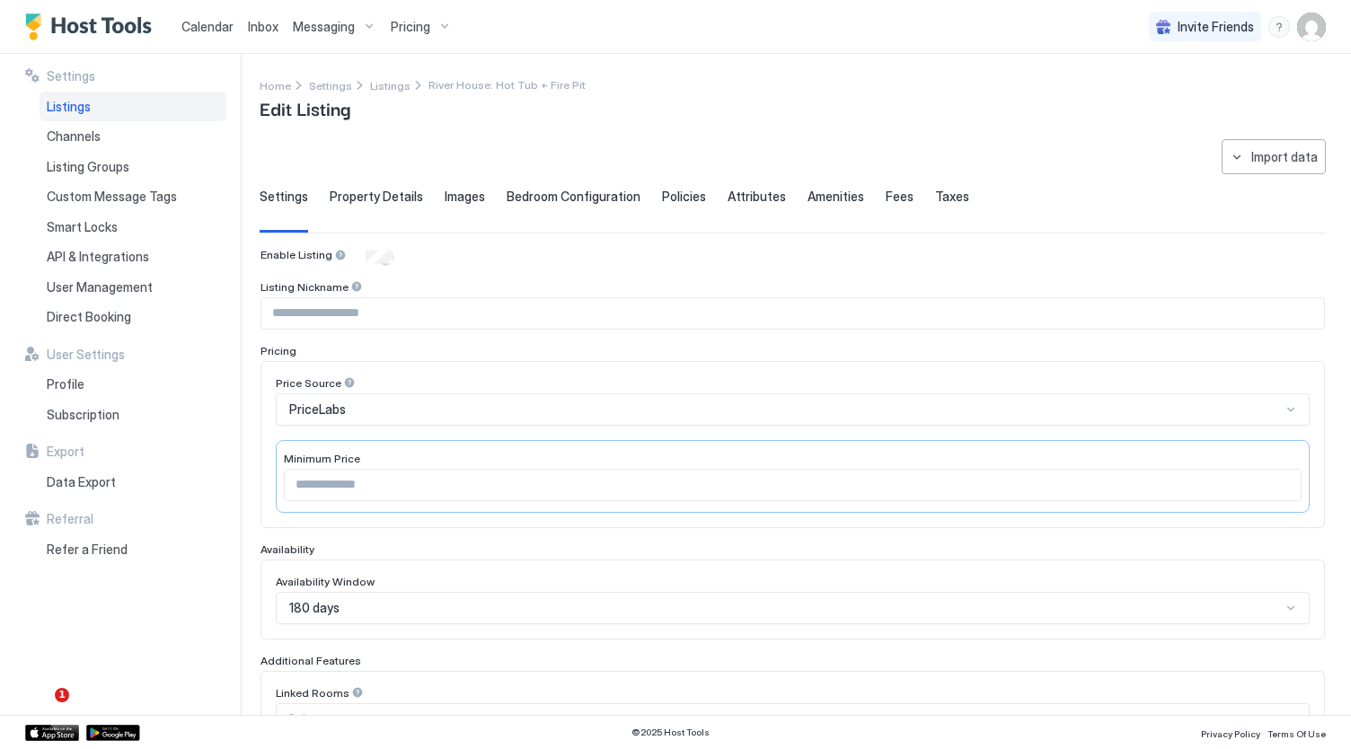
click at [352, 207] on div "Property Details" at bounding box center [376, 211] width 93 height 44
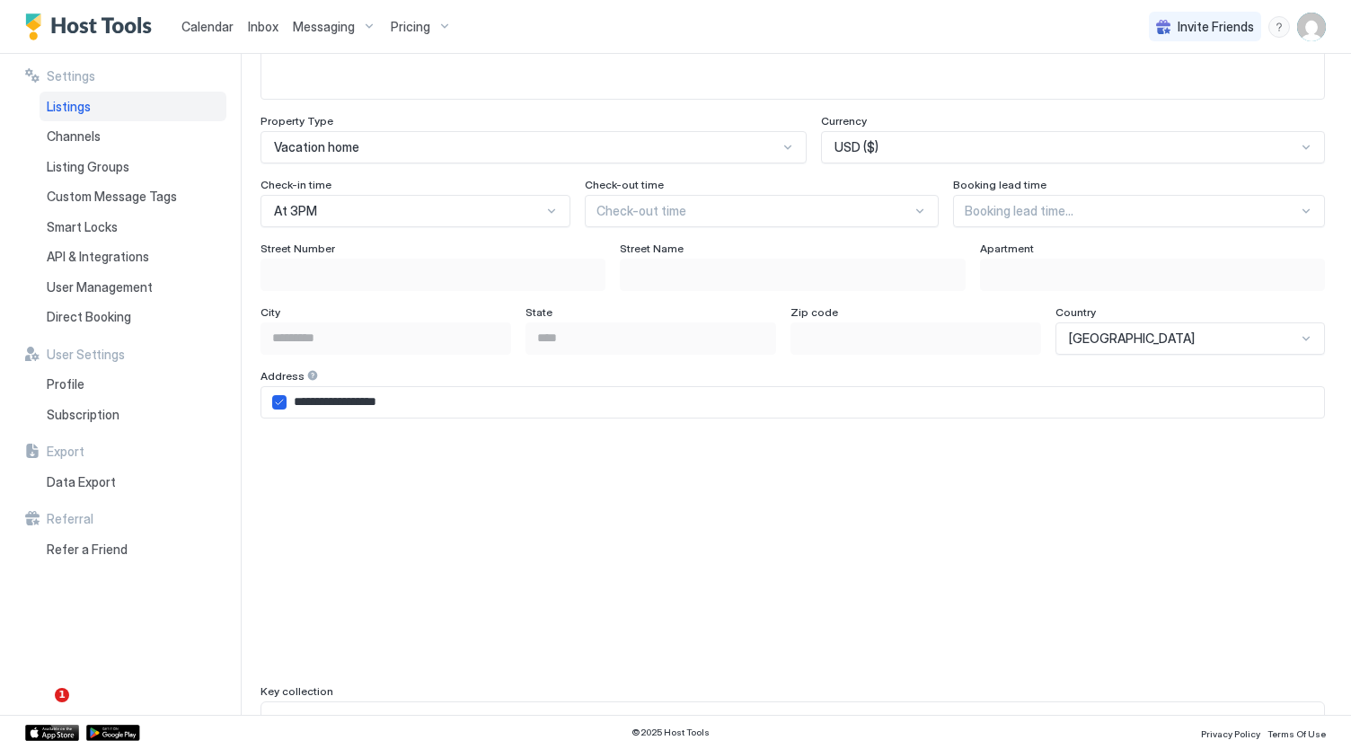
scroll to position [1052, 0]
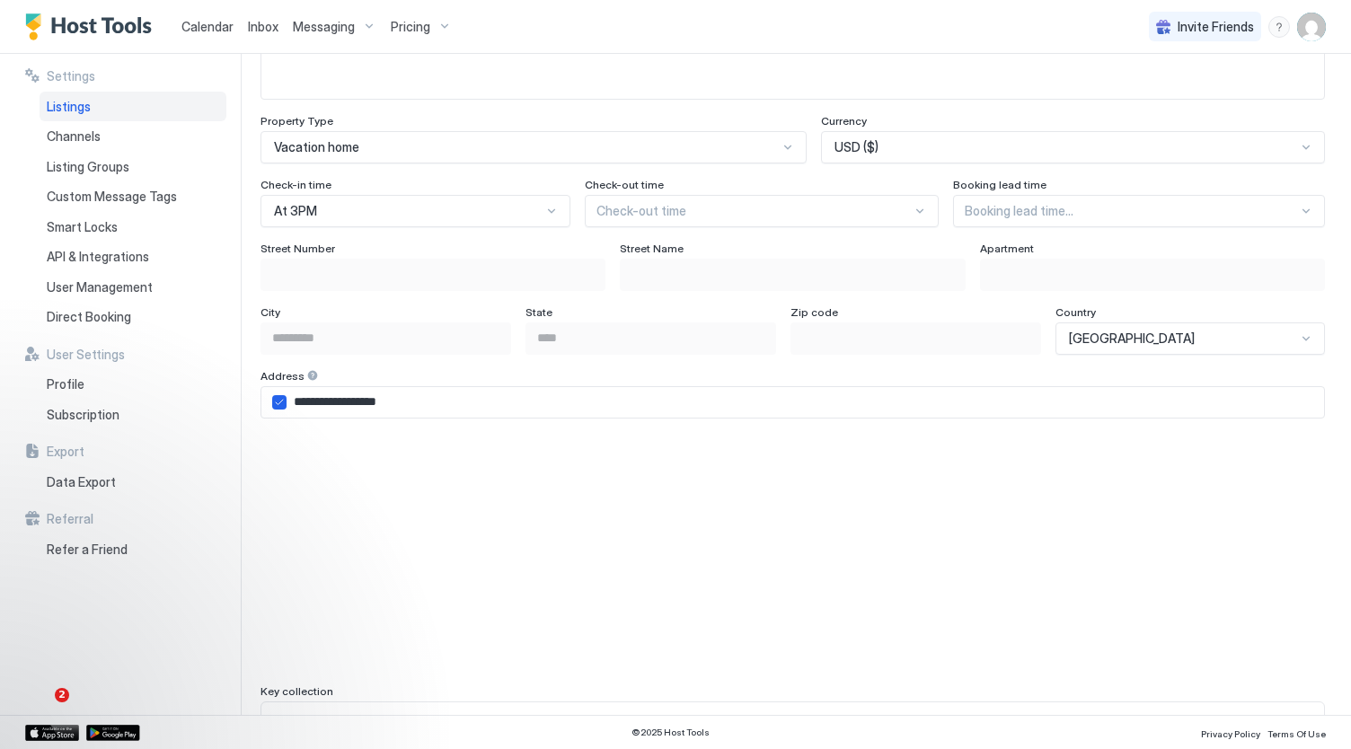
click at [310, 35] on div "Messaging" at bounding box center [335, 27] width 98 height 31
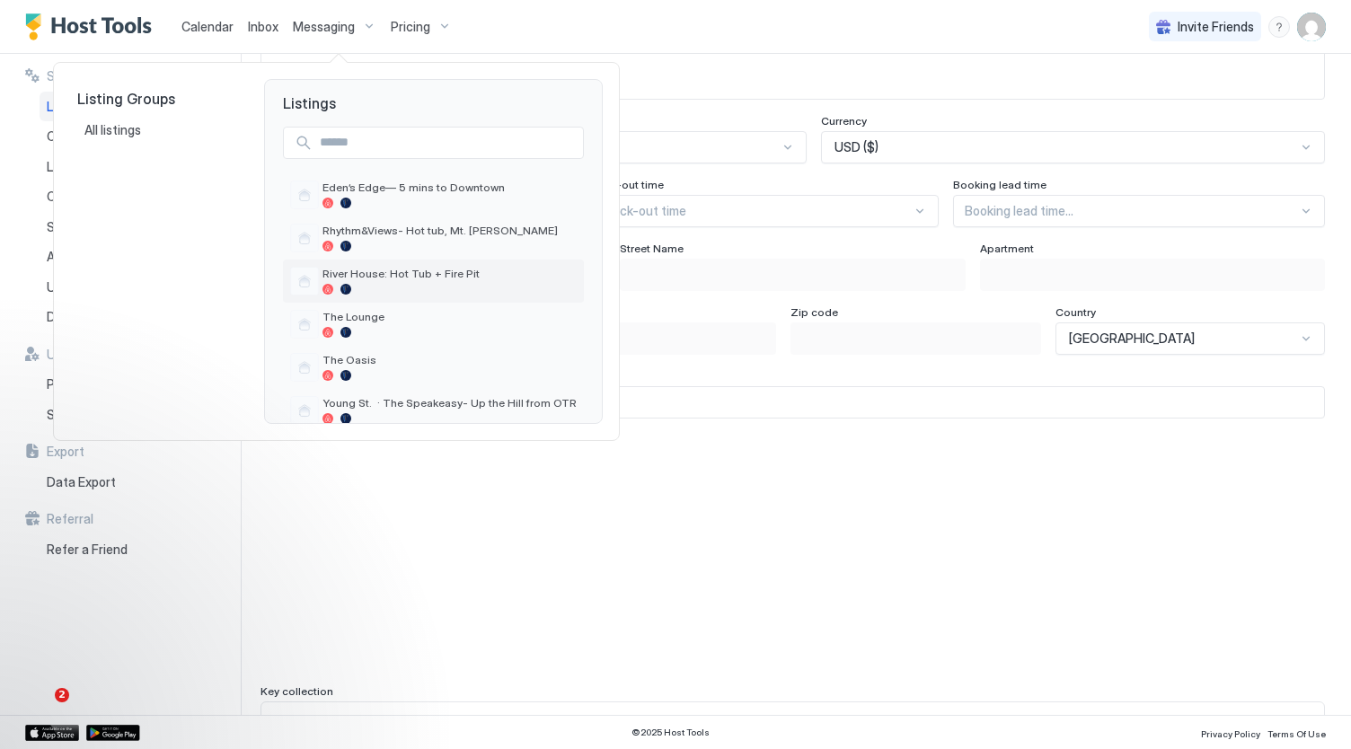
click at [366, 283] on div "River House: Hot Tub + Fire Pit" at bounding box center [449, 281] width 254 height 28
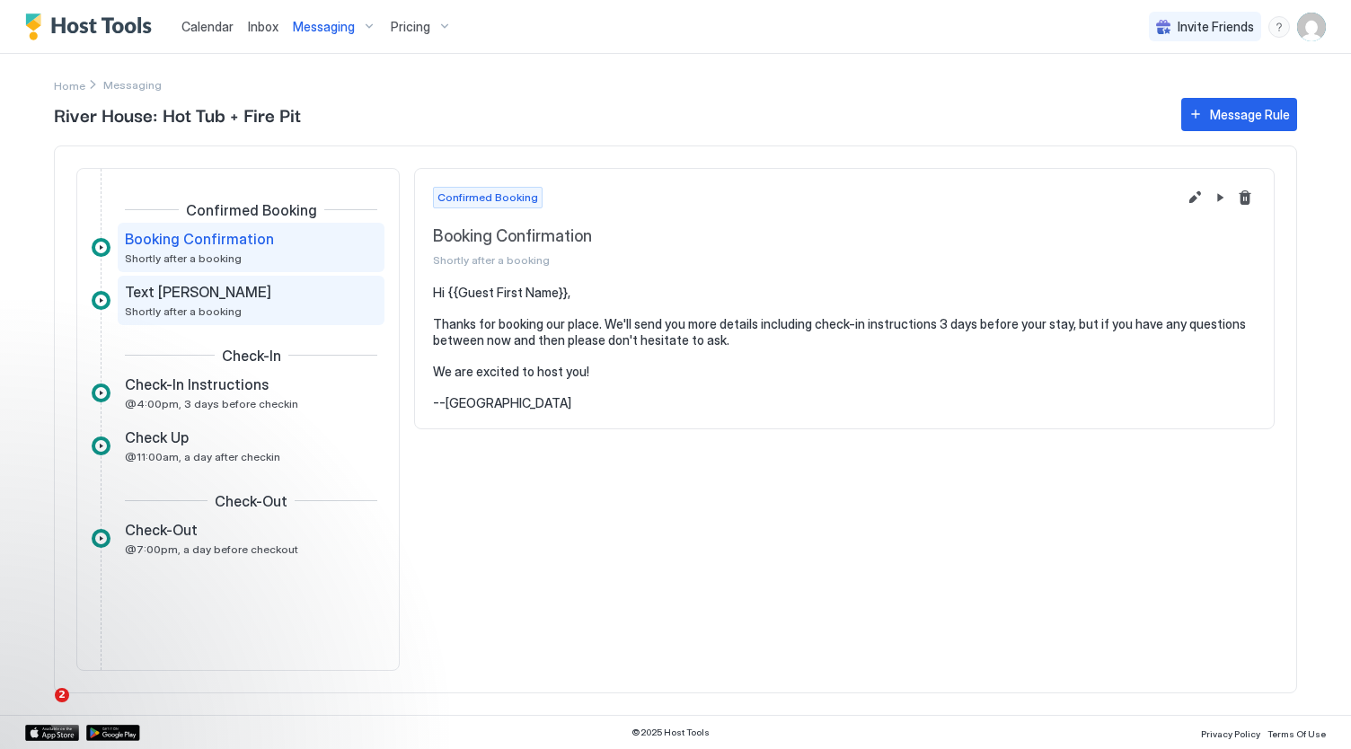
click at [233, 304] on div "Text [PERSON_NAME] Shortly after a booking" at bounding box center [238, 300] width 227 height 35
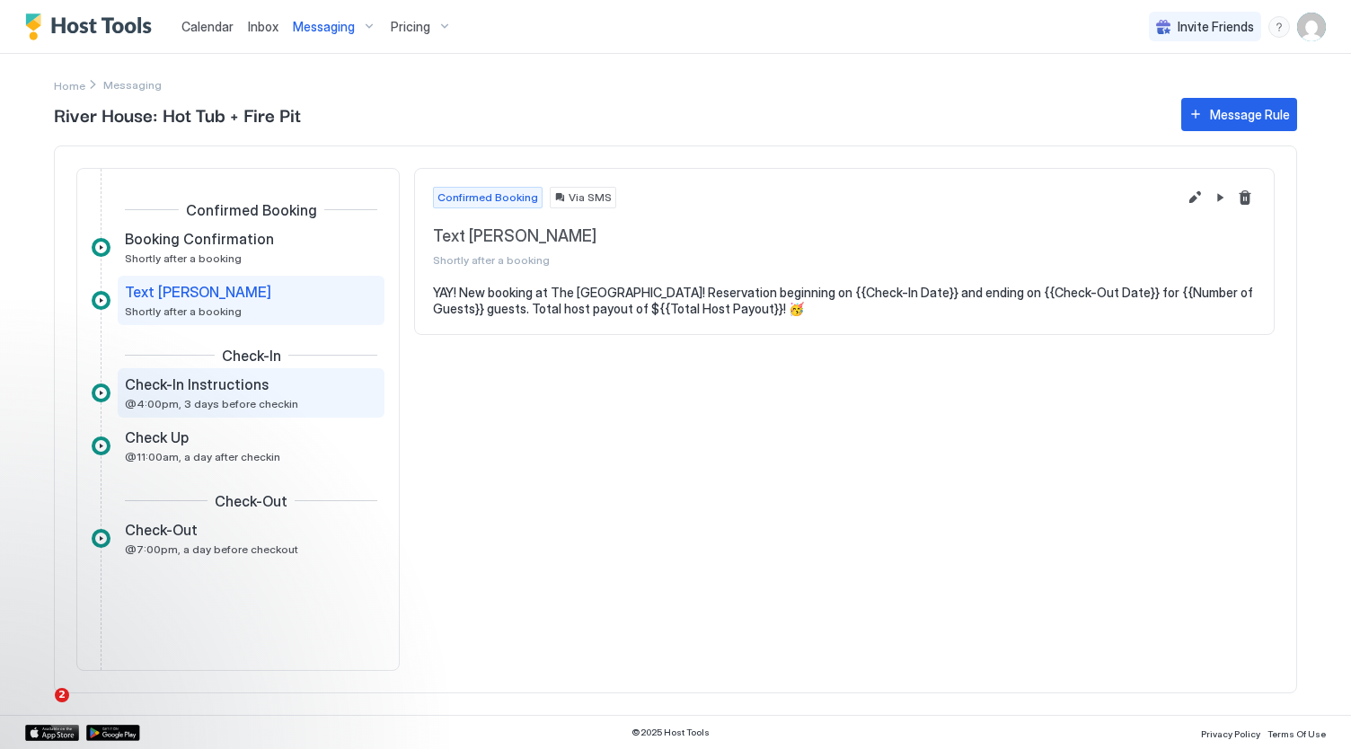
click at [233, 383] on span "Check-In Instructions" at bounding box center [197, 384] width 144 height 18
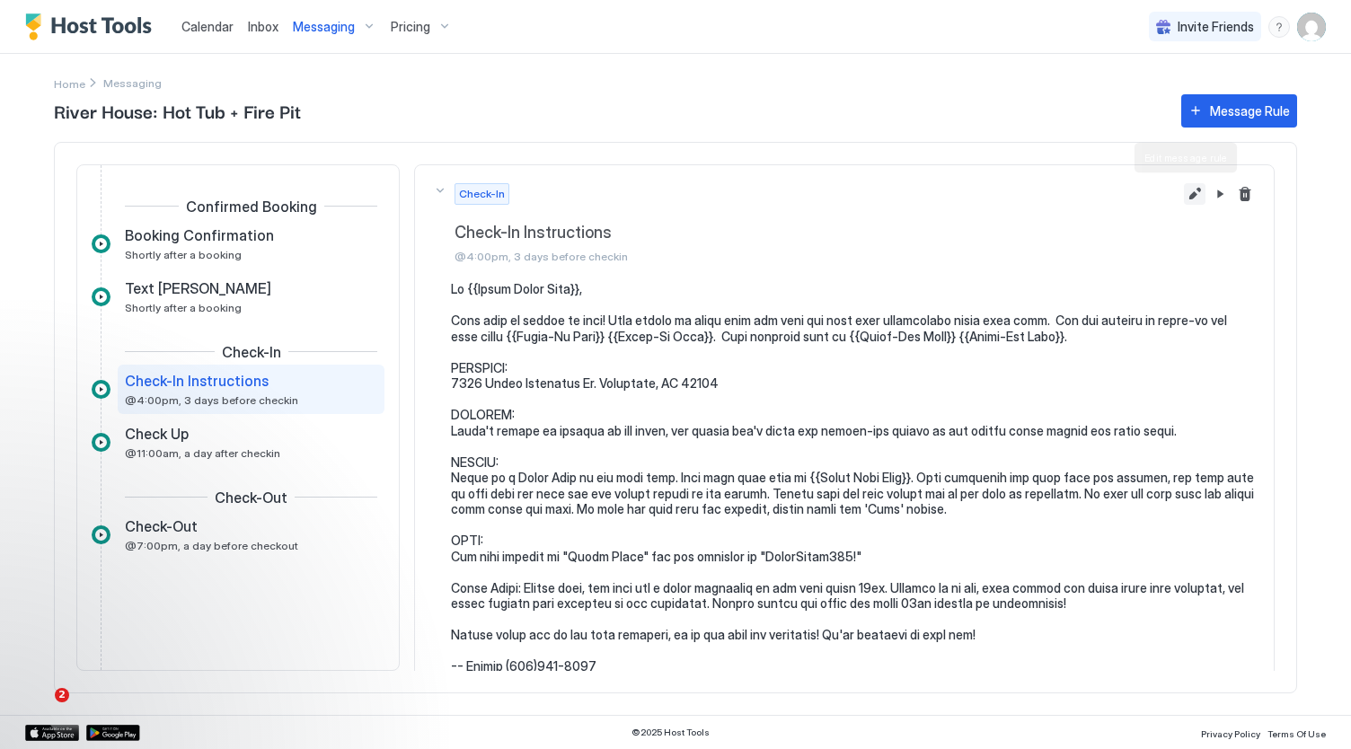
click at [1184, 198] on button "Edit message rule" at bounding box center [1195, 194] width 22 height 22
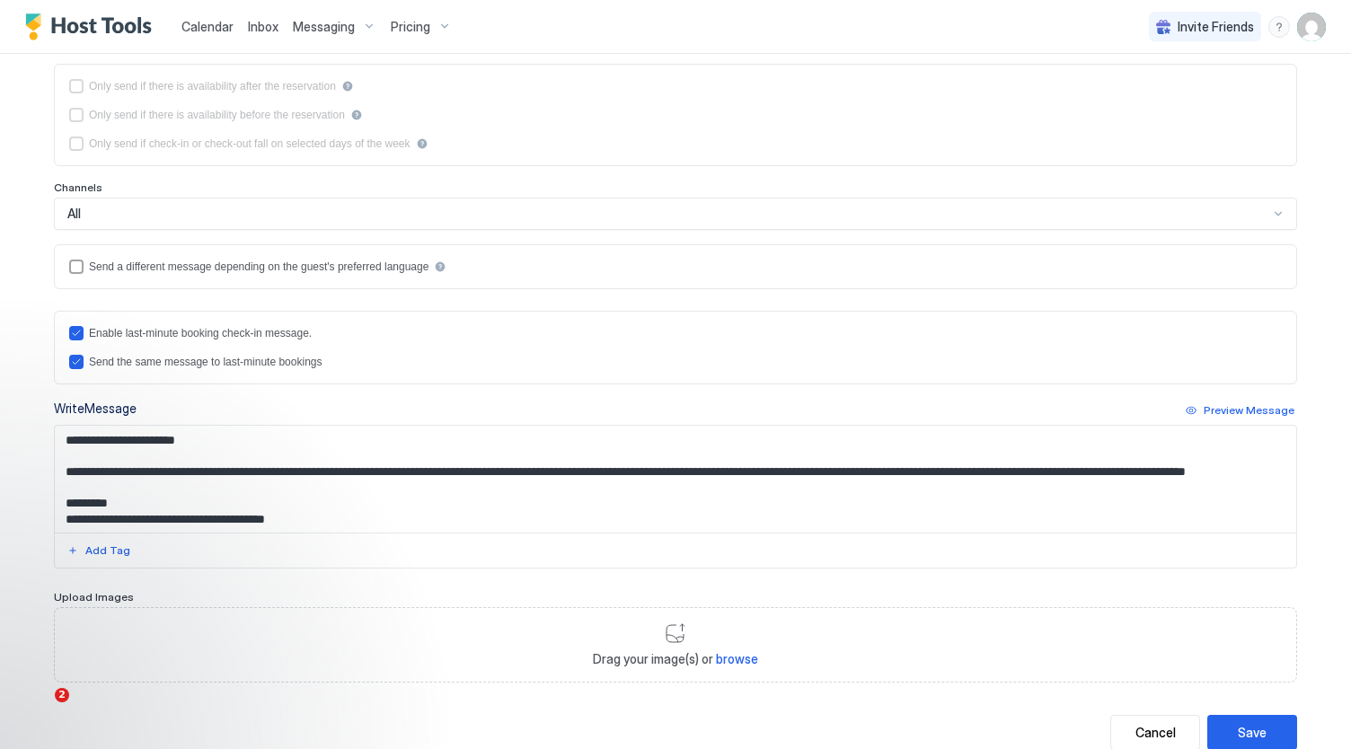
scroll to position [313, 0]
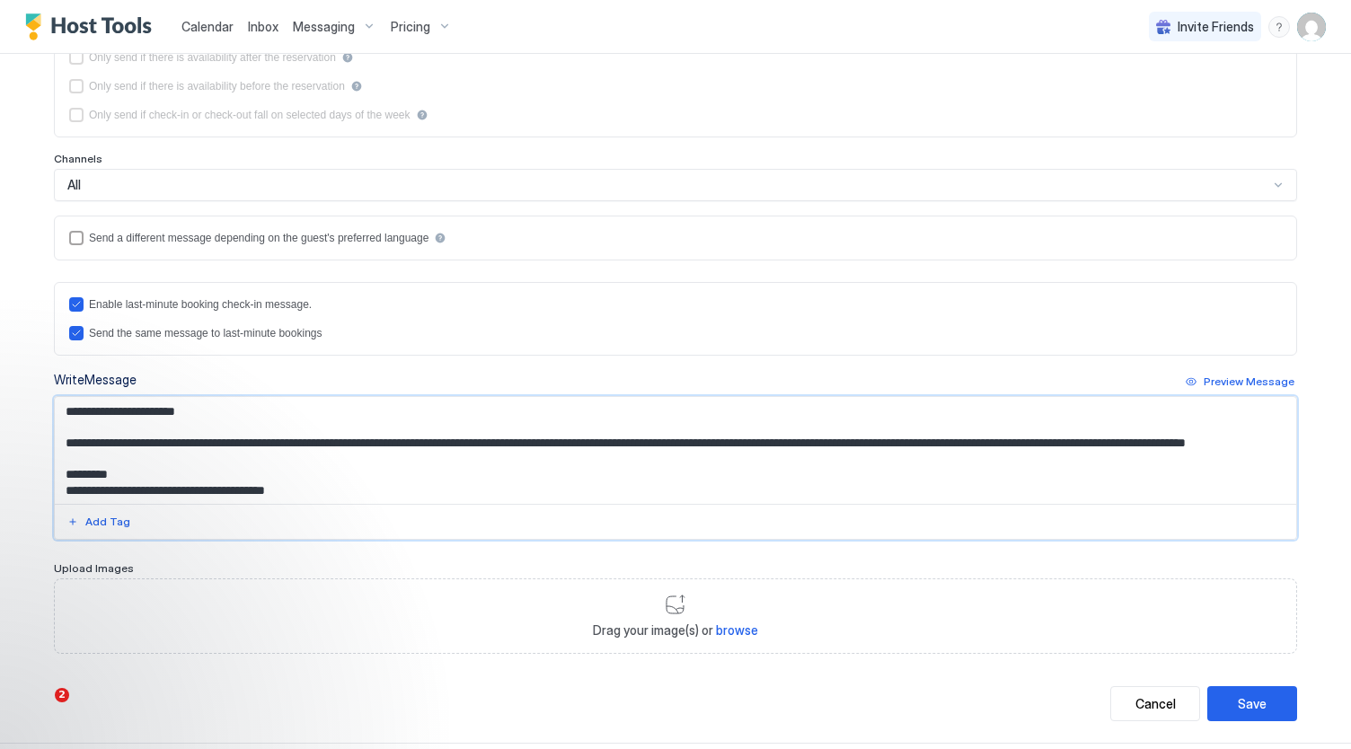
drag, startPoint x: 168, startPoint y: 455, endPoint x: 58, endPoint y: 455, distance: 109.6
click at [58, 455] on textarea "Input Field" at bounding box center [676, 450] width 1242 height 107
drag, startPoint x: 995, startPoint y: 439, endPoint x: 896, endPoint y: 434, distance: 98.9
click at [896, 434] on textarea "Input Field" at bounding box center [676, 450] width 1242 height 107
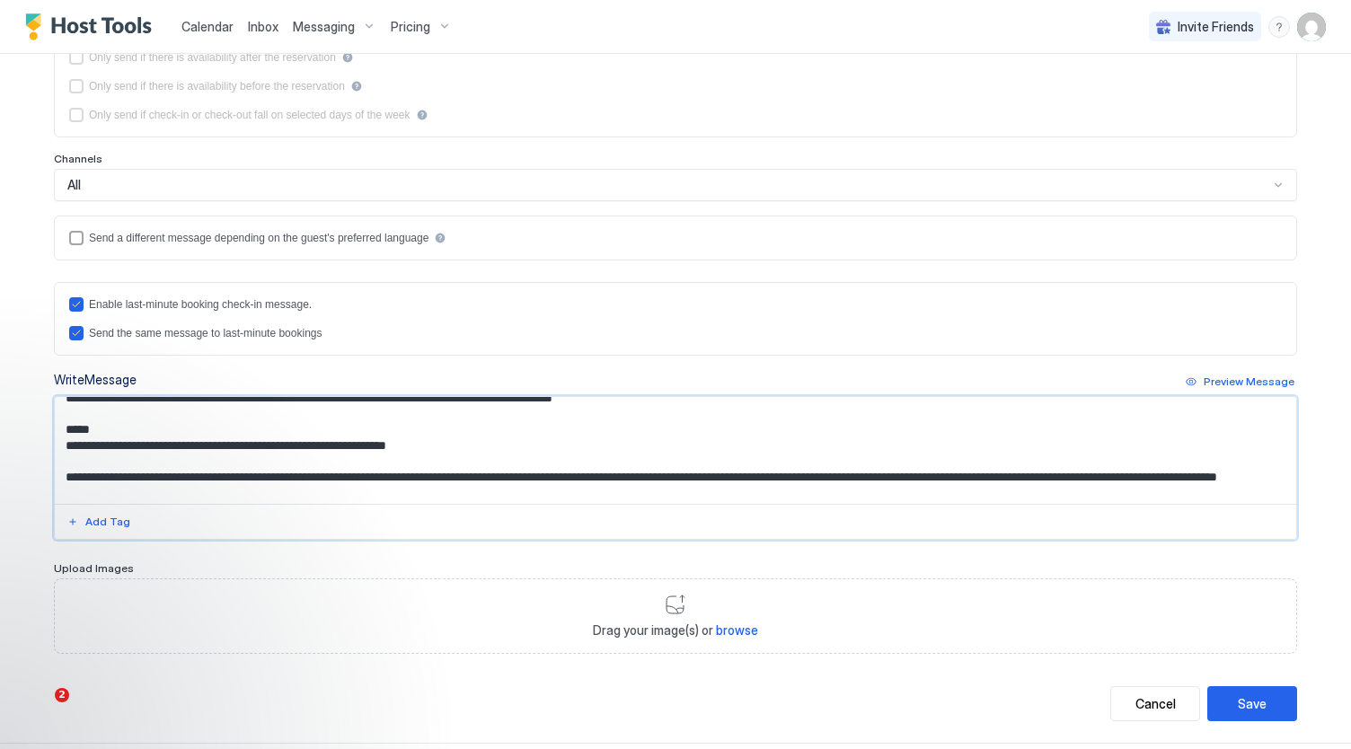
scroll to position [203, 0]
type textarea "**********"
drag, startPoint x: 896, startPoint y: 434, endPoint x: 1254, endPoint y: 700, distance: 445.4
click at [1254, 700] on div "Save" at bounding box center [1251, 703] width 29 height 19
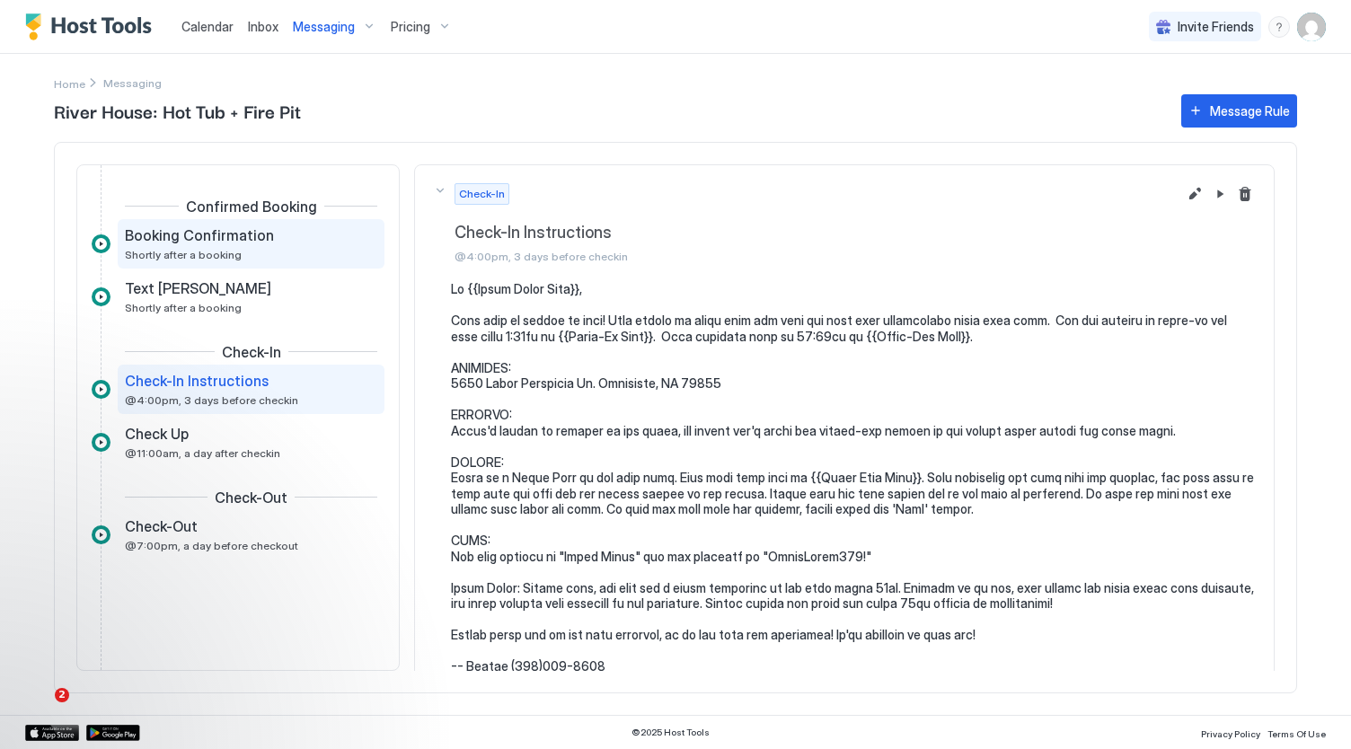
click at [246, 261] on div "Booking Confirmation Shortly after a booking" at bounding box center [251, 243] width 267 height 49
